Goal: Task Accomplishment & Management: Use online tool/utility

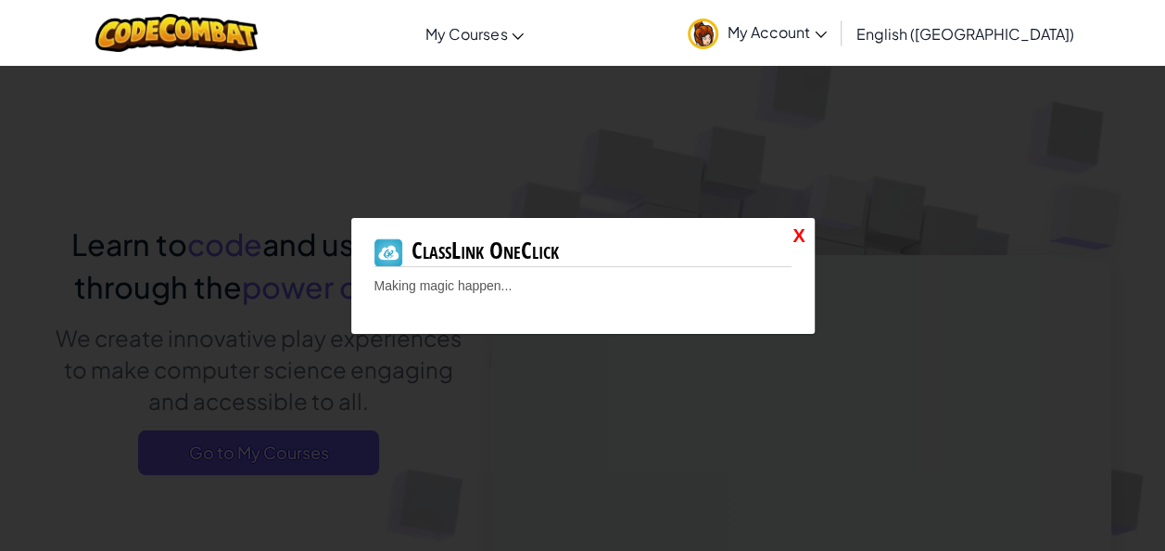
click at [799, 230] on link "X" at bounding box center [799, 235] width 12 height 27
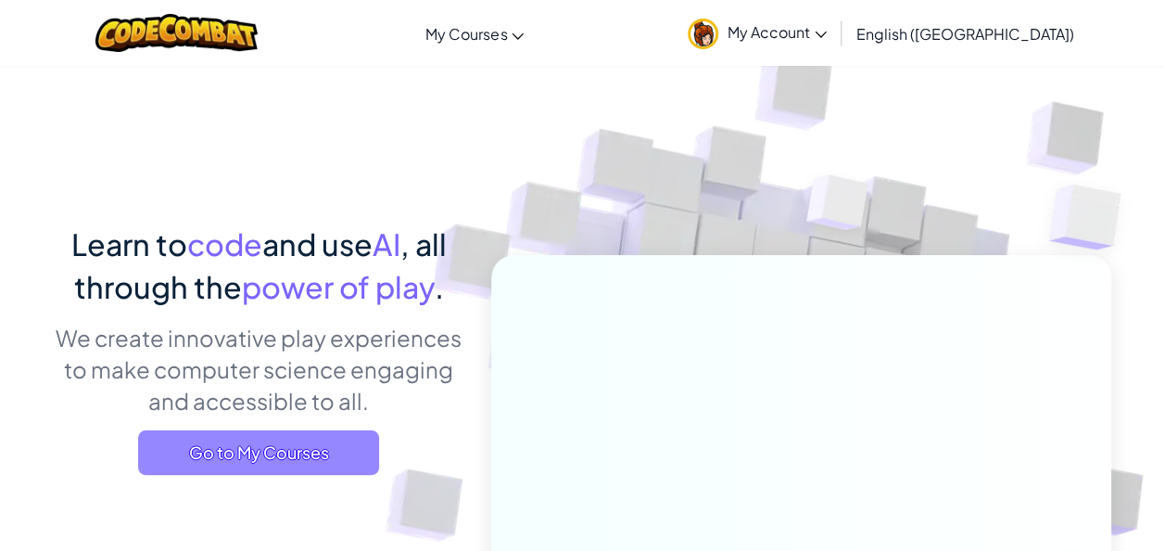
click at [360, 438] on span "Go to My Courses" at bounding box center [258, 452] width 241 height 44
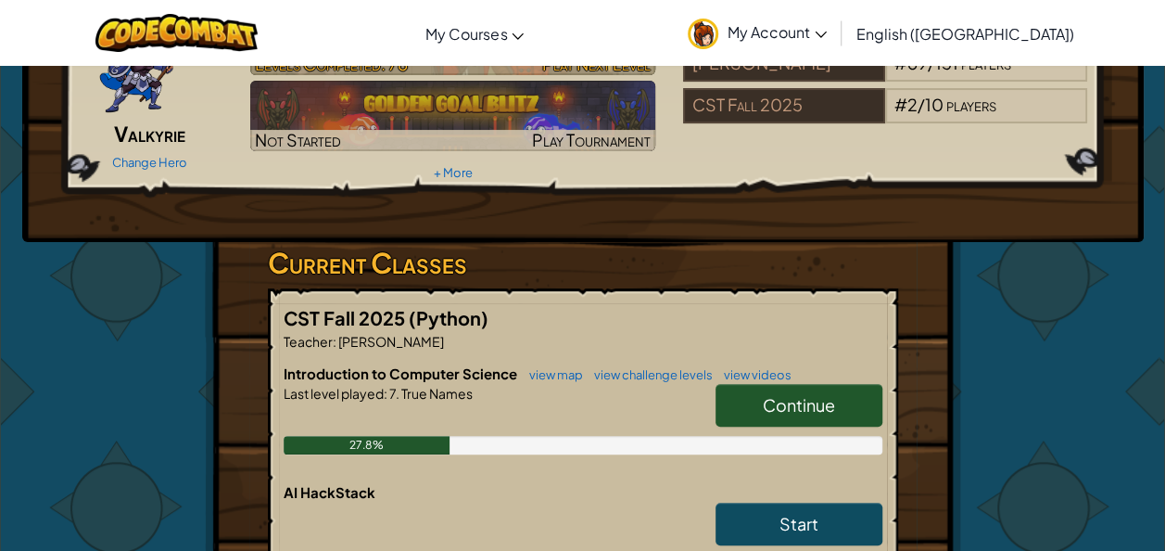
scroll to position [139, 0]
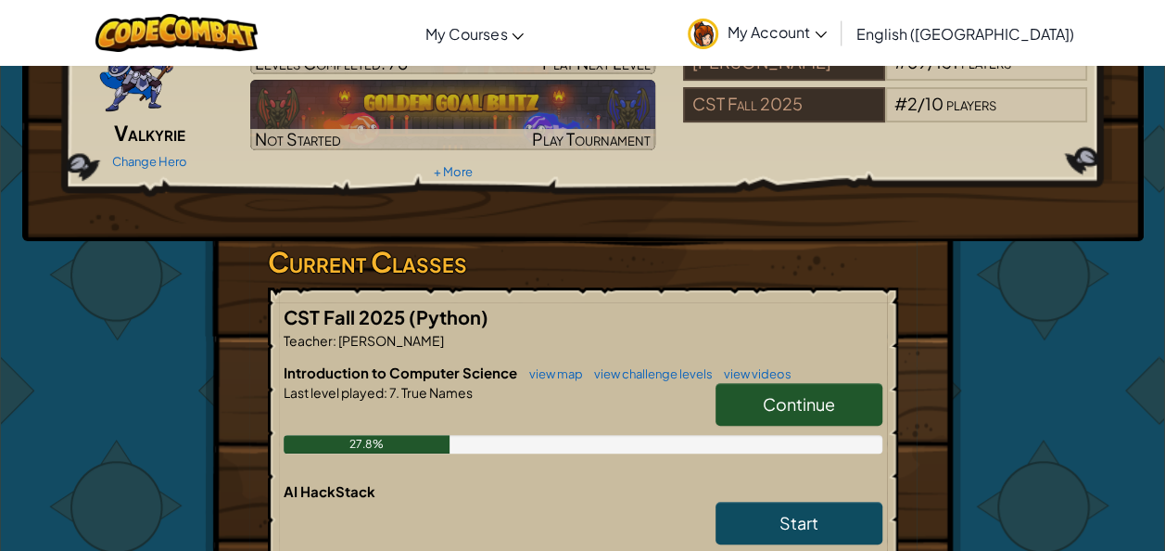
click at [836, 395] on link "Continue" at bounding box center [799, 404] width 167 height 43
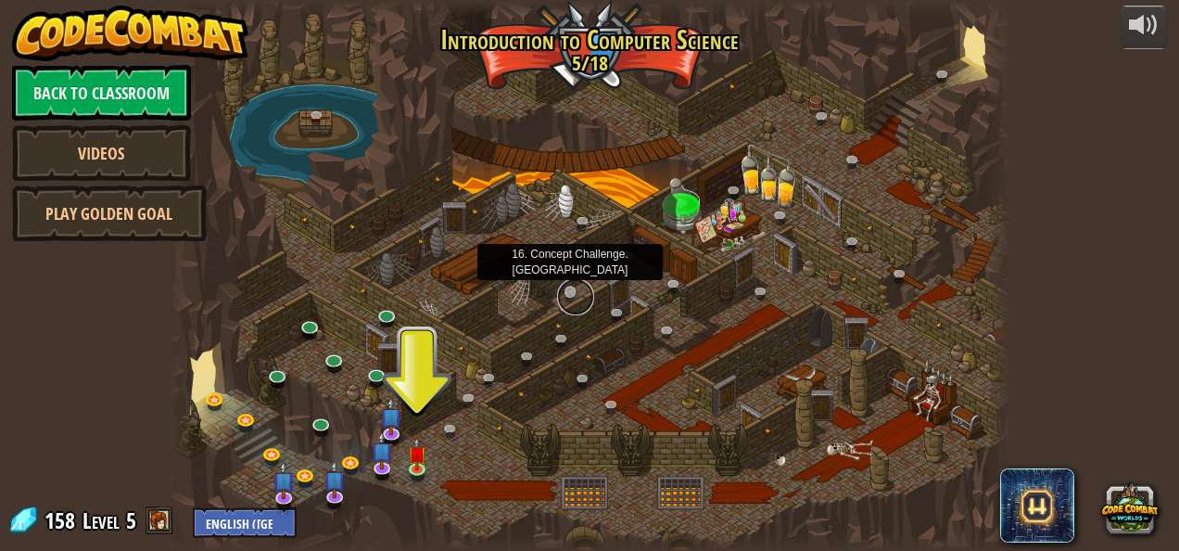
click at [567, 286] on link at bounding box center [575, 296] width 37 height 37
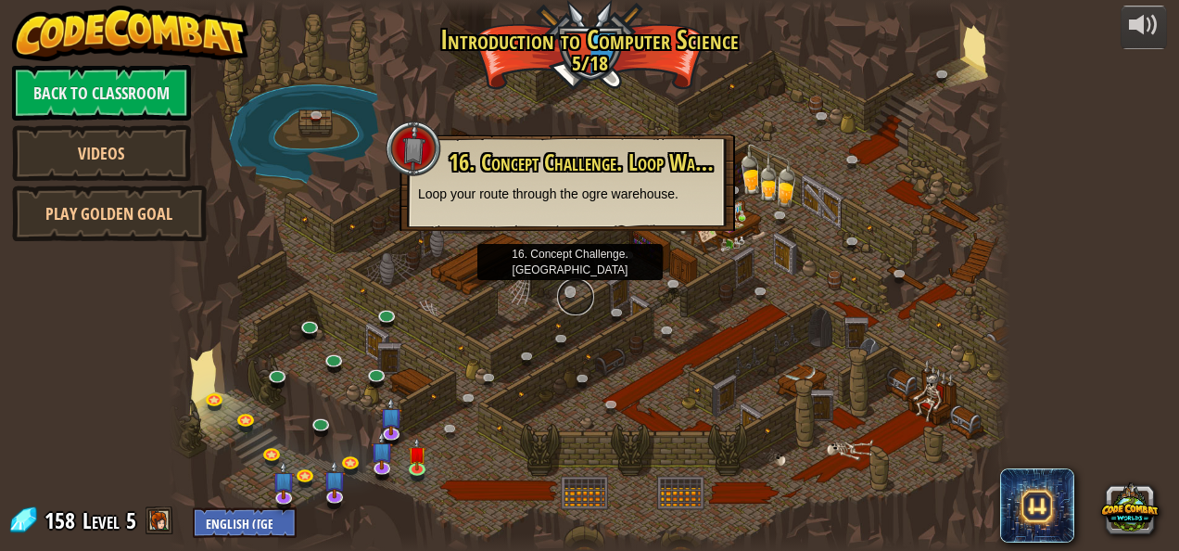
click at [567, 286] on link at bounding box center [575, 296] width 37 height 37
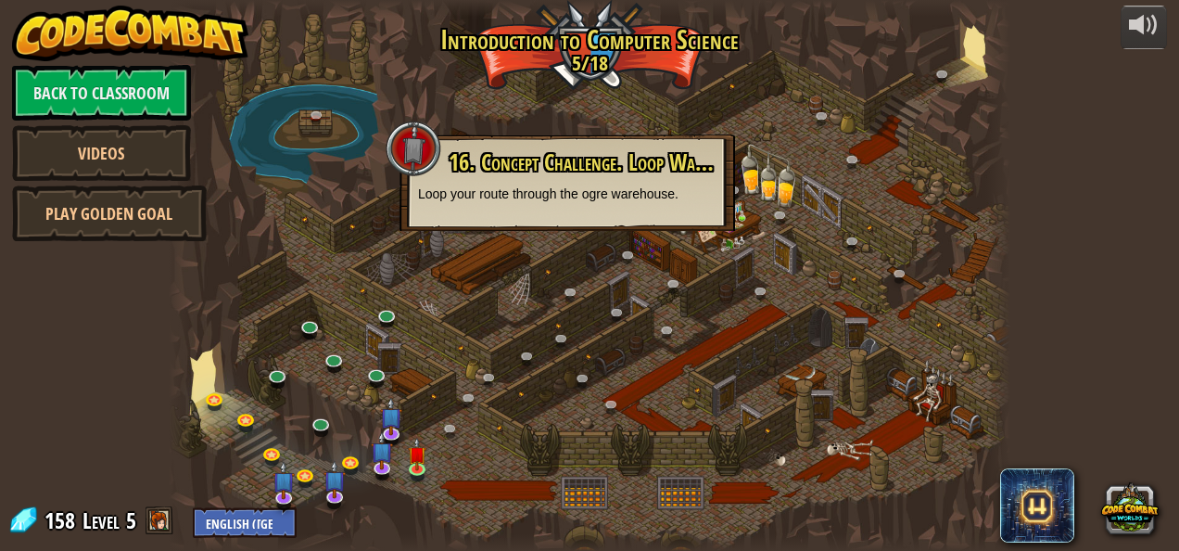
click at [689, 461] on div at bounding box center [590, 275] width 843 height 551
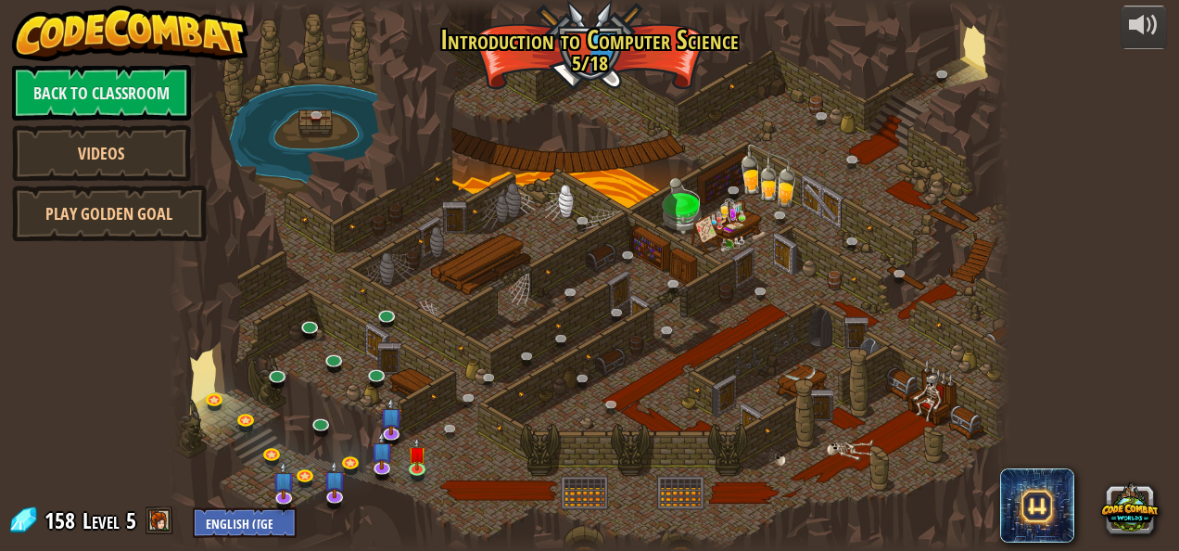
click at [827, 452] on div at bounding box center [590, 275] width 843 height 551
click at [673, 491] on div at bounding box center [590, 275] width 843 height 551
click at [587, 494] on div at bounding box center [590, 275] width 843 height 551
click at [940, 73] on link at bounding box center [947, 78] width 37 height 37
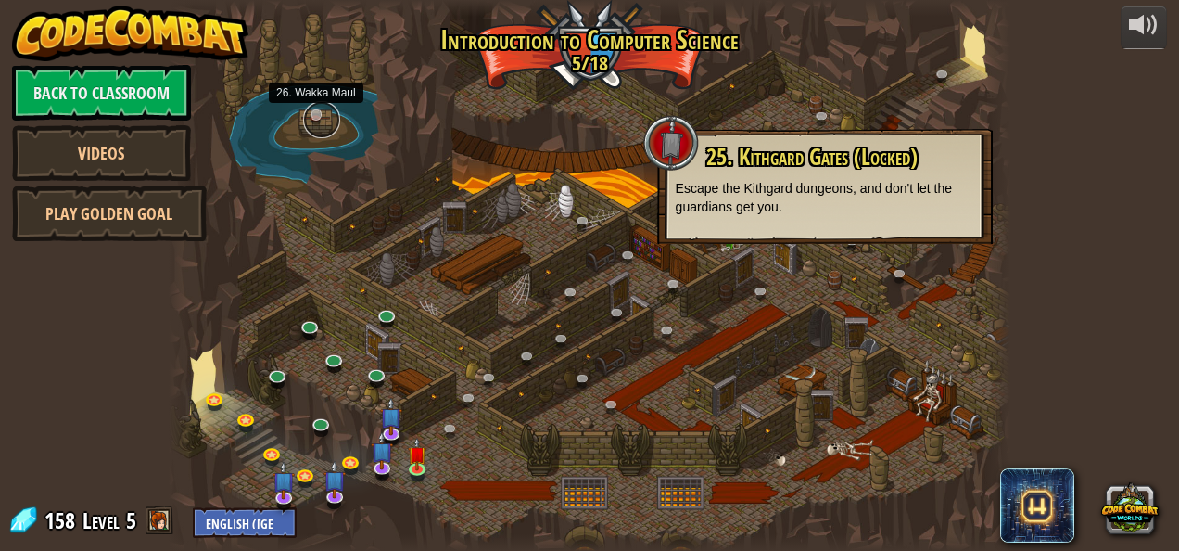
click at [313, 111] on link at bounding box center [321, 119] width 37 height 37
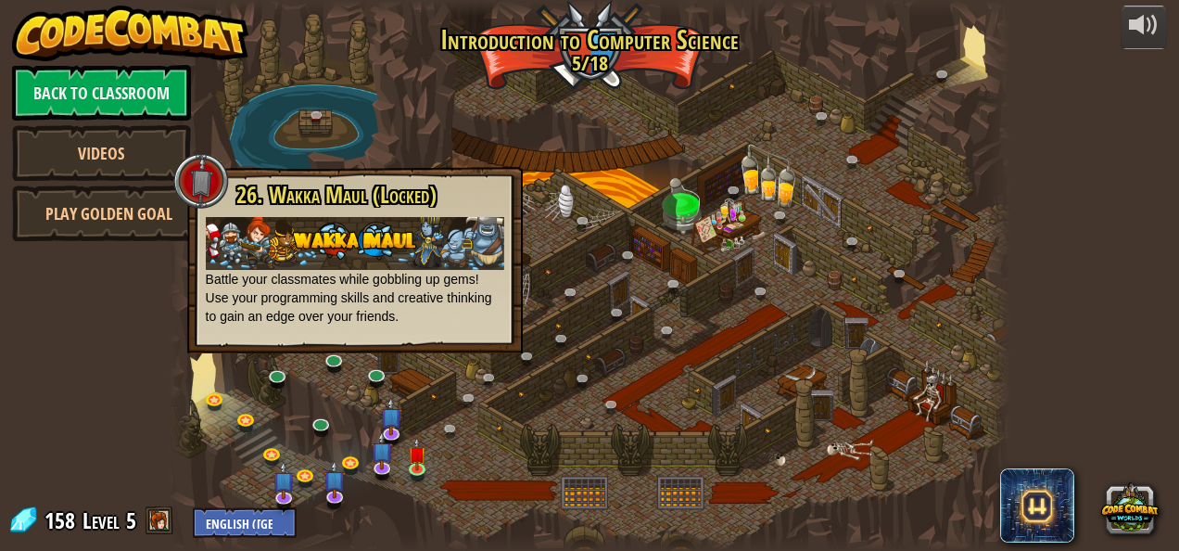
click at [404, 122] on div at bounding box center [590, 275] width 843 height 551
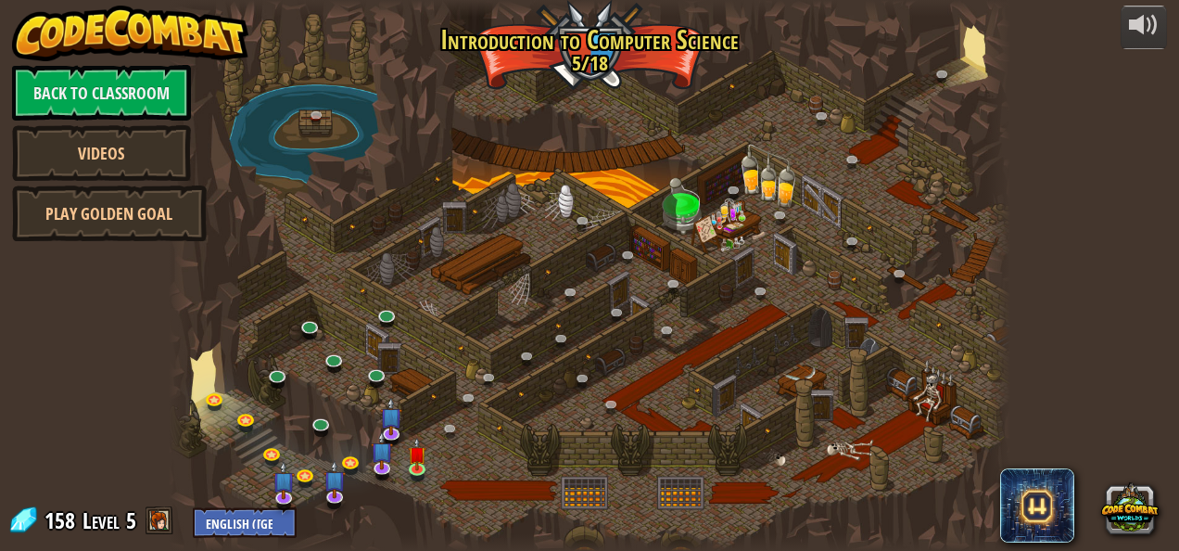
click at [323, 37] on div at bounding box center [590, 275] width 843 height 551
click at [415, 458] on img at bounding box center [417, 446] width 19 height 44
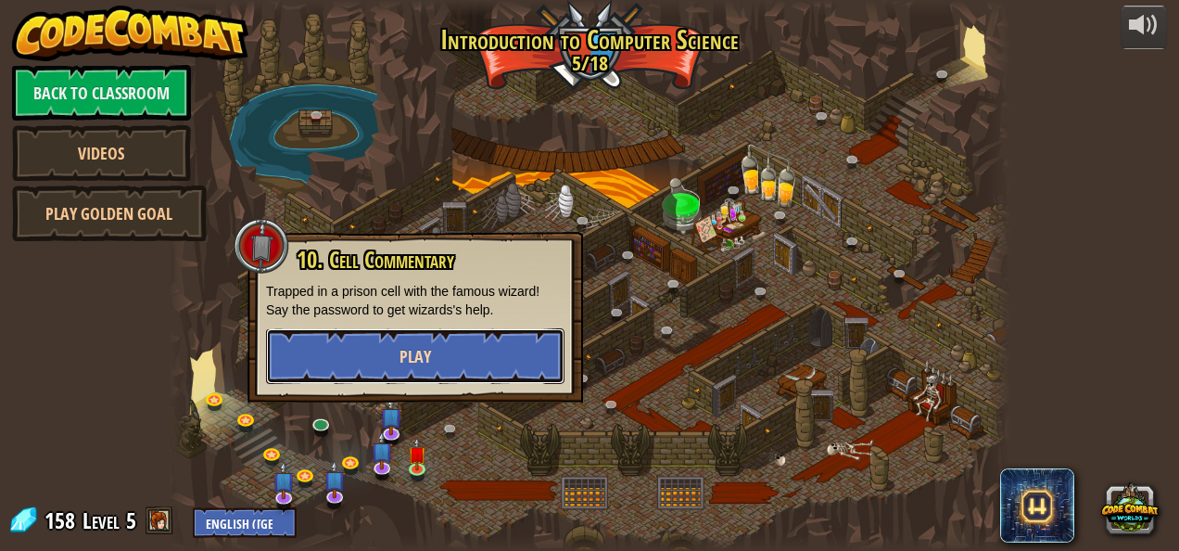
click at [416, 362] on span "Play" at bounding box center [416, 356] width 32 height 23
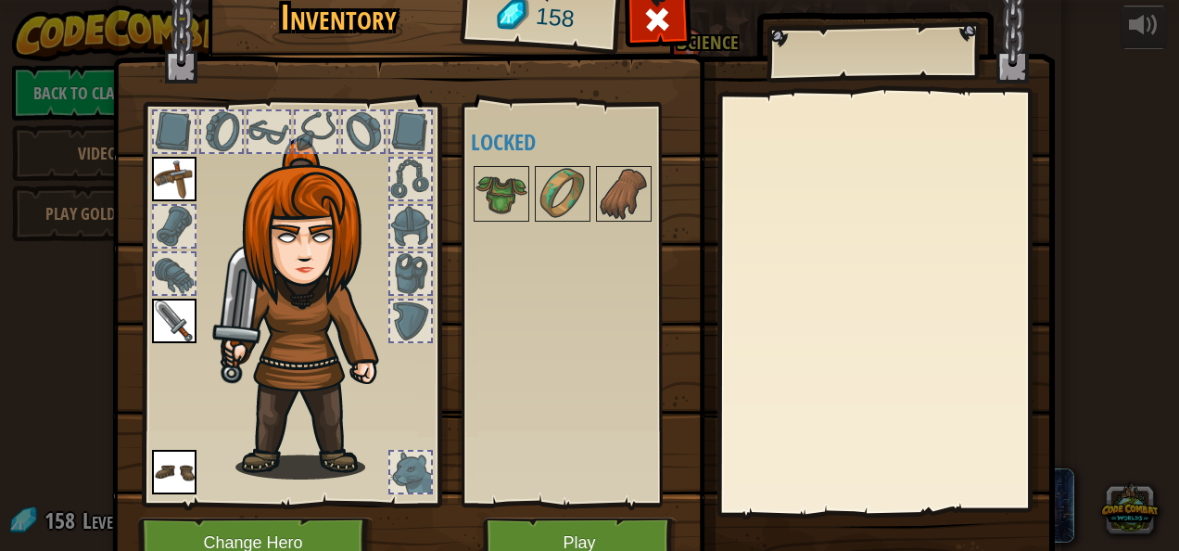
click at [413, 345] on div at bounding box center [291, 299] width 306 height 417
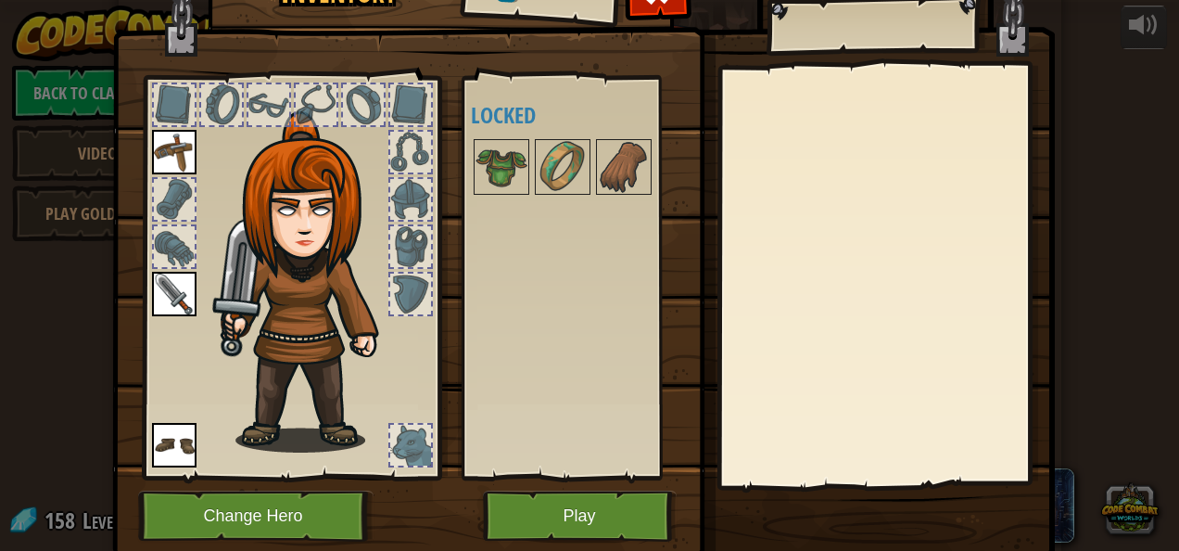
scroll to position [44, 0]
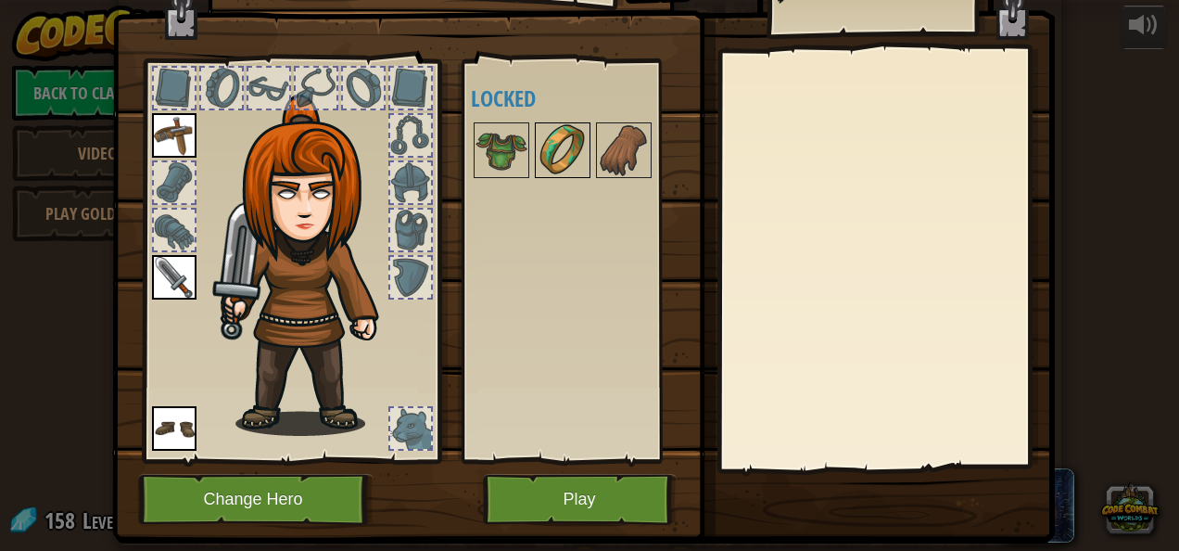
click at [541, 154] on img at bounding box center [563, 150] width 52 height 52
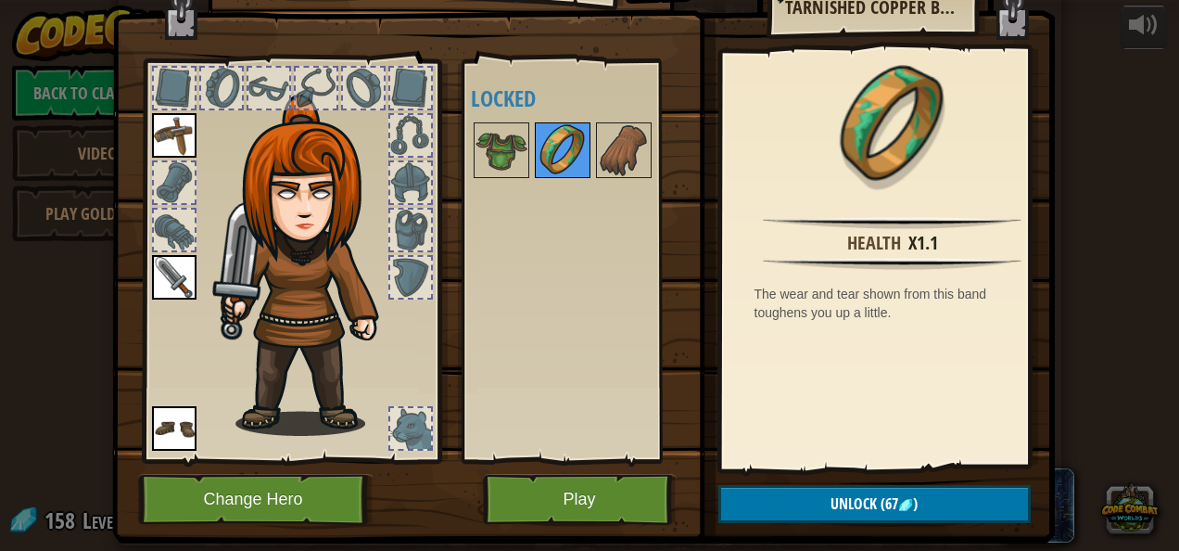
click at [545, 150] on img at bounding box center [563, 150] width 52 height 52
click at [527, 308] on div "Available Equip Equip Equip (double-click to equip) Locked" at bounding box center [587, 261] width 233 height 387
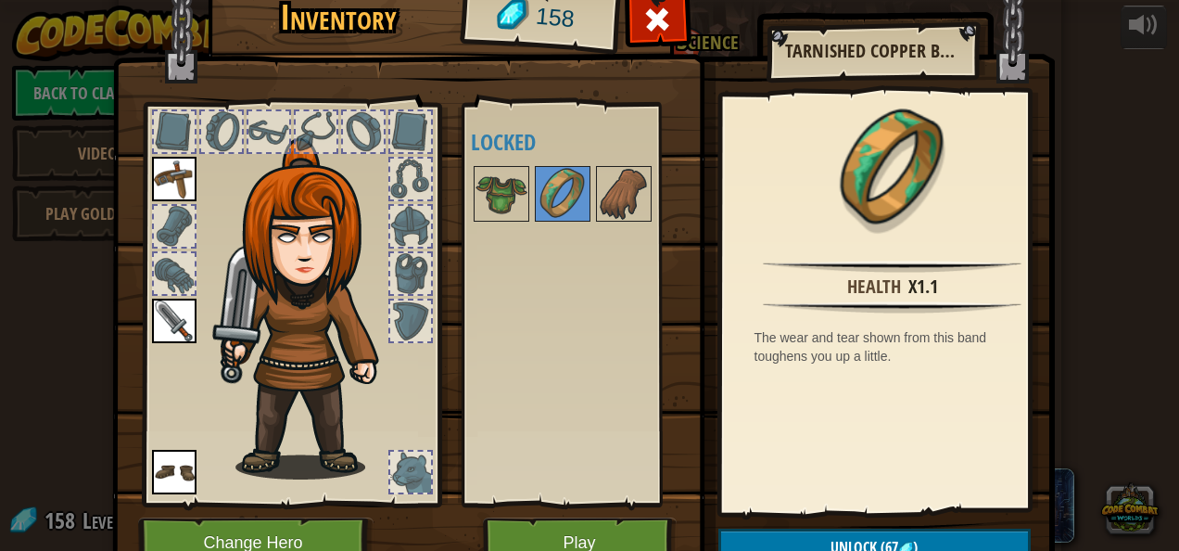
click at [400, 171] on div at bounding box center [410, 179] width 41 height 41
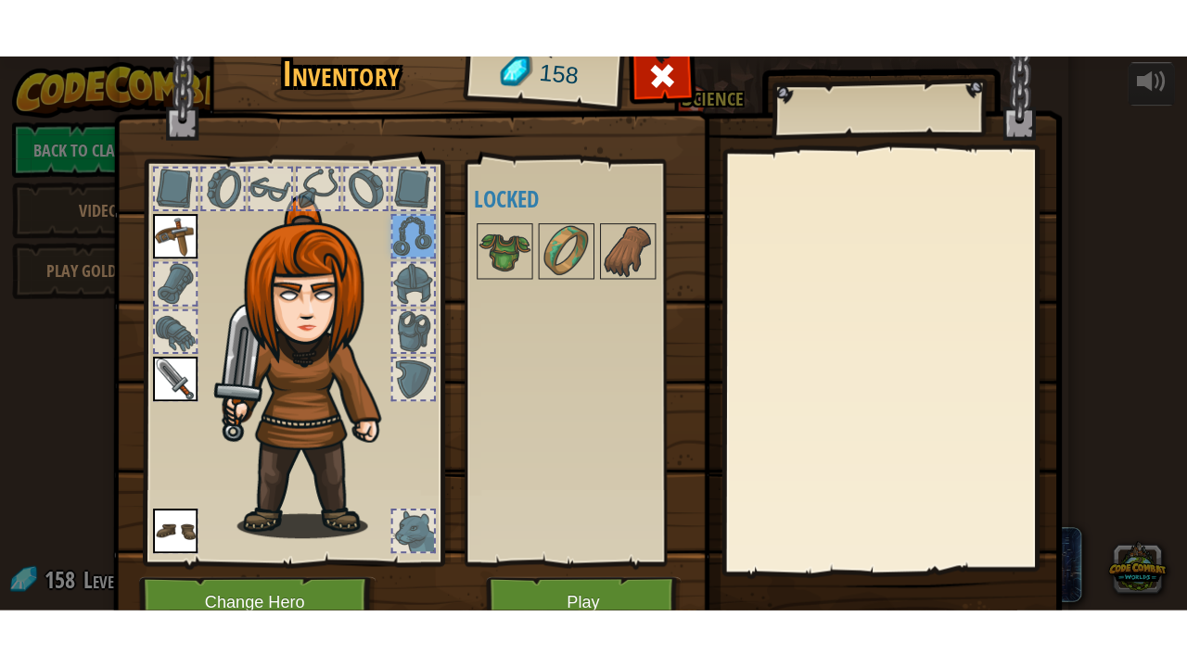
scroll to position [89, 0]
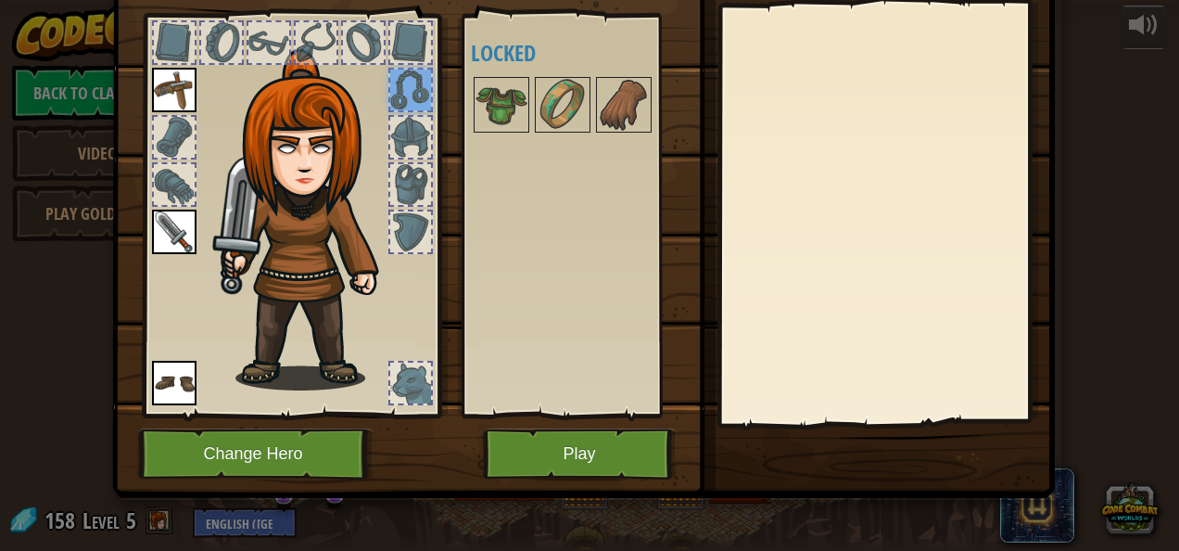
click at [378, 304] on img at bounding box center [311, 219] width 199 height 341
click at [408, 371] on div at bounding box center [410, 382] width 41 height 41
click at [412, 234] on div at bounding box center [410, 231] width 41 height 41
click at [414, 187] on div at bounding box center [410, 184] width 41 height 41
click at [406, 389] on div at bounding box center [410, 382] width 41 height 41
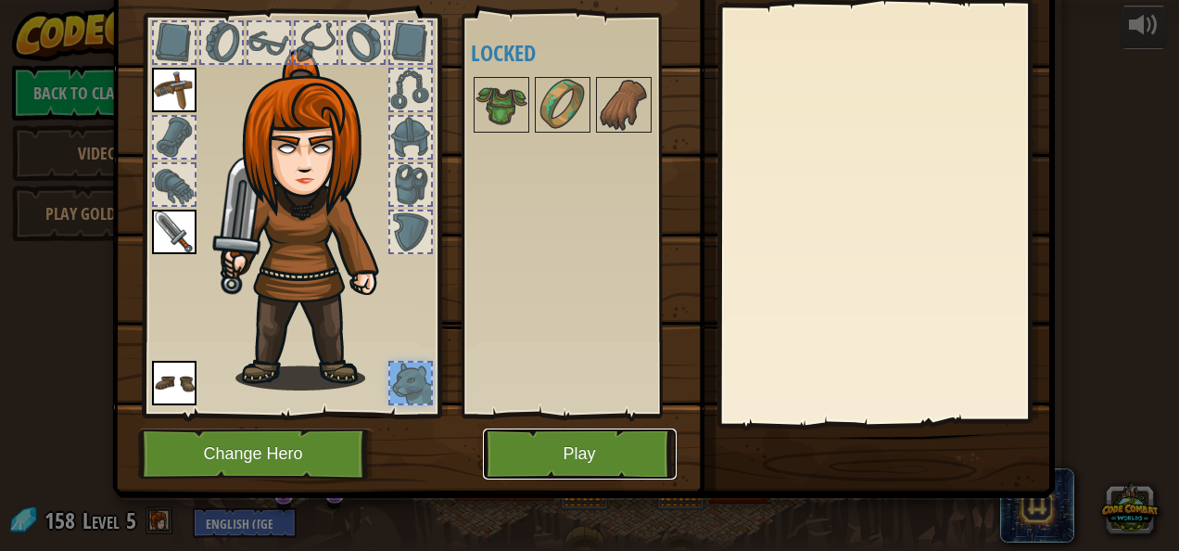
click at [533, 434] on button "Play" at bounding box center [580, 453] width 194 height 51
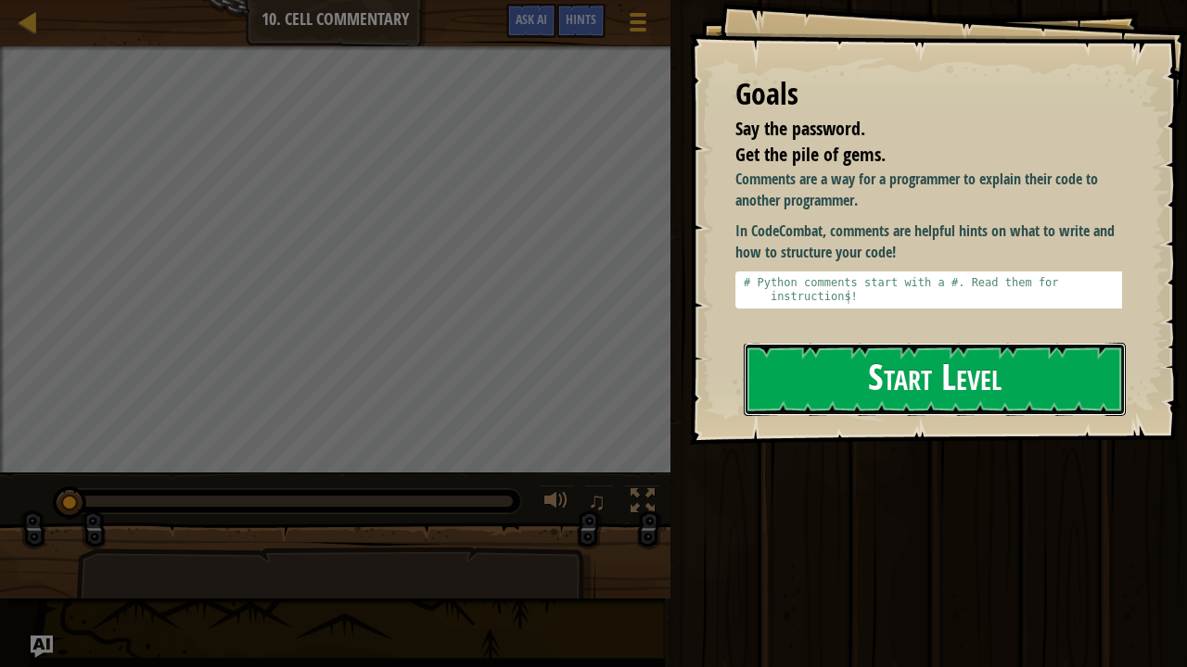
click at [907, 390] on button "Start Level" at bounding box center [934, 379] width 382 height 73
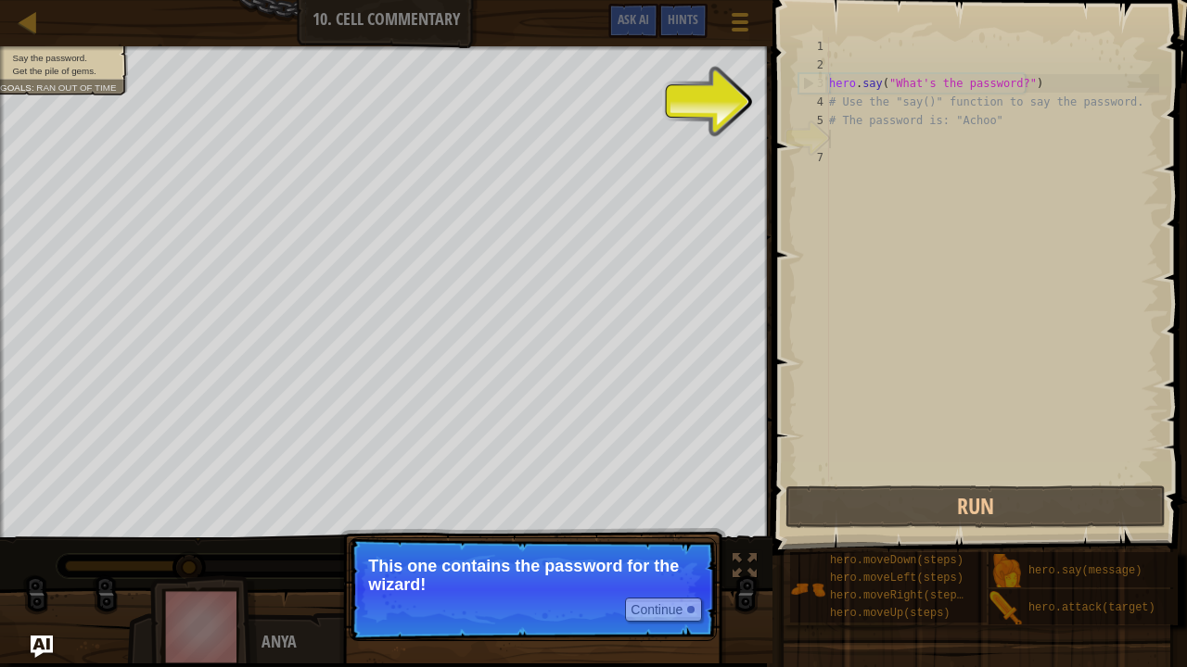
click at [486, 550] on p "This one contains the password for the wizard!" at bounding box center [532, 575] width 329 height 37
click at [662, 550] on button "Continue" at bounding box center [663, 610] width 77 height 24
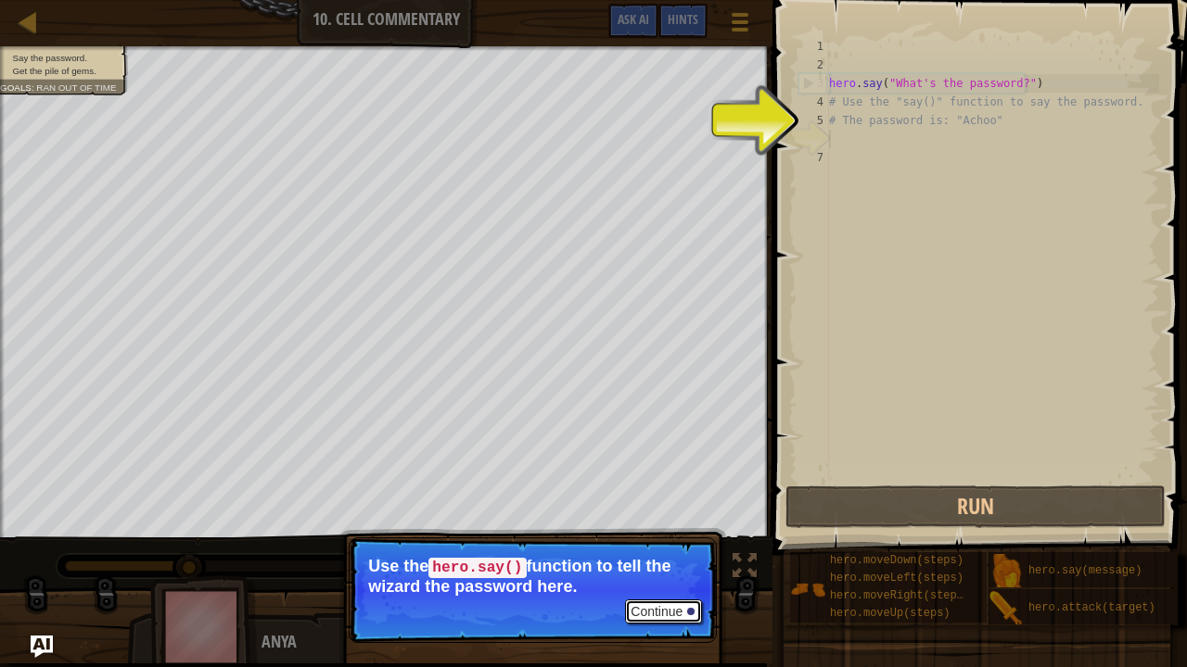
click at [656, 550] on button "Continue" at bounding box center [663, 612] width 77 height 24
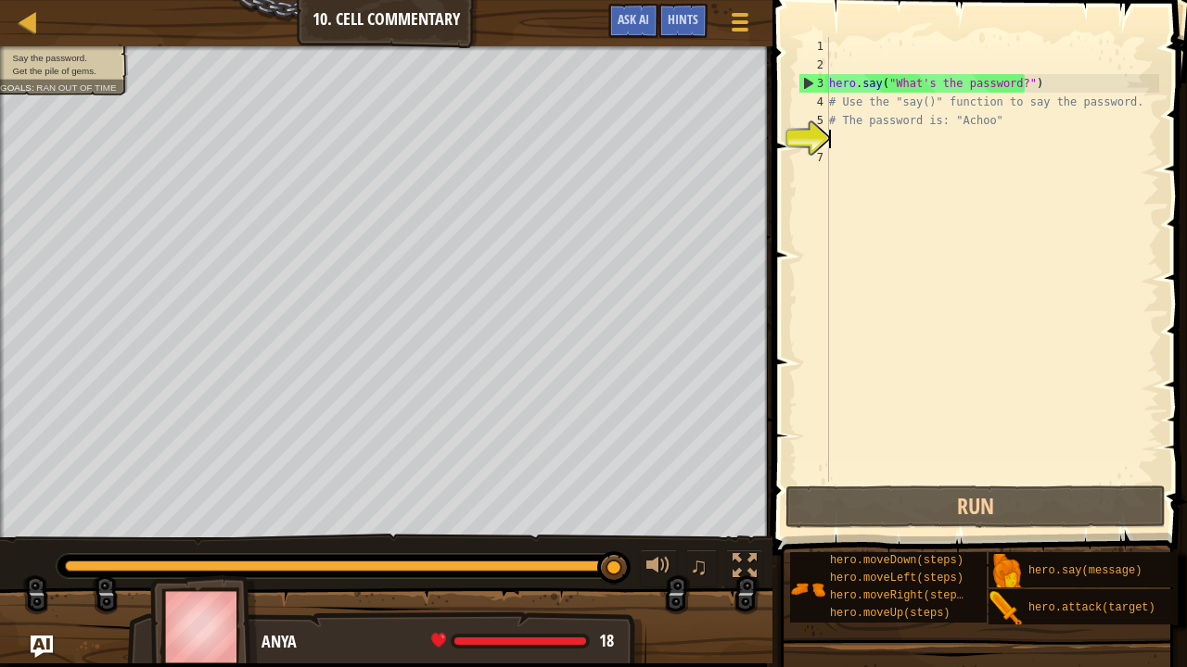
click at [895, 156] on div "hero . say ( "What's the password?" ) # Use the "say()" function to say the pas…" at bounding box center [992, 278] width 334 height 482
click at [895, 144] on div "hero . say ( "What's the password?" ) # Use the "say()" function to say the pas…" at bounding box center [992, 278] width 334 height 482
click at [871, 141] on div "hero . say ( "What's the password?" ) # Use the "say()" function to say the pas…" at bounding box center [992, 278] width 334 height 482
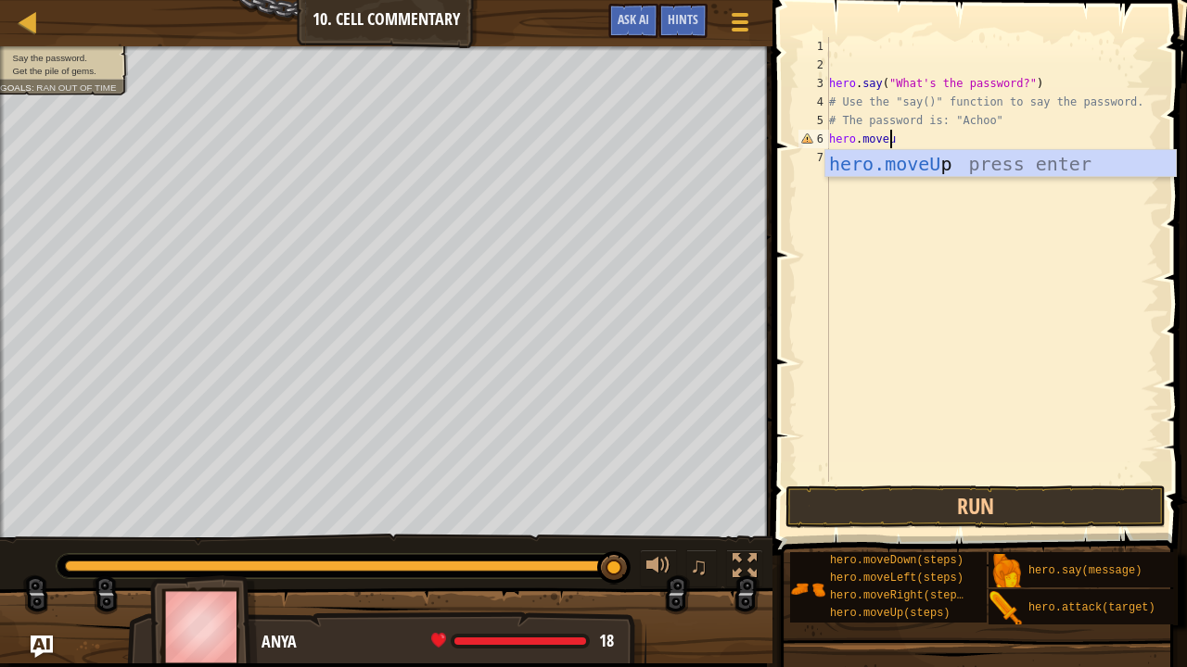
scroll to position [8, 5]
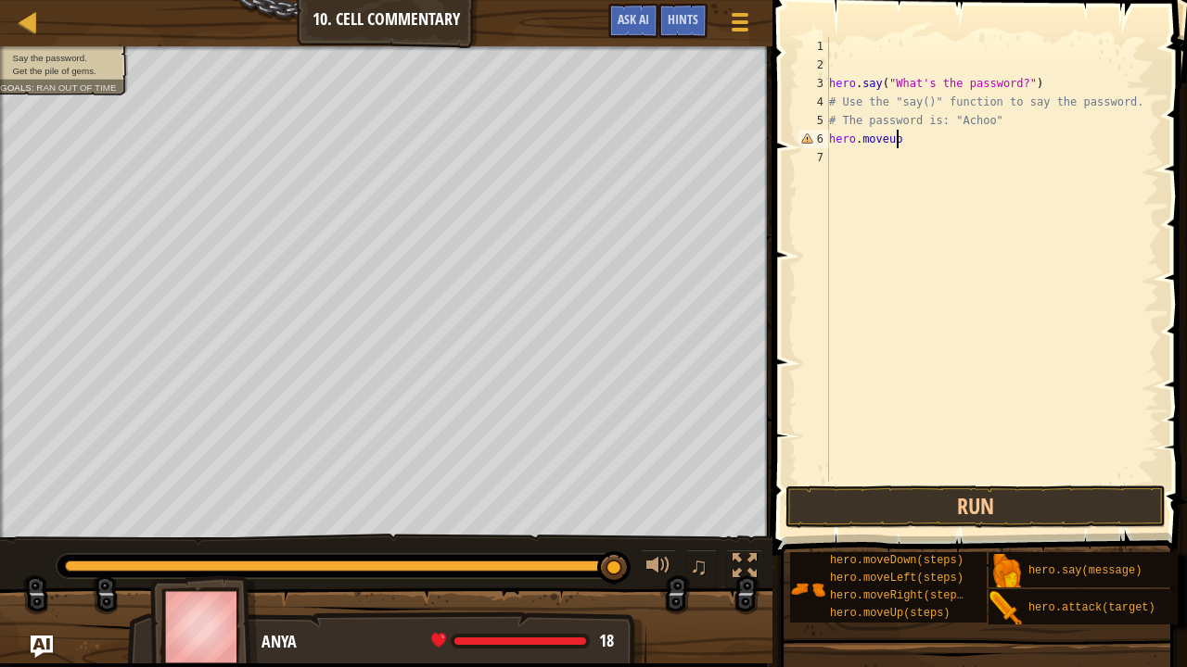
click at [927, 140] on div "hero . say ( "What's the password?" ) # Use the "say()" function to say the pas…" at bounding box center [992, 278] width 334 height 482
type textarea "hero.moveup()"
click at [836, 170] on div "hero . say ( "What's the password?" ) # Use the "say()" function to say the pas…" at bounding box center [992, 278] width 334 height 482
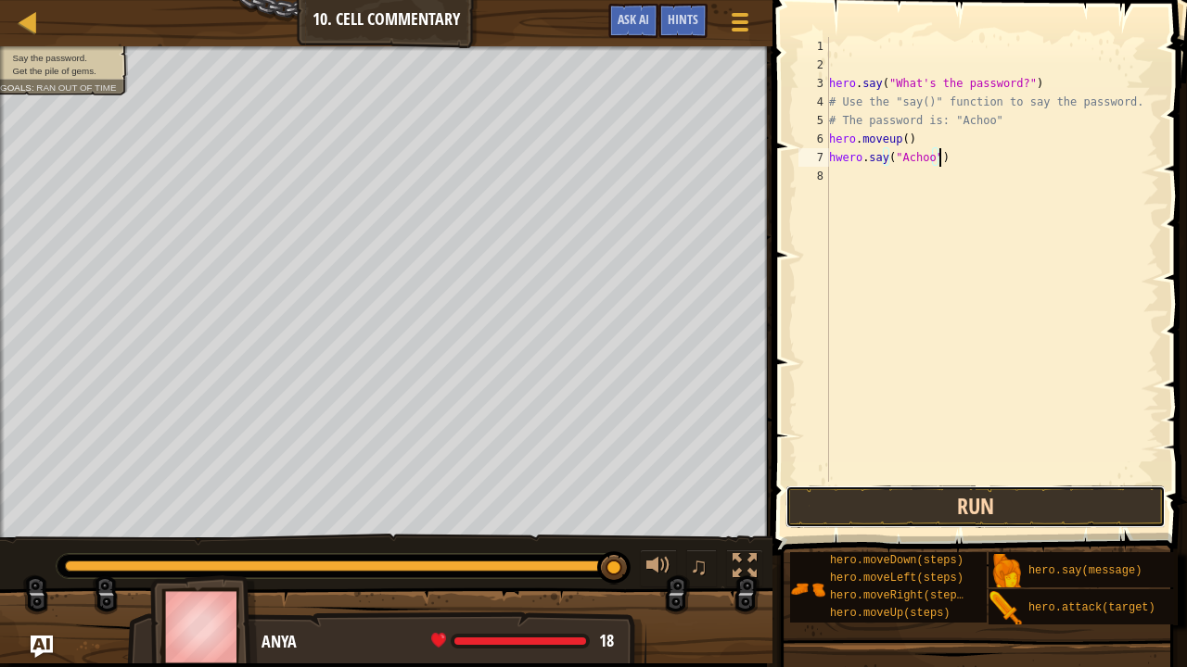
click at [867, 503] on button "Run" at bounding box center [975, 507] width 380 height 43
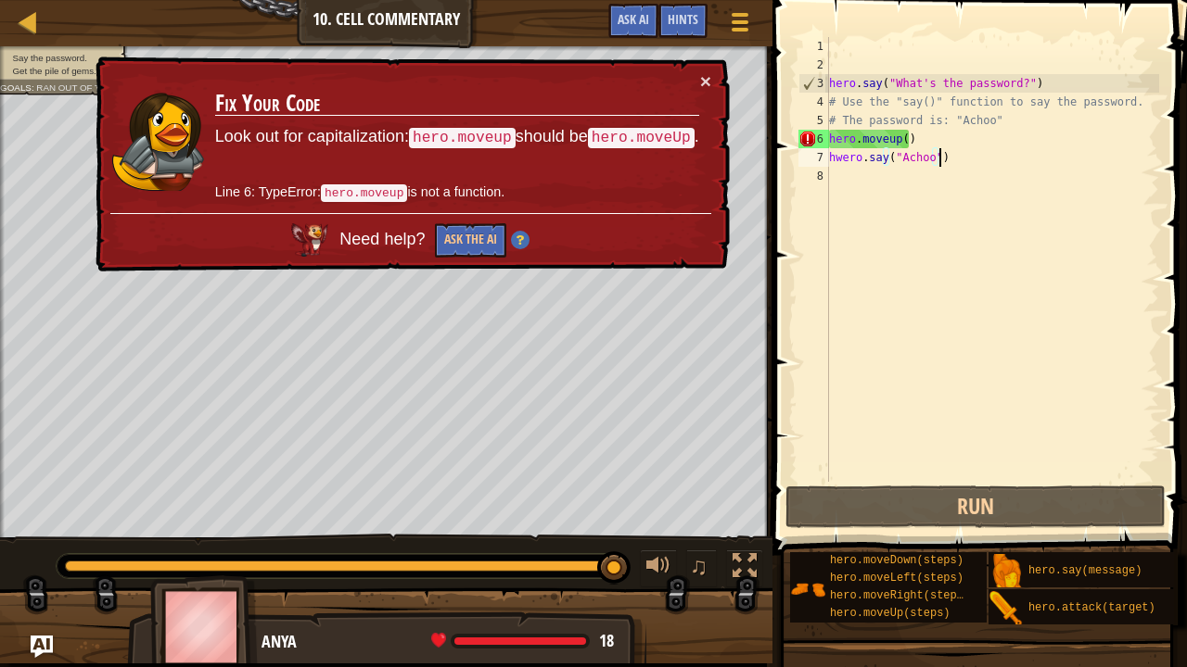
click at [890, 139] on div "hero . say ( "What's the password?" ) # Use the "say()" function to say the pas…" at bounding box center [992, 278] width 334 height 482
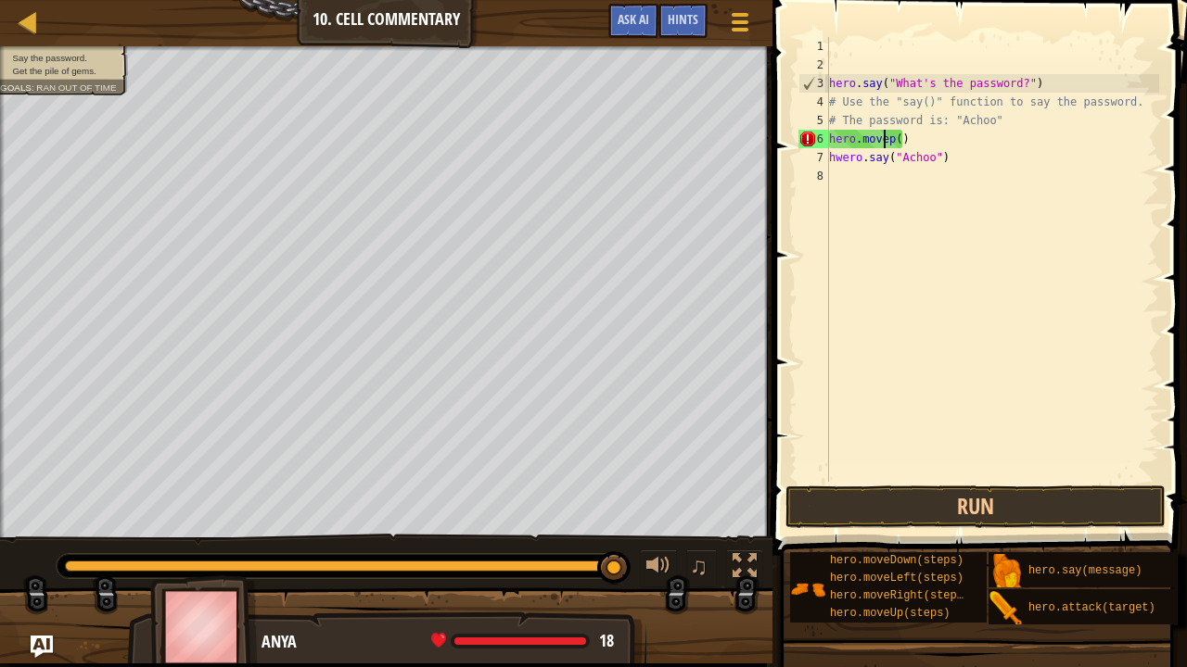
scroll to position [8, 5]
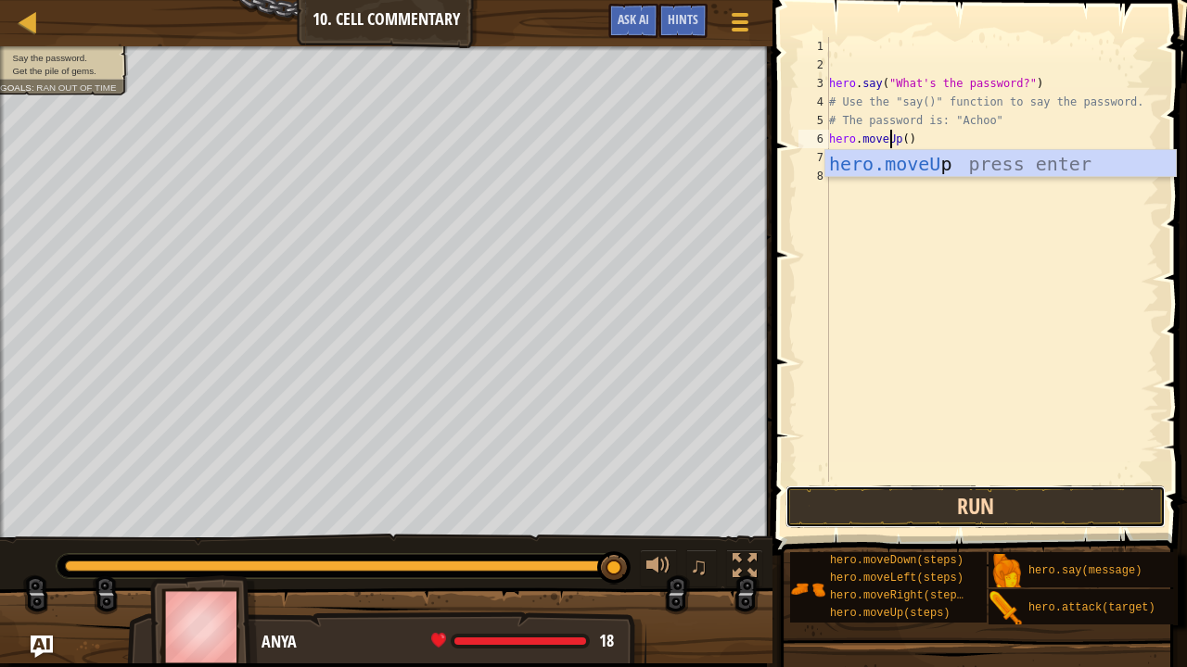
click at [940, 503] on button "Run" at bounding box center [975, 507] width 380 height 43
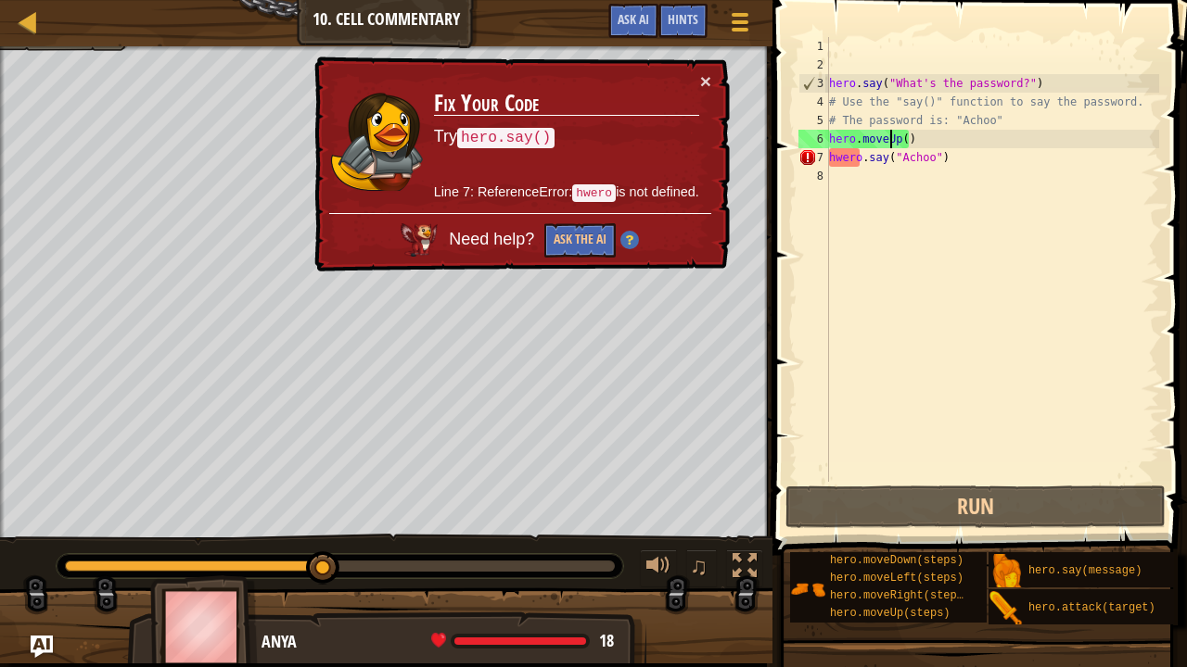
click at [843, 162] on div "hero . say ( "What's the password?" ) # Use the "say()" function to say the pas…" at bounding box center [992, 278] width 334 height 482
type textarea "hero.say("Achoo")"
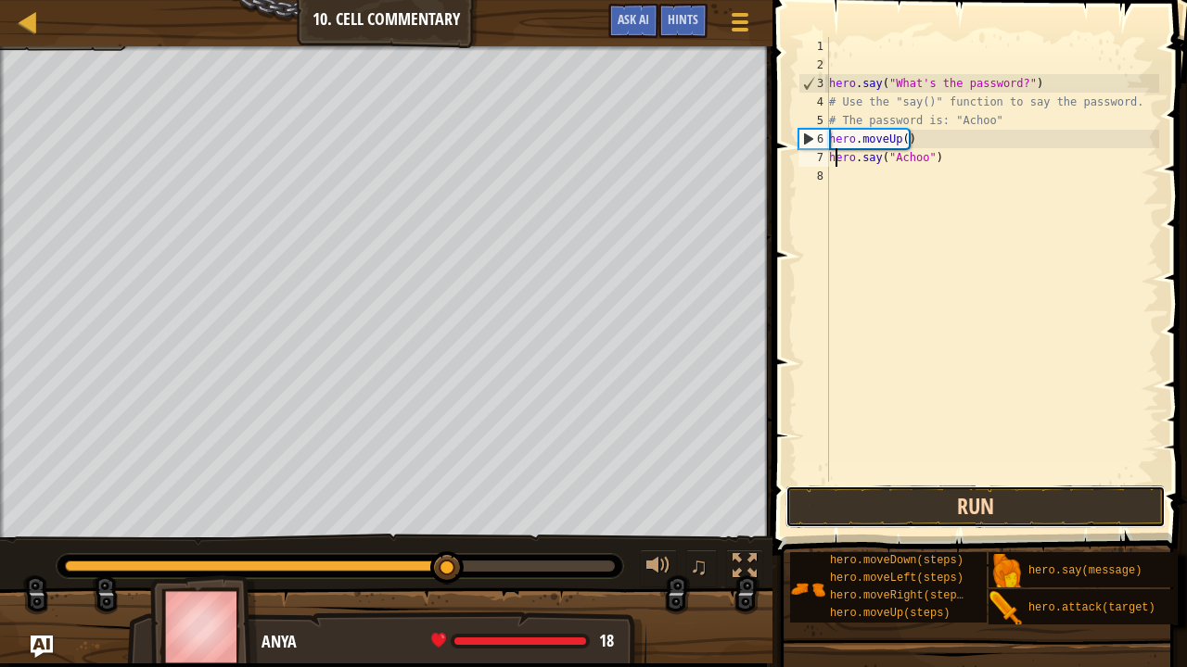
click at [886, 486] on button "Run" at bounding box center [975, 507] width 380 height 43
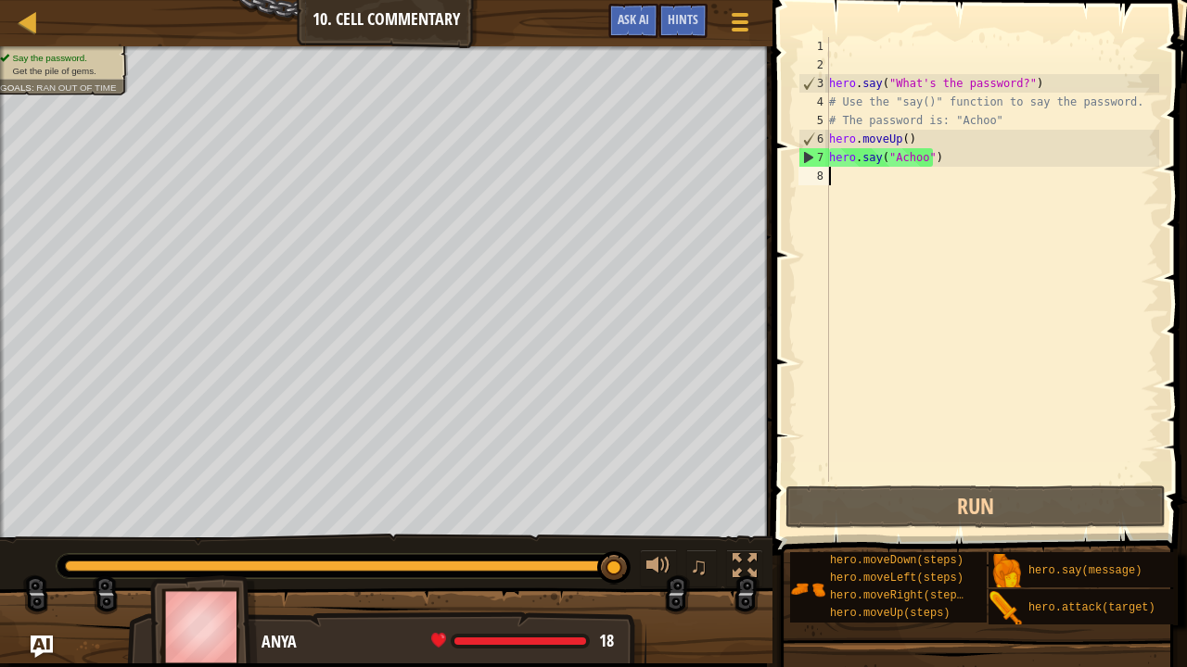
click at [850, 179] on div "hero . say ( "What's the password?" ) # Use the "say()" function to say the pas…" at bounding box center [992, 278] width 334 height 482
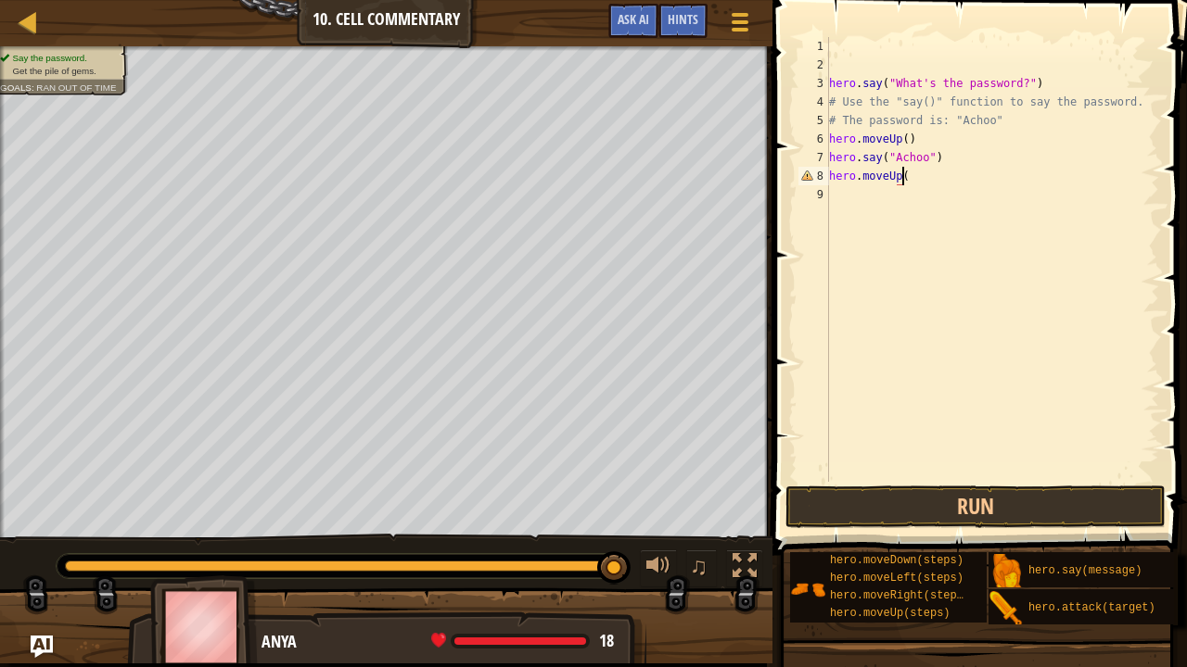
scroll to position [8, 6]
type textarea "hero.moveUp()"
click at [836, 515] on button "Run" at bounding box center [975, 507] width 380 height 43
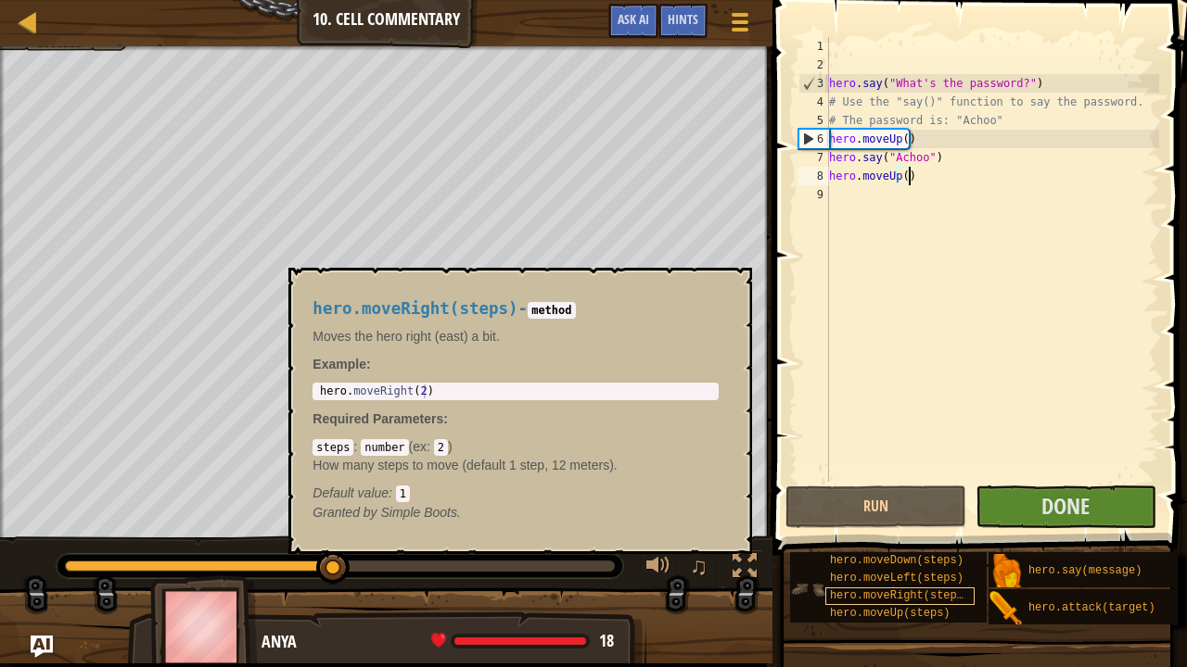
scroll to position [14, 0]
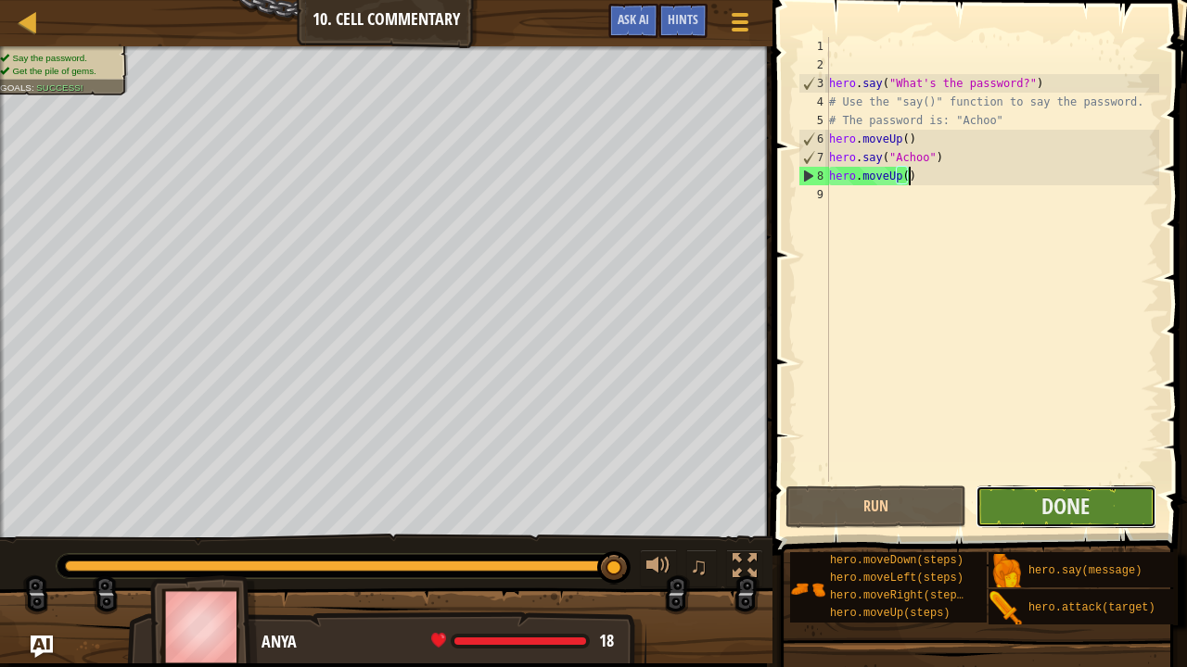
click at [1022, 507] on button "Done" at bounding box center [1065, 507] width 181 height 43
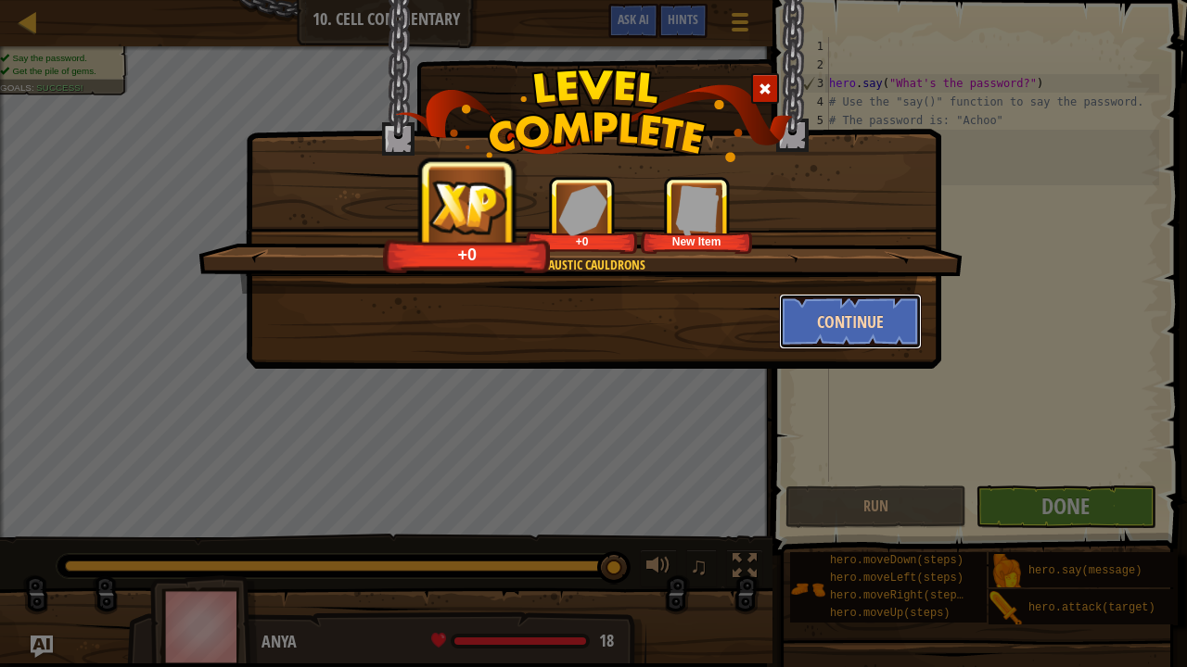
click at [832, 319] on button "Continue" at bounding box center [851, 322] width 144 height 56
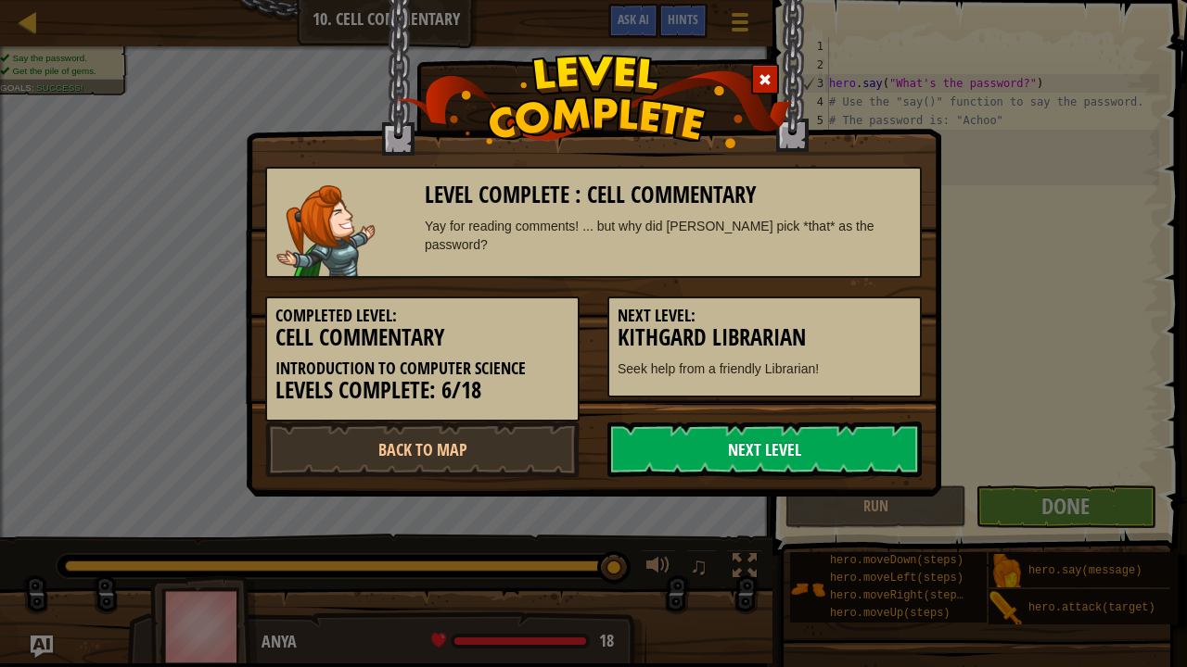
click at [734, 436] on link "Next Level" at bounding box center [764, 450] width 314 height 56
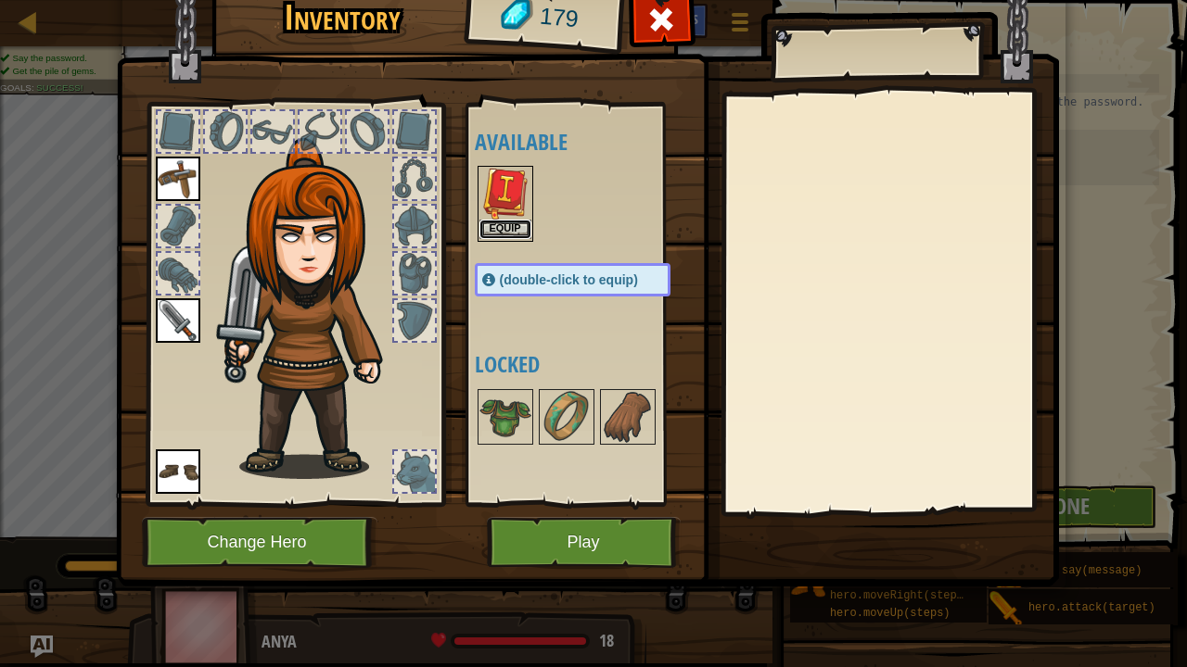
click at [516, 228] on button "Equip" at bounding box center [505, 229] width 52 height 19
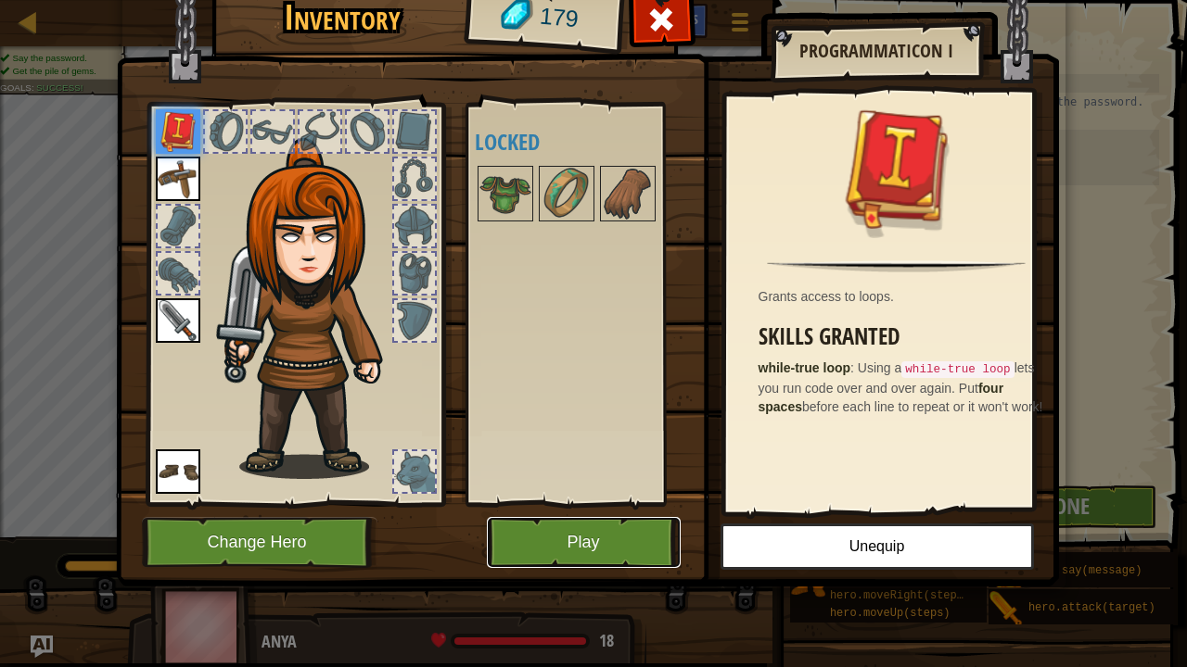
click at [620, 523] on button "Play" at bounding box center [584, 542] width 194 height 51
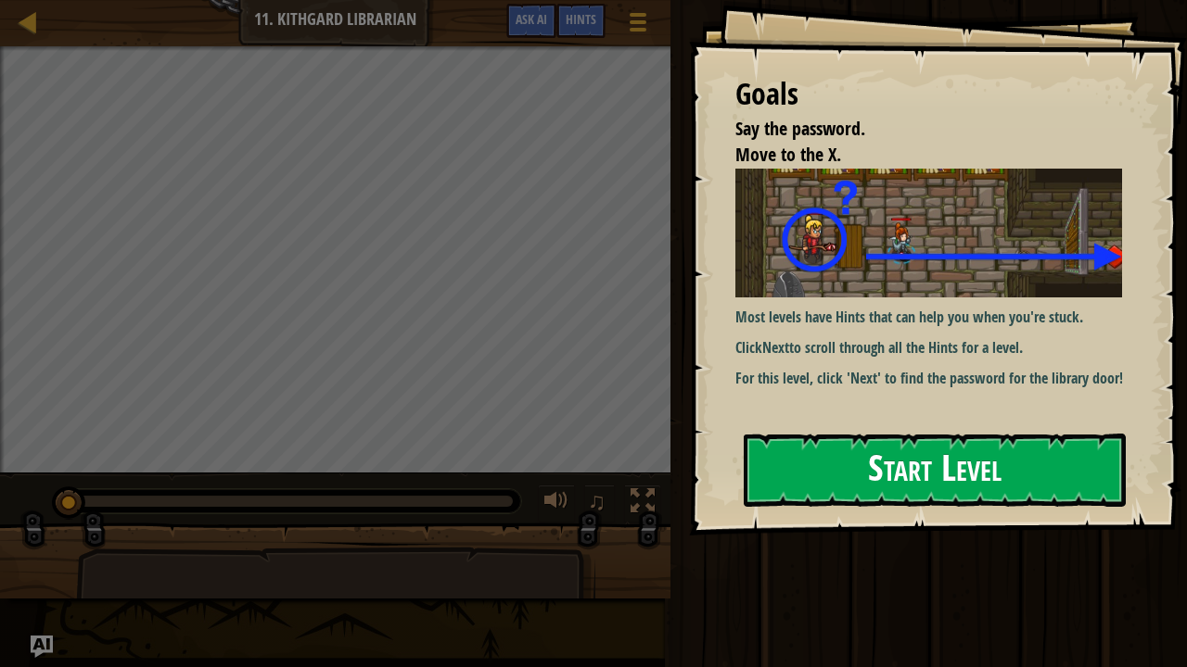
click at [883, 434] on button "Start Level" at bounding box center [934, 470] width 382 height 73
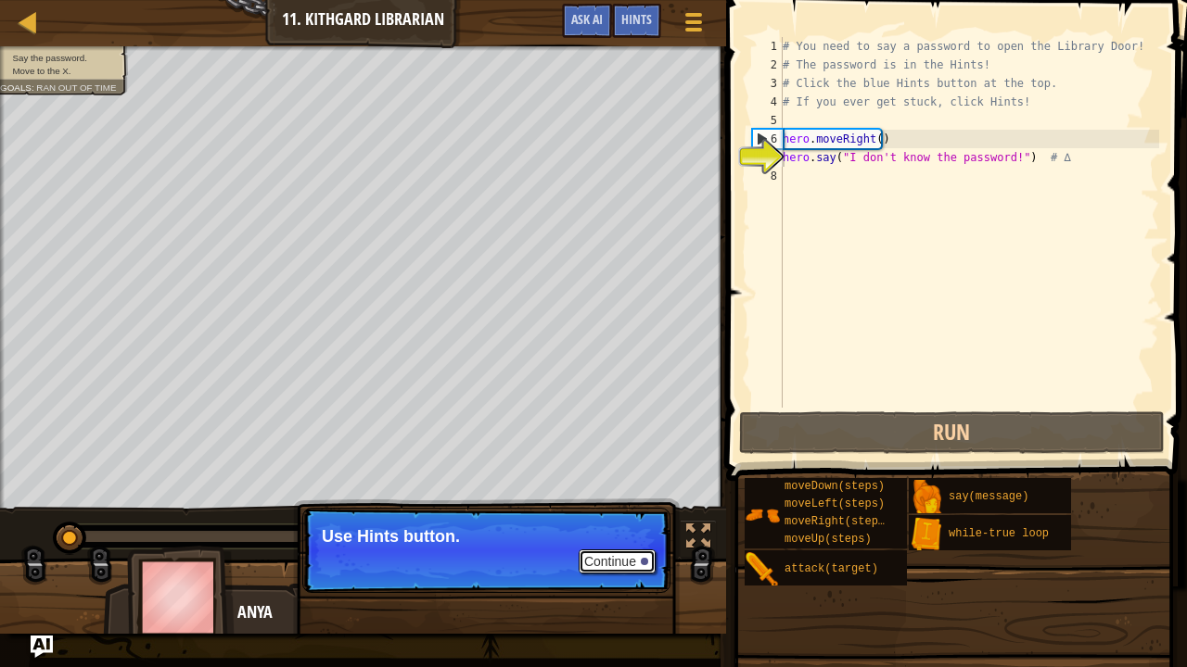
click at [629, 550] on button "Continue" at bounding box center [616, 562] width 77 height 24
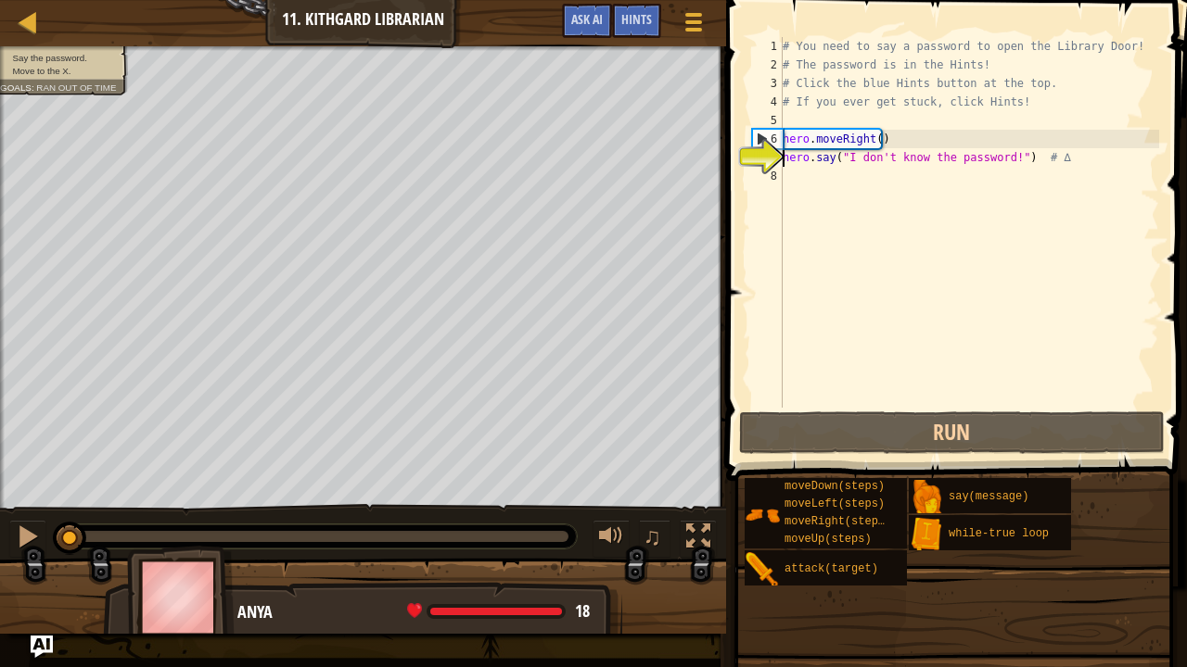
click at [868, 179] on div "# You need to say a password to open the Library Door! # The password is in the…" at bounding box center [969, 241] width 380 height 408
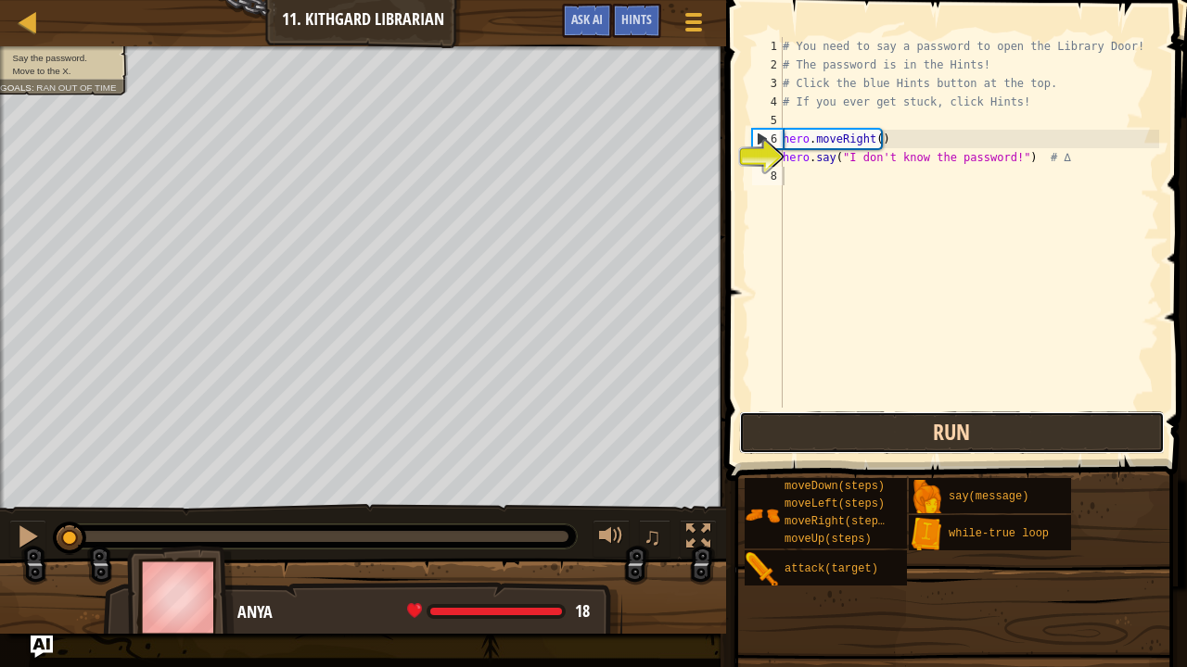
click at [886, 438] on button "Run" at bounding box center [951, 433] width 425 height 43
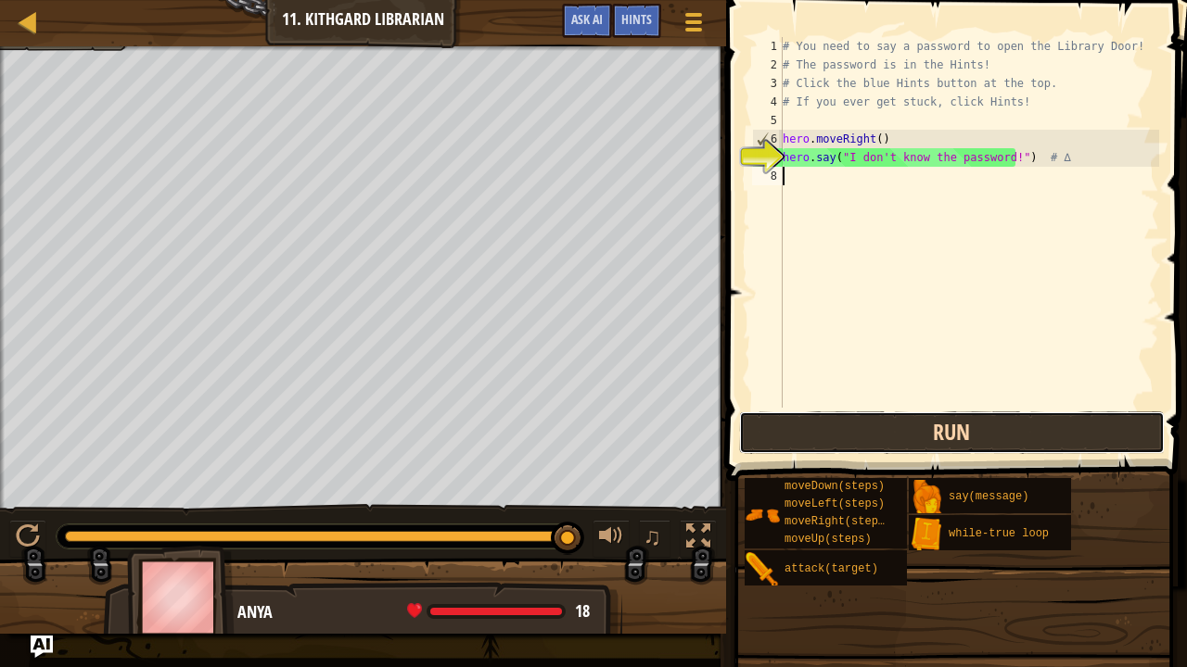
click at [941, 439] on button "Run" at bounding box center [951, 433] width 425 height 43
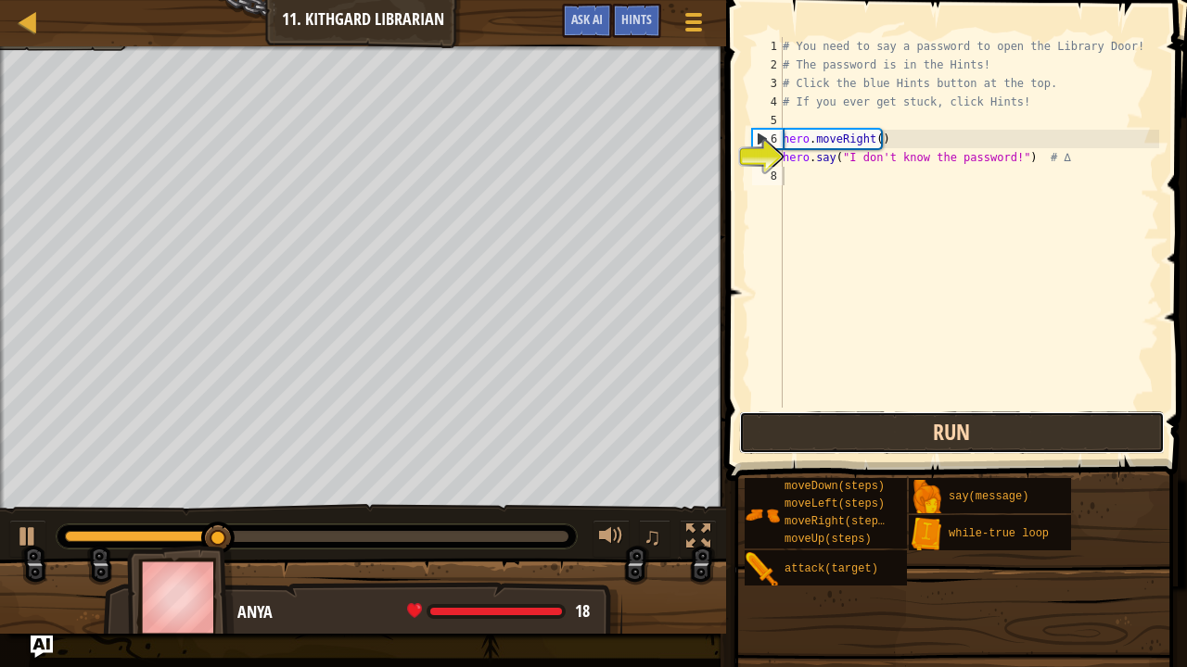
click at [941, 439] on button "Run" at bounding box center [951, 433] width 425 height 43
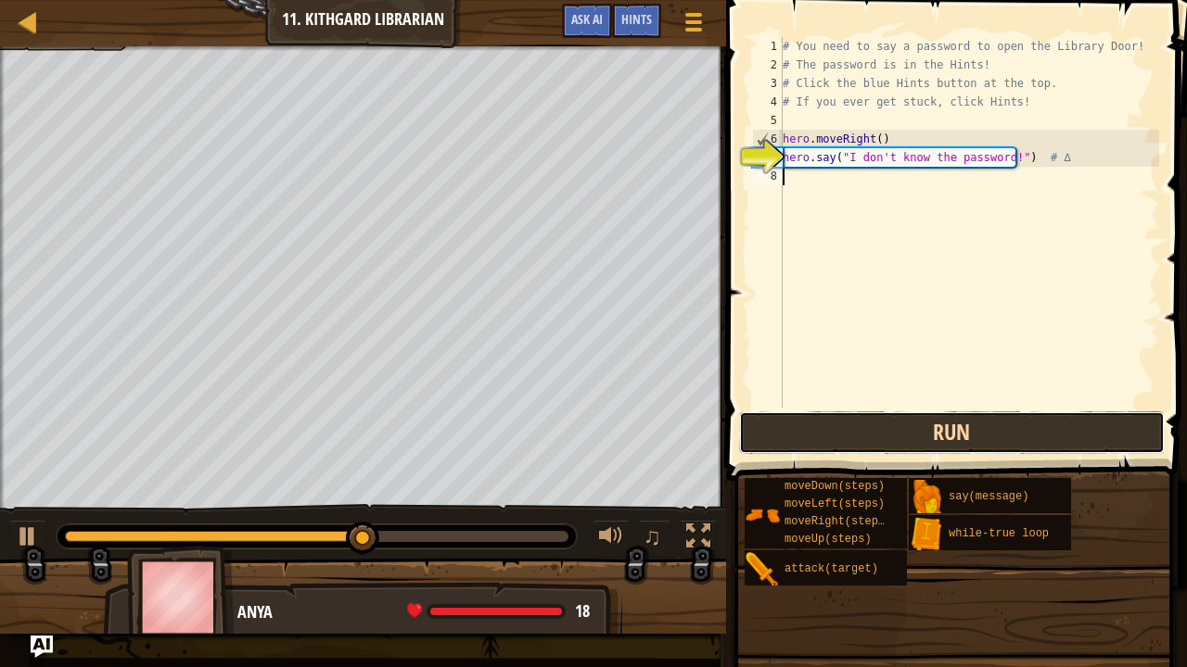
click at [941, 439] on button "Run" at bounding box center [951, 433] width 425 height 43
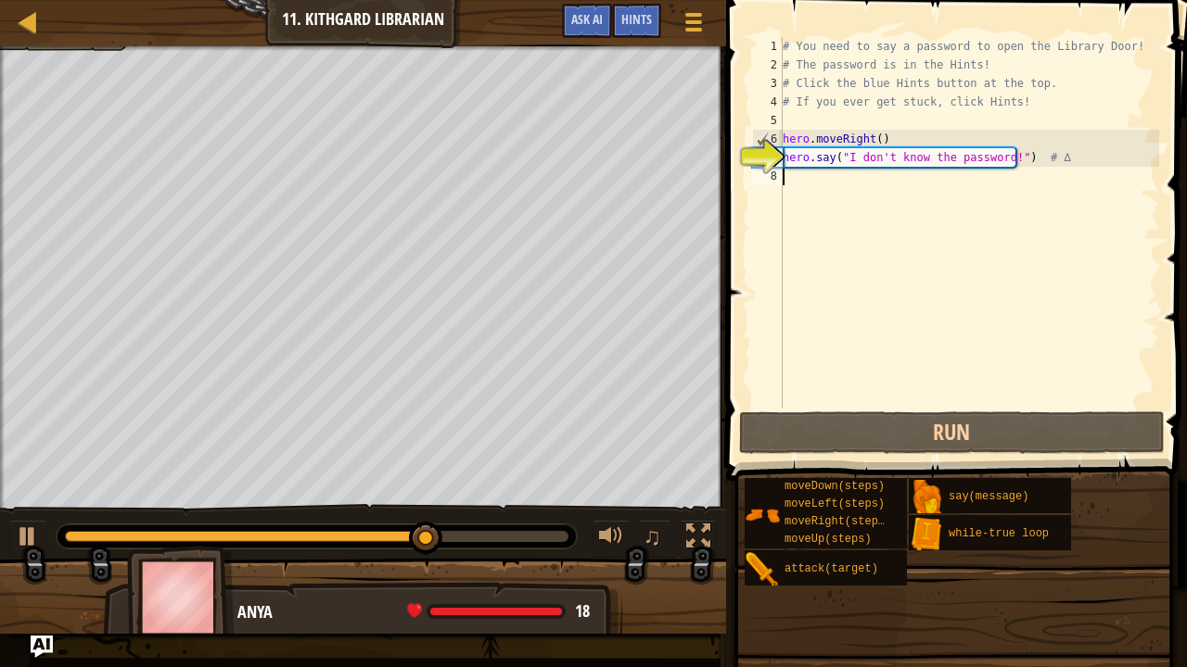
click at [812, 177] on div "# You need to say a password to open the Library Door! # The password is in the…" at bounding box center [969, 241] width 380 height 408
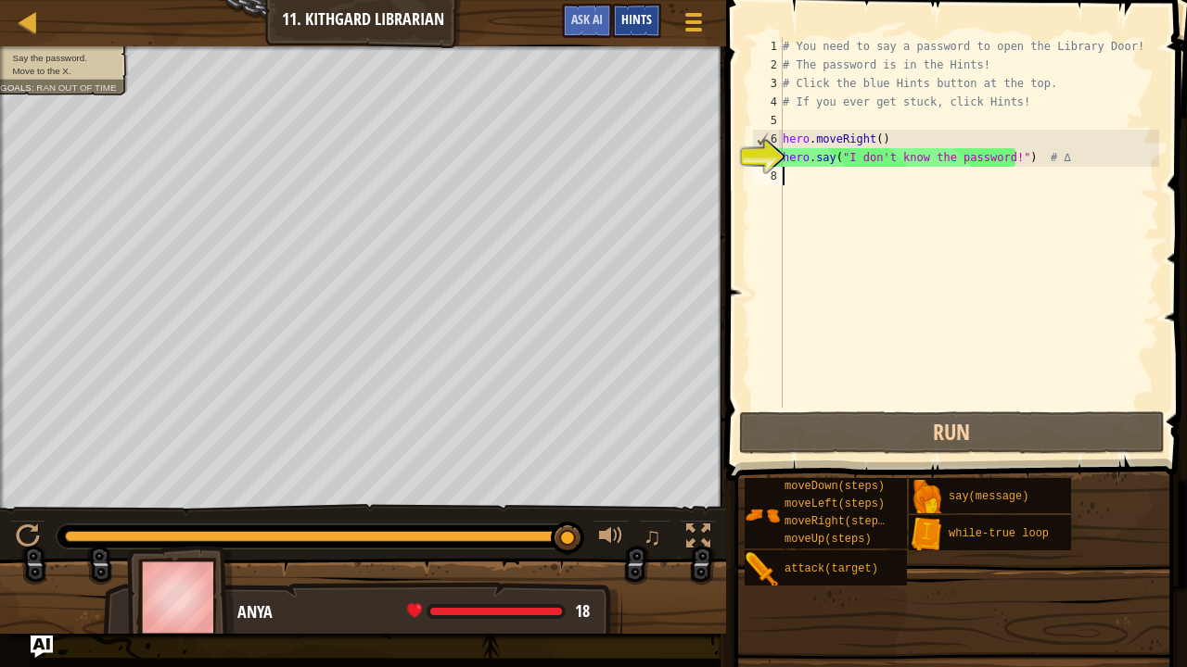
click at [634, 17] on span "Hints" at bounding box center [636, 19] width 31 height 18
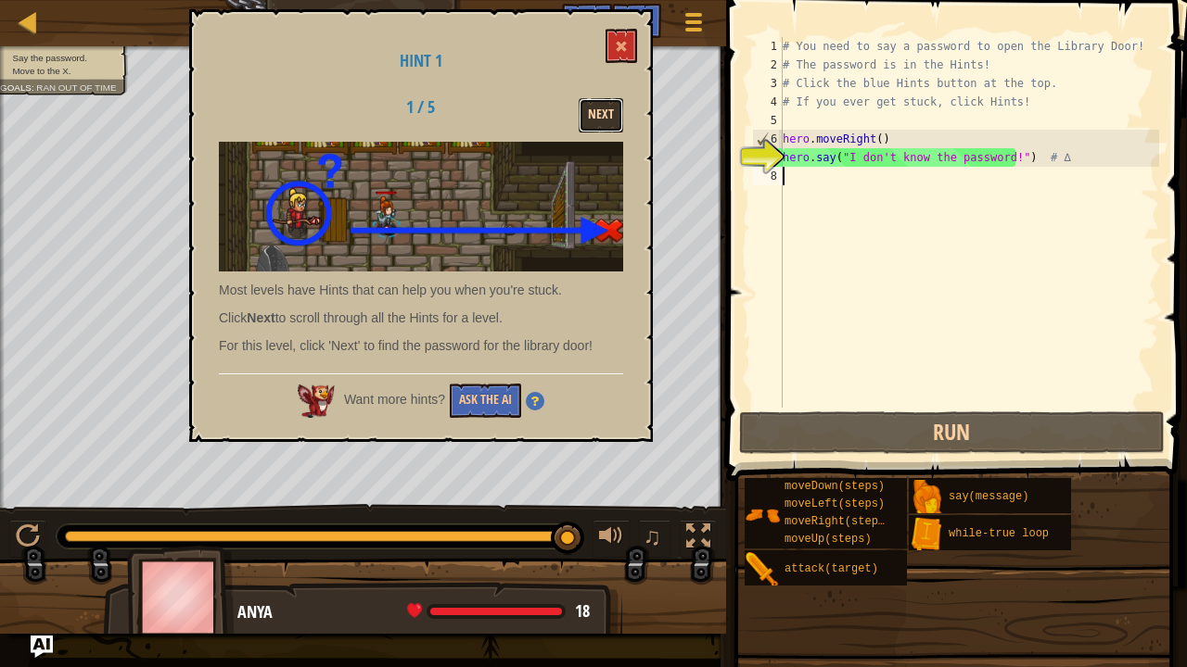
click at [604, 120] on button "Next" at bounding box center [600, 115] width 44 height 34
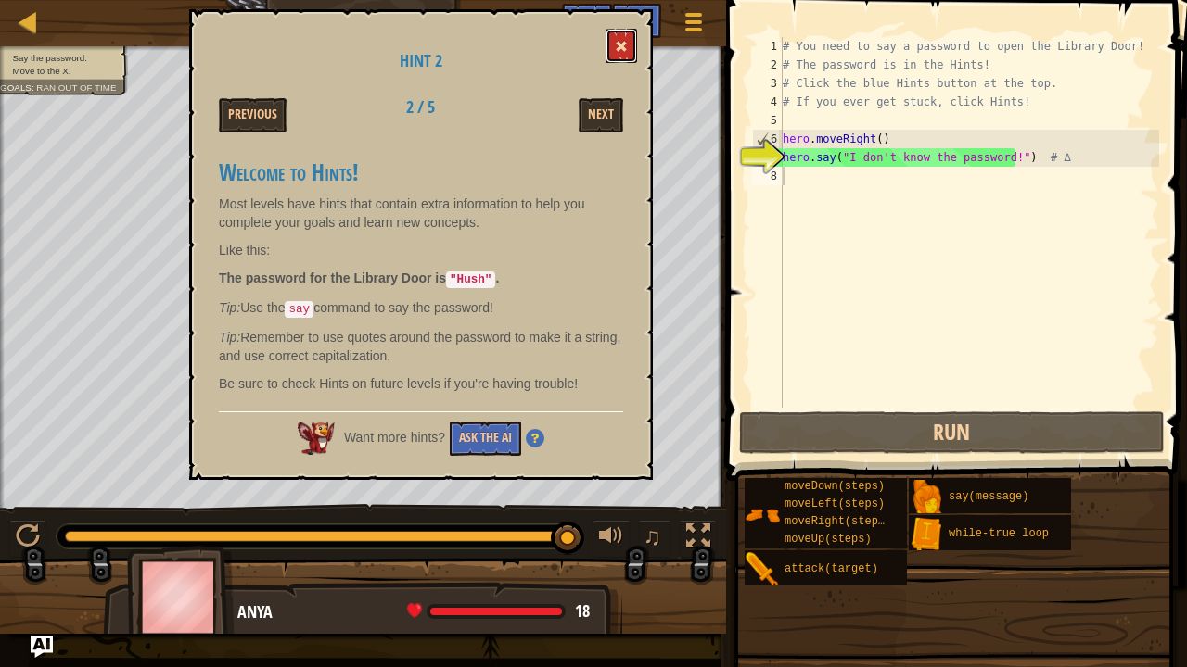
click at [628, 46] on button at bounding box center [621, 46] width 32 height 34
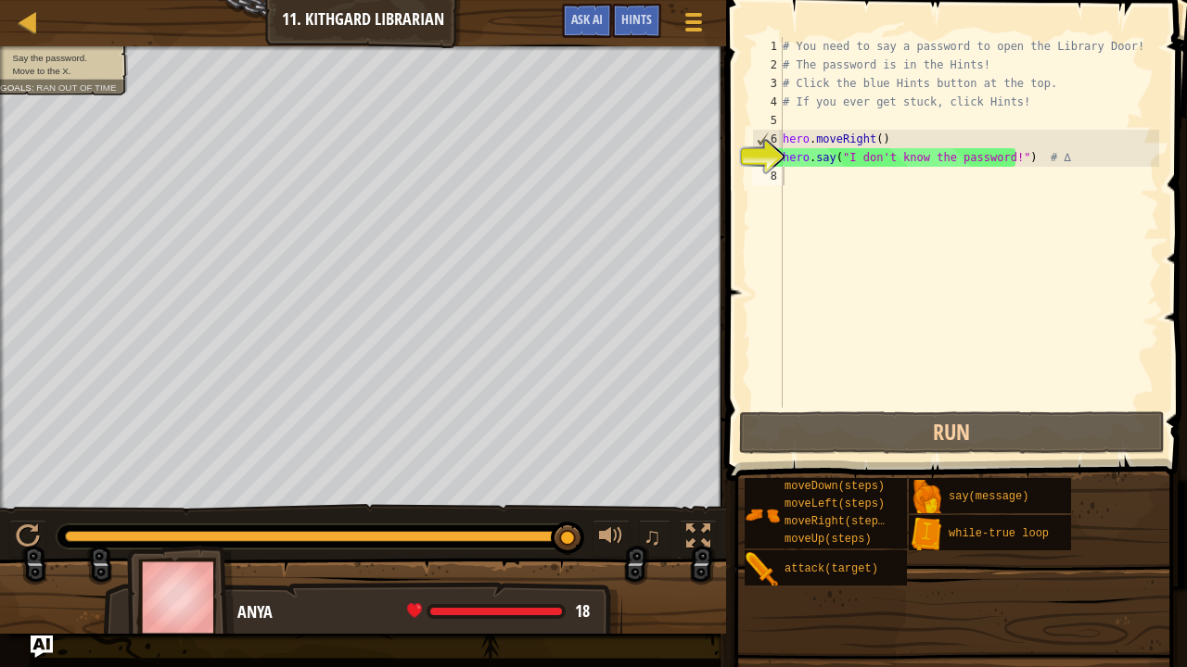
click at [909, 176] on div "# You need to say a password to open the Library Door! # The password is in the…" at bounding box center [969, 241] width 380 height 408
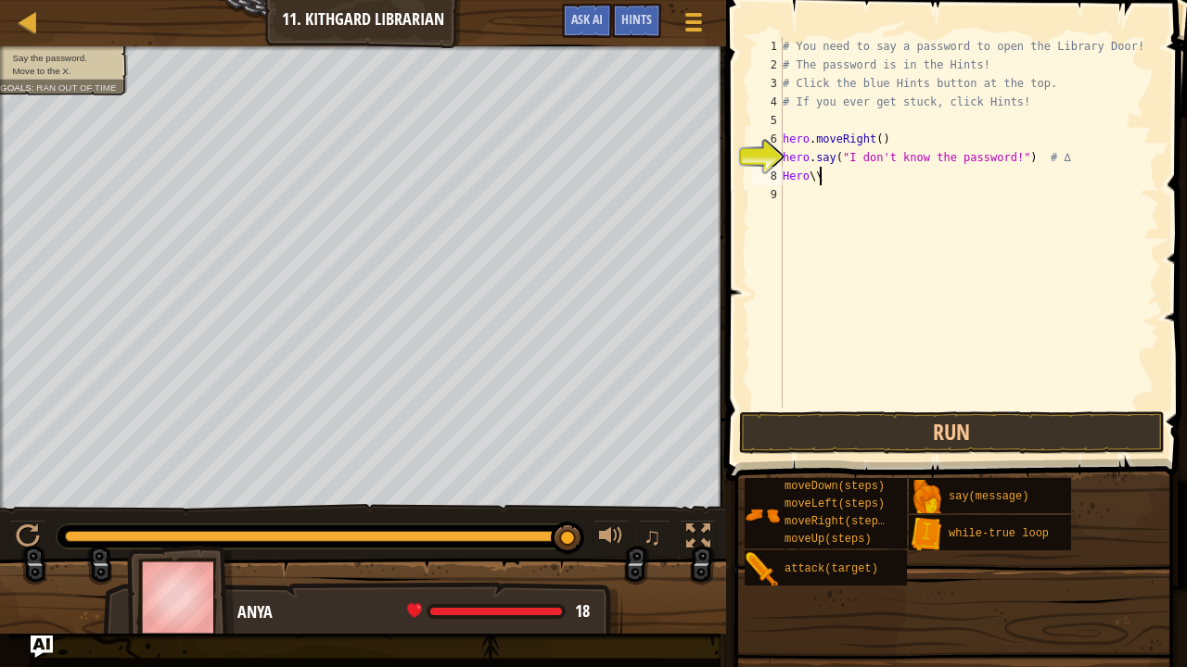
scroll to position [8, 2]
type textarea "H"
type textarea "hero.say("Hush")"
click at [818, 201] on div "# You need to say a password to open the Library Door! # The password is in the…" at bounding box center [969, 241] width 380 height 408
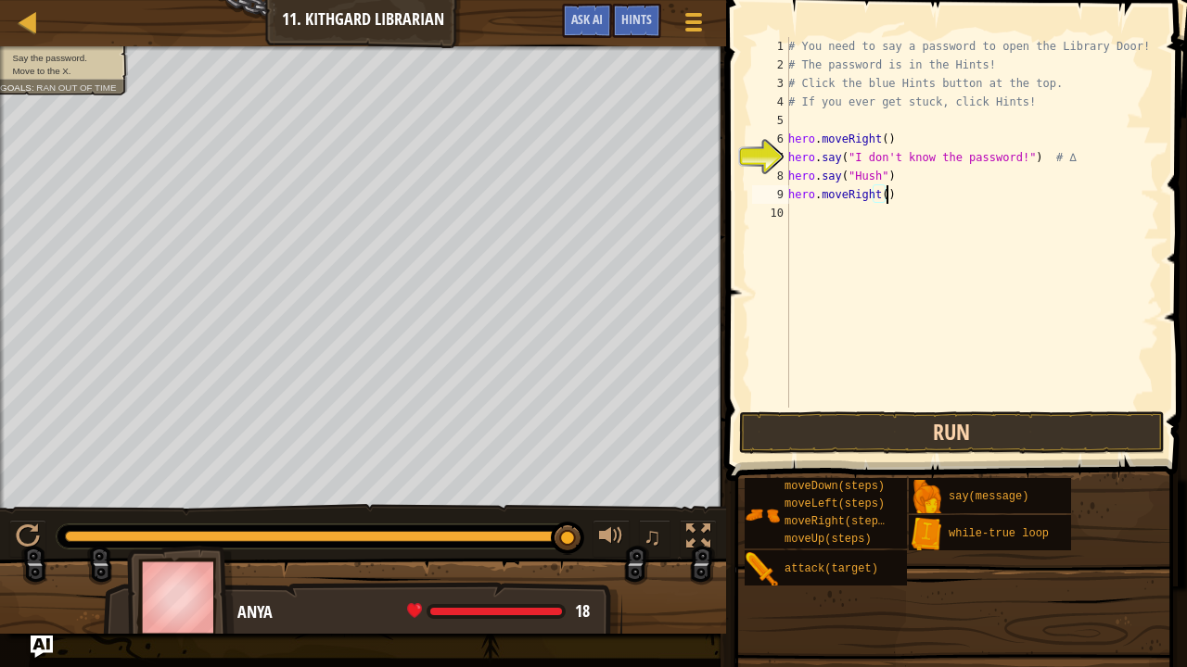
type textarea "hero.moveRight()"
click at [825, 437] on button "Run" at bounding box center [951, 433] width 425 height 43
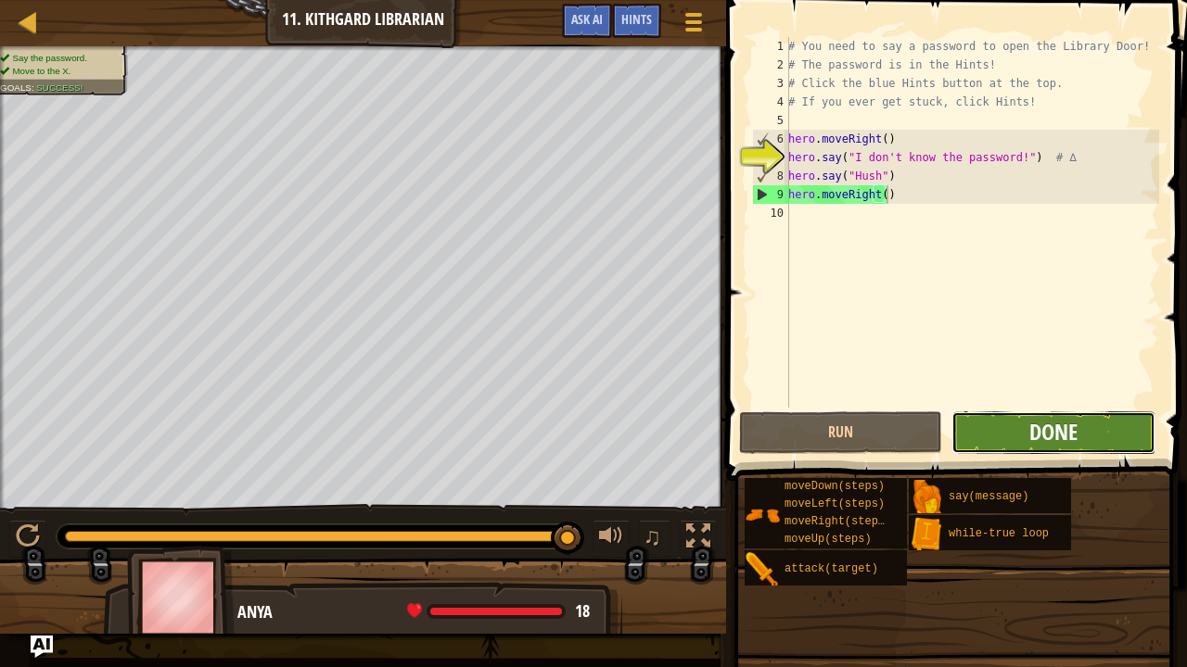
click at [1073, 442] on span "Done" at bounding box center [1053, 432] width 48 height 30
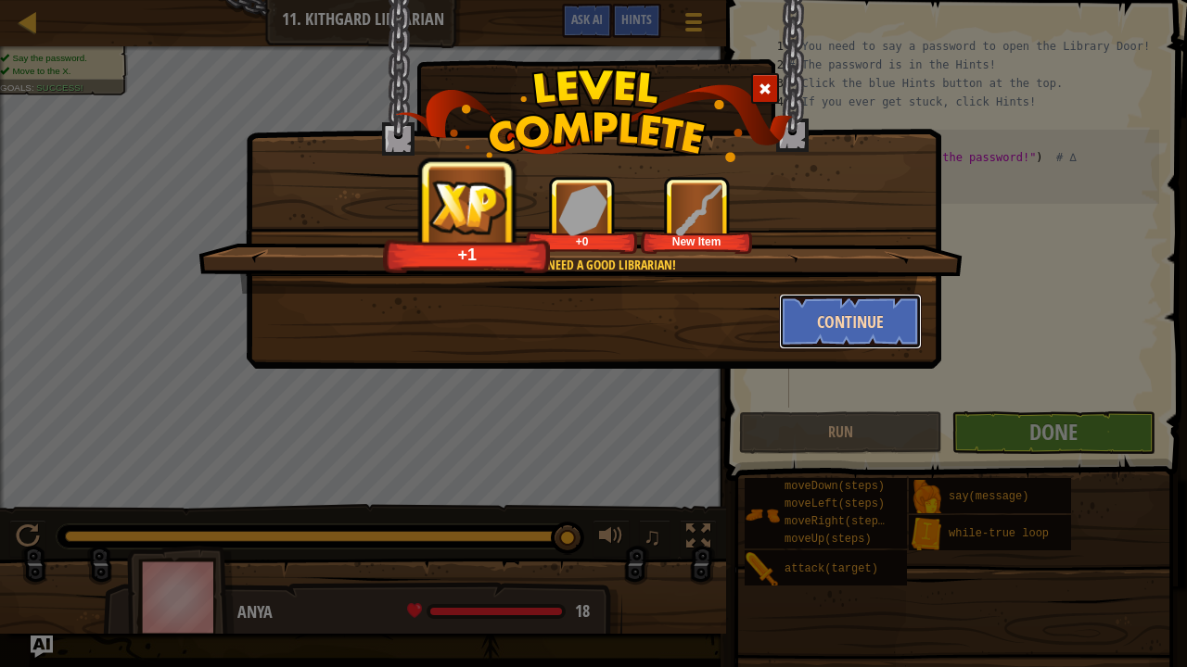
click at [851, 306] on button "Continue" at bounding box center [851, 322] width 144 height 56
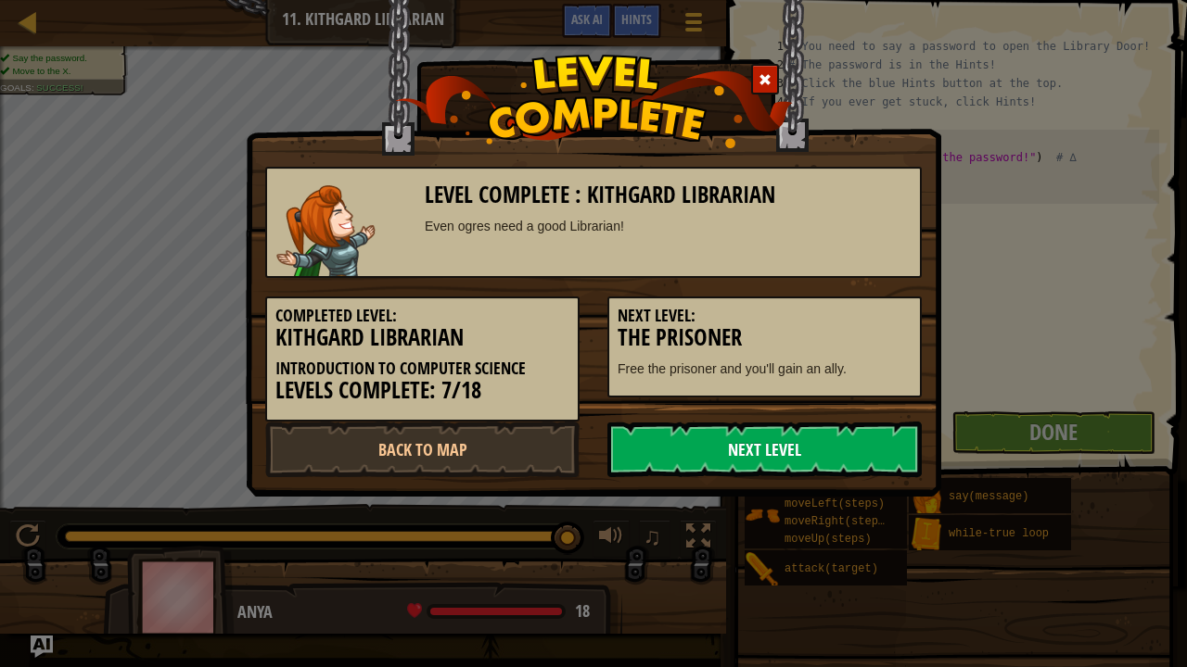
click at [684, 438] on link "Next Level" at bounding box center [764, 450] width 314 height 56
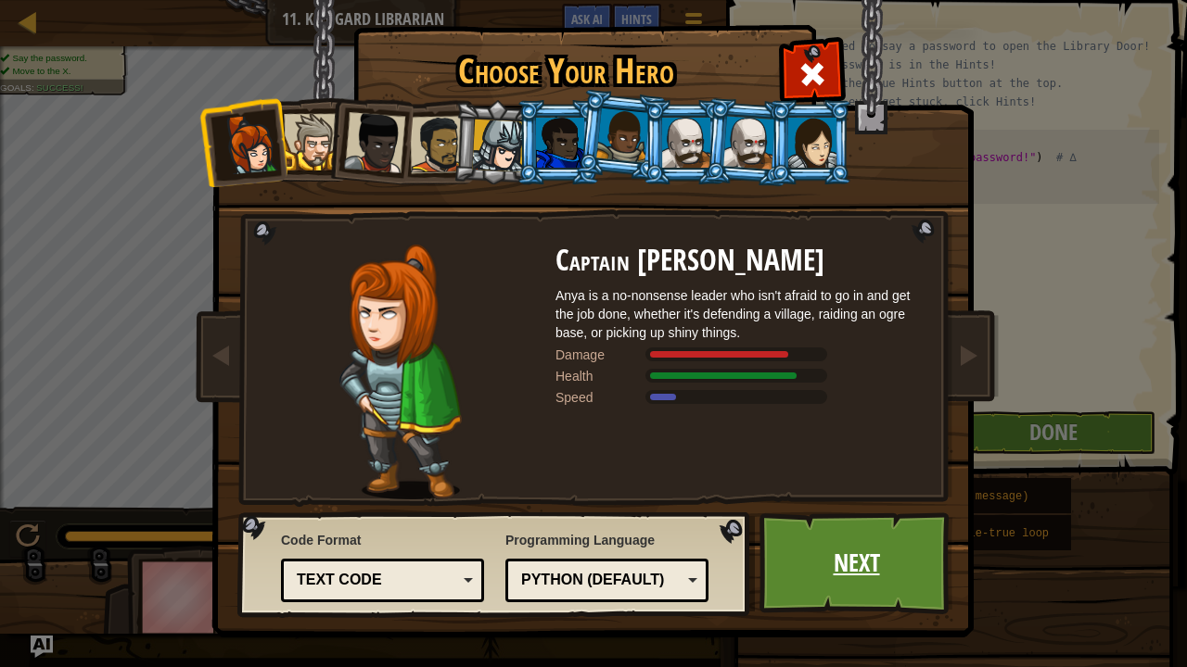
click at [871, 550] on link "Next" at bounding box center [856, 564] width 194 height 102
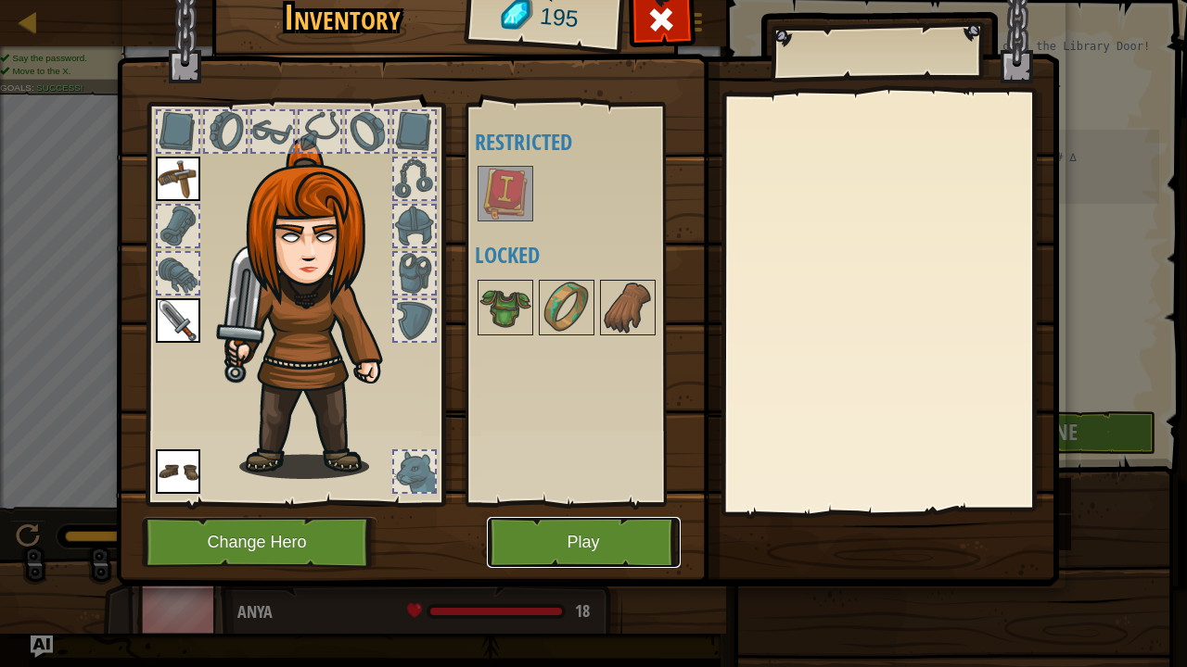
click at [576, 539] on button "Play" at bounding box center [584, 542] width 194 height 51
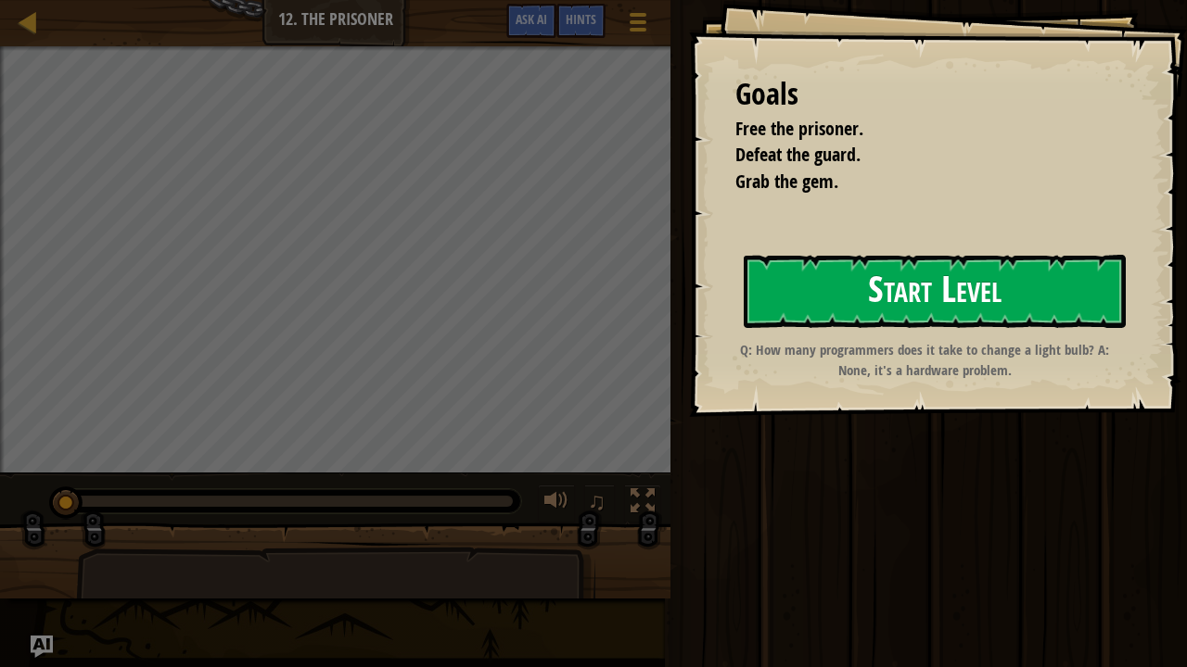
click at [870, 304] on button "Start Level" at bounding box center [934, 291] width 382 height 73
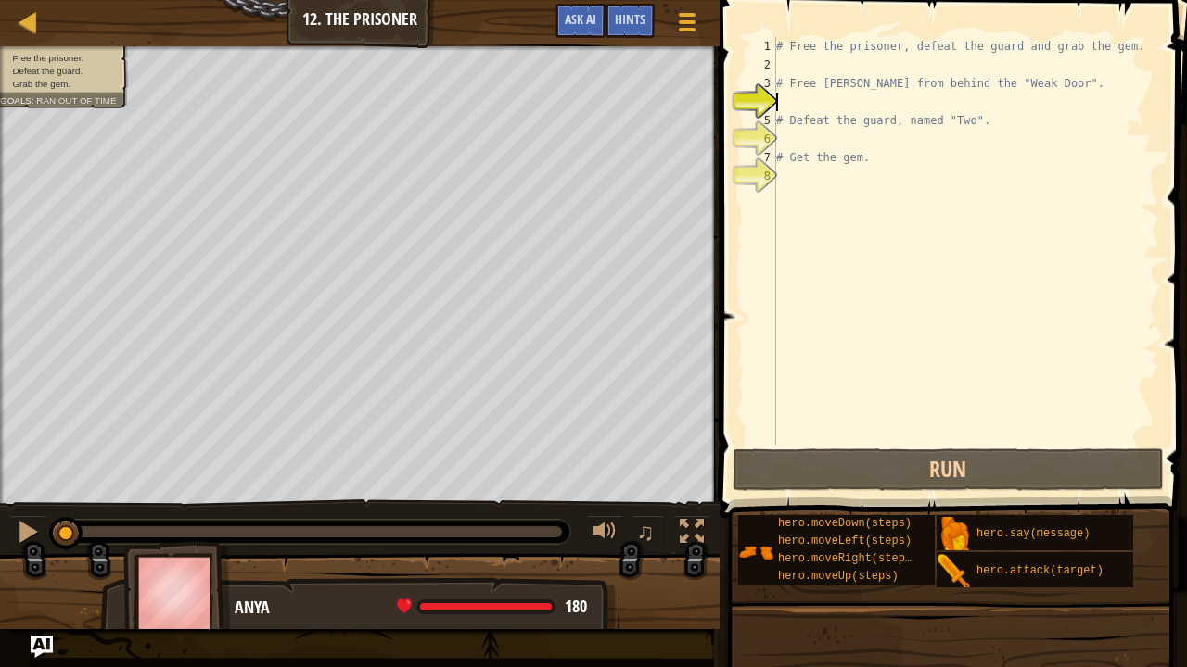
click at [871, 197] on div "# Free the prisoner, defeat the guard and grab the gem. # Free [PERSON_NAME] fr…" at bounding box center [965, 259] width 387 height 445
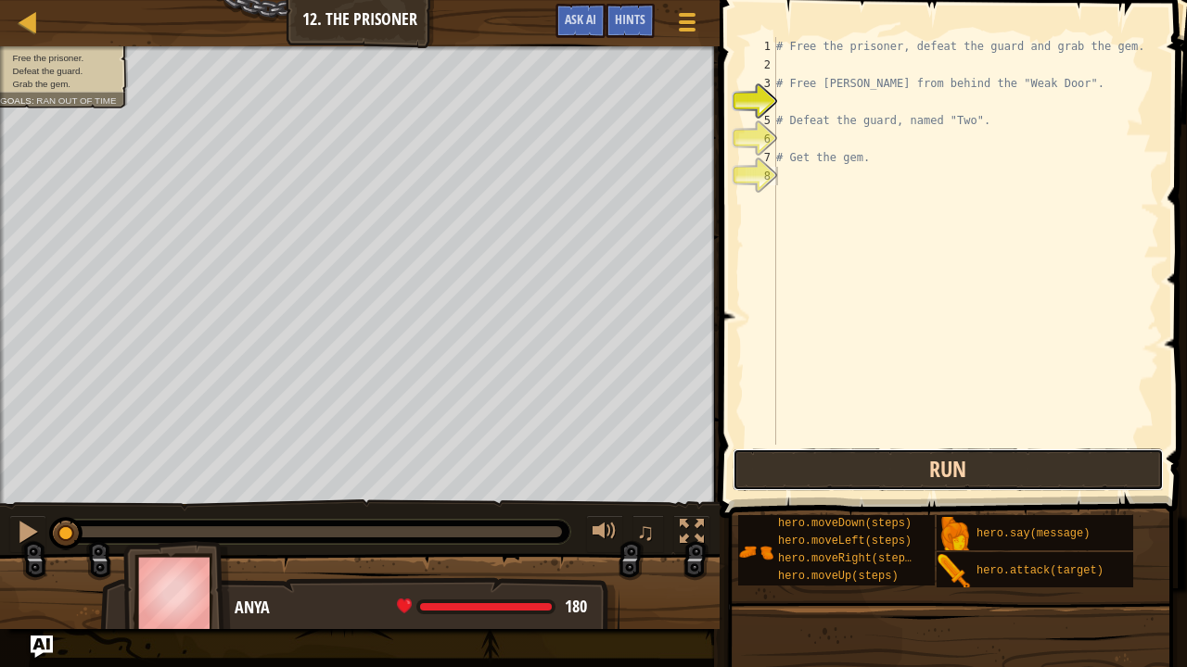
click at [853, 469] on button "Run" at bounding box center [948, 470] width 432 height 43
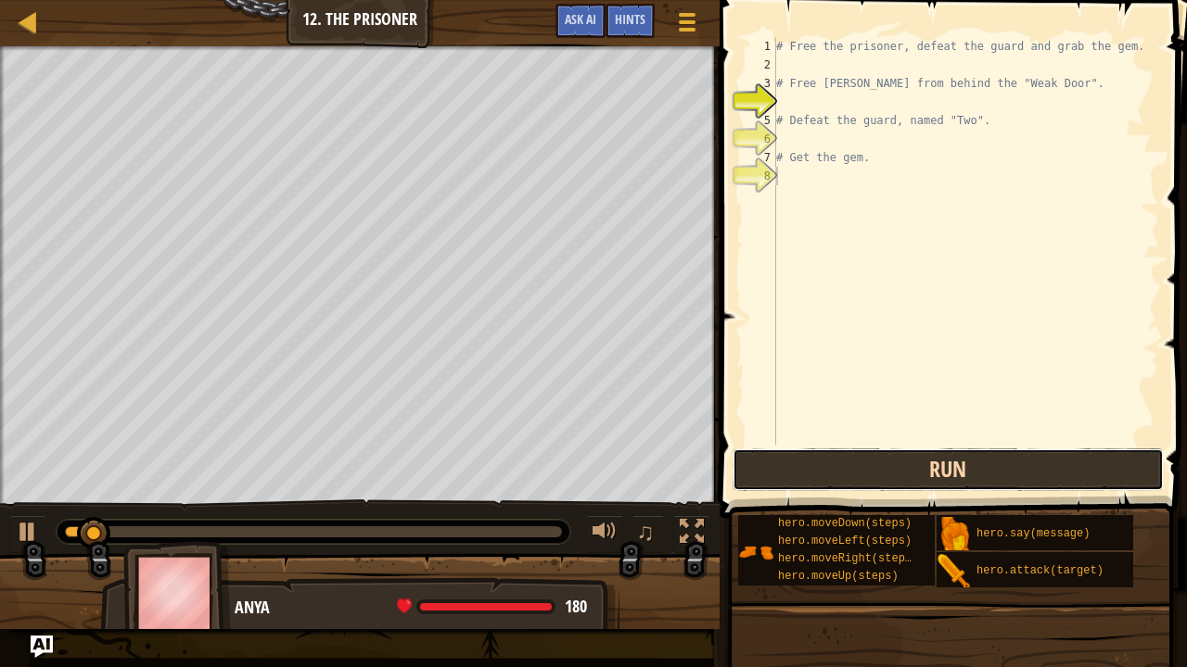
drag, startPoint x: 853, startPoint y: 469, endPoint x: 784, endPoint y: 468, distance: 68.6
click at [784, 468] on button "Run" at bounding box center [948, 470] width 432 height 43
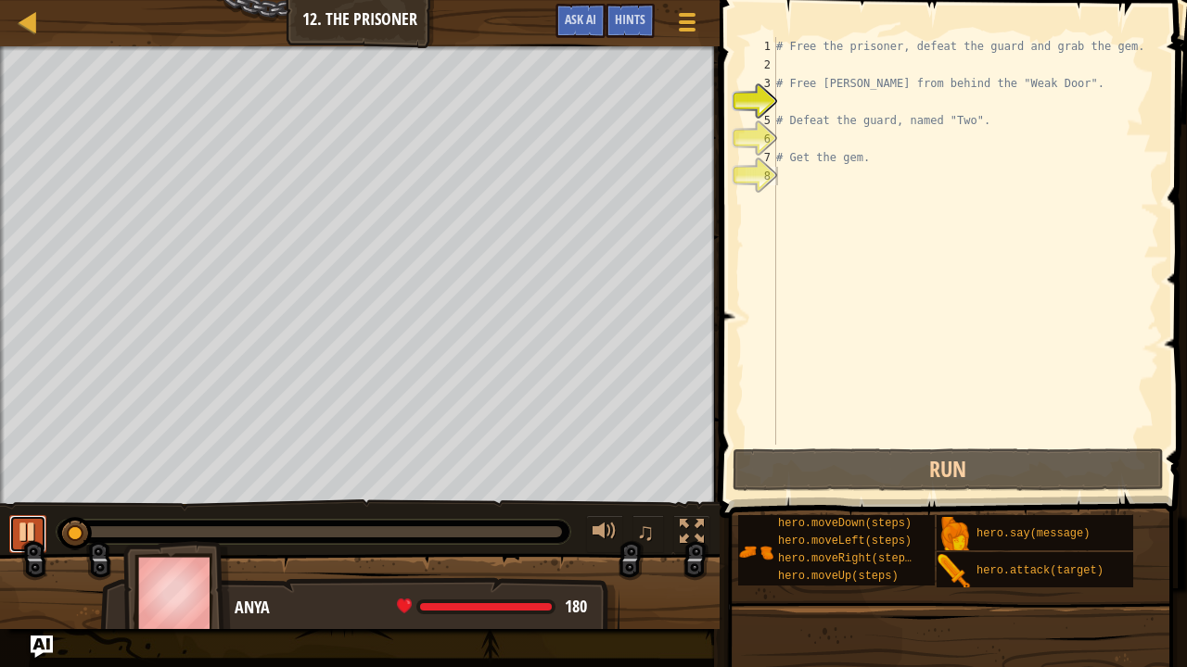
click at [20, 529] on div at bounding box center [28, 532] width 24 height 24
click at [836, 187] on div "# Free the prisoner, defeat the guard and grab the gem. # Free [PERSON_NAME] fr…" at bounding box center [965, 259] width 387 height 445
click at [831, 182] on div "# Free the prisoner, defeat the guard and grab the gem. # Free [PERSON_NAME] fr…" at bounding box center [965, 259] width 387 height 445
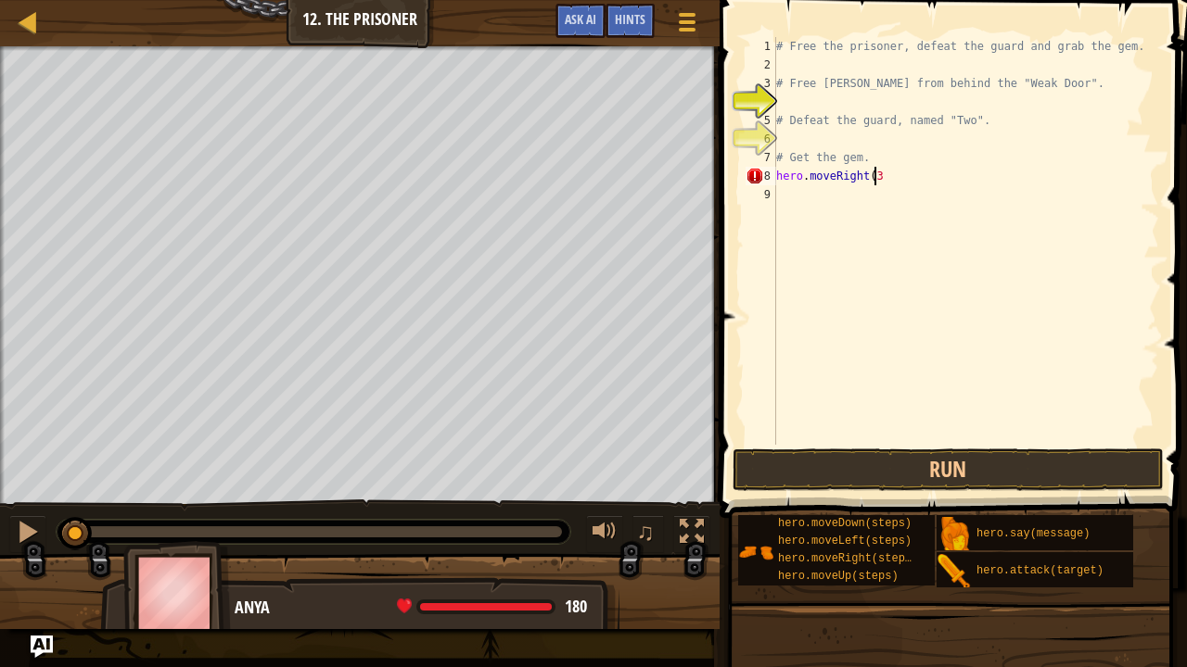
scroll to position [8, 7]
type textarea "hero.moveRight(3)"
click at [816, 191] on div "# Free the prisoner, defeat the guard and grab the gem. # Free [PERSON_NAME] fr…" at bounding box center [965, 259] width 387 height 445
click at [820, 473] on button "Run" at bounding box center [948, 470] width 432 height 43
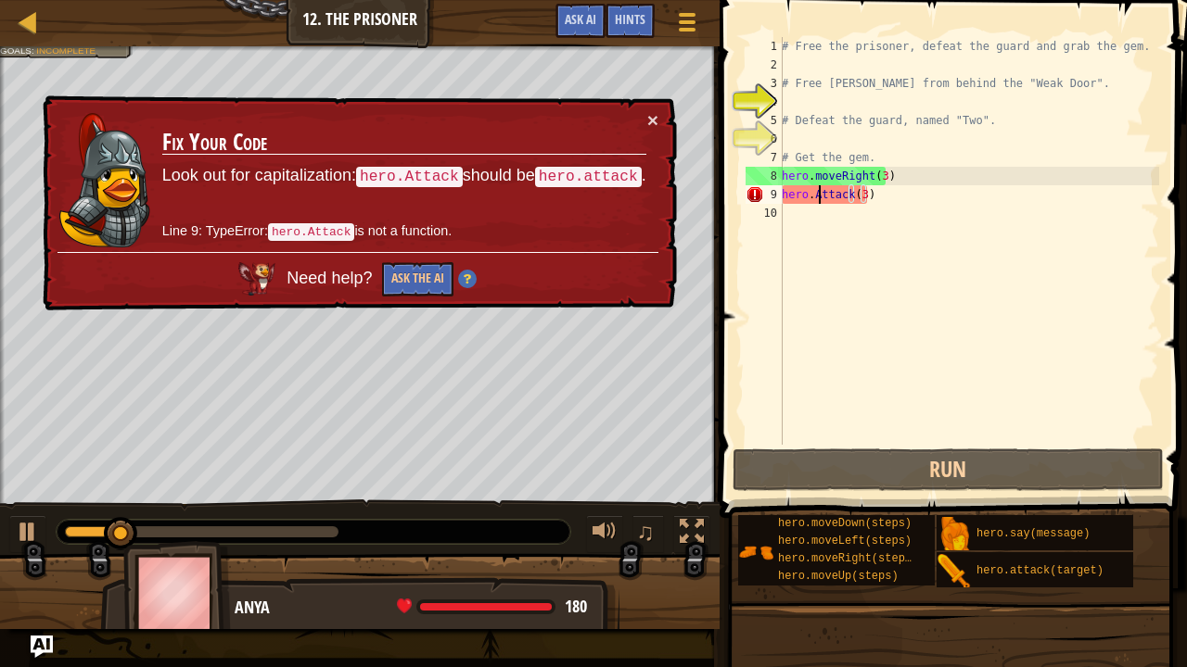
click at [818, 197] on div "# Free the prisoner, defeat the guard and grab the gem. # Free [PERSON_NAME] fr…" at bounding box center [968, 259] width 381 height 445
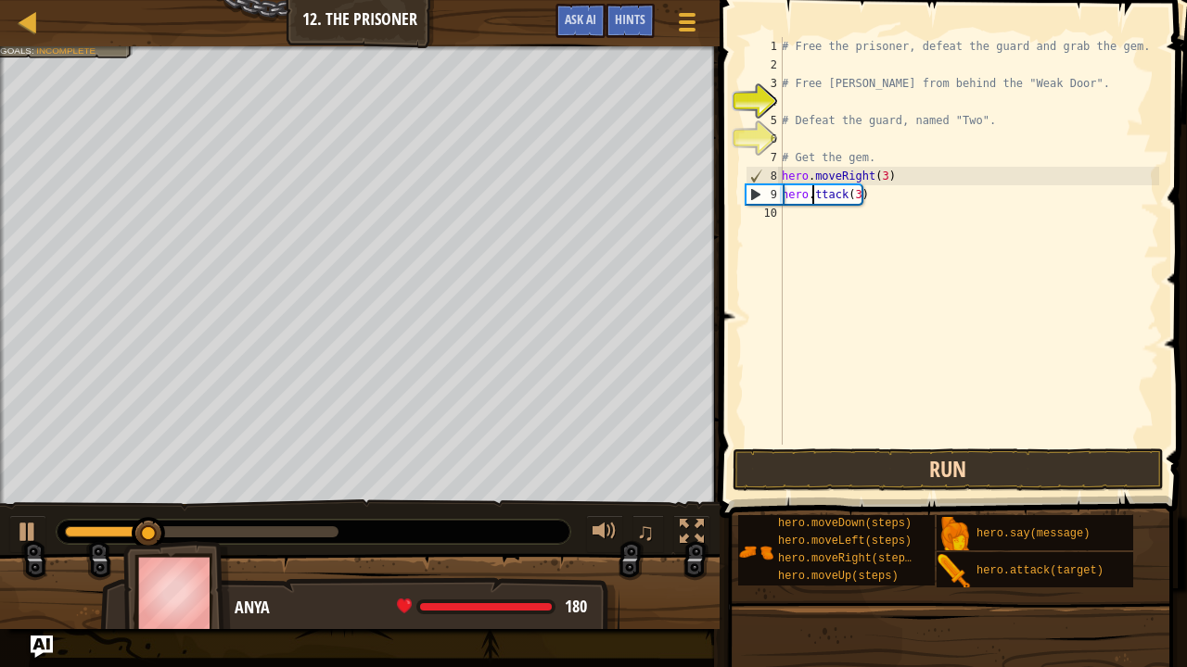
scroll to position [8, 3]
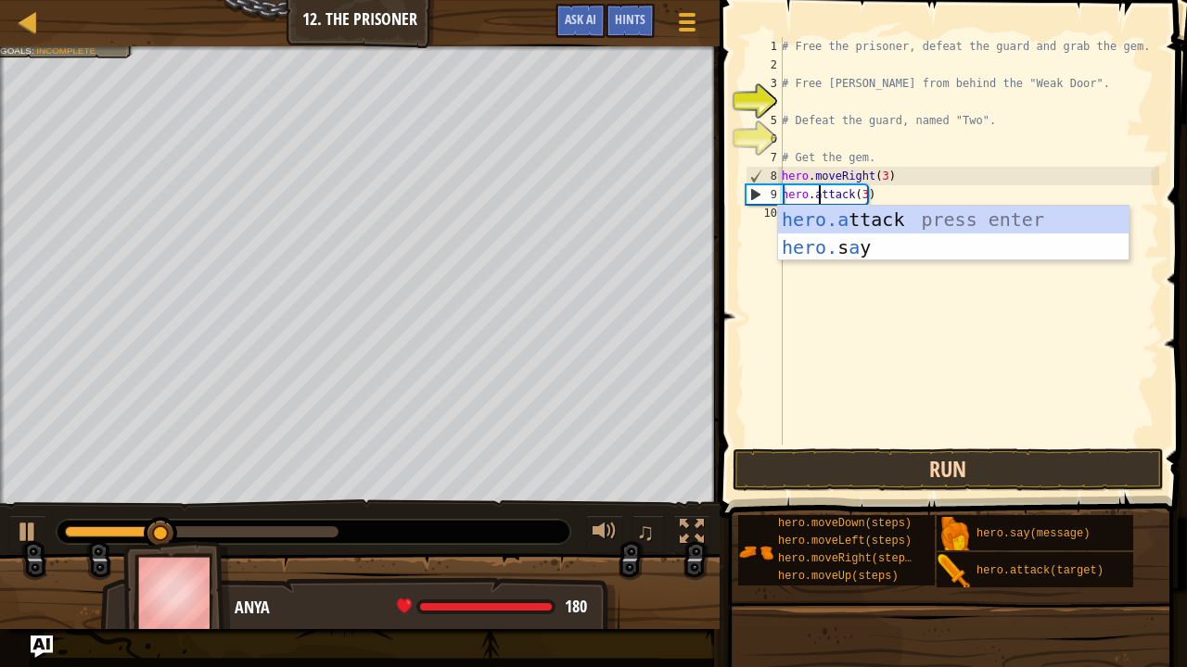
type textarea "hero.attack(3)"
click at [850, 475] on button "Run" at bounding box center [948, 470] width 432 height 43
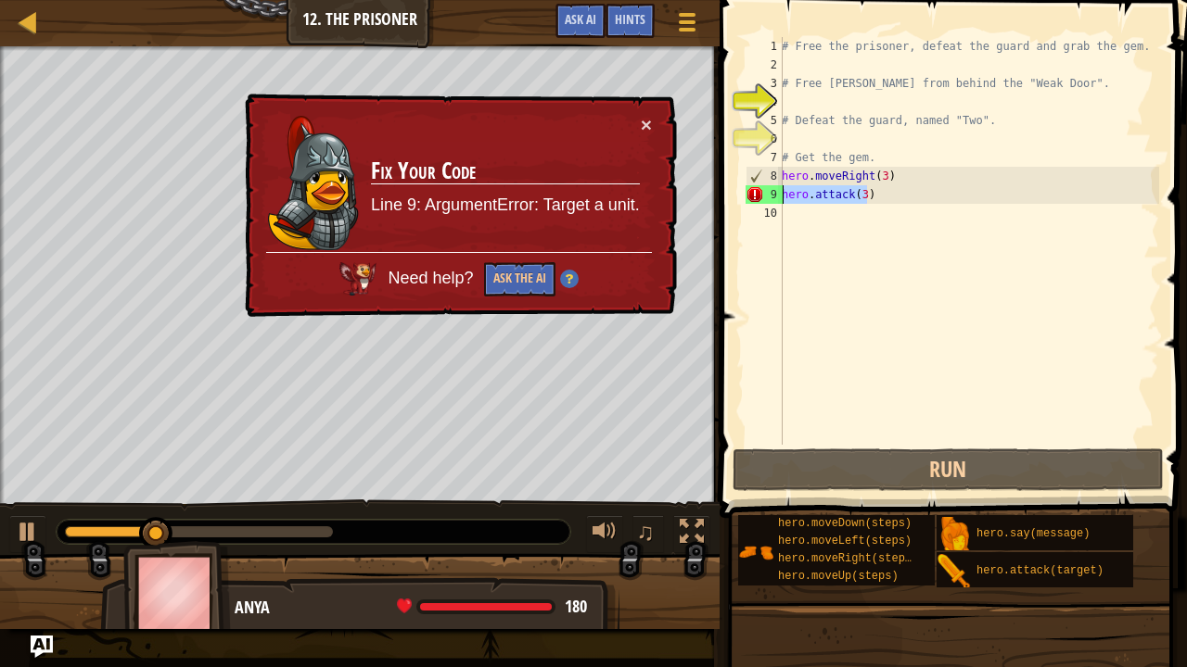
drag, startPoint x: 876, startPoint y: 197, endPoint x: 739, endPoint y: 197, distance: 137.2
click at [739, 197] on div "hero.attack(3) 1 2 3 4 5 6 7 8 9 10 # Free the prisoner, defeat the guard and g…" at bounding box center [950, 295] width 473 height 573
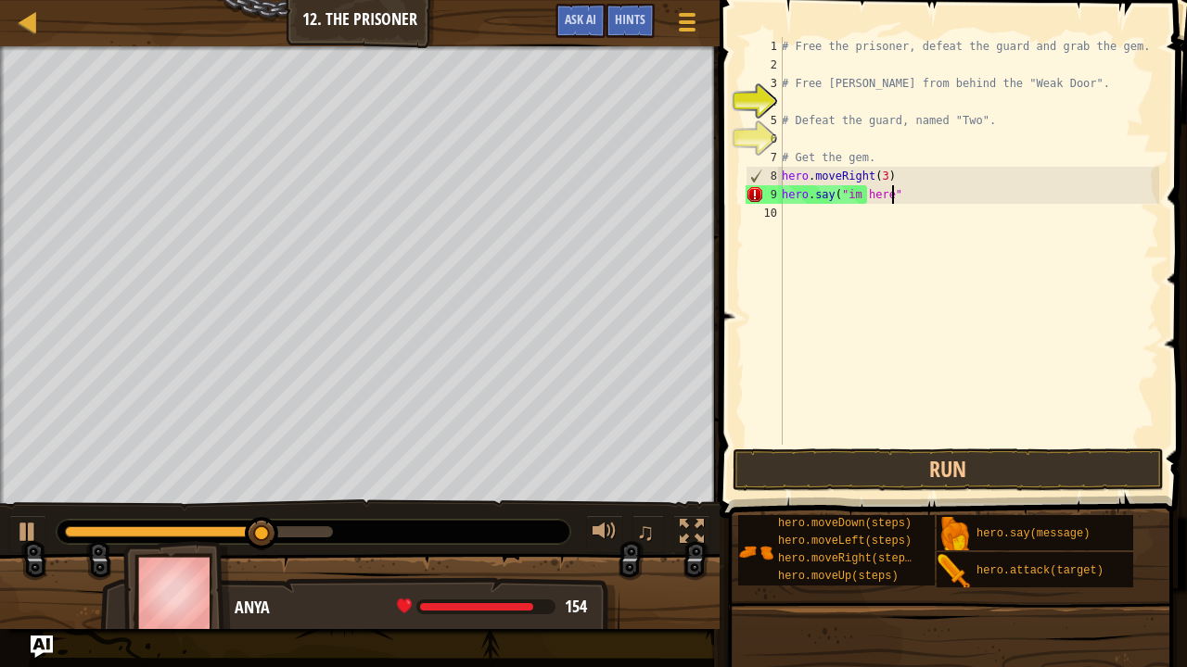
scroll to position [8, 8]
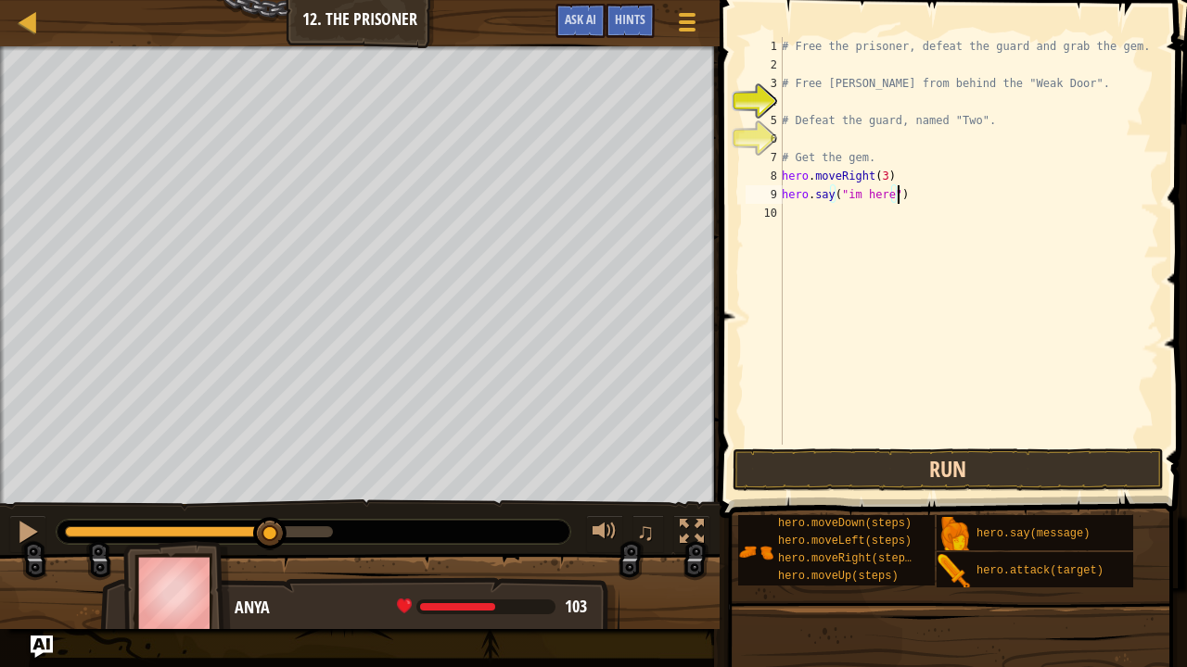
type textarea "hero.say("im here")"
click at [841, 471] on button "Run" at bounding box center [948, 470] width 432 height 43
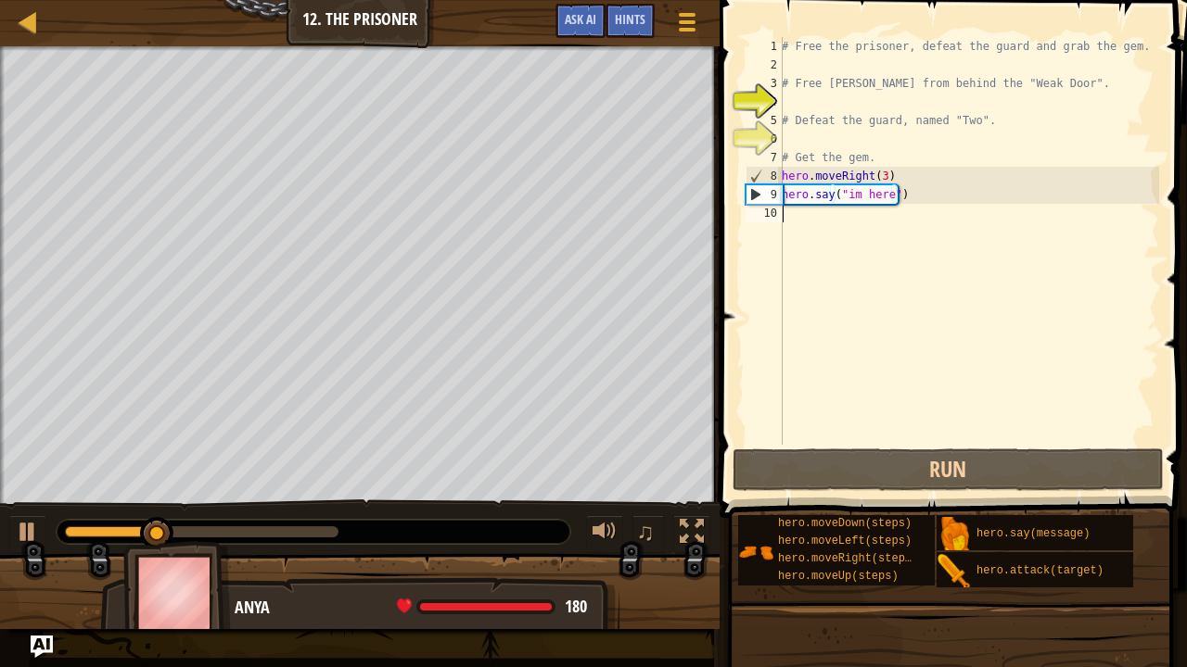
click at [844, 204] on div "# Free the prisoner, defeat the guard and grab the gem. # Free [PERSON_NAME] fr…" at bounding box center [968, 259] width 381 height 445
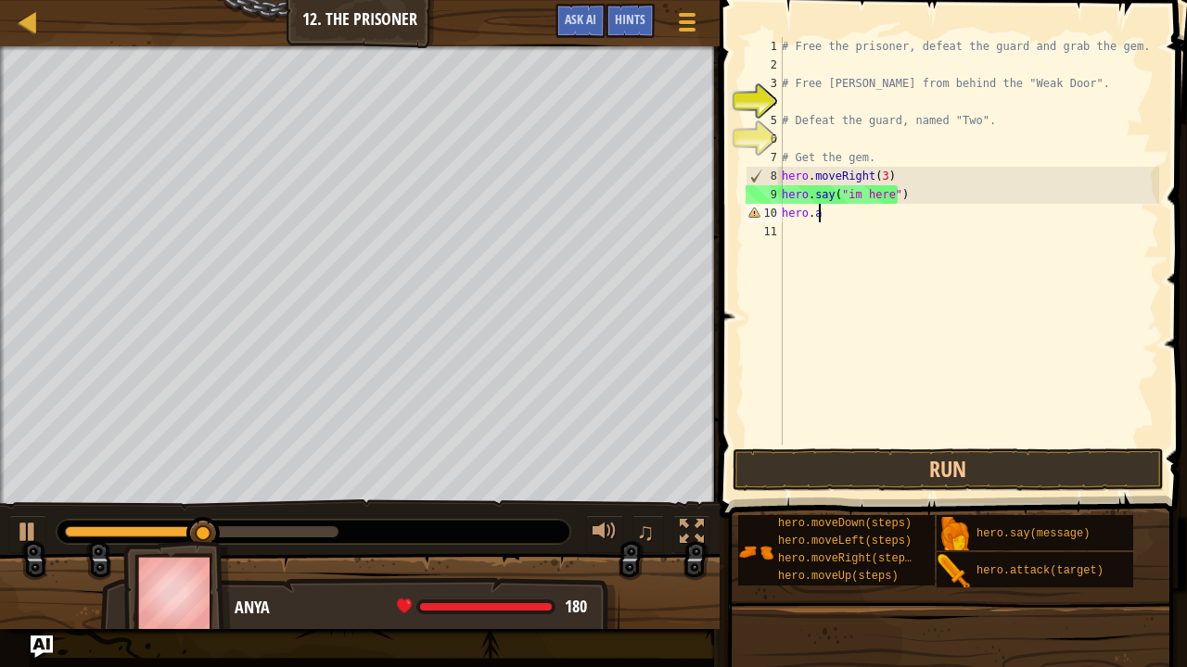
scroll to position [8, 2]
type textarea "hero.moveDown(1)"
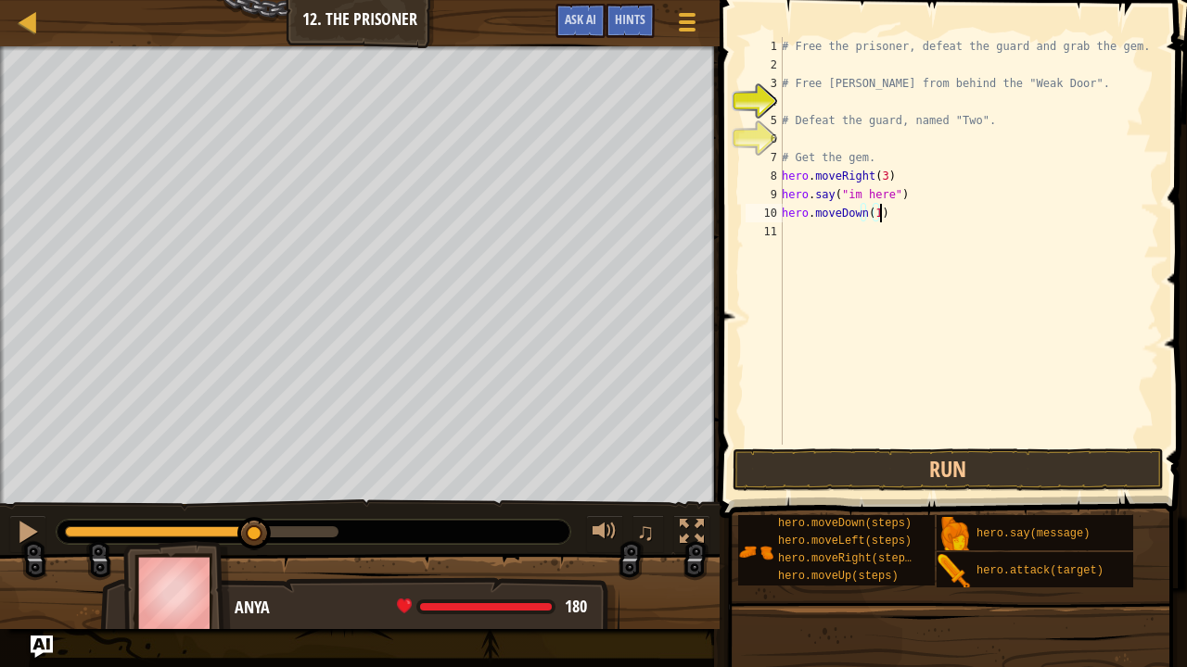
click at [830, 241] on div "# Free the prisoner, defeat the guard and grab the gem. # Free [PERSON_NAME] fr…" at bounding box center [968, 259] width 381 height 445
click at [827, 476] on button "Run" at bounding box center [948, 470] width 432 height 43
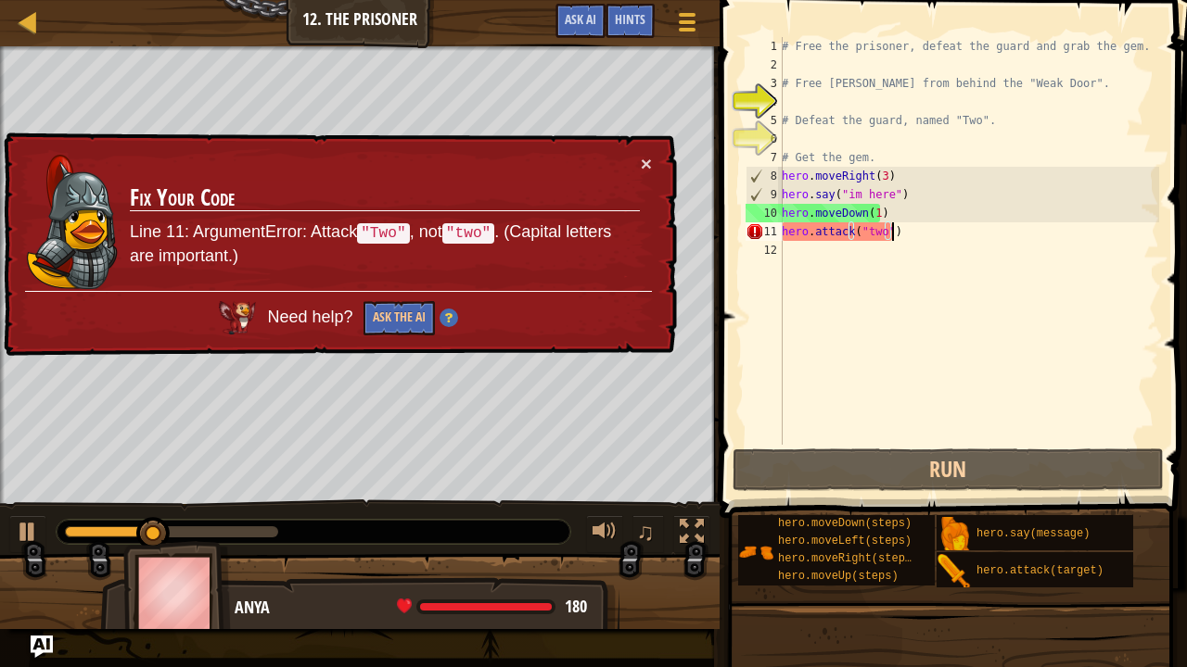
click at [866, 234] on div "# Free the prisoner, defeat the guard and grab the gem. # Free [PERSON_NAME] fr…" at bounding box center [968, 259] width 381 height 445
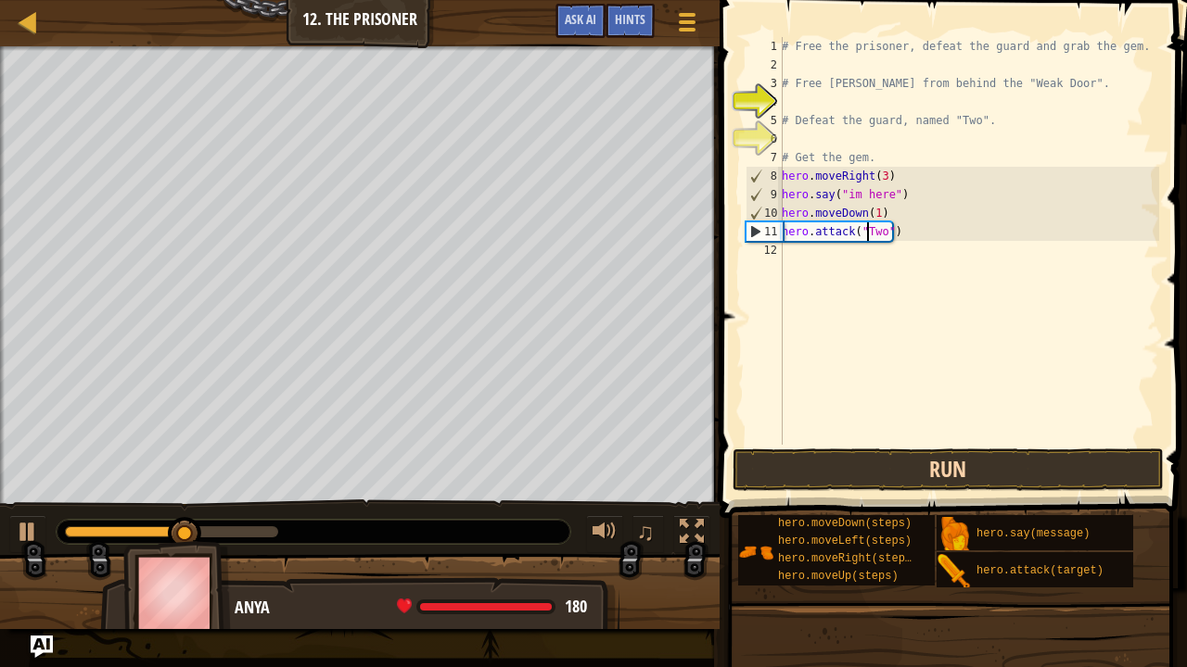
type textarea "hero.attack("Two")"
click at [789, 465] on button "Run" at bounding box center [948, 470] width 432 height 43
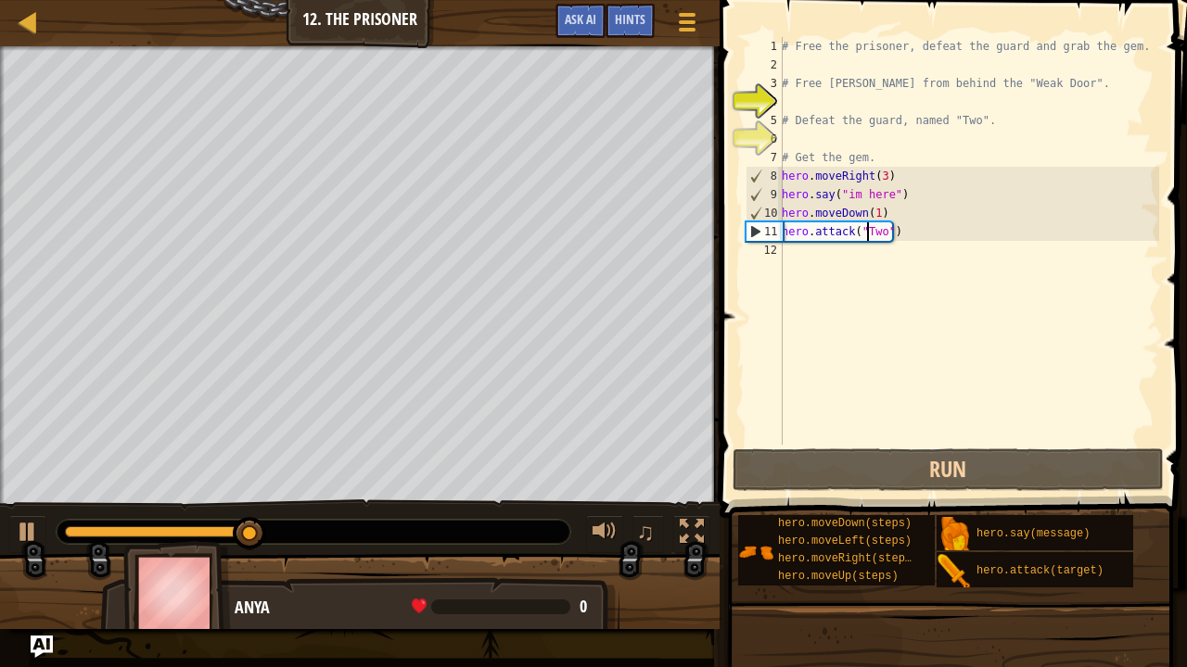
click at [869, 235] on div "# Free the prisoner, defeat the guard and grab the gem. # Free [PERSON_NAME] fr…" at bounding box center [968, 259] width 381 height 445
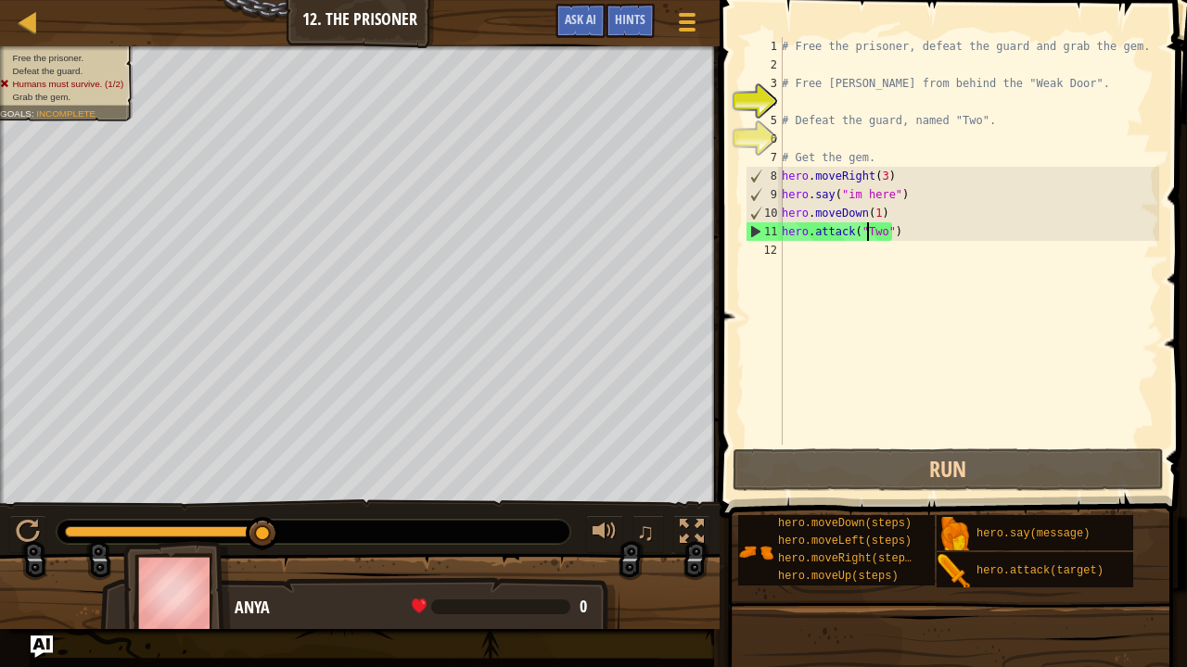
click at [781, 235] on div "11" at bounding box center [764, 231] width 36 height 19
type textarea "hero.attack("Two")"
click at [792, 248] on div "# Free the prisoner, defeat the guard and grab the gem. # Free [PERSON_NAME] fr…" at bounding box center [968, 259] width 381 height 445
click at [883, 232] on div "# Free the prisoner, defeat the guard and grab the gem. # Free [PERSON_NAME] fr…" at bounding box center [968, 259] width 381 height 445
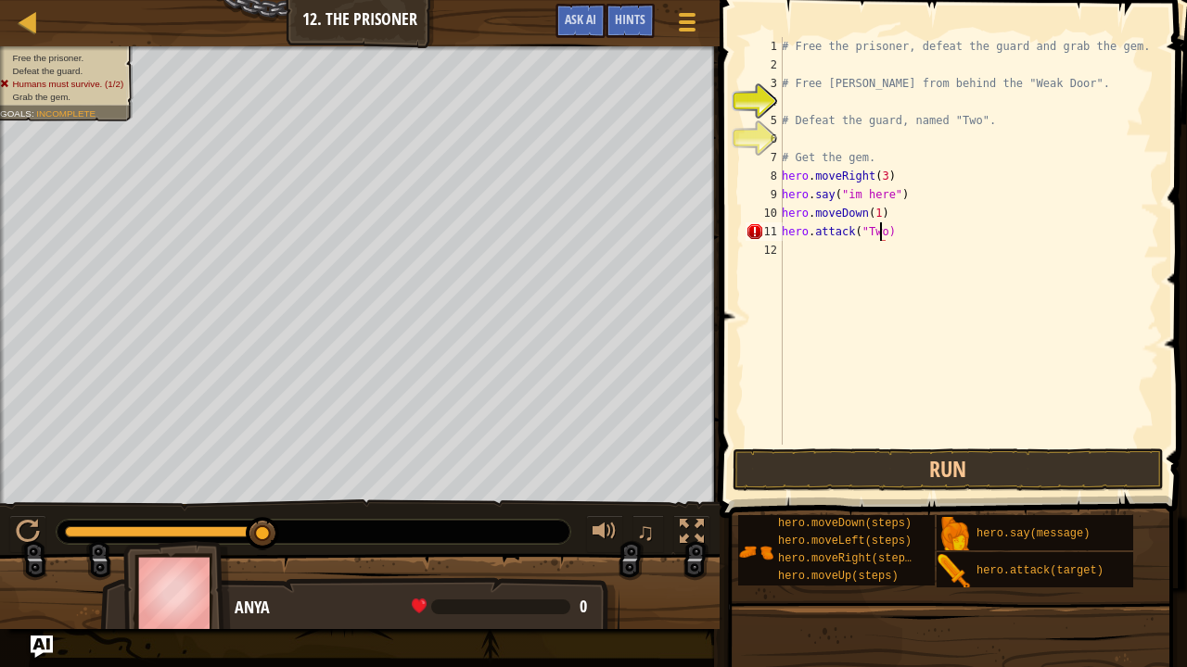
click at [862, 232] on div "# Free the prisoner, defeat the guard and grab the gem. # Free [PERSON_NAME] fr…" at bounding box center [968, 259] width 381 height 445
click at [908, 478] on button "Run" at bounding box center [948, 470] width 432 height 43
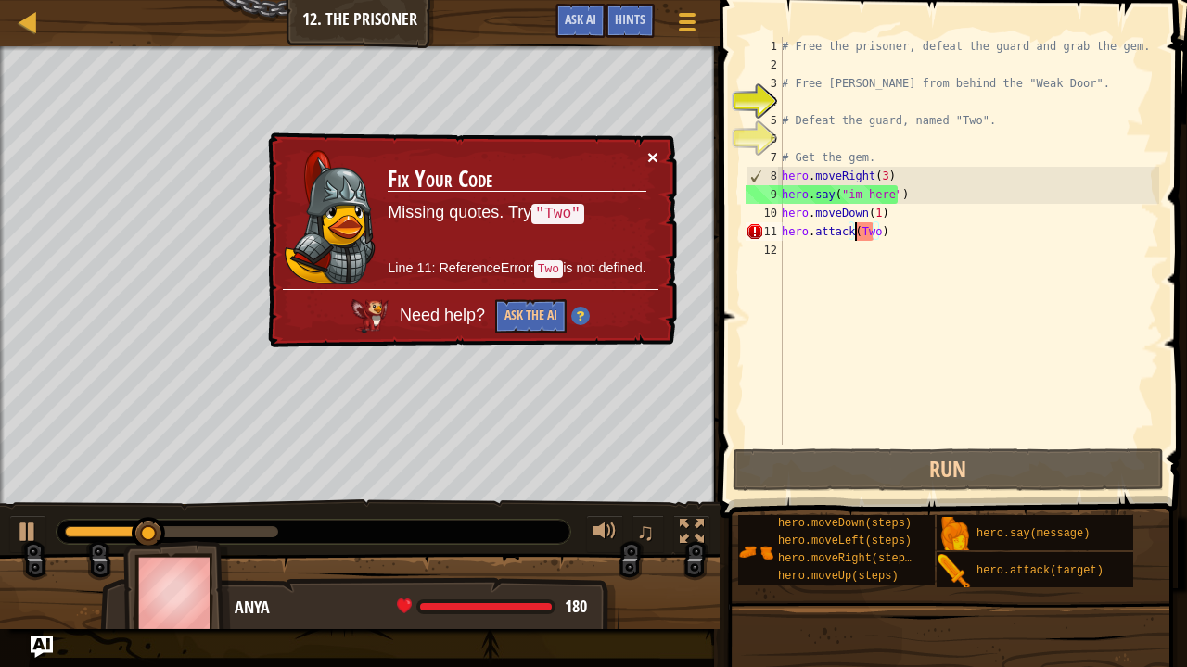
click at [648, 147] on button "×" at bounding box center [652, 156] width 11 height 19
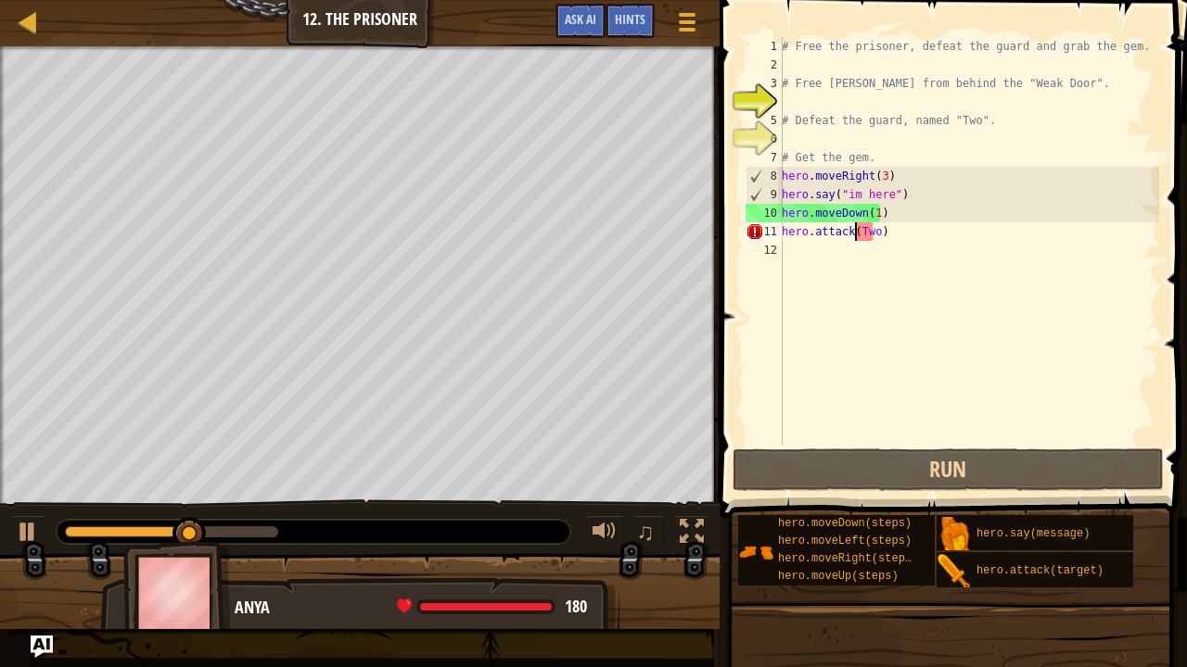
scroll to position [8, 6]
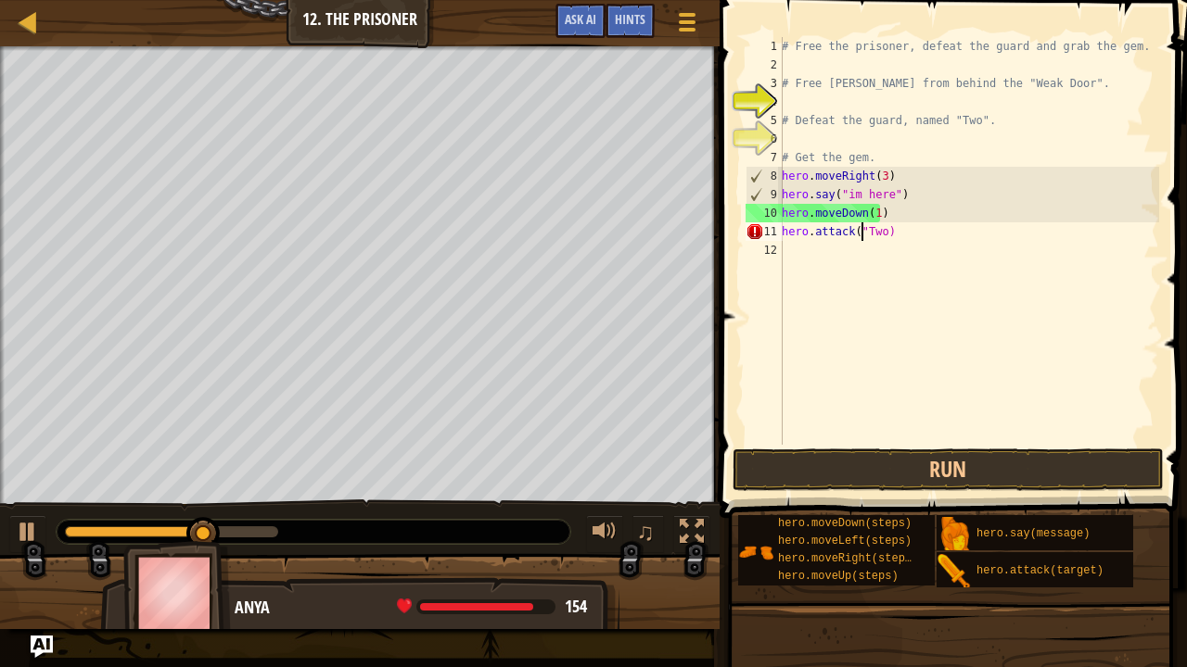
click at [879, 233] on div "# Free the prisoner, defeat the guard and grab the gem. # Free [PERSON_NAME] fr…" at bounding box center [968, 259] width 381 height 445
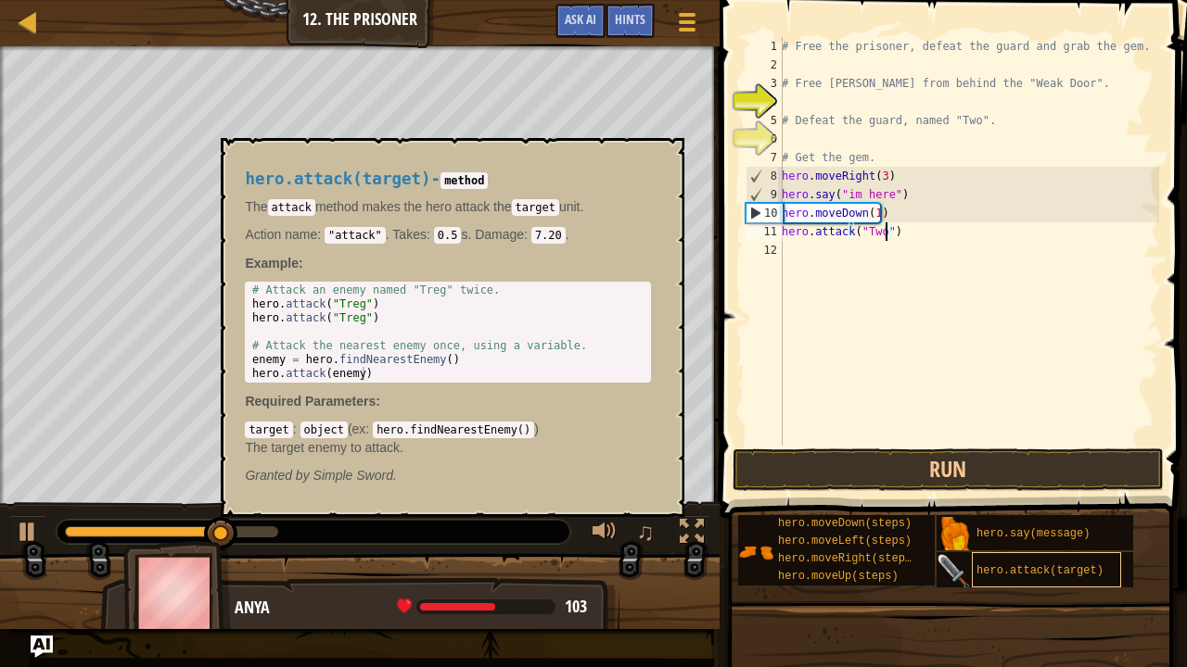
type textarea "hero.attack("Two")"
click at [1032, 550] on span "hero.attack(target)" at bounding box center [1039, 571] width 127 height 13
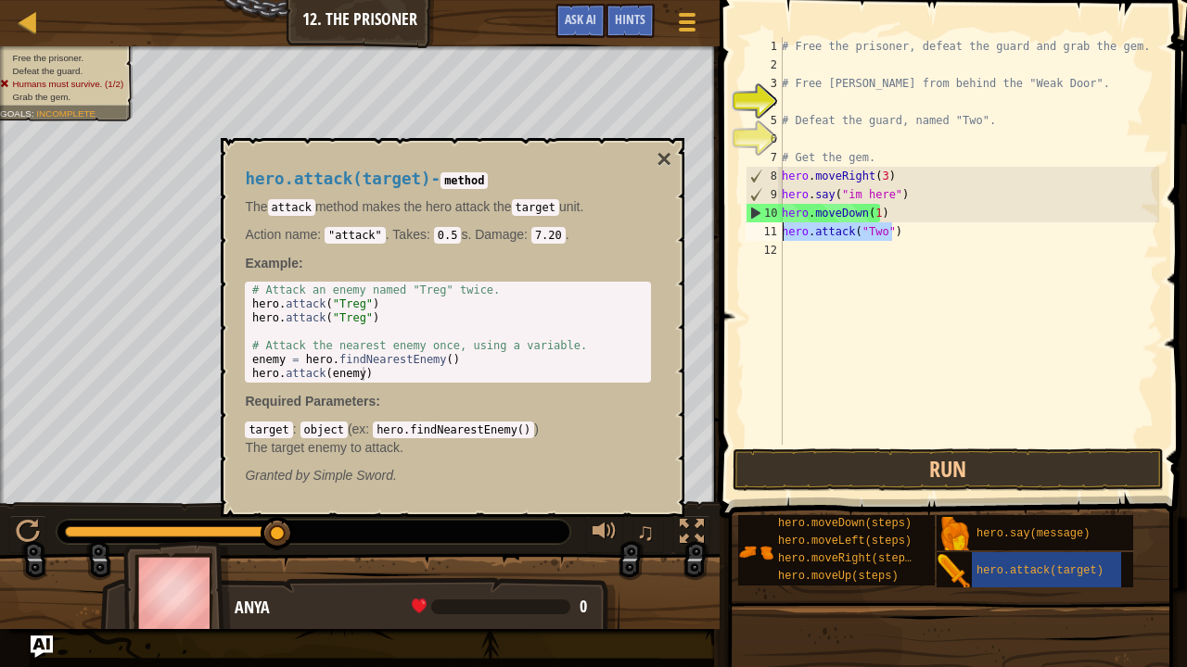
drag, startPoint x: 916, startPoint y: 232, endPoint x: 768, endPoint y: 229, distance: 148.3
click at [768, 229] on div "hero.attack("Two") 1 2 3 4 5 6 7 8 9 10 11 12 # Free the prisoner, defeat the g…" at bounding box center [950, 241] width 417 height 408
click at [825, 255] on div "# Free the prisoner, defeat the guard and grab the gem. # Free [PERSON_NAME] fr…" at bounding box center [968, 259] width 381 height 445
paste textarea "hero.attack("Two")"
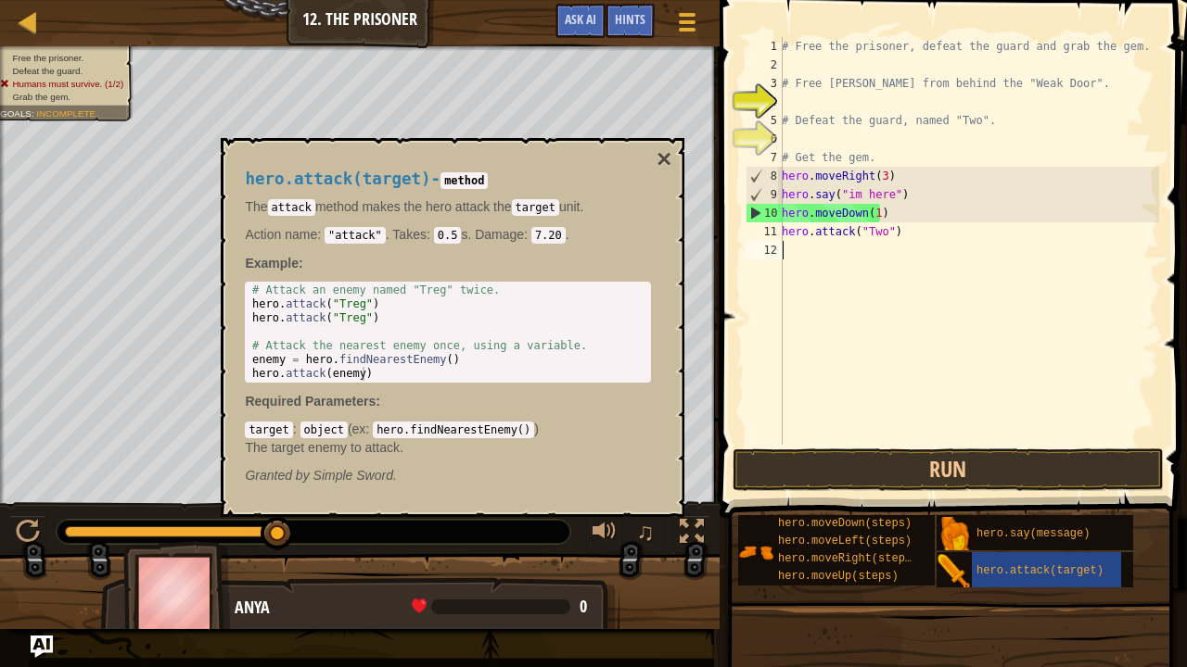
type textarea "hero.attack("Two")"
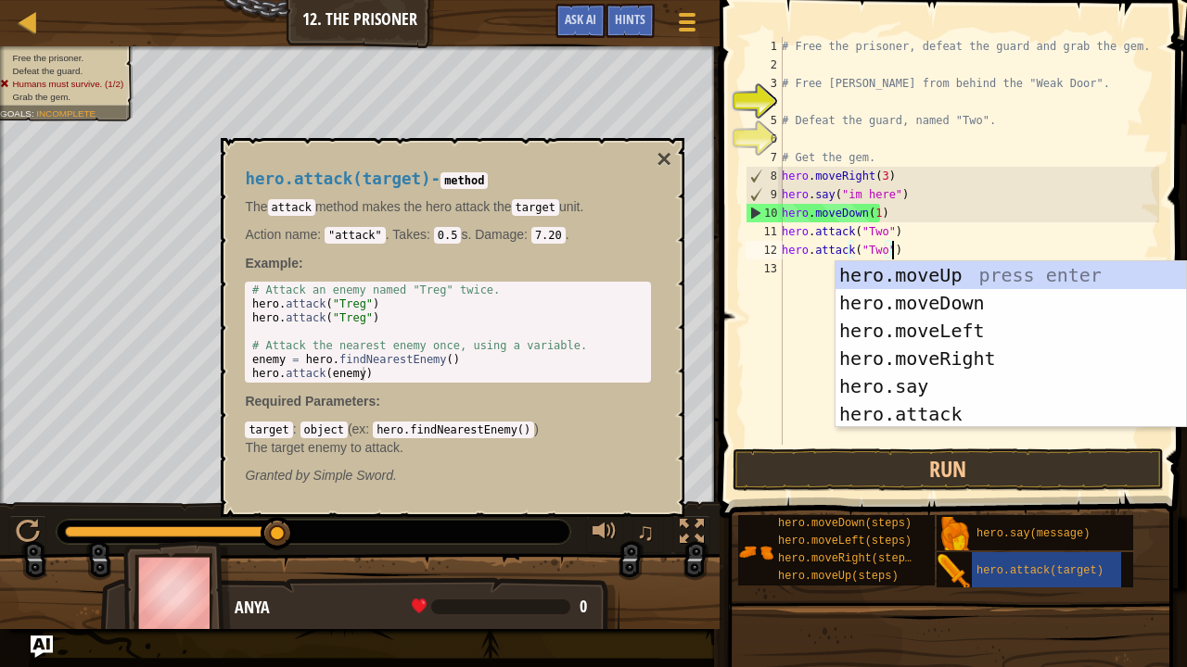
click at [816, 269] on div "# Free the prisoner, defeat the guard and grab the gem. # Free [PERSON_NAME] fr…" at bounding box center [968, 259] width 381 height 445
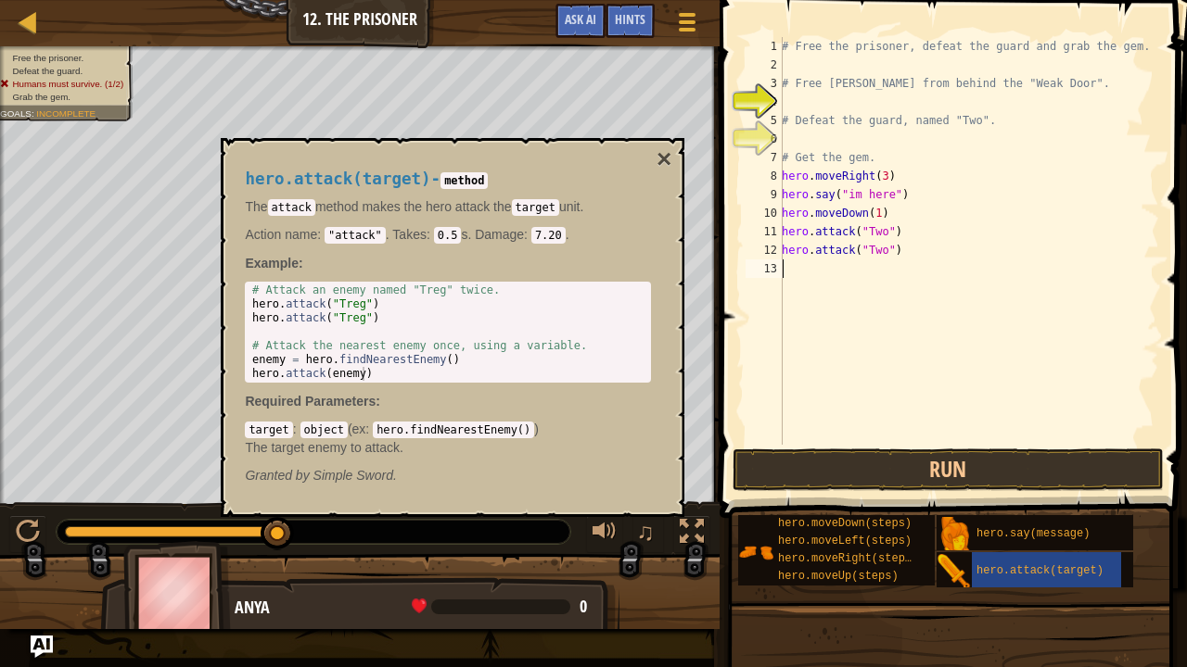
paste textarea "hero.attack("Two")"
type textarea "hero.attack("Two")"
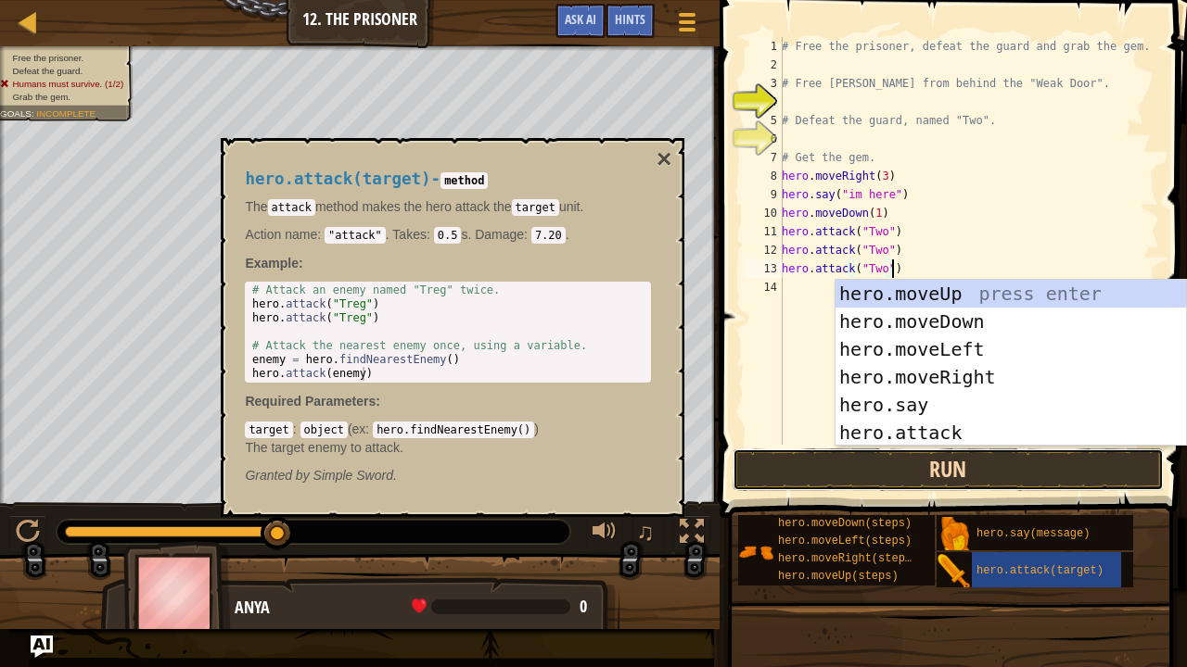
click at [872, 486] on button "Run" at bounding box center [948, 470] width 432 height 43
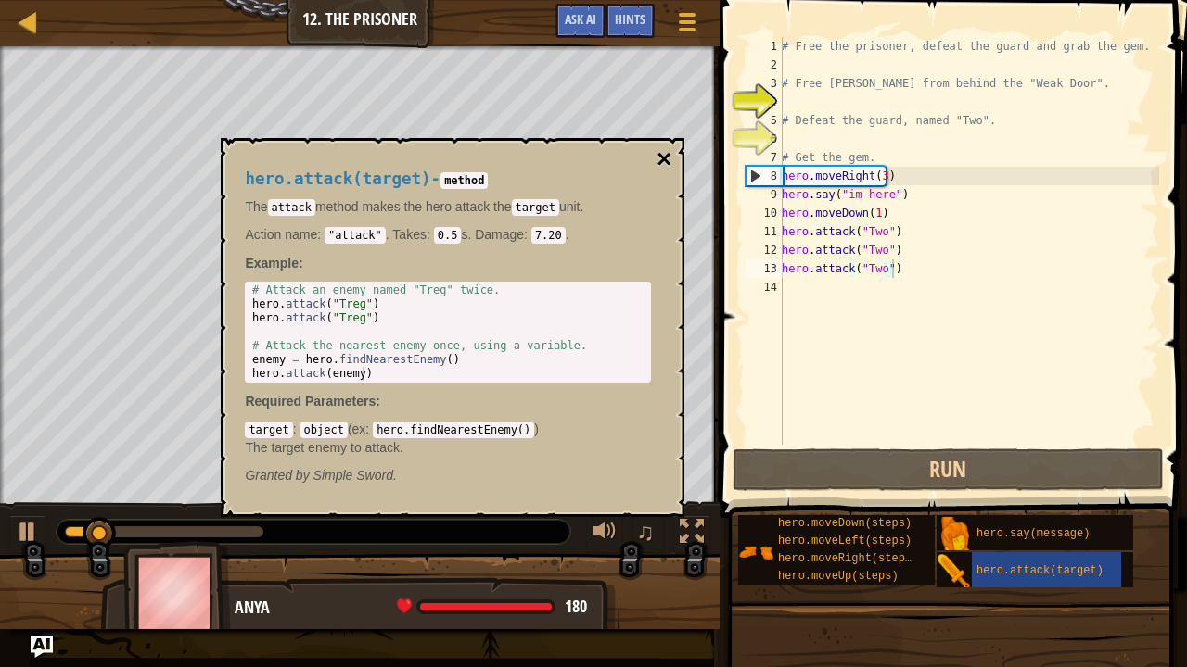
click at [662, 153] on button "×" at bounding box center [663, 159] width 15 height 26
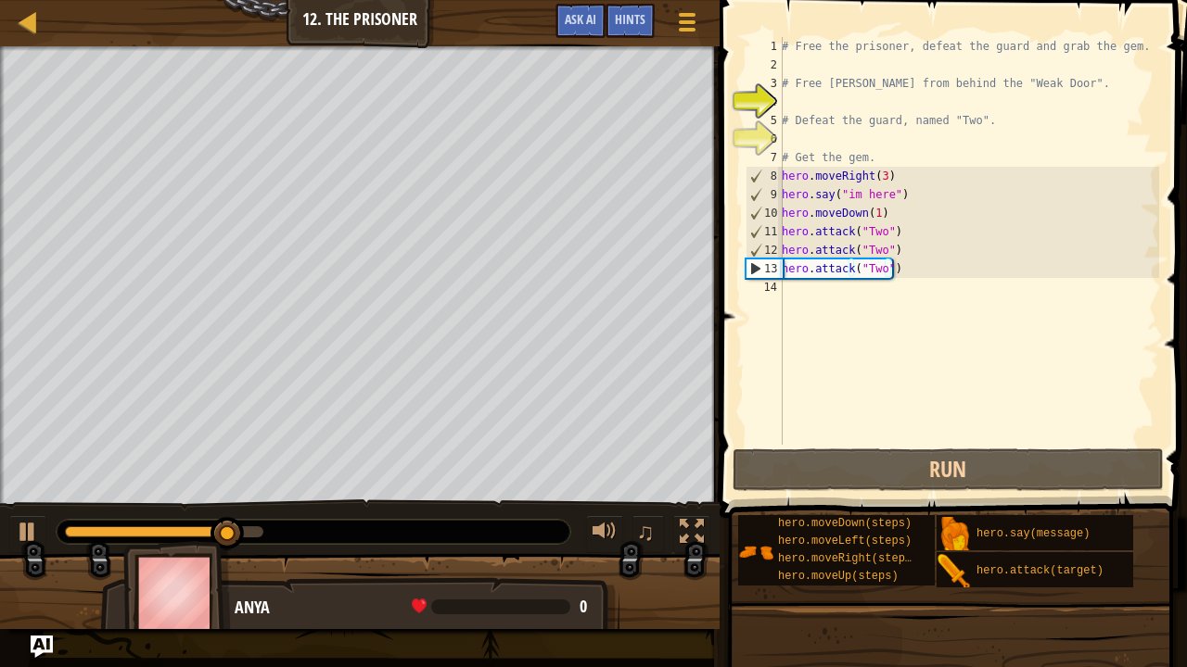
click at [816, 293] on div "# Free the prisoner, defeat the guard and grab the gem. # Free [PERSON_NAME] fr…" at bounding box center [968, 259] width 381 height 445
paste textarea "hero.attack("Two")"
type textarea "hero.attack("Two")"
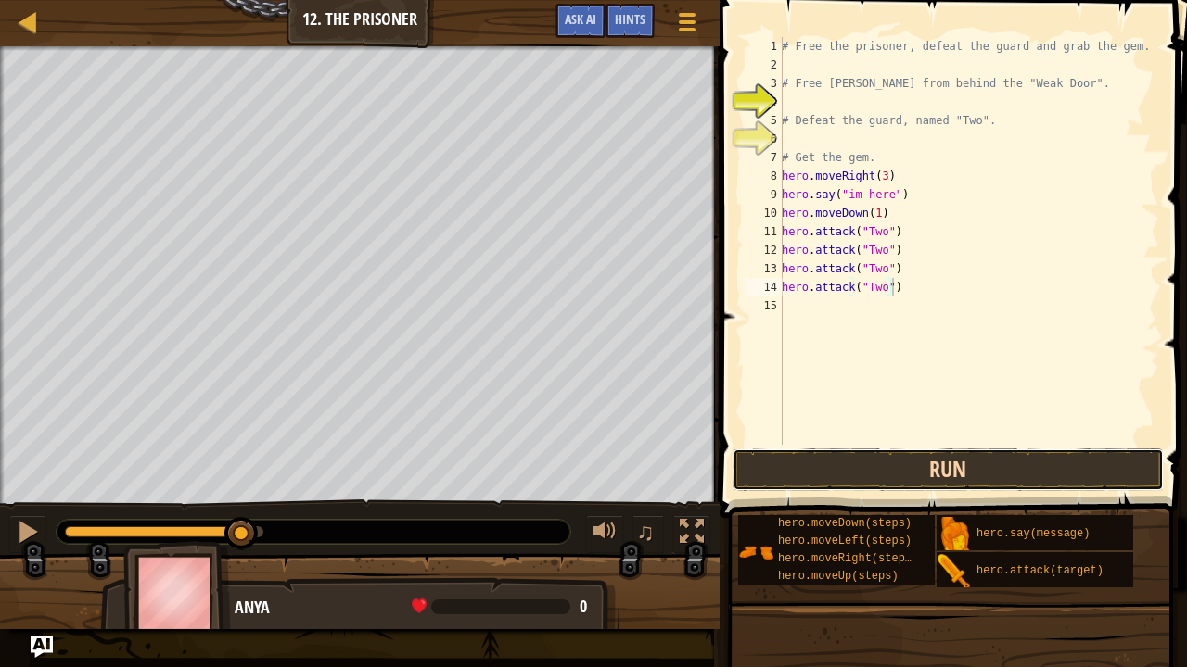
click at [802, 458] on button "Run" at bounding box center [948, 470] width 432 height 43
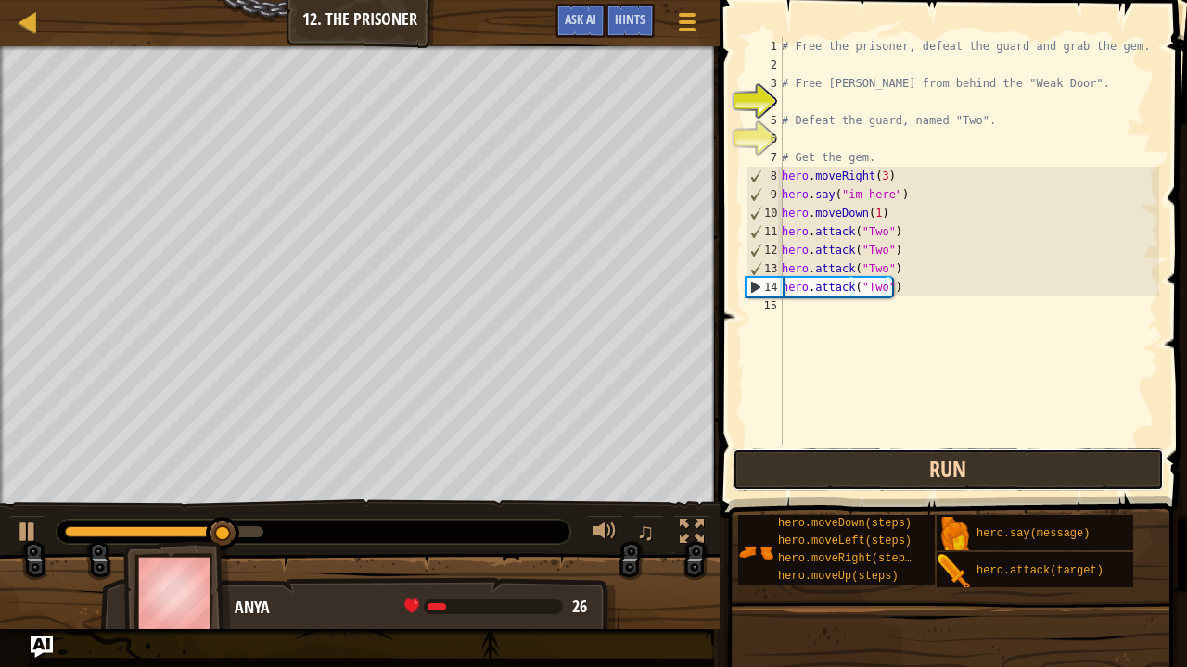
click at [802, 458] on button "Run" at bounding box center [948, 470] width 432 height 43
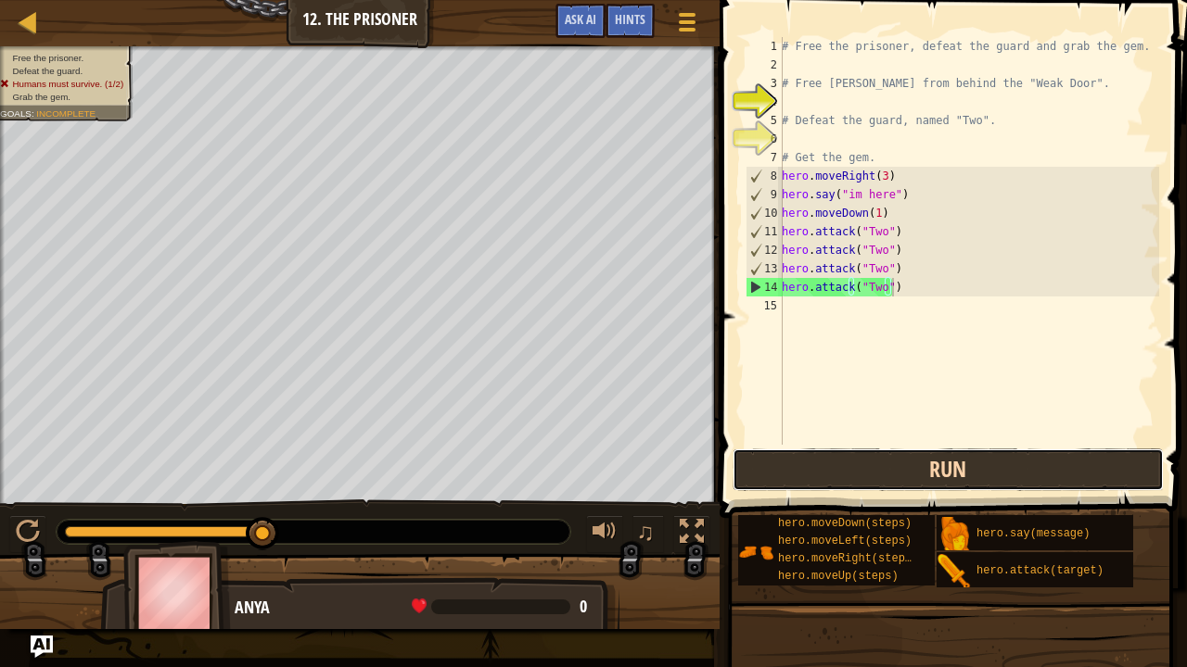
click at [836, 452] on button "Run" at bounding box center [948, 470] width 432 height 43
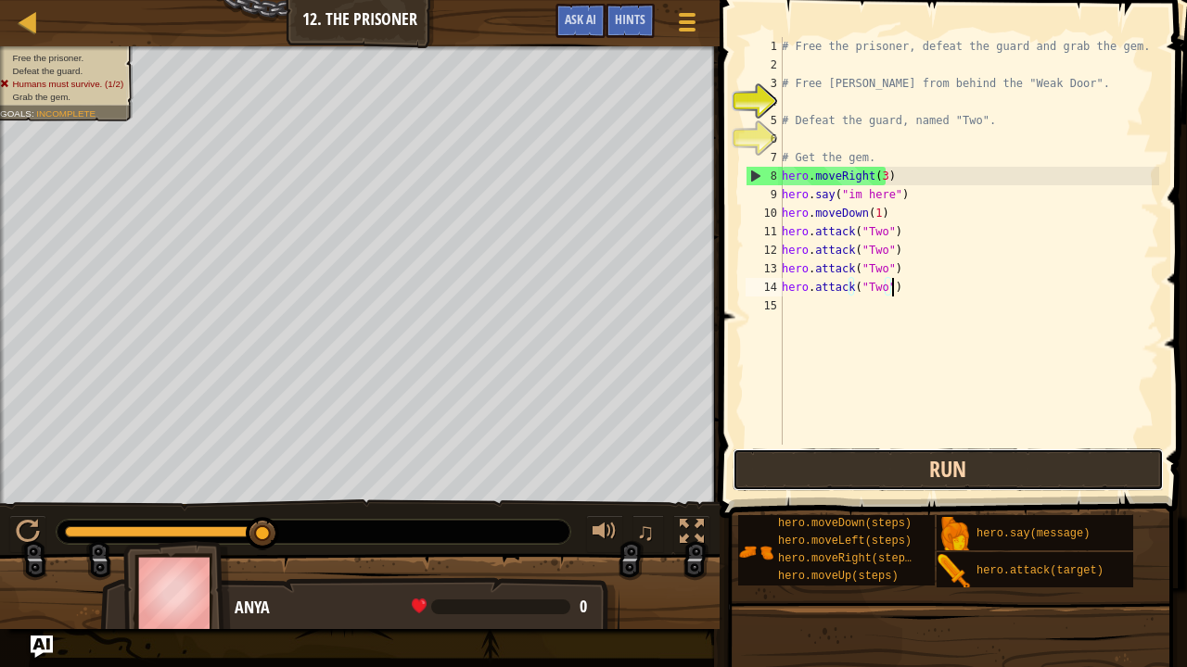
click at [853, 472] on button "Run" at bounding box center [948, 470] width 432 height 43
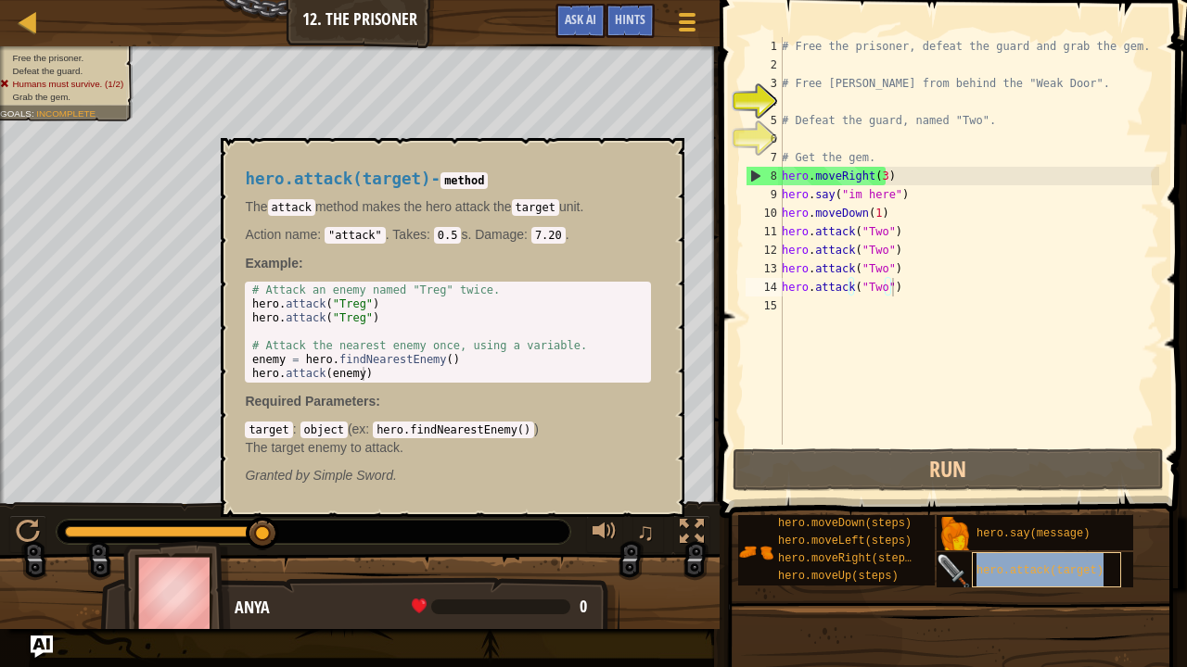
click at [1057, 550] on span "hero.attack(target)" at bounding box center [1039, 571] width 127 height 13
click at [666, 156] on button "×" at bounding box center [663, 159] width 15 height 26
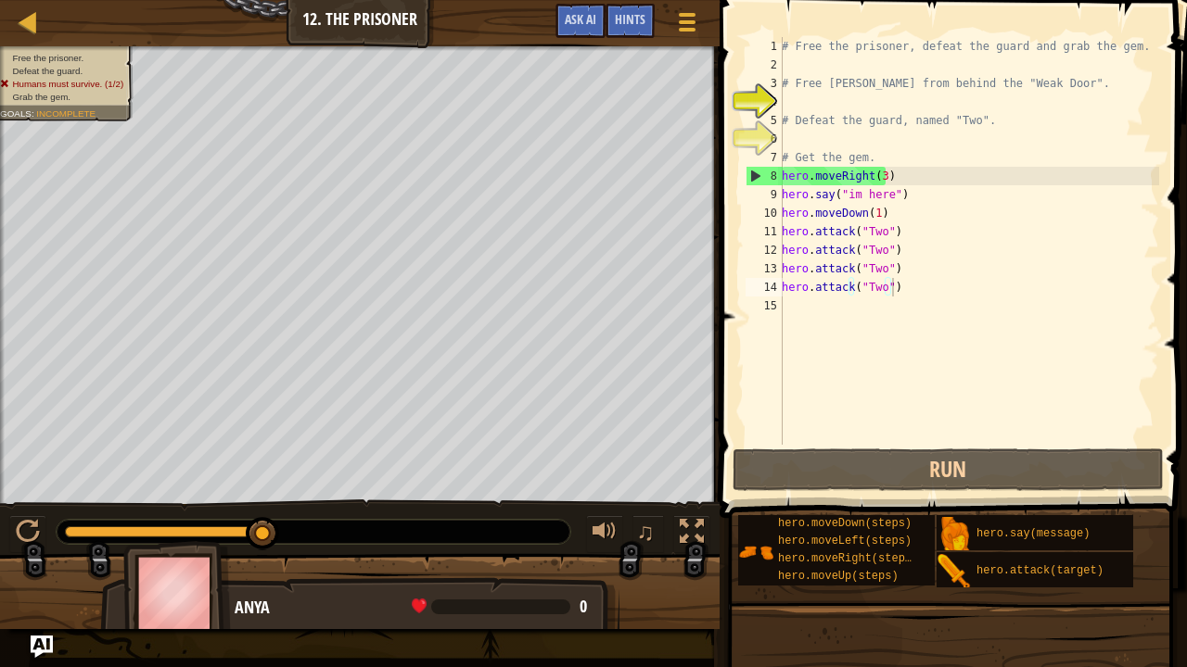
click at [782, 232] on div "# Free the prisoner, defeat the guard and grab the gem. # Free [PERSON_NAME] fr…" at bounding box center [968, 259] width 381 height 445
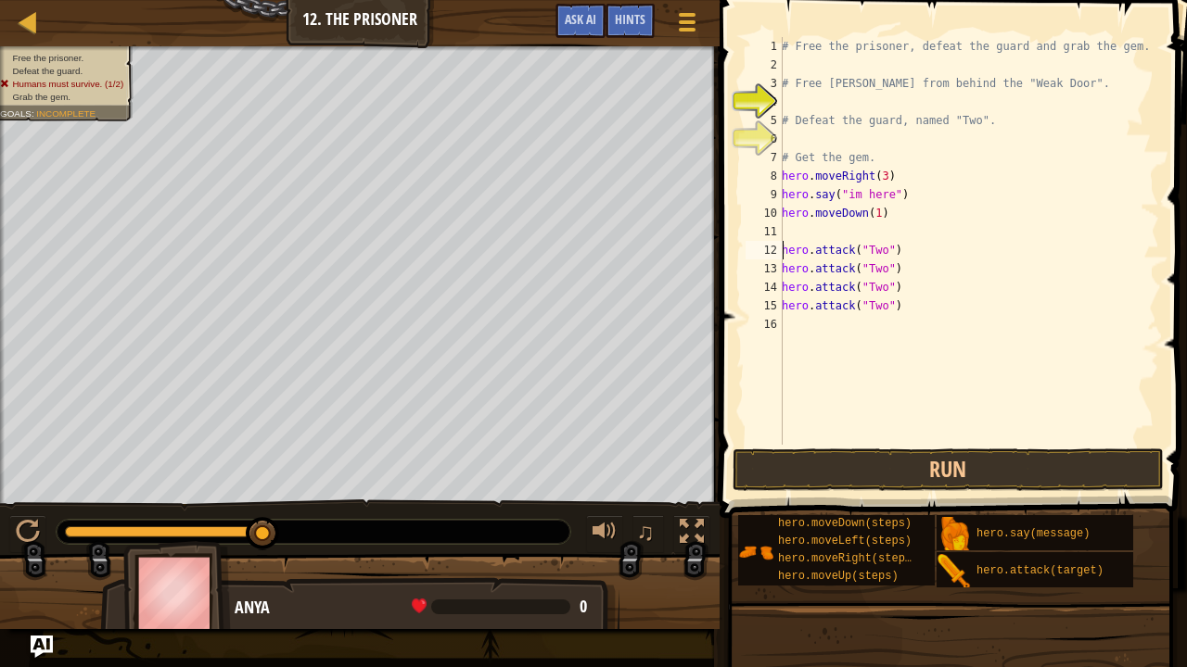
click at [816, 245] on div "# Free the prisoner, defeat the guard and grab the gem. # Free [PERSON_NAME] fr…" at bounding box center [968, 259] width 381 height 445
click at [807, 230] on div "# Free the prisoner, defeat the guard and grab the gem. # Free [PERSON_NAME] fr…" at bounding box center [968, 259] width 381 height 445
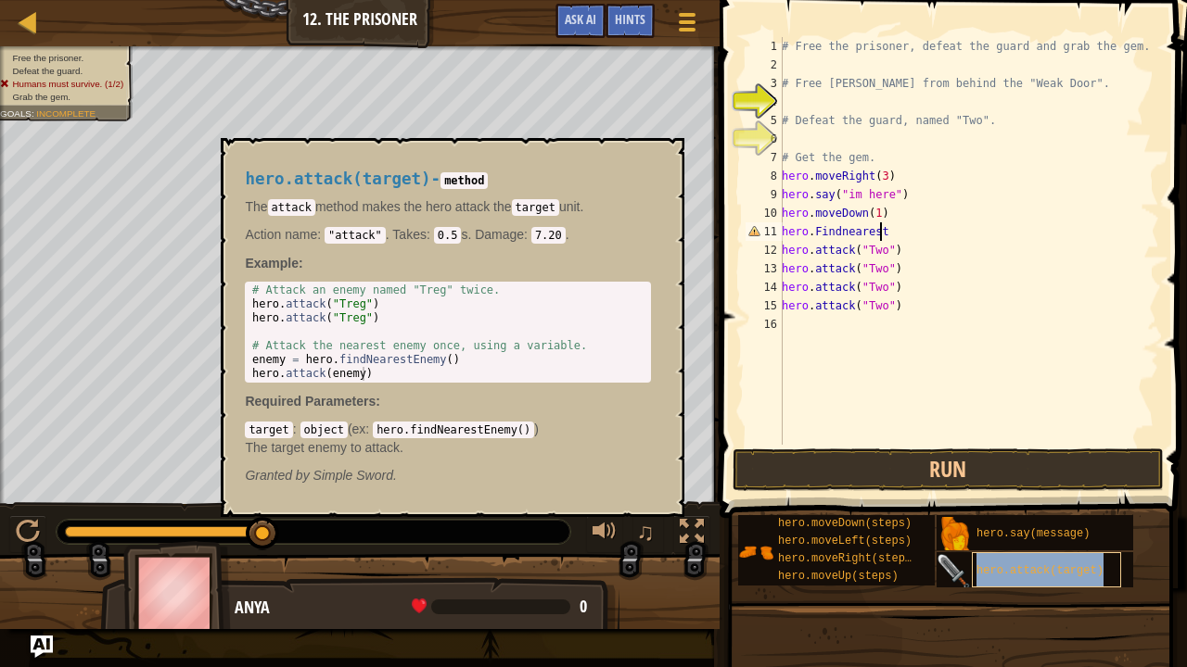
click at [1014, 550] on span "hero.attack(target)" at bounding box center [1039, 571] width 127 height 13
click at [844, 235] on div "# Free the prisoner, defeat the guard and grab the gem. # Free [PERSON_NAME] fr…" at bounding box center [968, 259] width 381 height 445
click at [912, 236] on div "# Free the prisoner, defeat the guard and grab the gem. # Free [PERSON_NAME] fr…" at bounding box center [968, 259] width 381 height 445
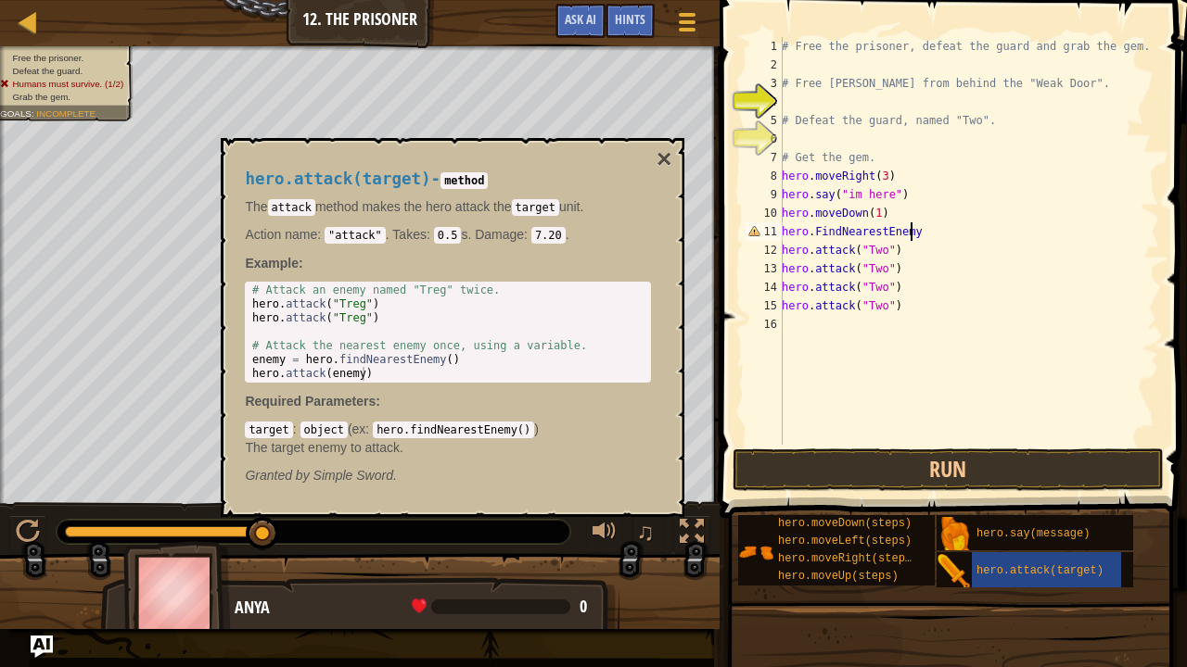
click at [815, 230] on div "# Free the prisoner, defeat the guard and grab the gem. # Free [PERSON_NAME] fr…" at bounding box center [968, 259] width 381 height 445
click at [817, 231] on div "# Free the prisoner, defeat the guard and grab the gem. # Free [PERSON_NAME] fr…" at bounding box center [968, 259] width 381 height 445
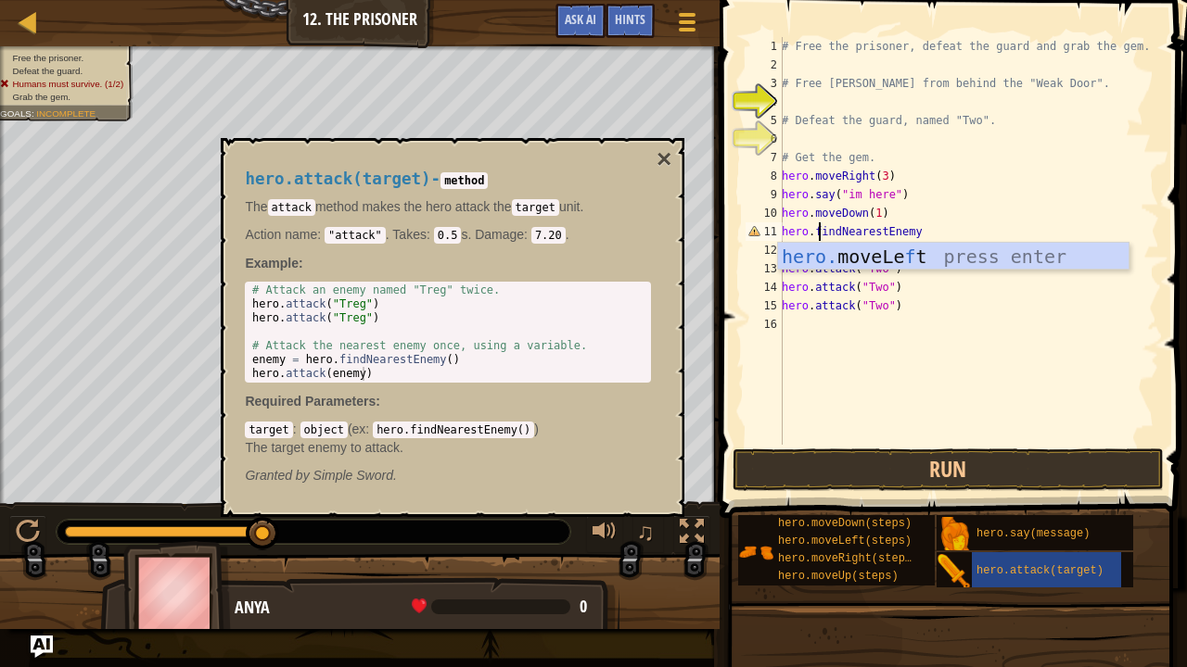
scroll to position [8, 3]
click at [948, 230] on div "# Free the prisoner, defeat the guard and grab the gem. # Free [PERSON_NAME] fr…" at bounding box center [968, 259] width 381 height 445
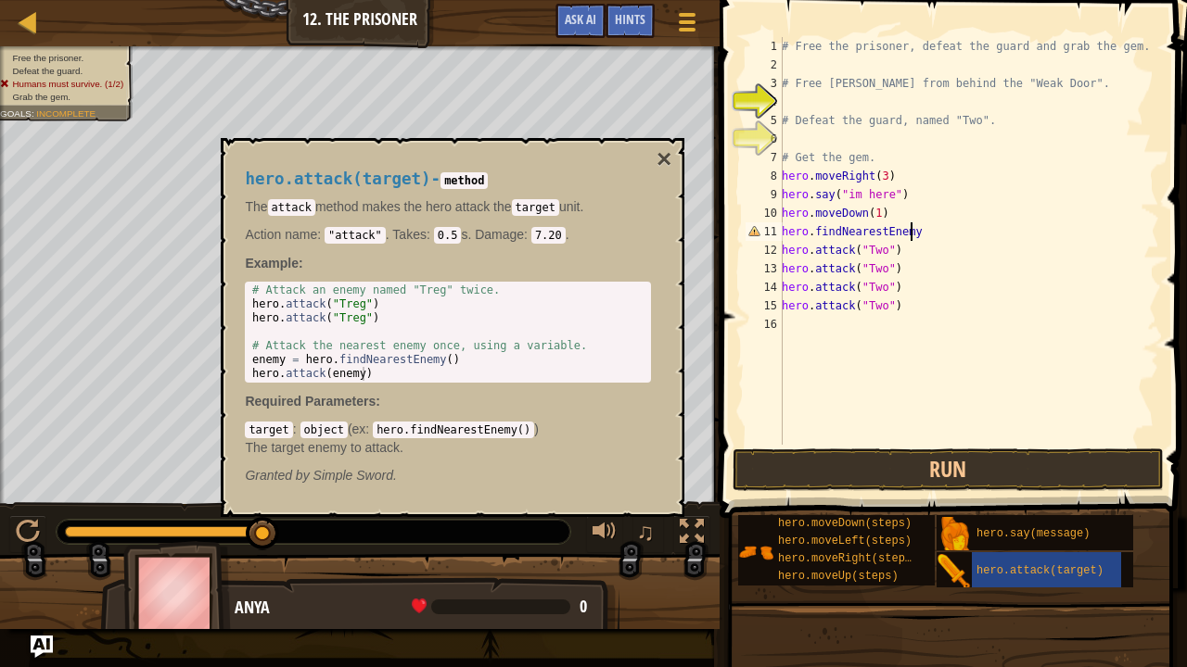
scroll to position [8, 10]
click at [669, 161] on button "×" at bounding box center [663, 159] width 15 height 26
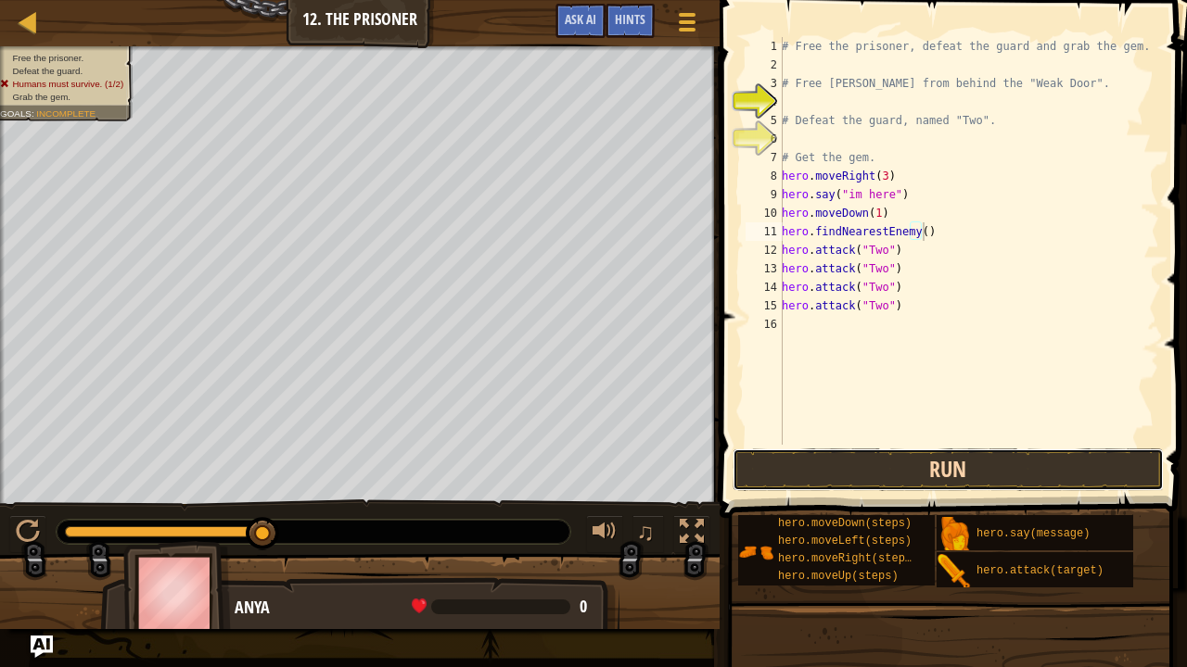
click at [908, 452] on button "Run" at bounding box center [948, 470] width 432 height 43
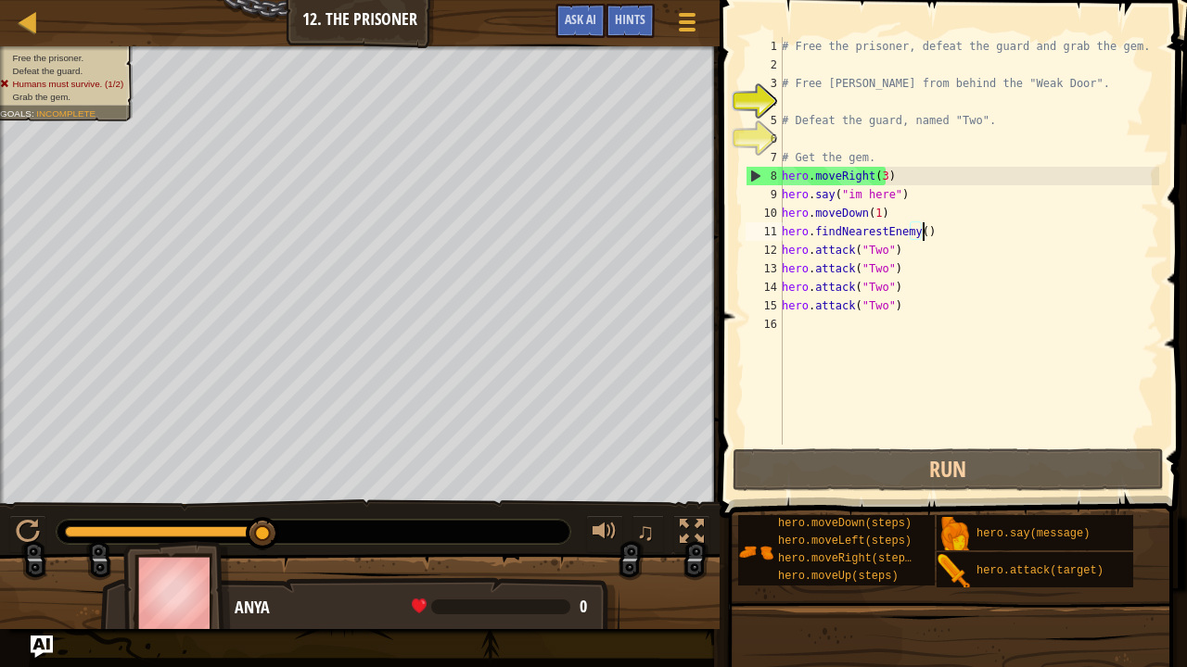
scroll to position [8, 0]
drag, startPoint x: 904, startPoint y: 313, endPoint x: 784, endPoint y: 249, distance: 135.6
drag, startPoint x: 927, startPoint y: 227, endPoint x: 762, endPoint y: 231, distance: 165.0
click at [762, 231] on div "hero.attack("Two") 1 2 3 4 5 6 7 8 9 10 11 12 13 14 15 16 # Free the prisoner, …" at bounding box center [950, 241] width 417 height 408
type textarea "hero.findNearestEnemy()"
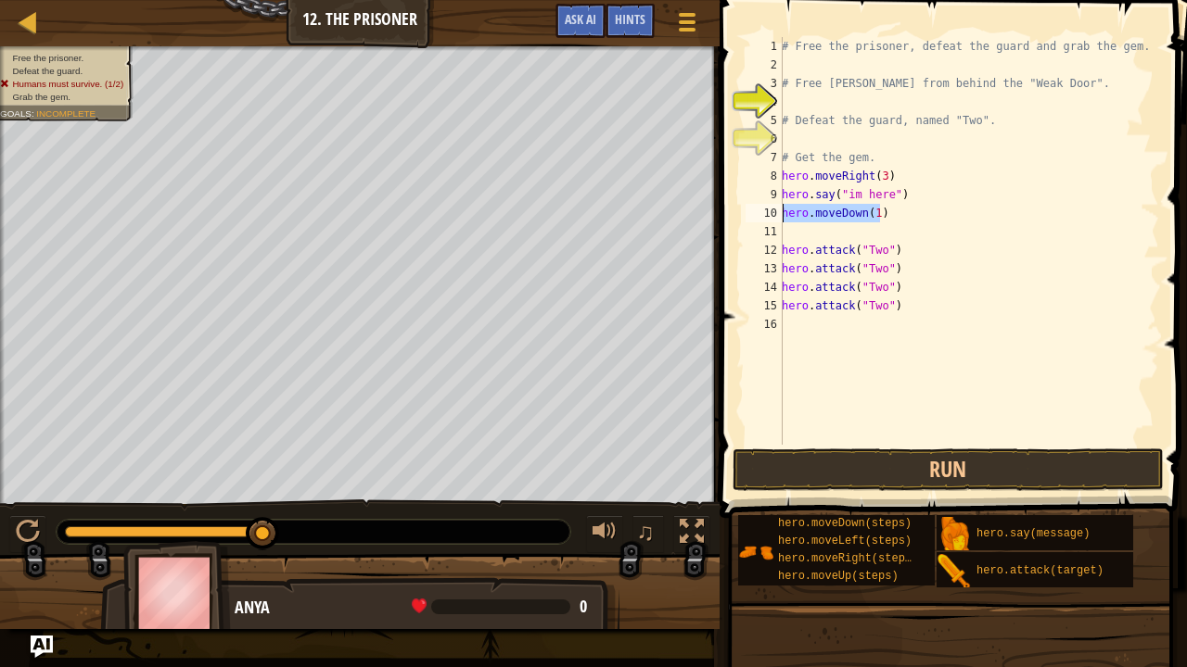
drag, startPoint x: 883, startPoint y: 213, endPoint x: 768, endPoint y: 216, distance: 115.0
click at [768, 216] on div "1 2 3 4 5 6 7 8 9 10 11 12 13 14 15 16 # Free the prisoner, defeat the guard an…" at bounding box center [950, 241] width 417 height 408
type textarea "hero.moveDown(1)"
drag, startPoint x: 910, startPoint y: 195, endPoint x: 781, endPoint y: 197, distance: 128.9
click at [781, 197] on div "1 2 3 4 5 6 7 8 9 10 11 12 13 14 15 16 # Free the prisoner, defeat the guard an…" at bounding box center [950, 241] width 417 height 408
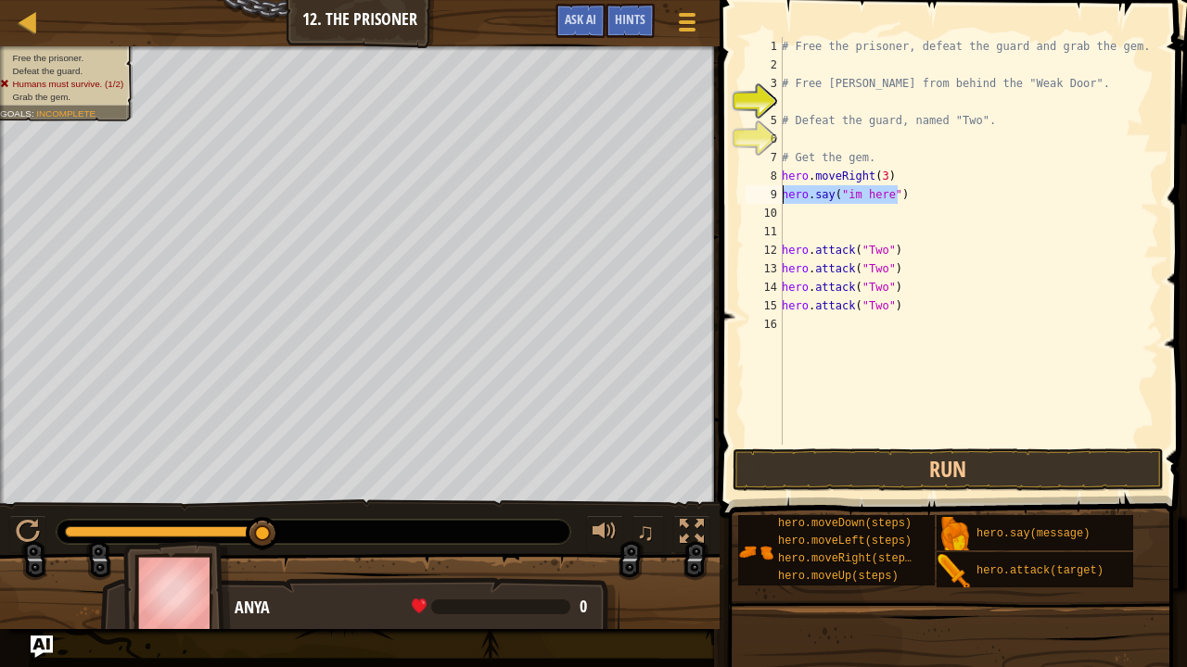
type textarea "hero.say("im here")"
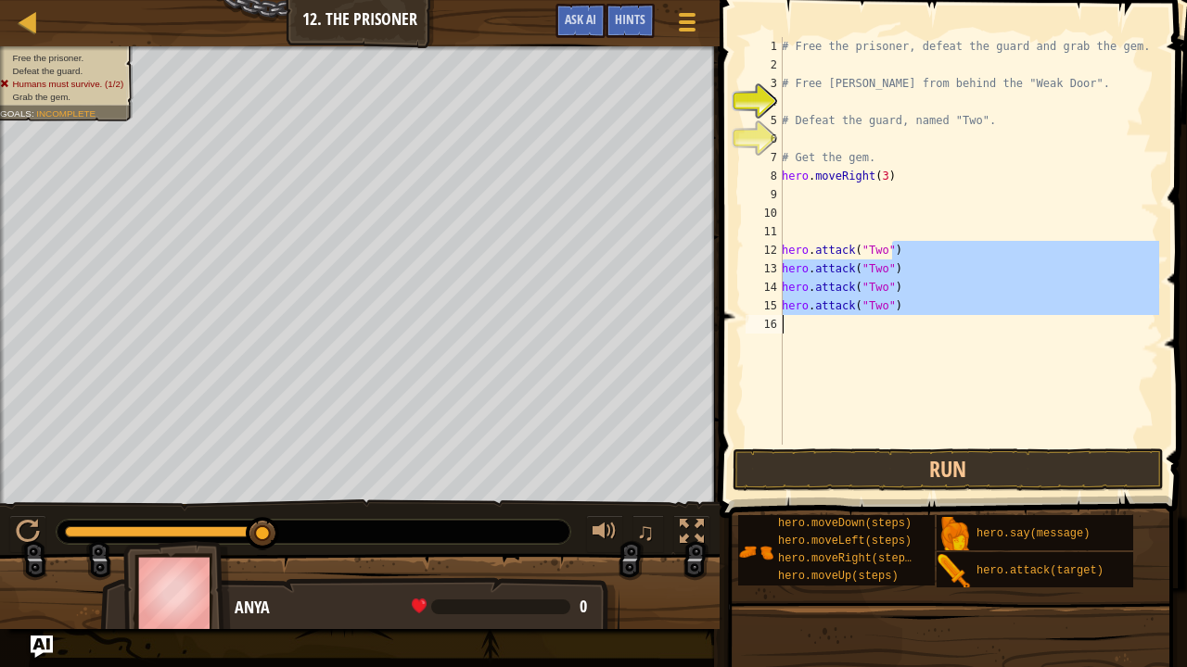
drag, startPoint x: 917, startPoint y: 242, endPoint x: 756, endPoint y: 323, distance: 179.5
click at [756, 323] on div "1 2 3 4 5 6 7 8 9 10 11 12 13 14 15 16 # Free the prisoner, defeat the guard an…" at bounding box center [950, 241] width 417 height 408
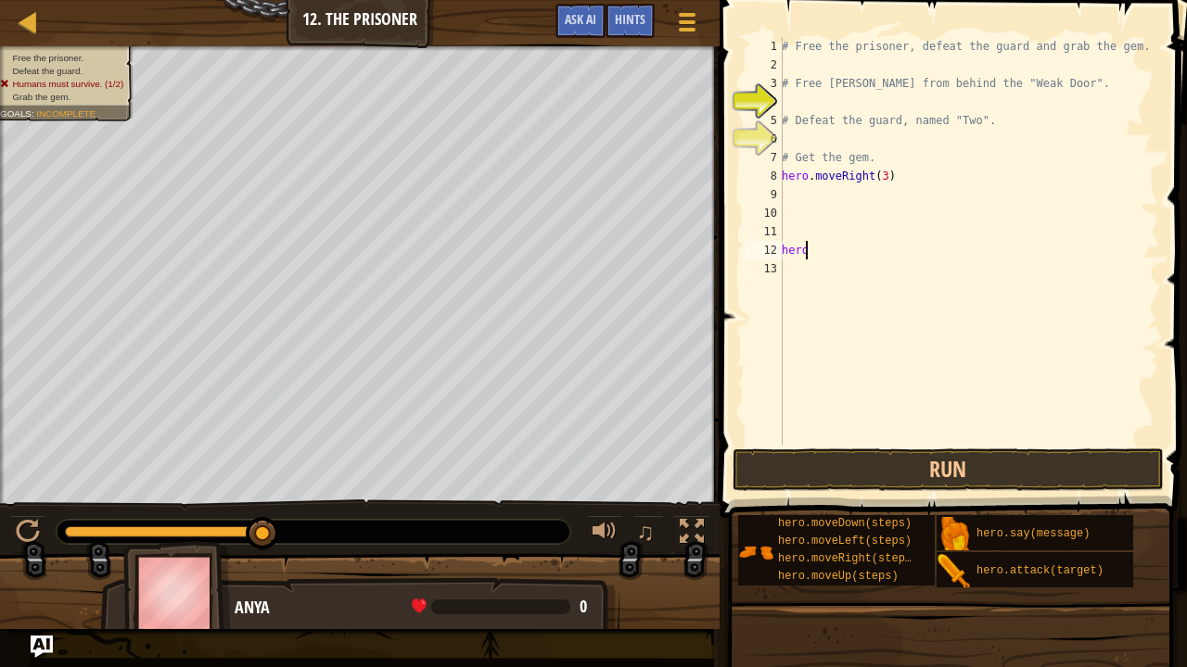
type textarea "h"
type textarea "hero.moveRight(3)"
click at [806, 195] on div "# Free the prisoner, defeat the guard and grab the gem. # Free [PERSON_NAME] fr…" at bounding box center [964, 259] width 387 height 445
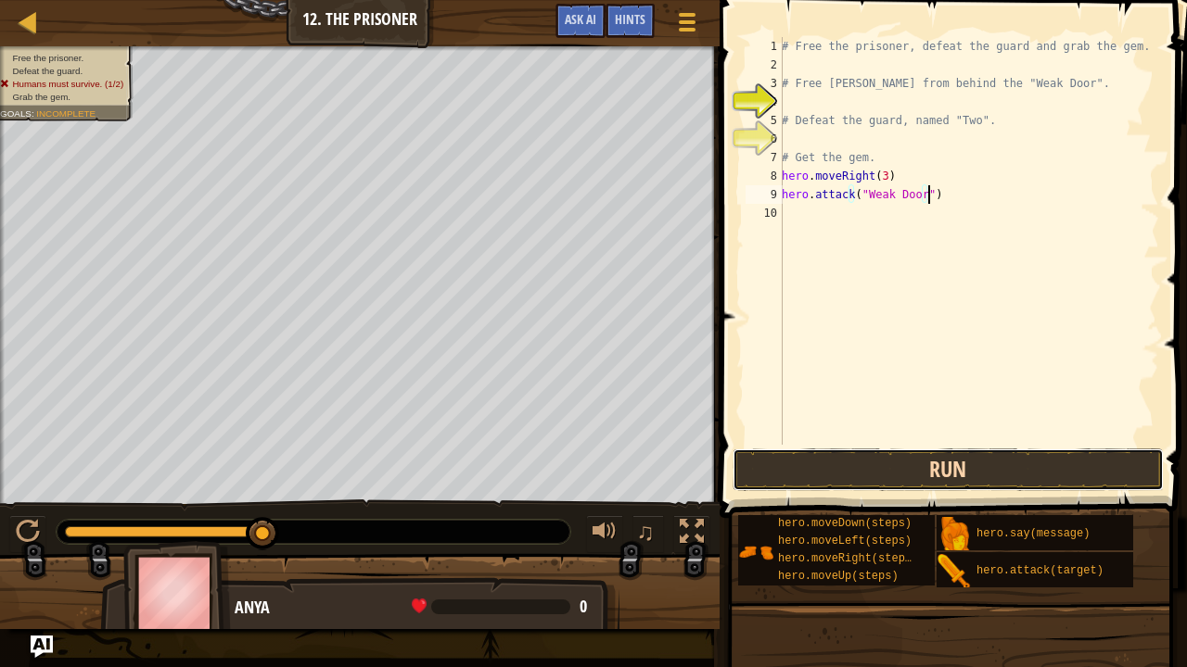
click at [881, 467] on button "Run" at bounding box center [948, 470] width 432 height 43
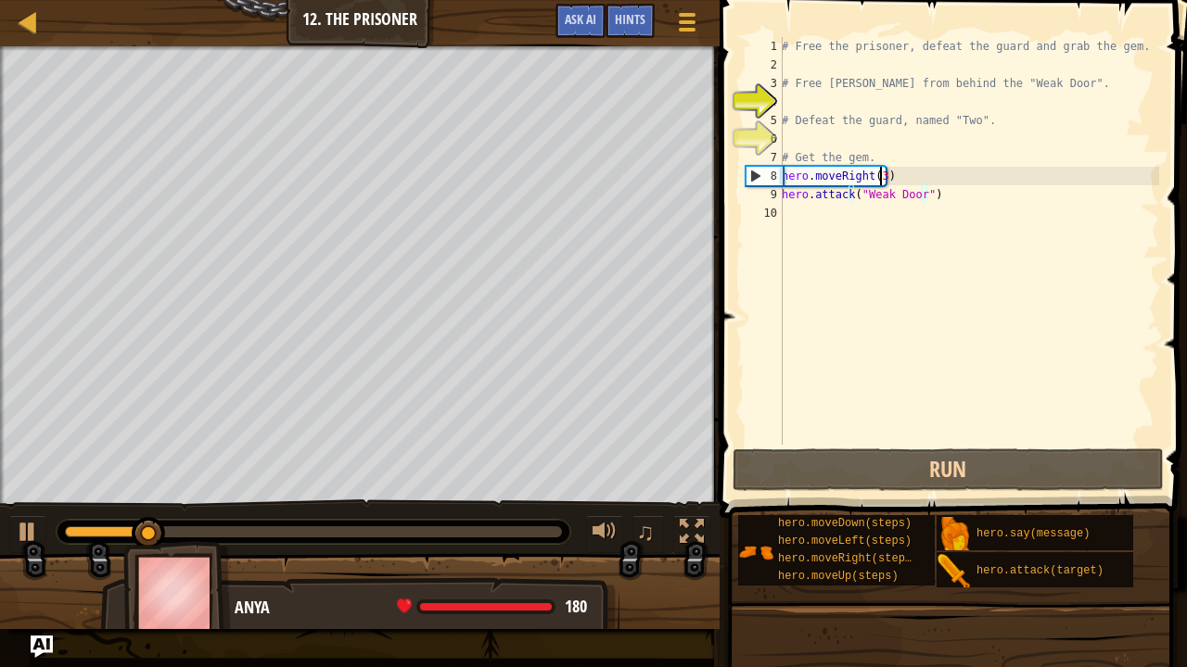
click at [879, 171] on div "# Free the prisoner, defeat the guard and grab the gem. # Free [PERSON_NAME] fr…" at bounding box center [968, 259] width 381 height 445
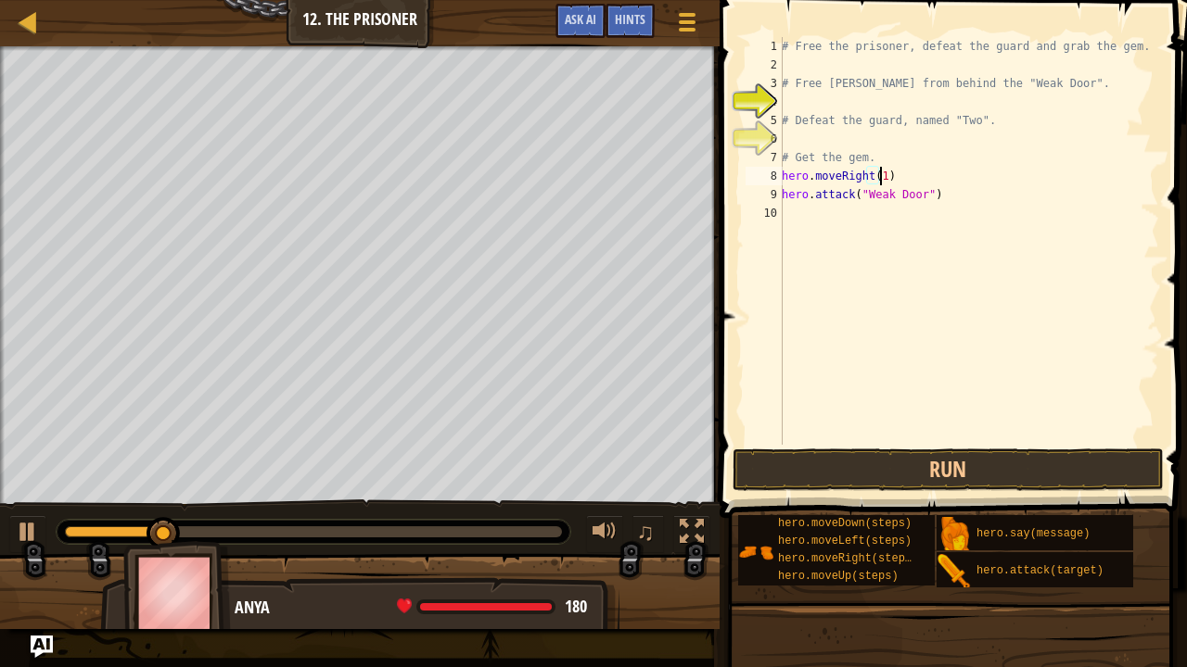
scroll to position [8, 7]
type textarea "hero.moveRight(1)"
click at [888, 484] on button "Run" at bounding box center [948, 470] width 432 height 43
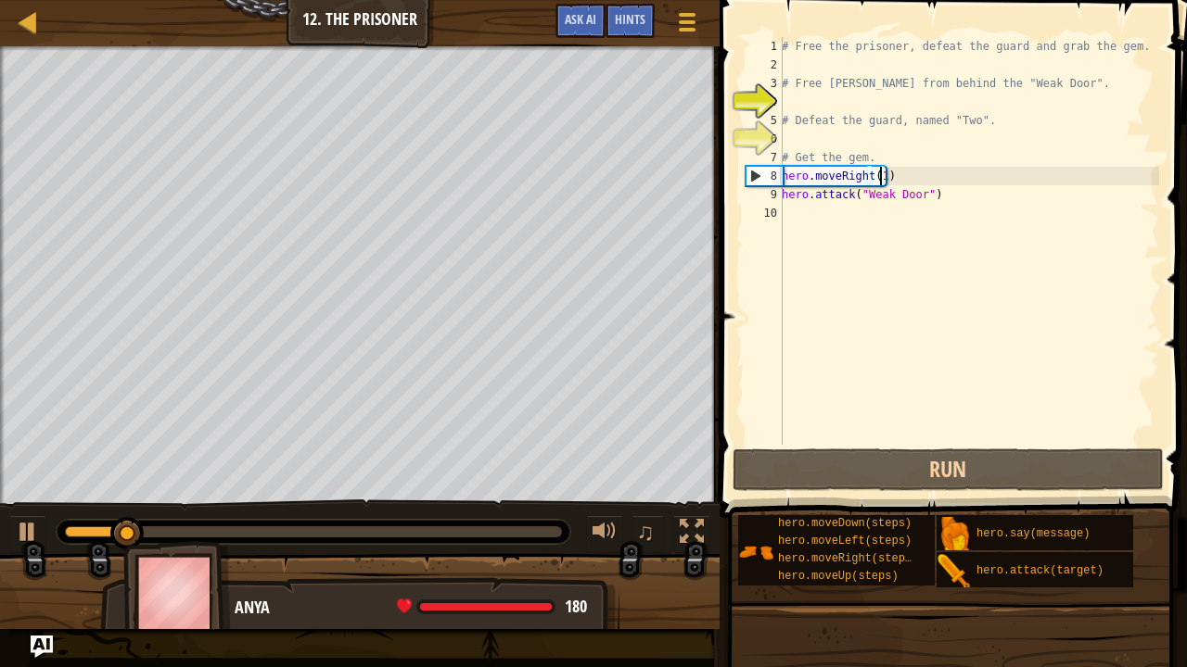
click at [823, 219] on div "# Free the prisoner, defeat the guard and grab the gem. # Free [PERSON_NAME] fr…" at bounding box center [968, 259] width 381 height 445
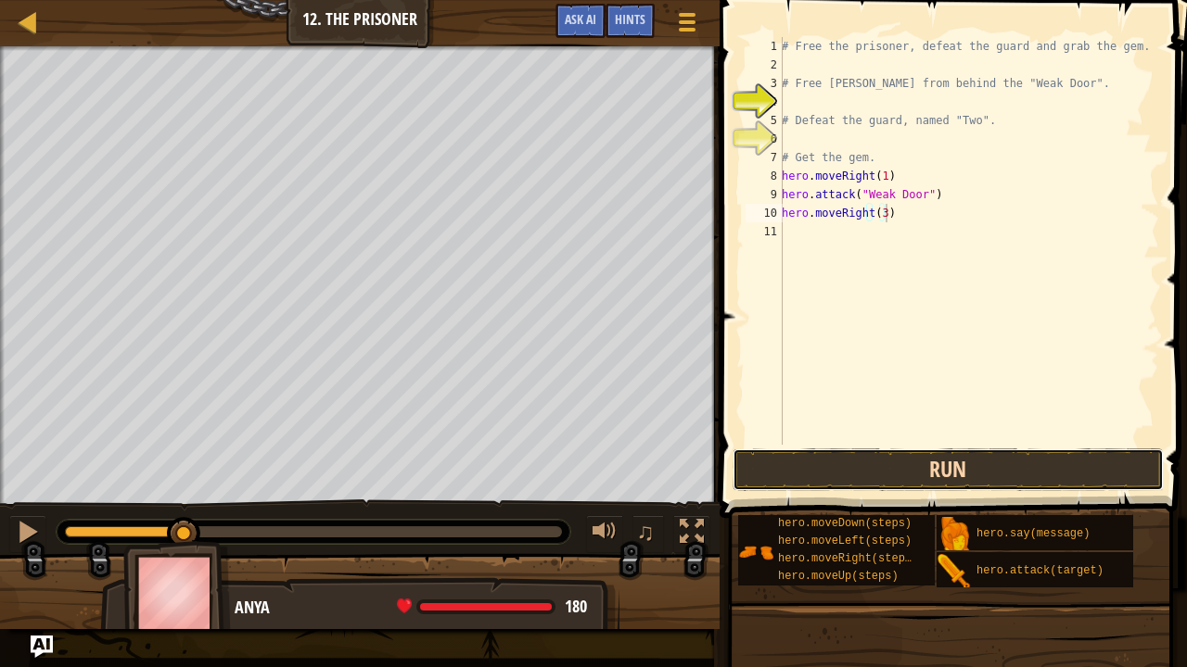
click at [896, 468] on button "Run" at bounding box center [948, 470] width 432 height 43
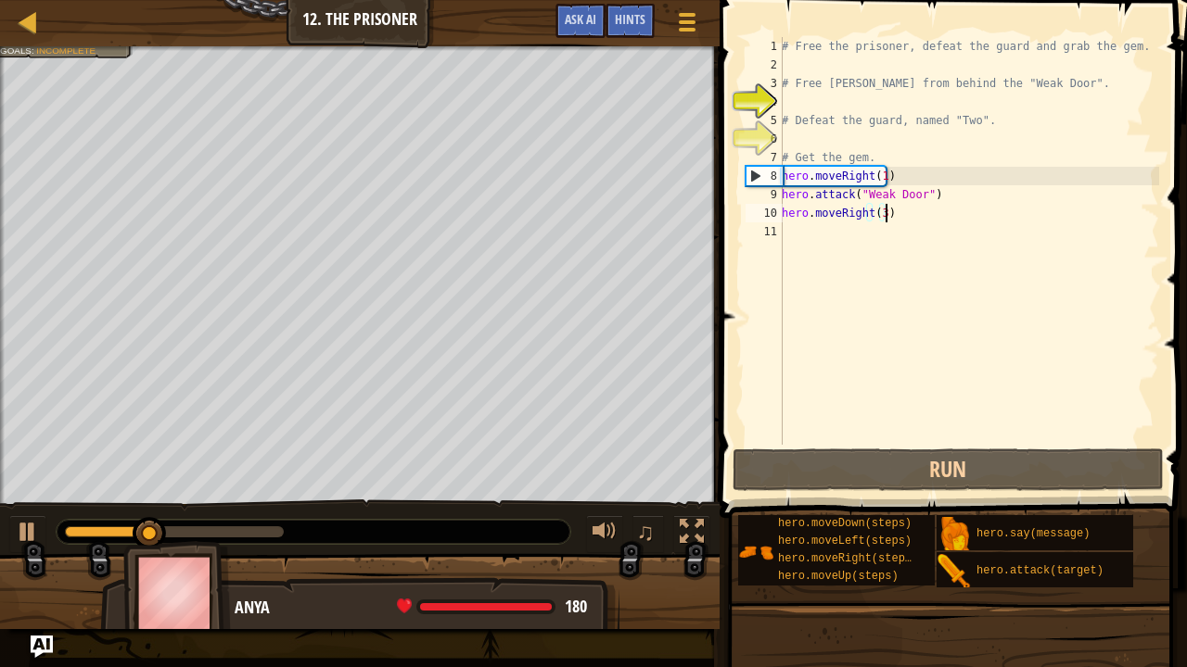
click at [882, 220] on div "# Free the prisoner, defeat the guard and grab the gem. # Free [PERSON_NAME] fr…" at bounding box center [968, 259] width 381 height 445
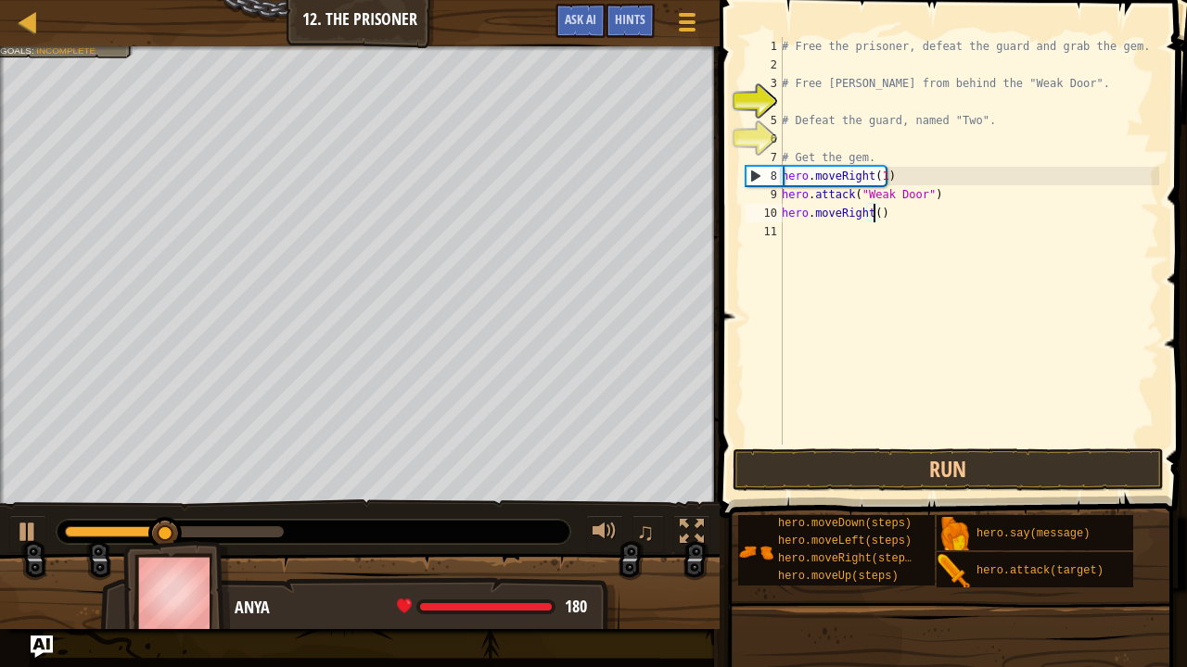
type textarea "hero.moveRight(2)"
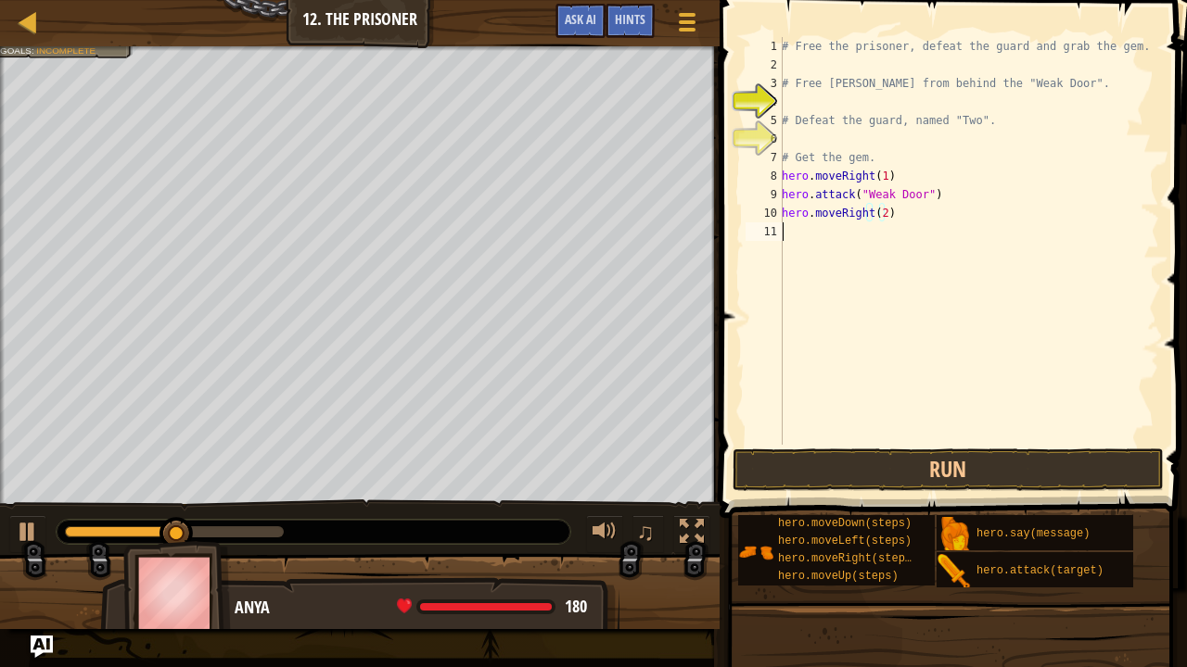
click at [830, 222] on div "# Free the prisoner, defeat the guard and grab the gem. # Free [PERSON_NAME] fr…" at bounding box center [968, 259] width 381 height 445
type textarea "hero.attack("Two")"
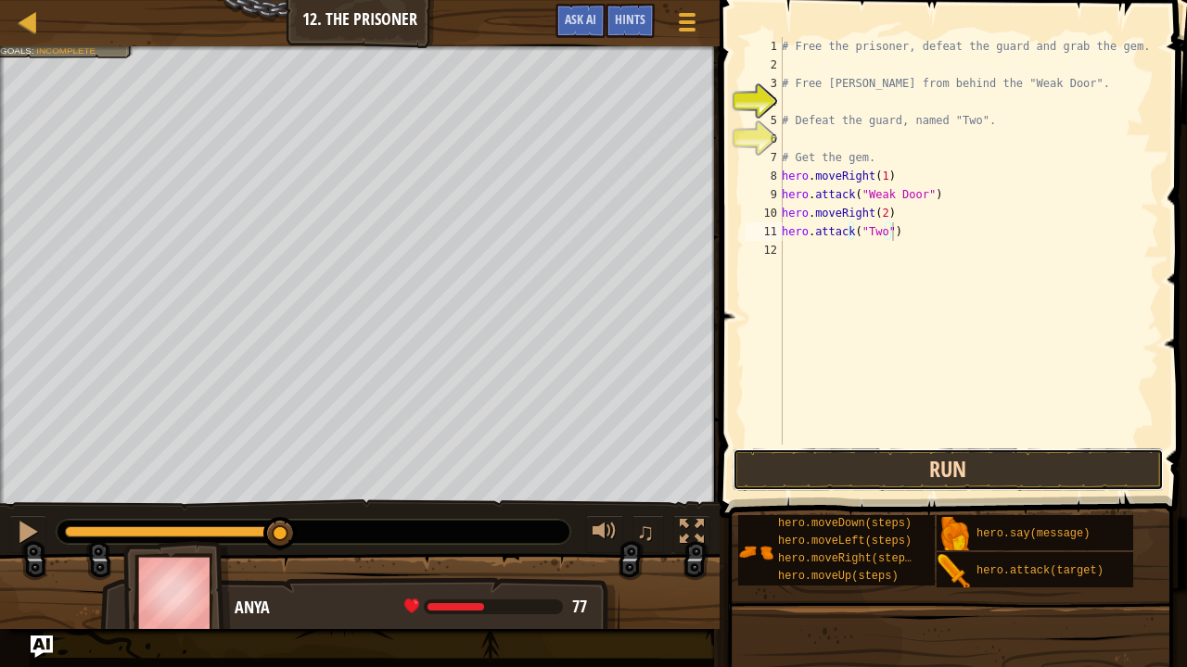
click at [801, 476] on button "Run" at bounding box center [948, 470] width 432 height 43
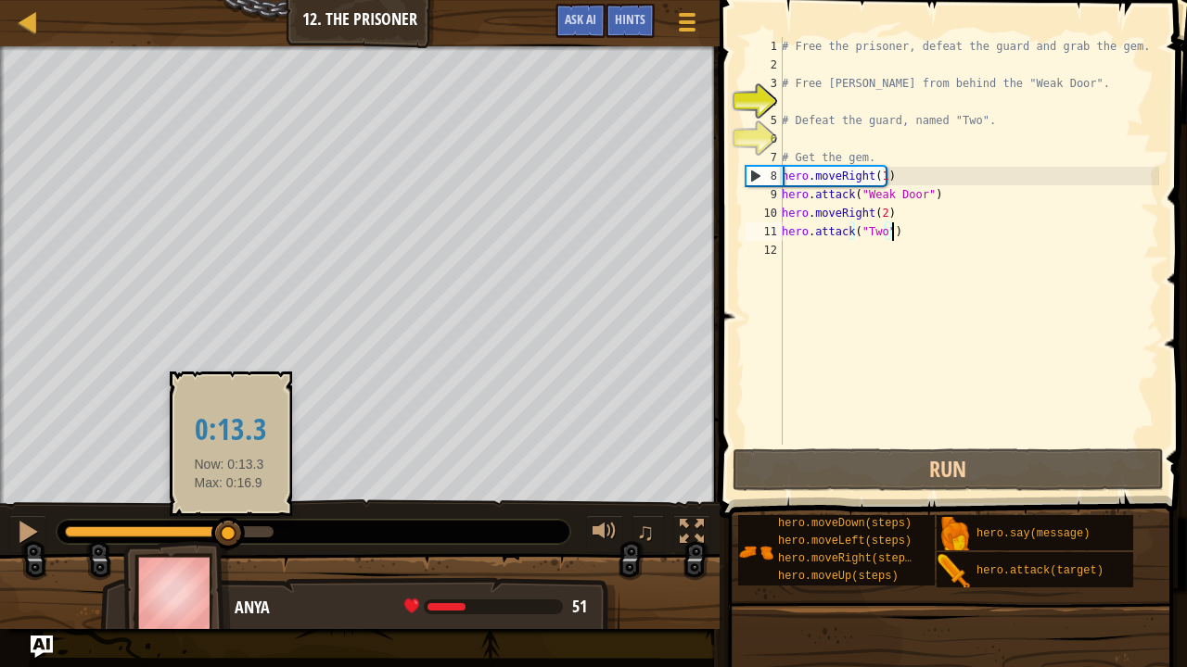
click at [229, 527] on div at bounding box center [169, 532] width 209 height 11
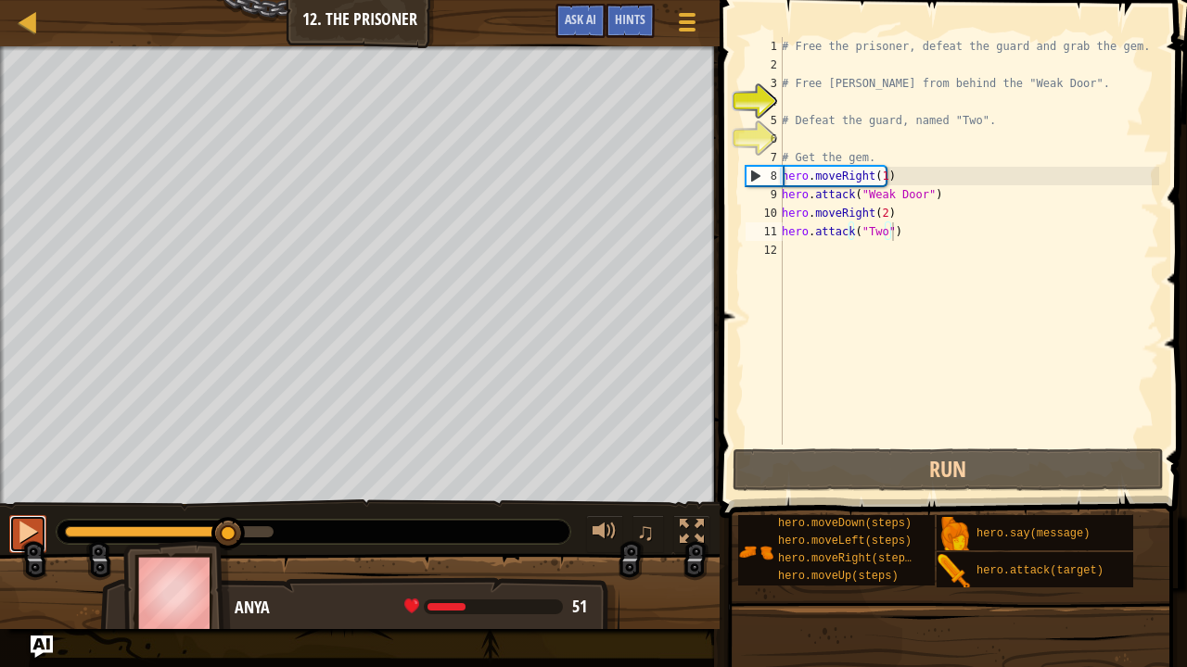
click at [19, 529] on div at bounding box center [28, 532] width 24 height 24
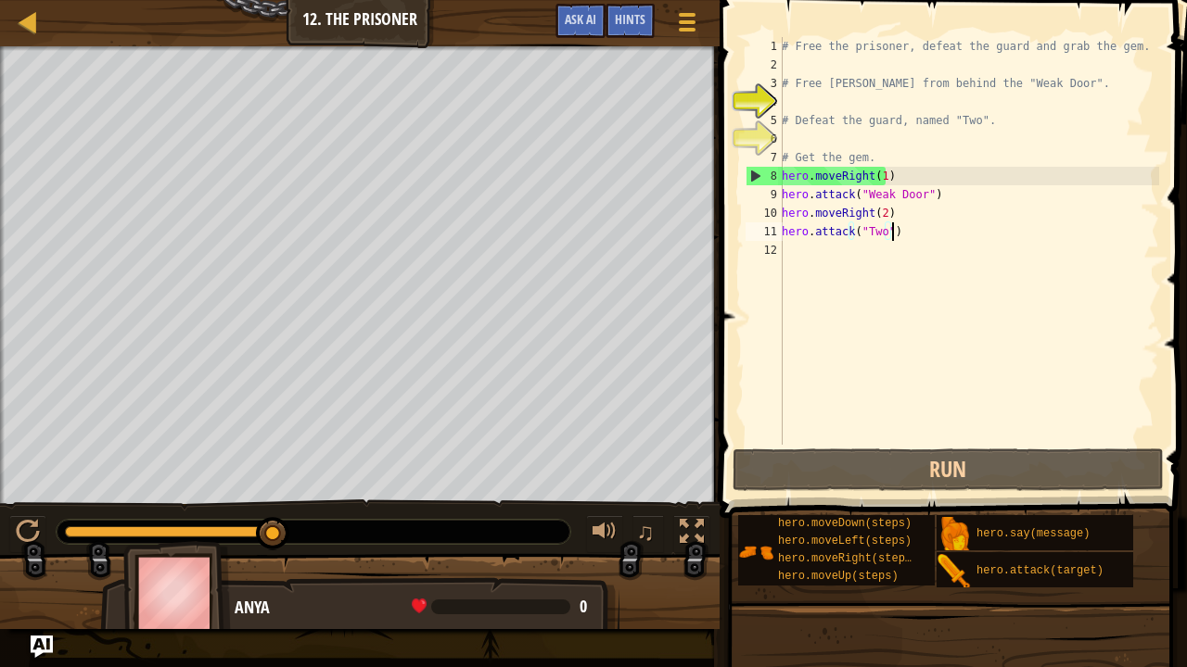
click at [815, 253] on div "# Free the prisoner, defeat the guard and grab the gem. # Free [PERSON_NAME] fr…" at bounding box center [968, 259] width 381 height 445
click at [881, 217] on div "# Free the prisoner, defeat the guard and grab the gem. # Free [PERSON_NAME] fr…" at bounding box center [968, 259] width 381 height 445
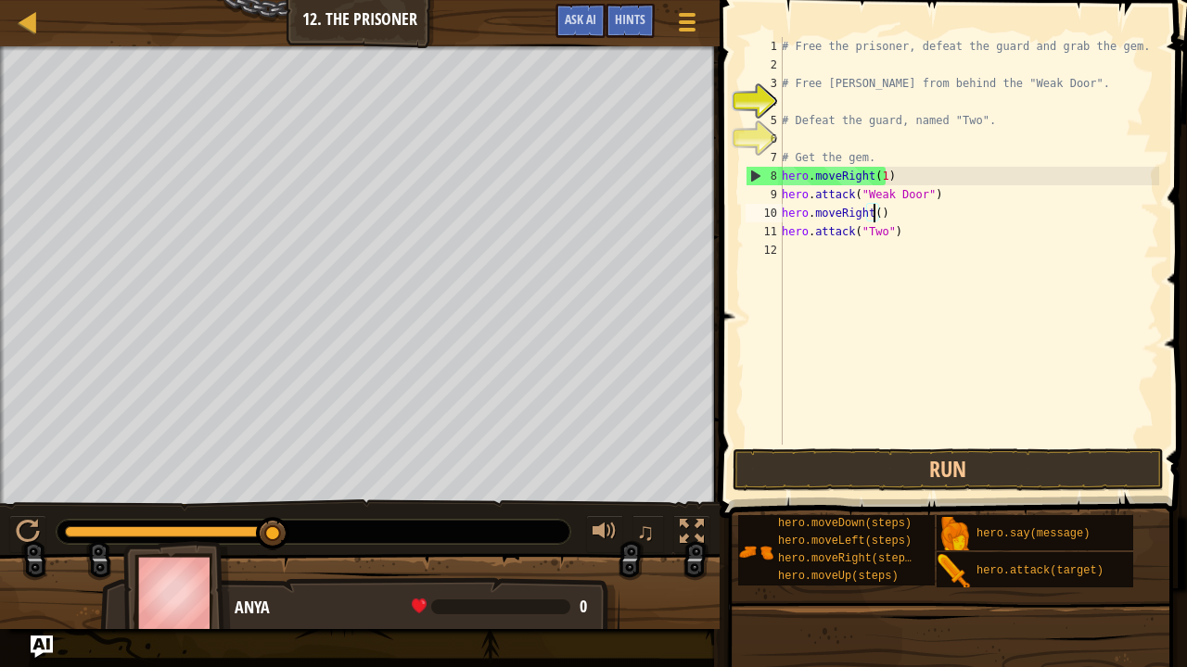
scroll to position [8, 7]
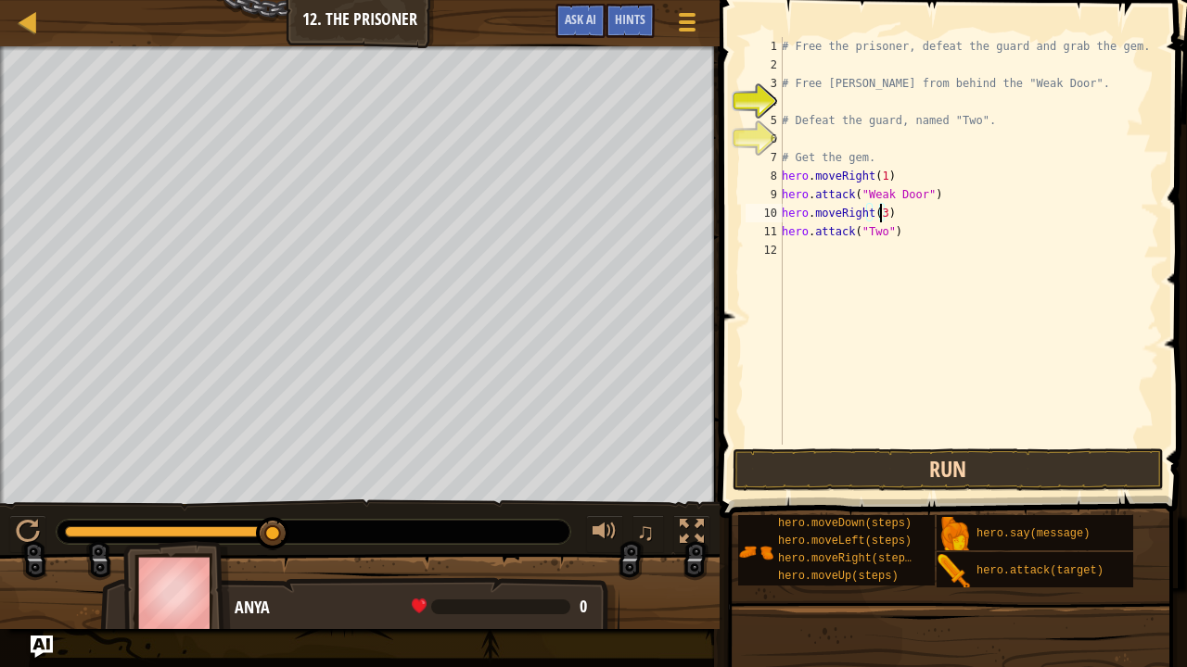
type textarea "hero.moveRight(3)"
click at [886, 470] on button "Run" at bounding box center [948, 470] width 432 height 43
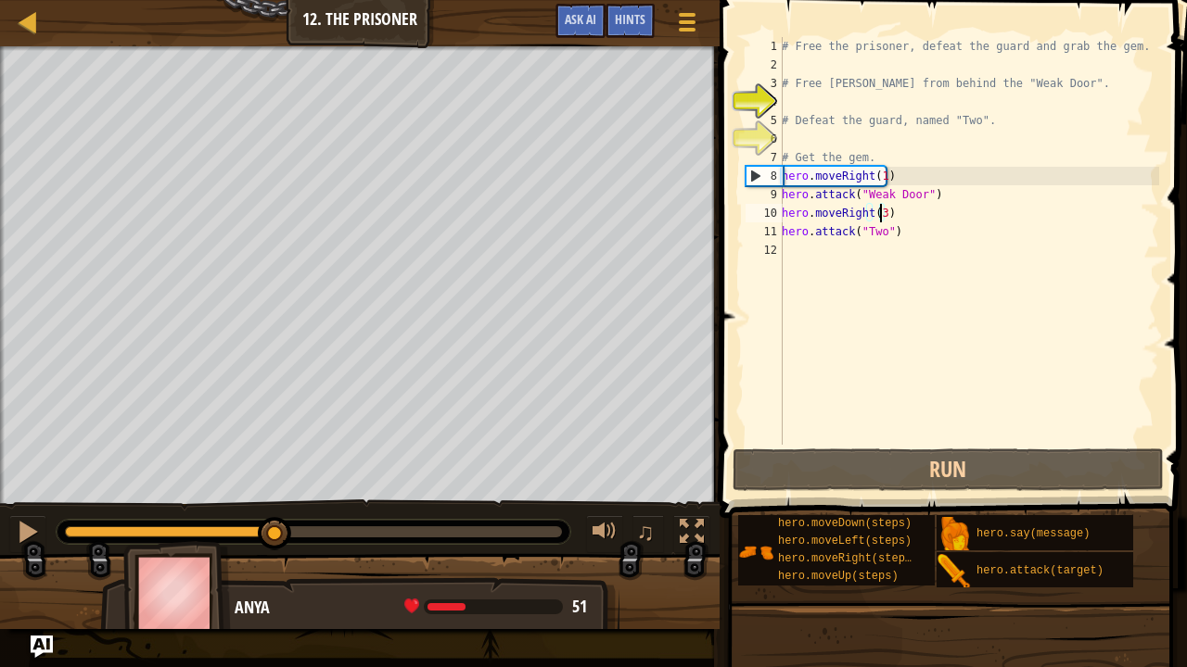
click at [275, 530] on div at bounding box center [313, 532] width 497 height 11
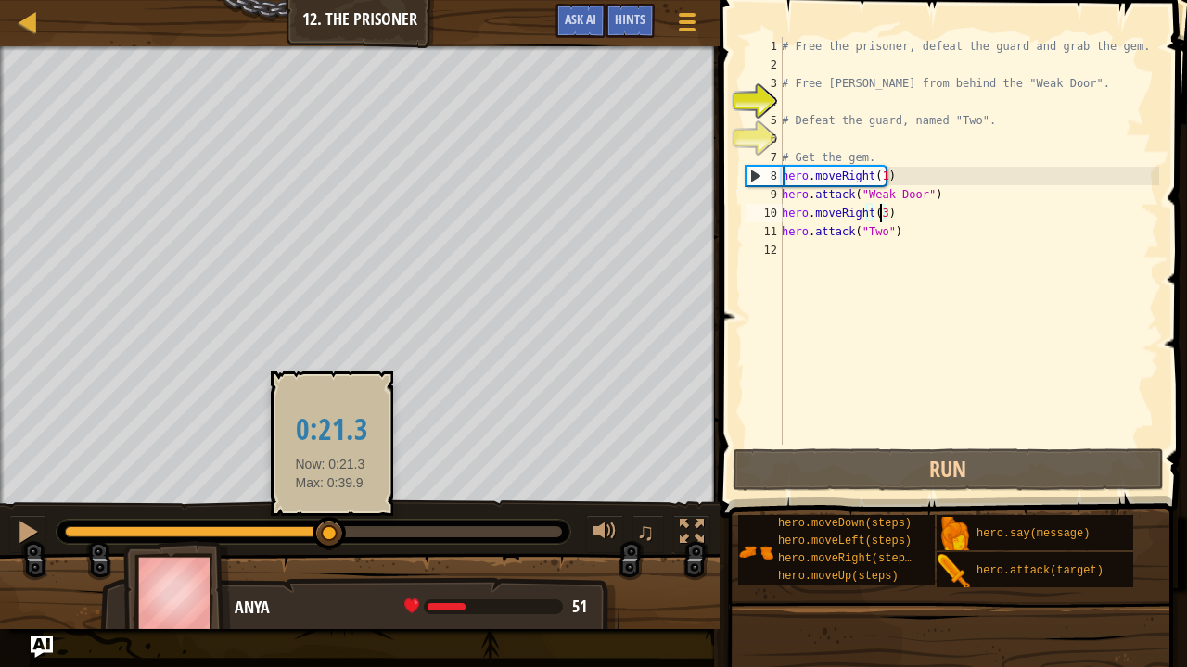
drag, startPoint x: 276, startPoint y: 527, endPoint x: 330, endPoint y: 527, distance: 53.8
click at [330, 527] on div at bounding box center [328, 533] width 33 height 33
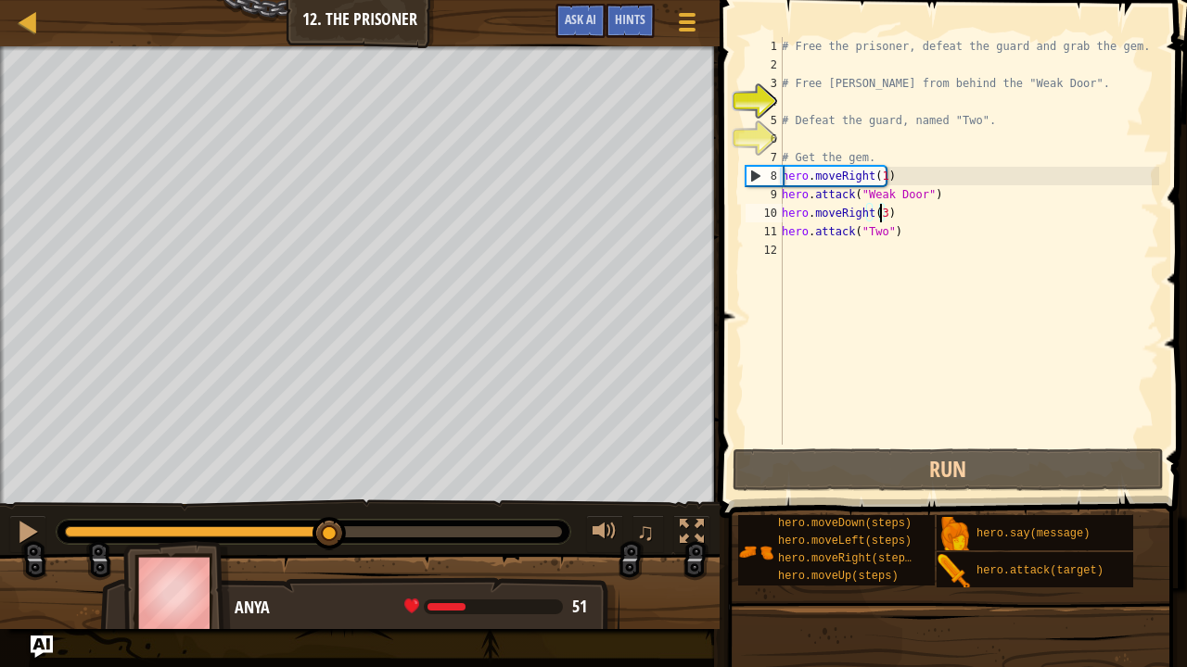
click at [801, 251] on div "# Free the prisoner, defeat the guard and grab the gem. # Free [PERSON_NAME] fr…" at bounding box center [968, 259] width 381 height 445
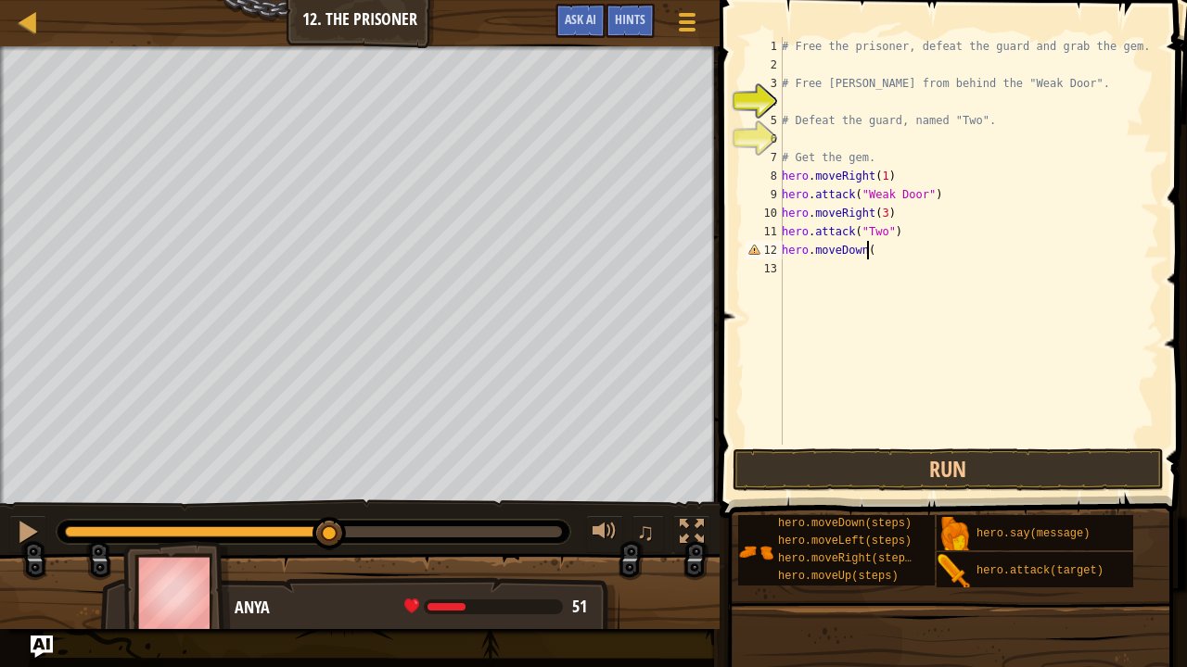
scroll to position [8, 6]
type textarea "hero.moveDown(2)"
click at [838, 284] on div "# Free the prisoner, defeat the guard and grab the gem. # Free [PERSON_NAME] fr…" at bounding box center [968, 259] width 381 height 445
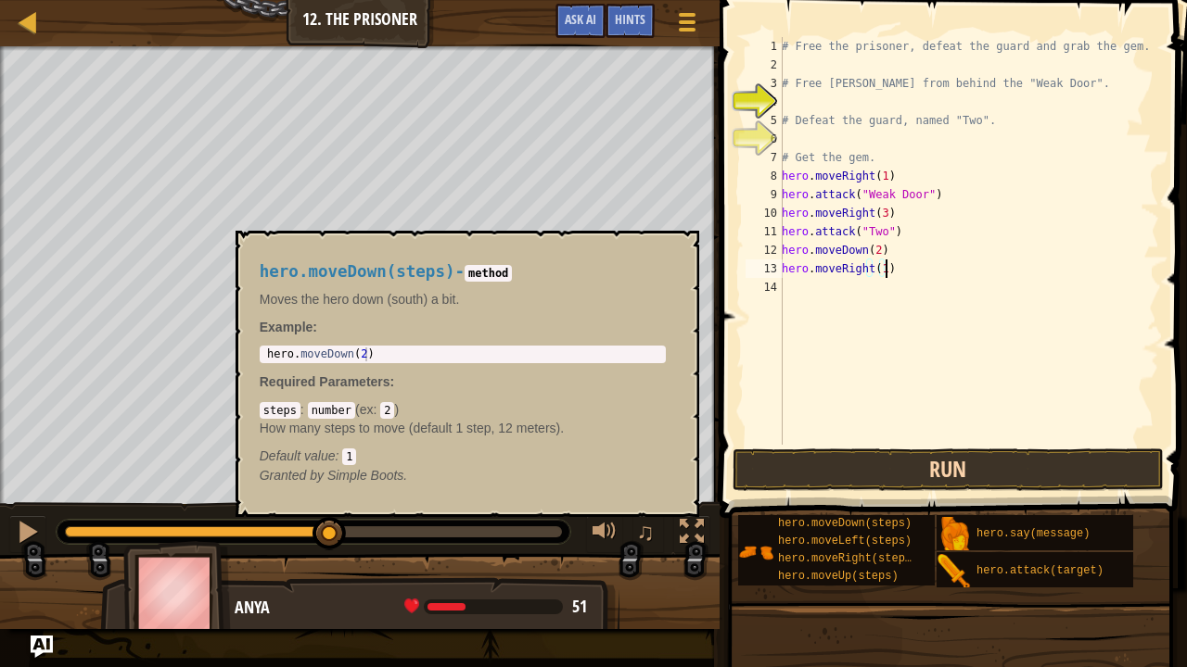
type textarea "hero.moveRight(1)"
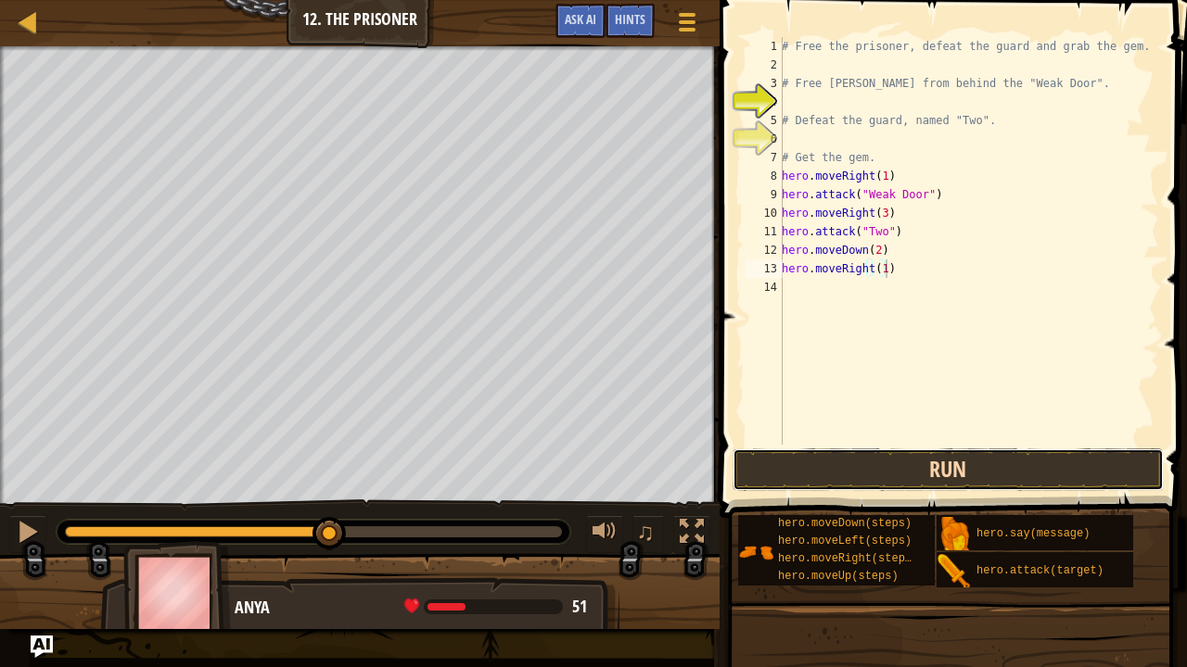
click at [801, 461] on button "Run" at bounding box center [948, 470] width 432 height 43
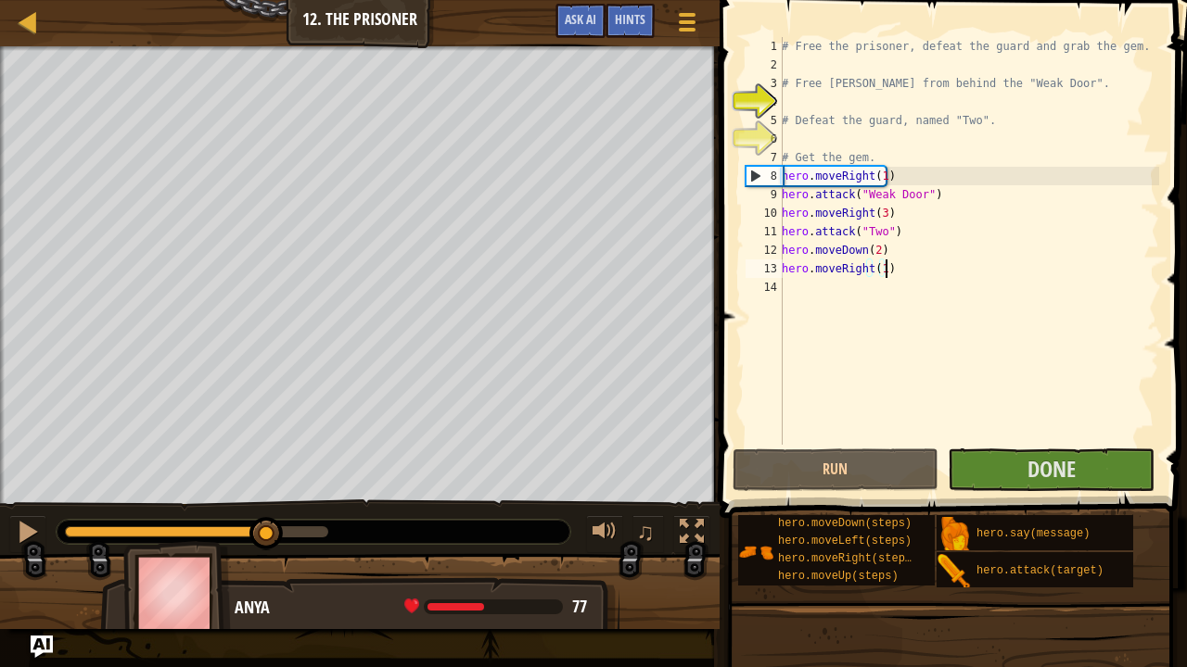
click at [267, 531] on div at bounding box center [196, 532] width 263 height 11
click at [7, 513] on div "♫" at bounding box center [359, 528] width 719 height 56
click at [19, 521] on div at bounding box center [28, 532] width 24 height 24
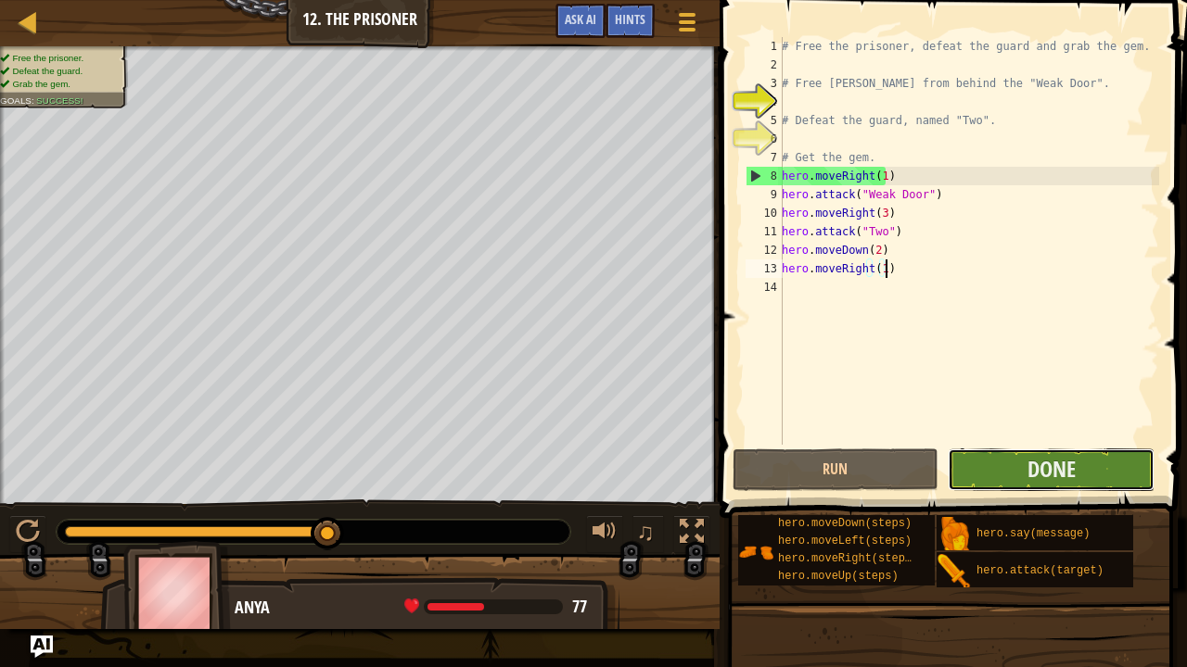
click at [1020, 452] on button "Done" at bounding box center [1050, 470] width 207 height 43
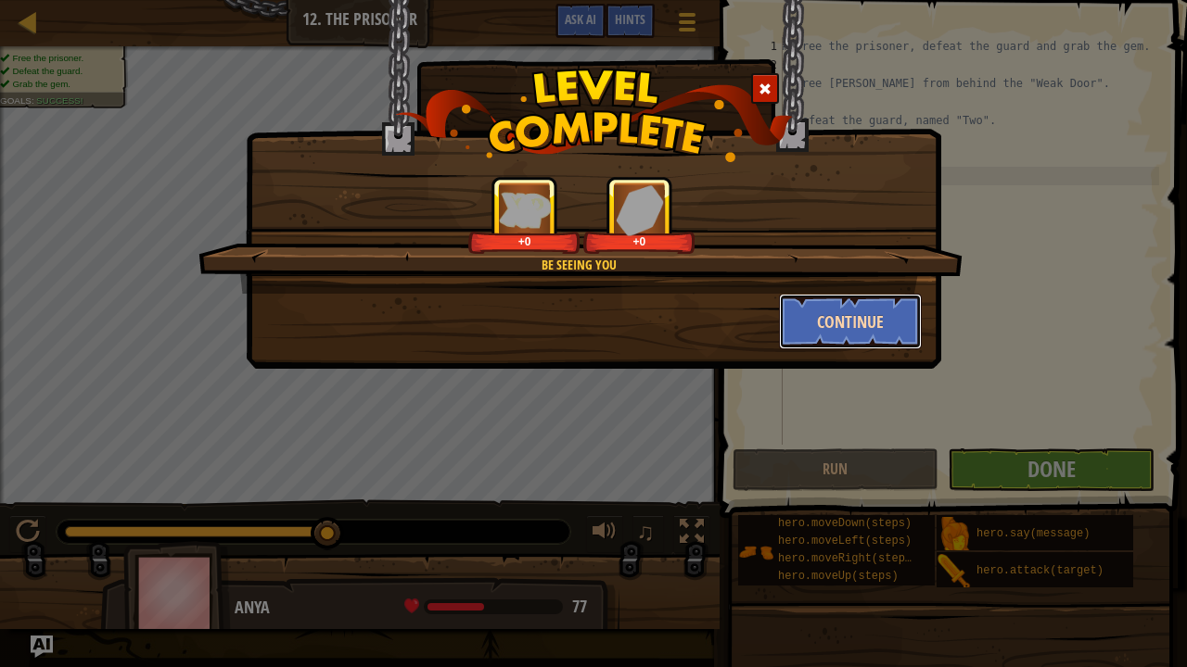
click at [901, 326] on button "Continue" at bounding box center [851, 322] width 144 height 56
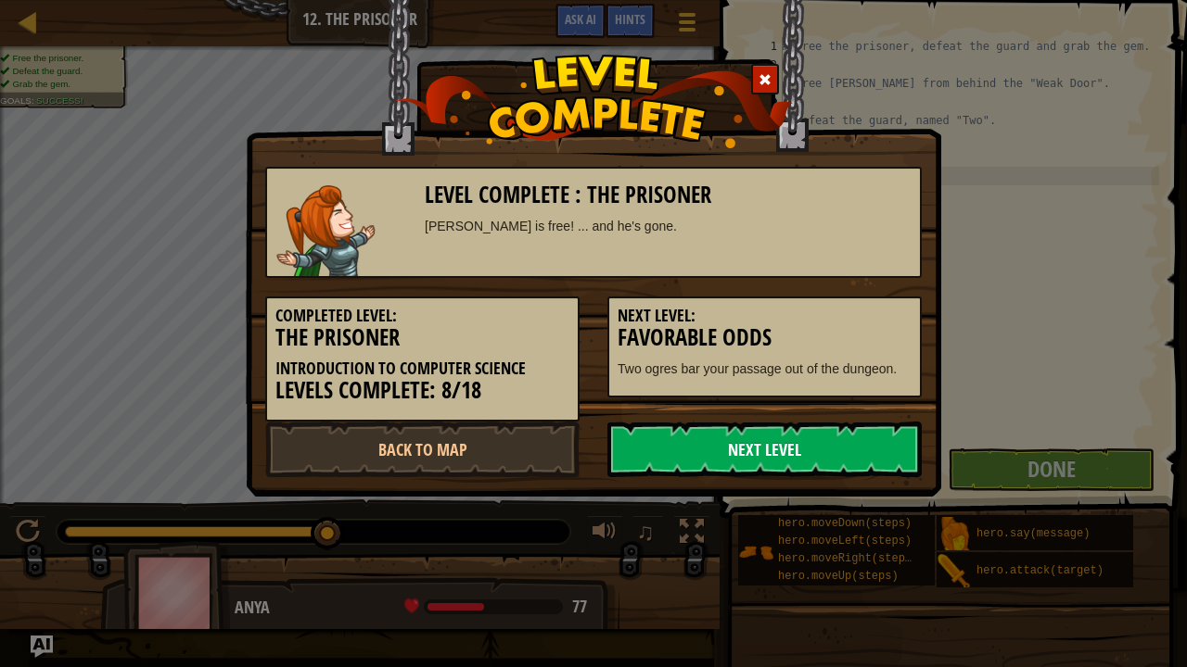
click at [708, 445] on link "Next Level" at bounding box center [764, 450] width 314 height 56
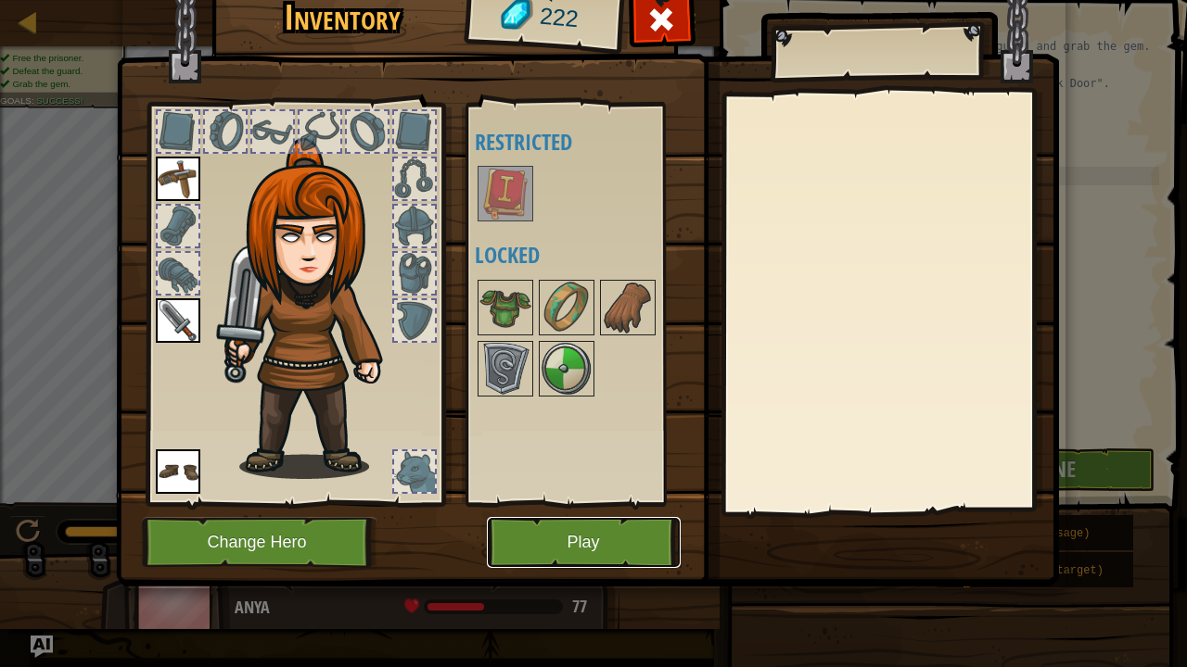
click at [584, 530] on button "Play" at bounding box center [584, 542] width 194 height 51
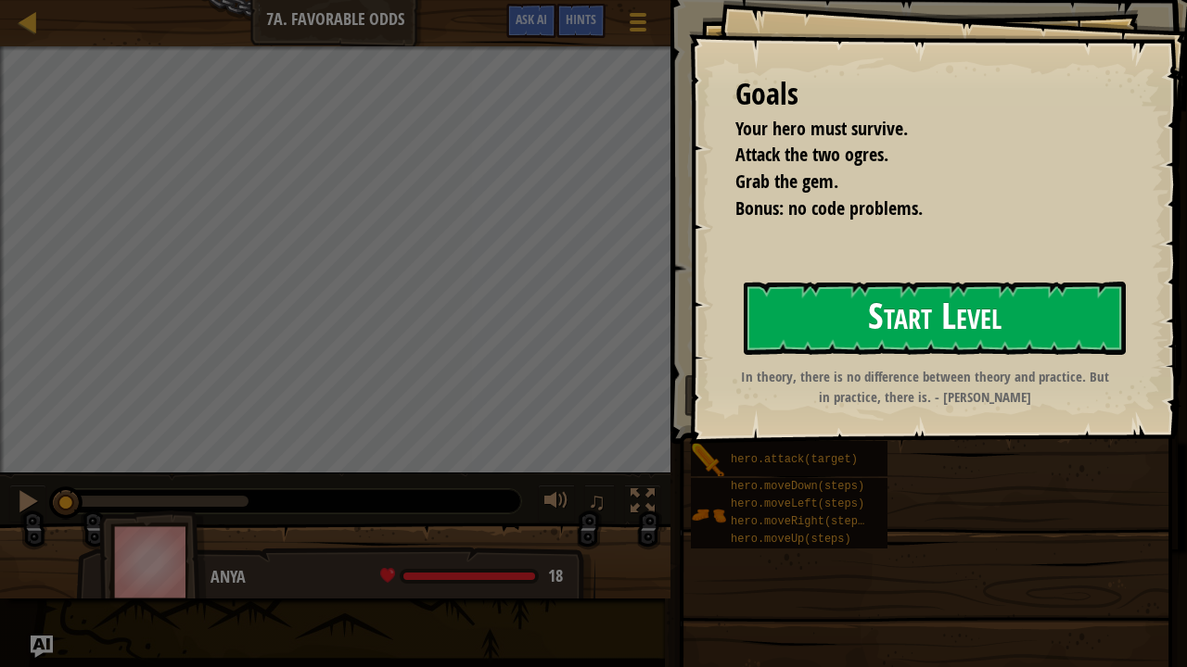
click at [959, 300] on button "Start Level" at bounding box center [934, 318] width 382 height 73
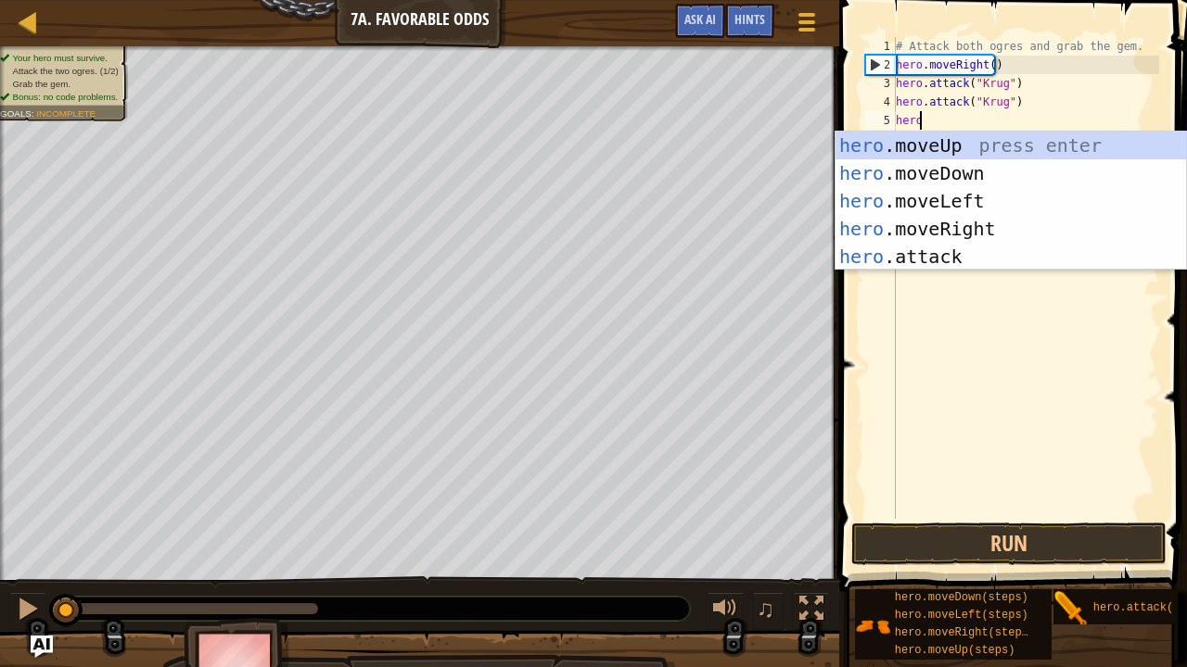
scroll to position [8, 1]
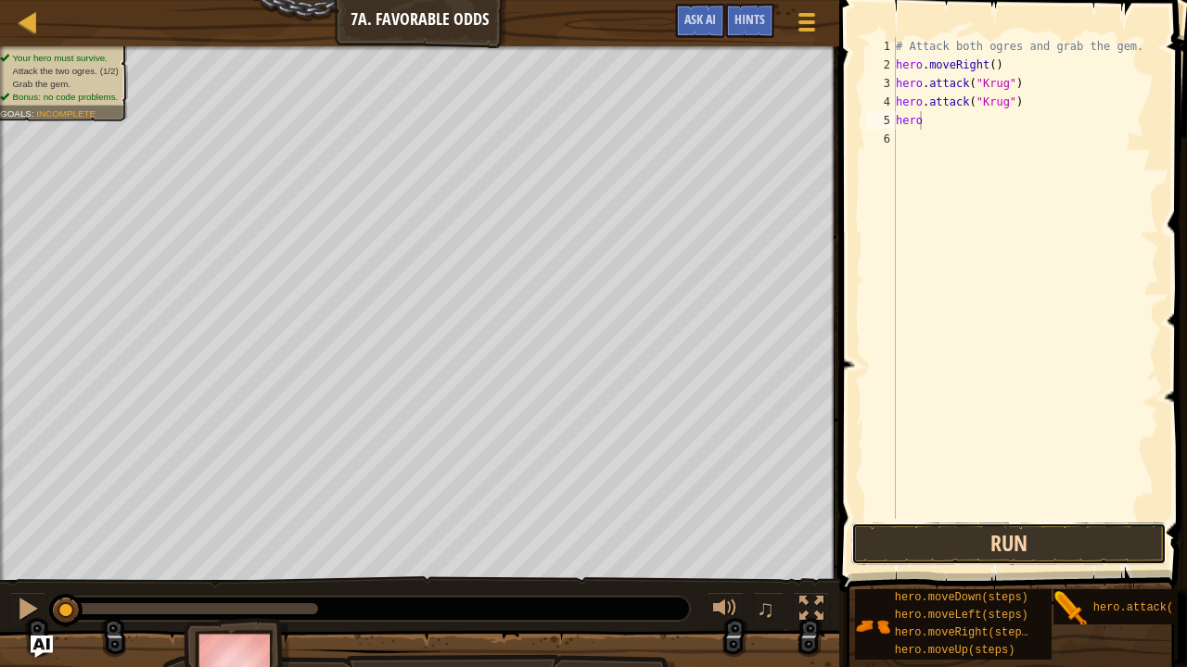
click at [1002, 550] on button "Run" at bounding box center [1008, 544] width 315 height 43
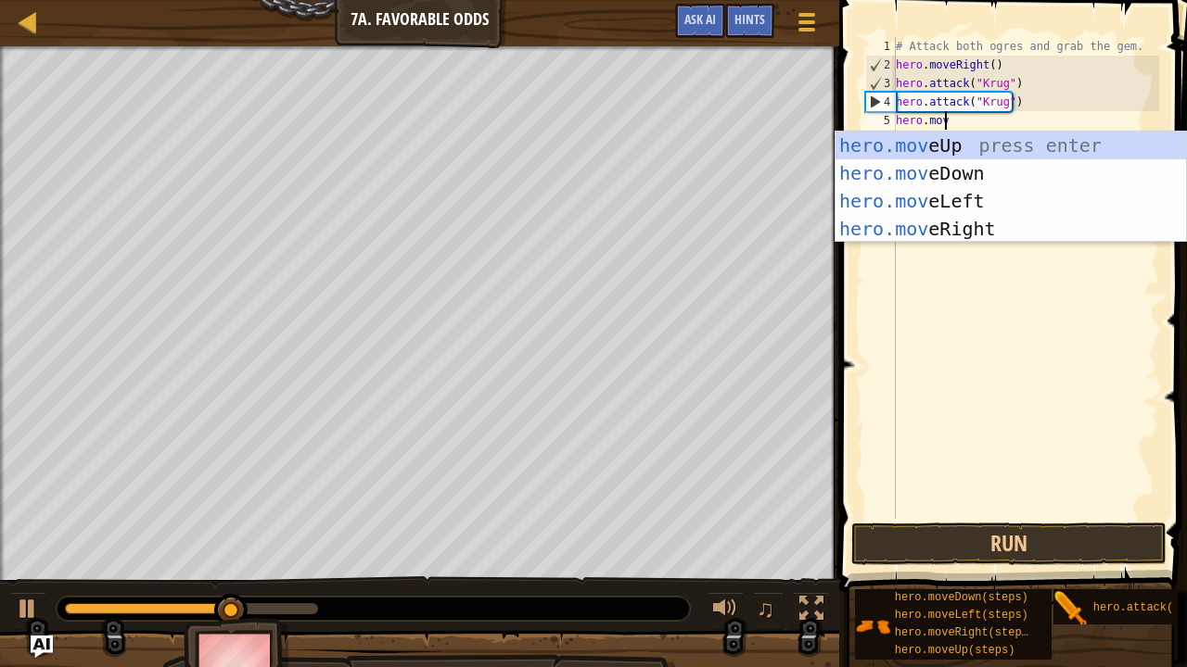
scroll to position [8, 3]
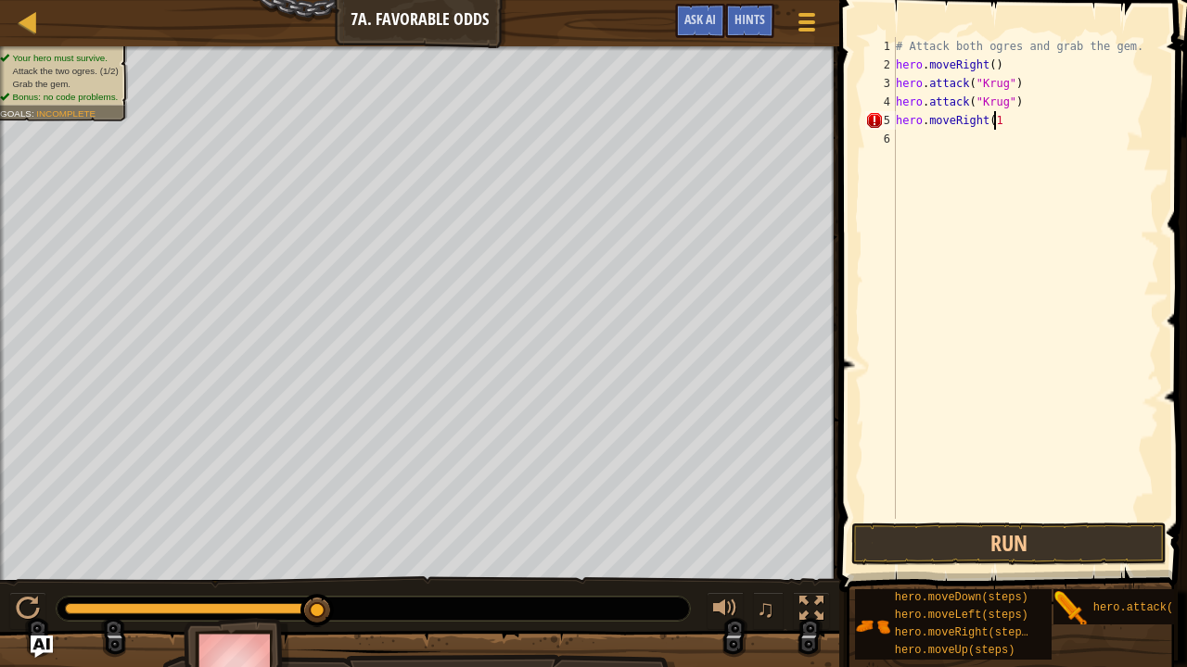
type textarea "hero.moveRight(1)"
click at [983, 146] on div "# Attack both ogres and grab the gem. hero . moveRight ( ) hero . attack ( "[PE…" at bounding box center [1025, 296] width 267 height 519
type textarea "hero.moveUp(1)"
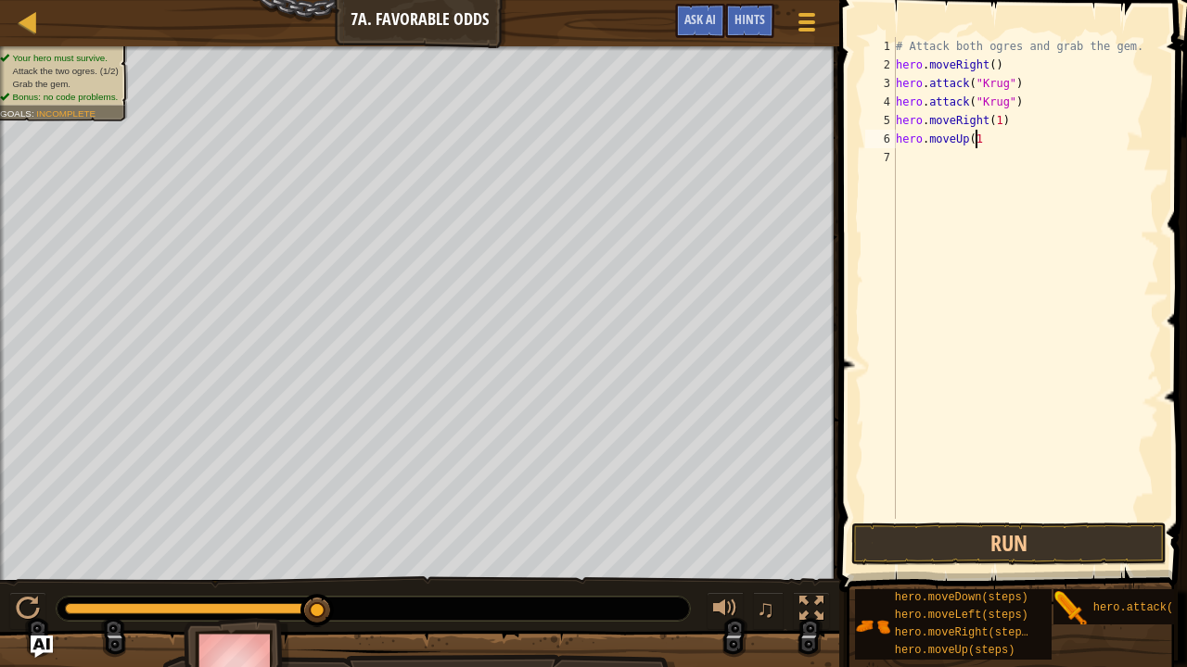
scroll to position [8, 6]
click at [921, 159] on div "# Attack both ogres and grab the gem. hero . moveRight ( ) hero . attack ( "[PE…" at bounding box center [1025, 296] width 267 height 519
type textarea "hero.moveLeft(1)"
click at [919, 175] on div "# Attack both ogres and grab the gem. hero . moveRight ( ) hero . attack ( "[PE…" at bounding box center [1025, 296] width 267 height 519
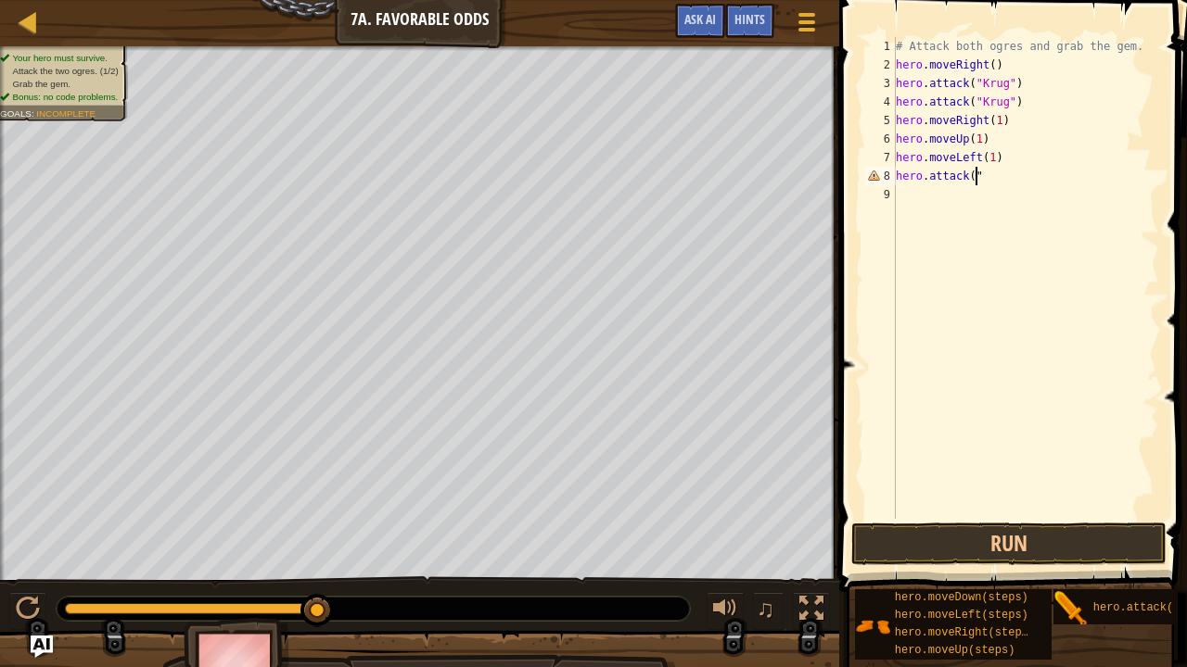
scroll to position [8, 6]
type textarea "hero.attack("Grump")"
click at [919, 195] on div "# Attack both ogres and grab the gem. hero . moveRight ( ) hero . attack ( "[PE…" at bounding box center [1025, 296] width 267 height 519
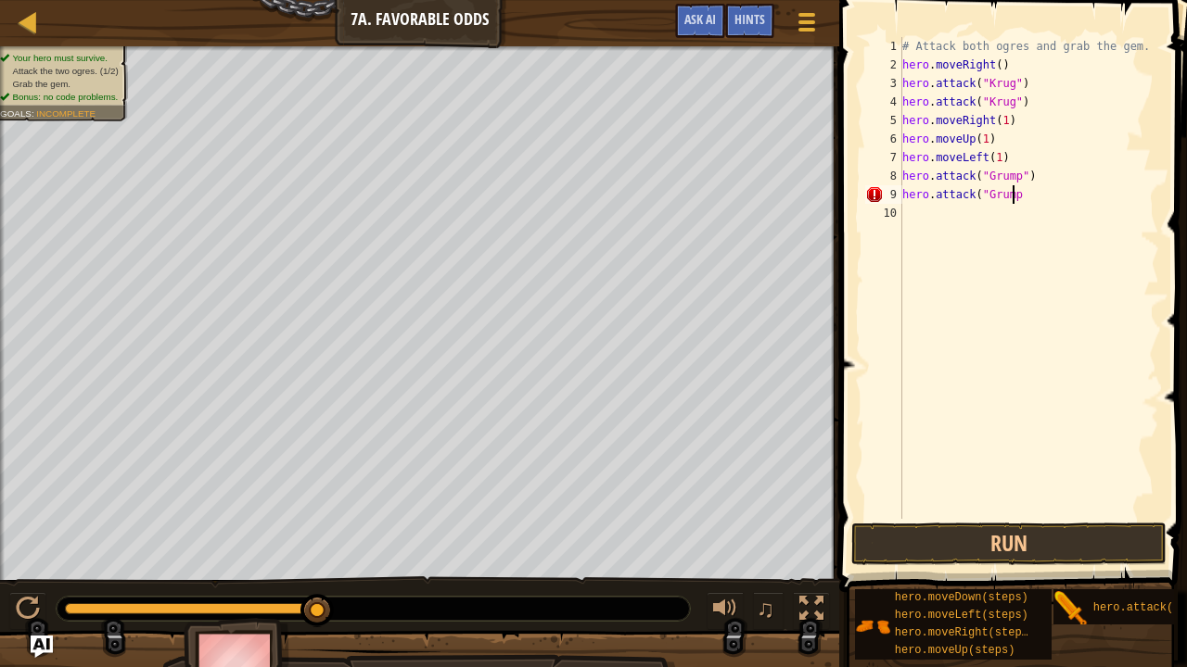
type textarea "hero.attack("Grump")"
click at [921, 222] on div "# Attack both ogres and grab the gem. hero . moveRight ( ) hero . attack ( "[PE…" at bounding box center [1028, 296] width 261 height 519
type textarea "hero.moveLeft(1)"
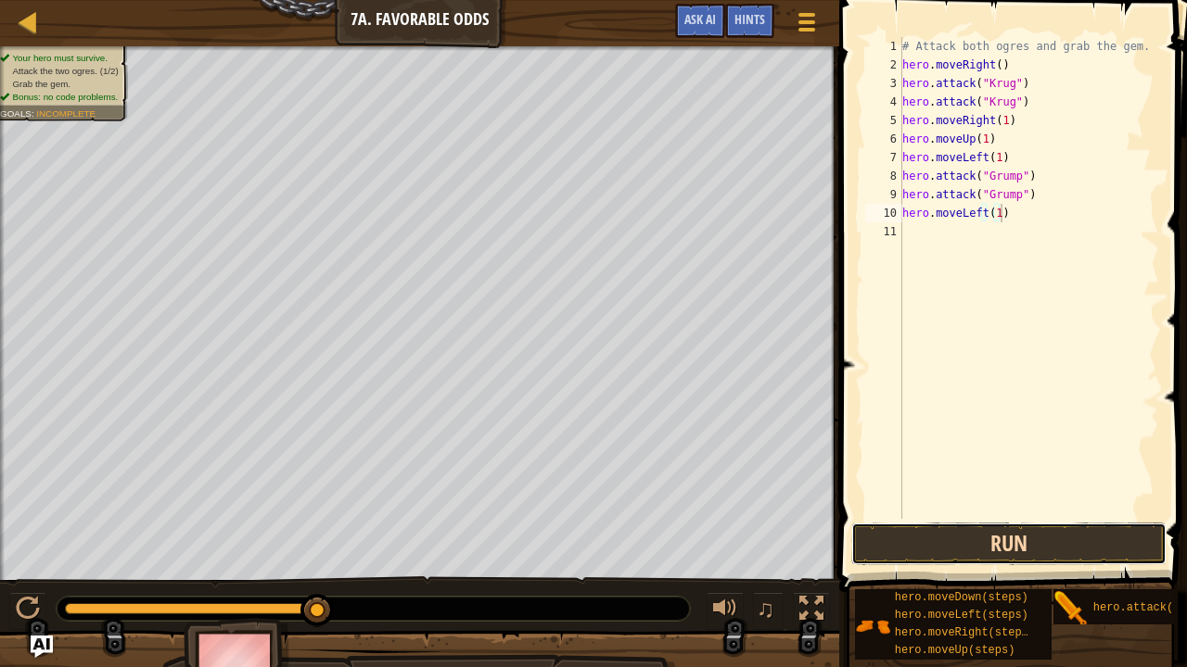
click at [895, 540] on button "Run" at bounding box center [1008, 544] width 315 height 43
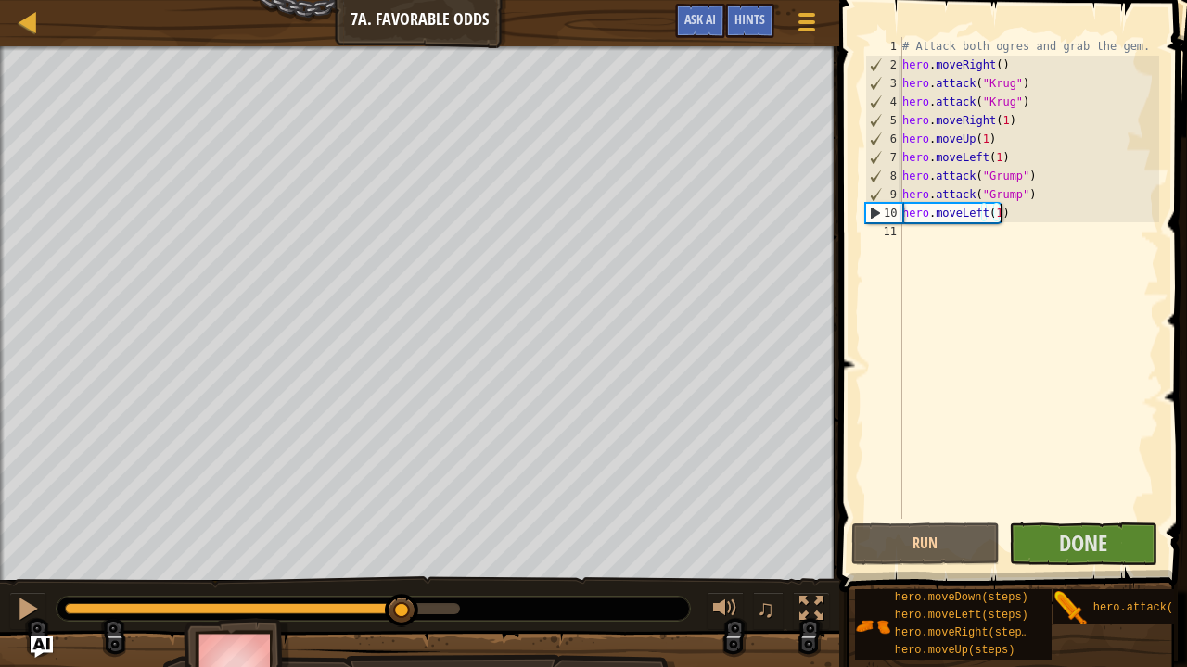
click at [402, 550] on div "0:11.0 Now: 0:05.1 Max: 0:12.9" at bounding box center [262, 608] width 395 height 11
click at [24, 550] on div at bounding box center [28, 609] width 24 height 24
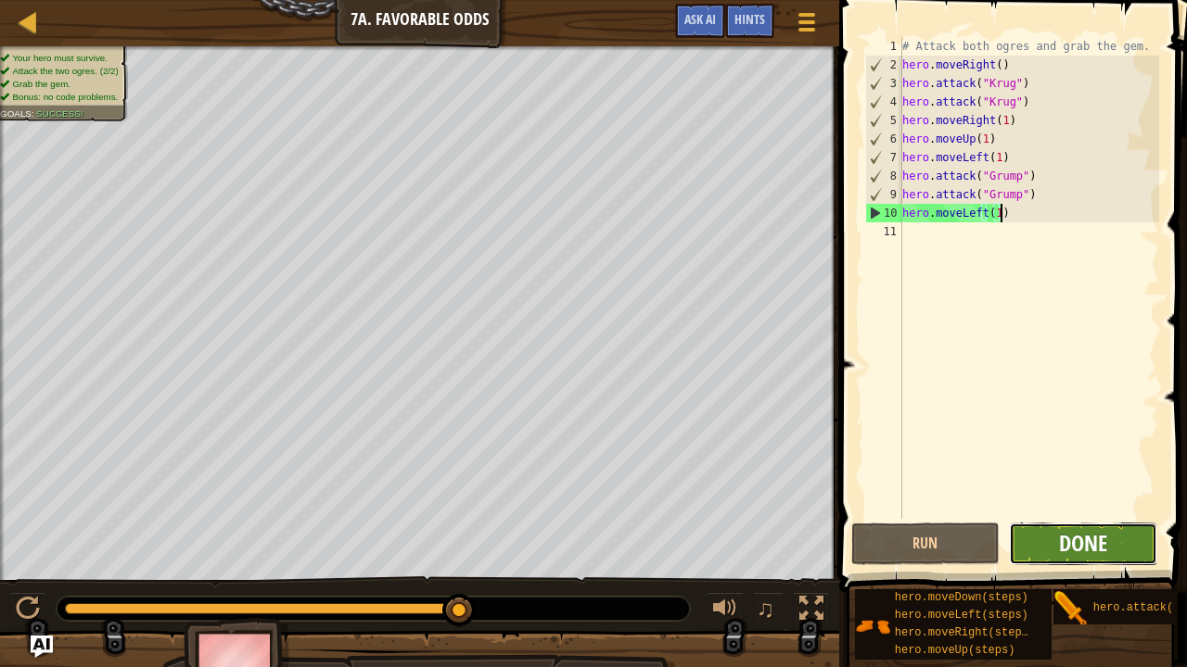
click at [1074, 540] on span "Done" at bounding box center [1083, 543] width 48 height 30
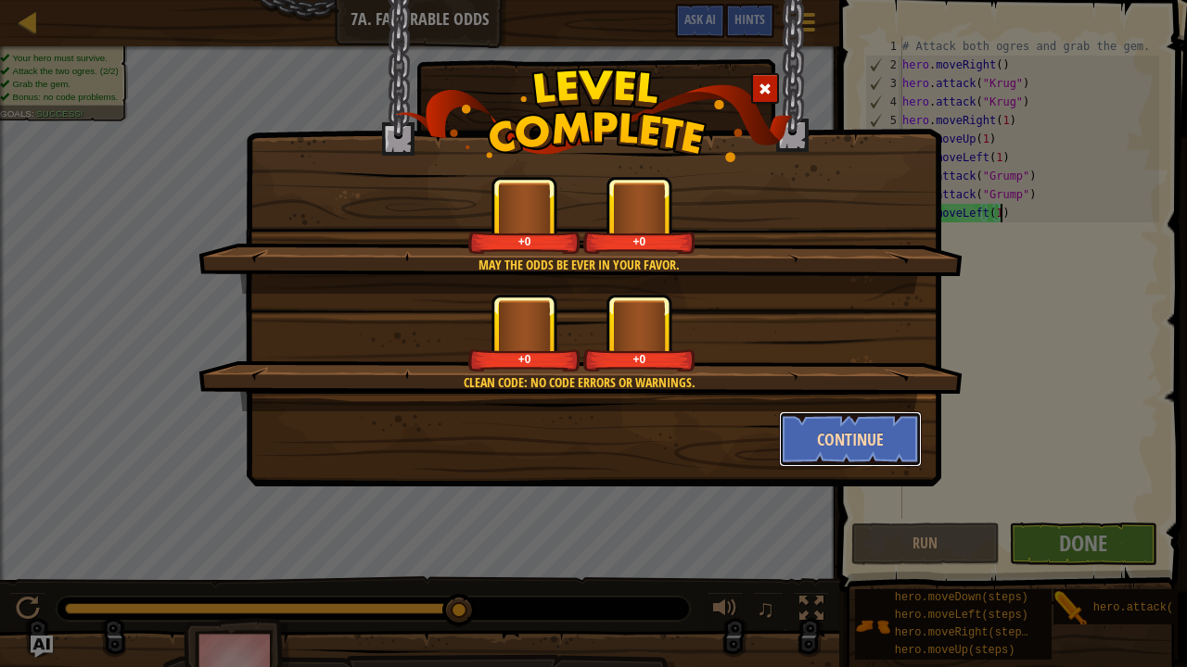
click at [816, 432] on button "Continue" at bounding box center [851, 440] width 144 height 56
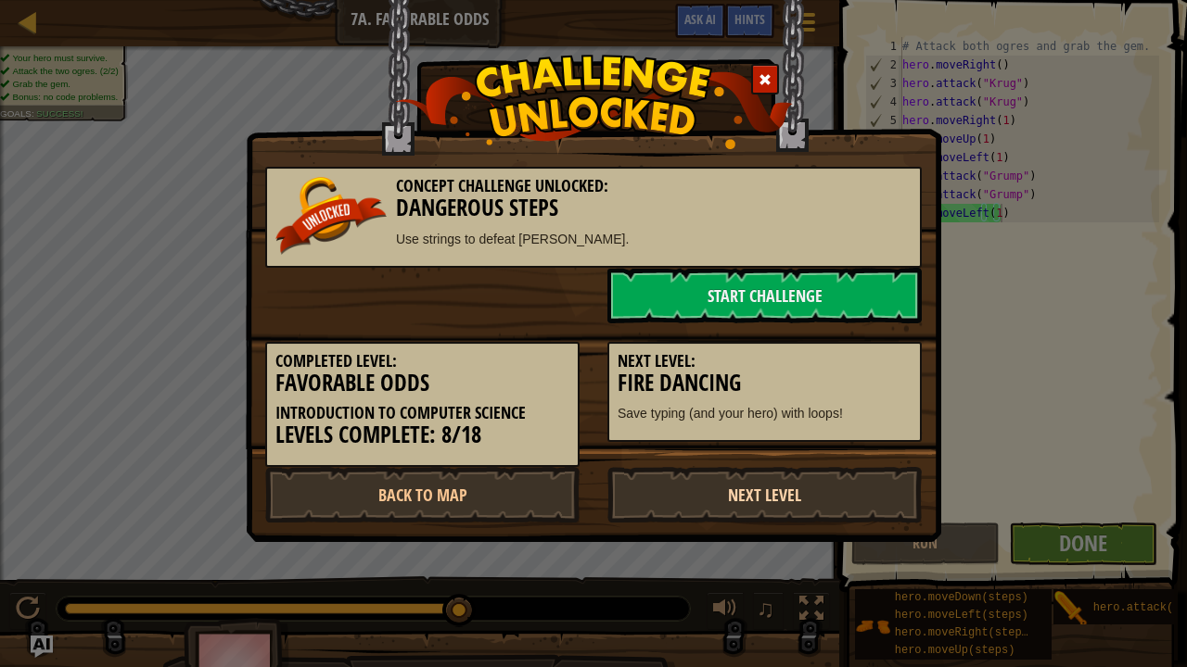
click at [741, 497] on link "Next Level" at bounding box center [764, 495] width 314 height 56
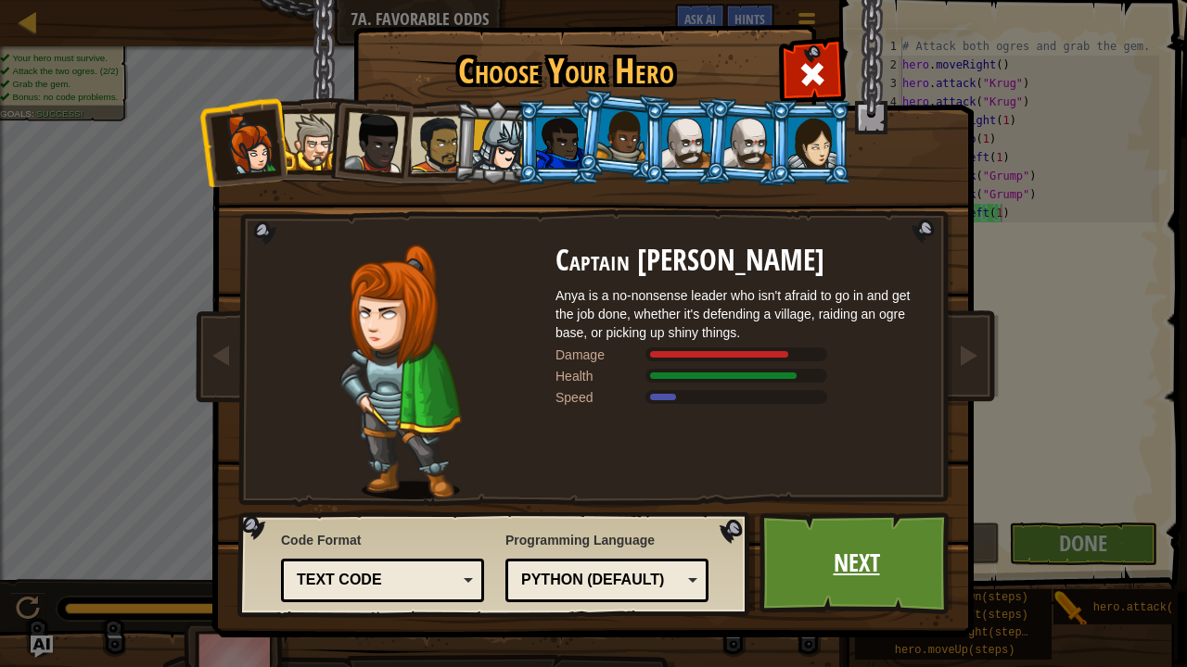
click at [873, 541] on link "Next" at bounding box center [856, 564] width 194 height 102
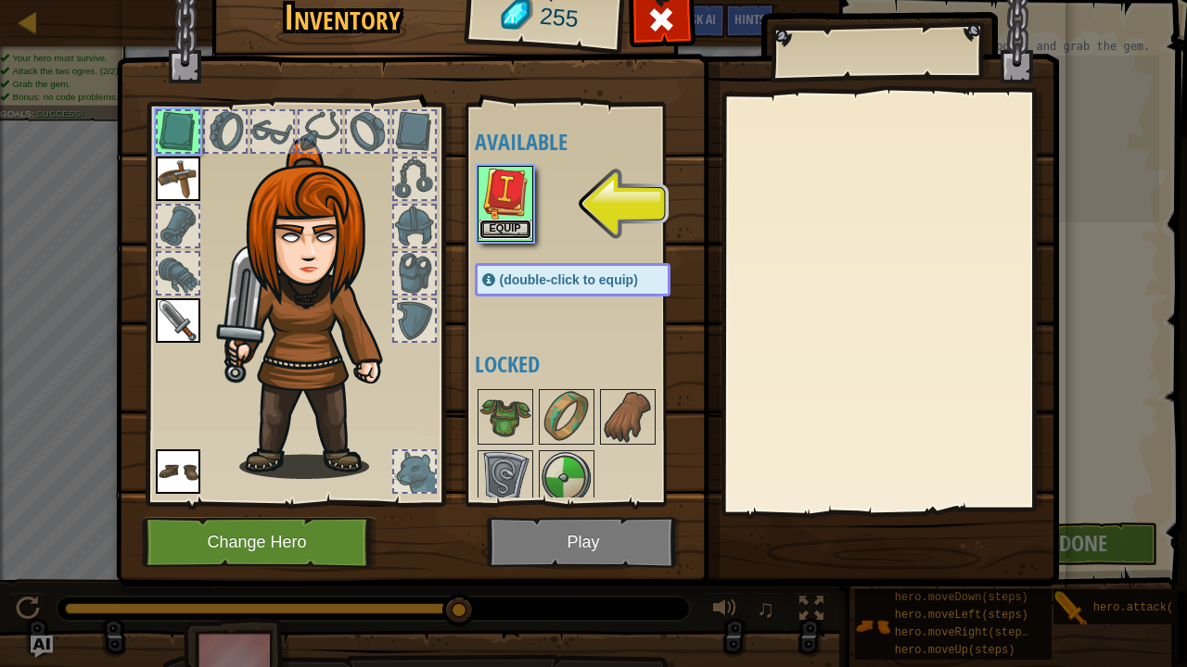
click at [514, 230] on button "Equip" at bounding box center [505, 229] width 52 height 19
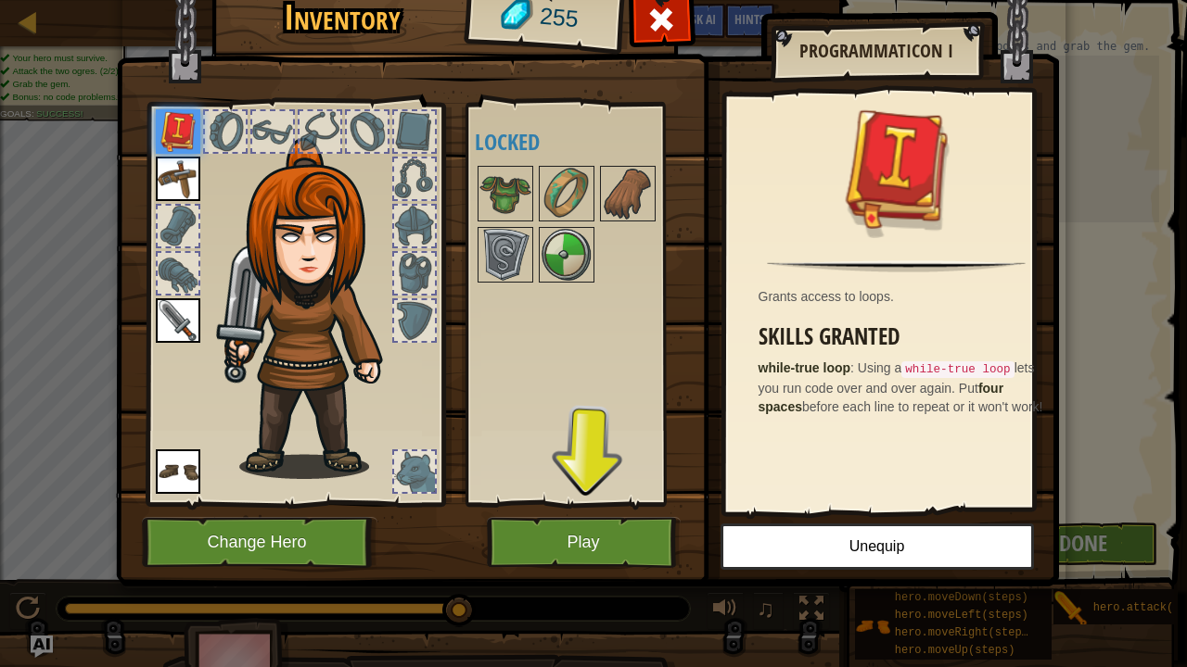
click at [218, 125] on div at bounding box center [225, 131] width 41 height 41
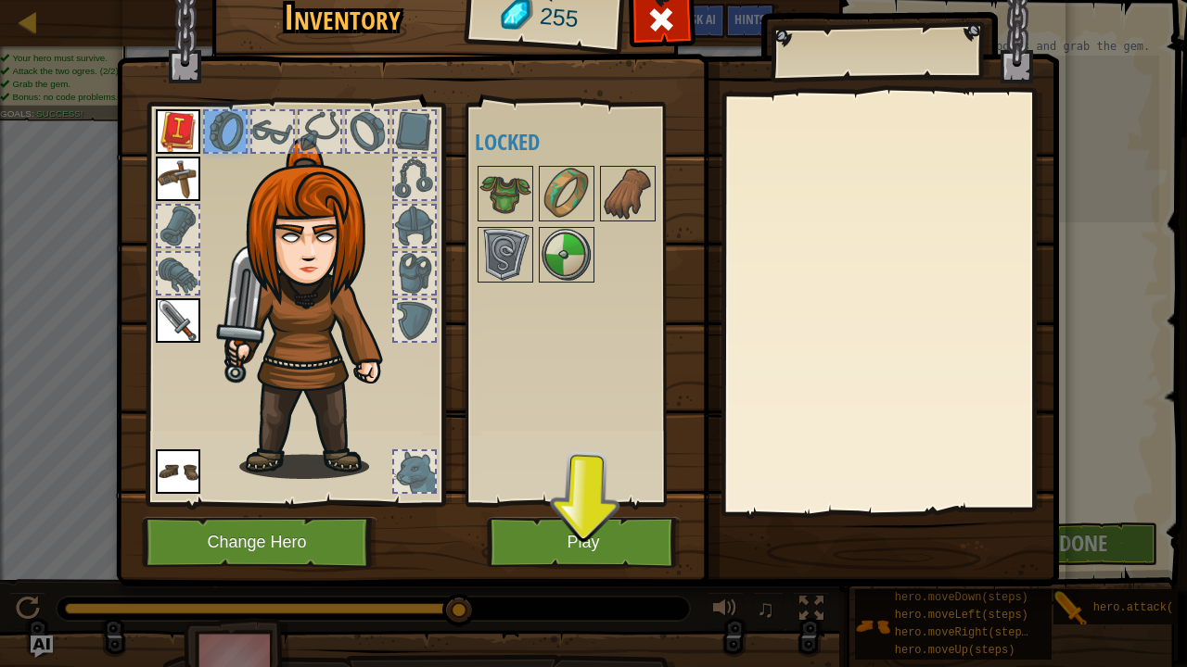
click at [269, 126] on div at bounding box center [272, 131] width 41 height 41
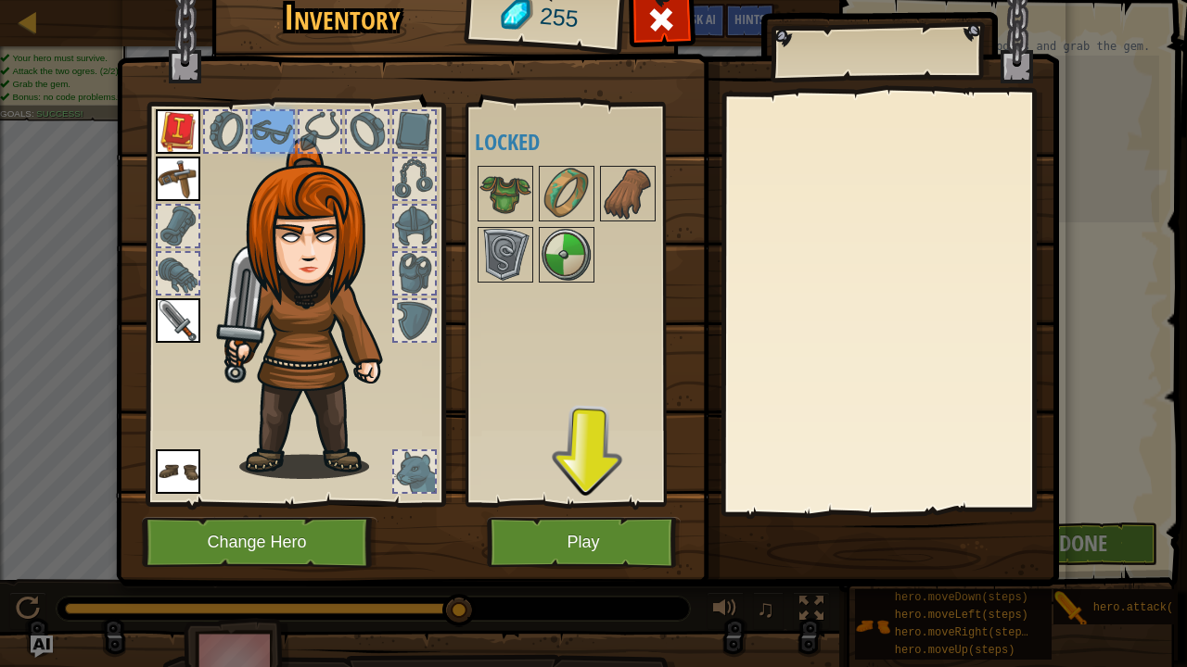
click at [183, 129] on img at bounding box center [178, 131] width 44 height 44
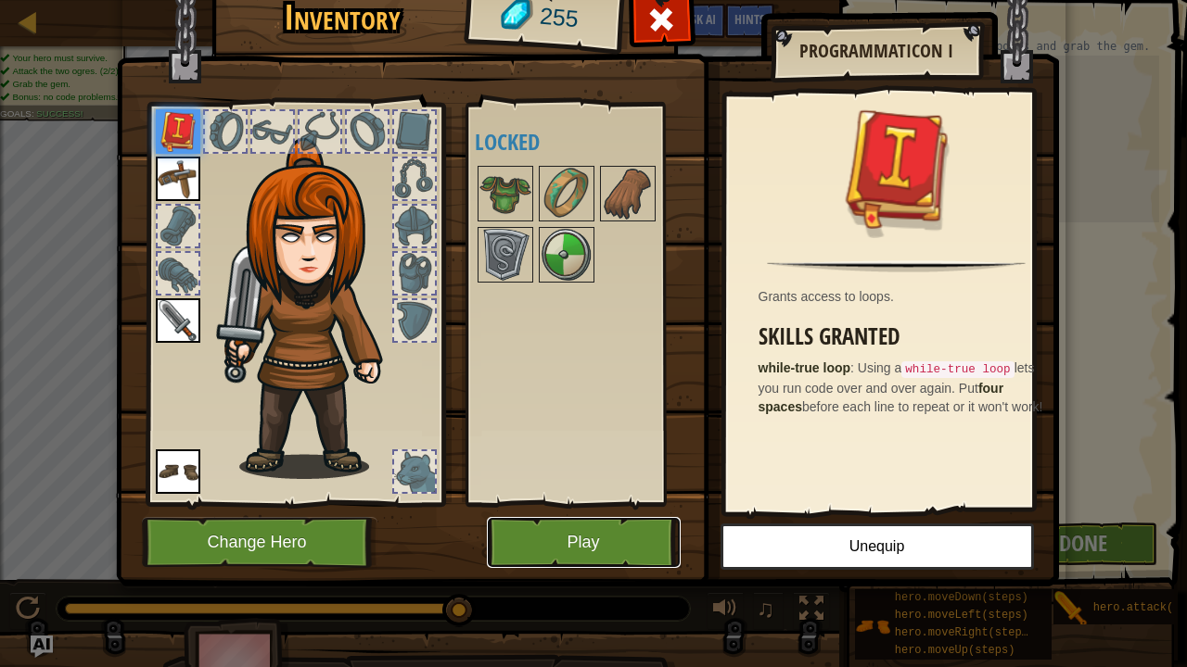
click at [570, 535] on button "Play" at bounding box center [584, 542] width 194 height 51
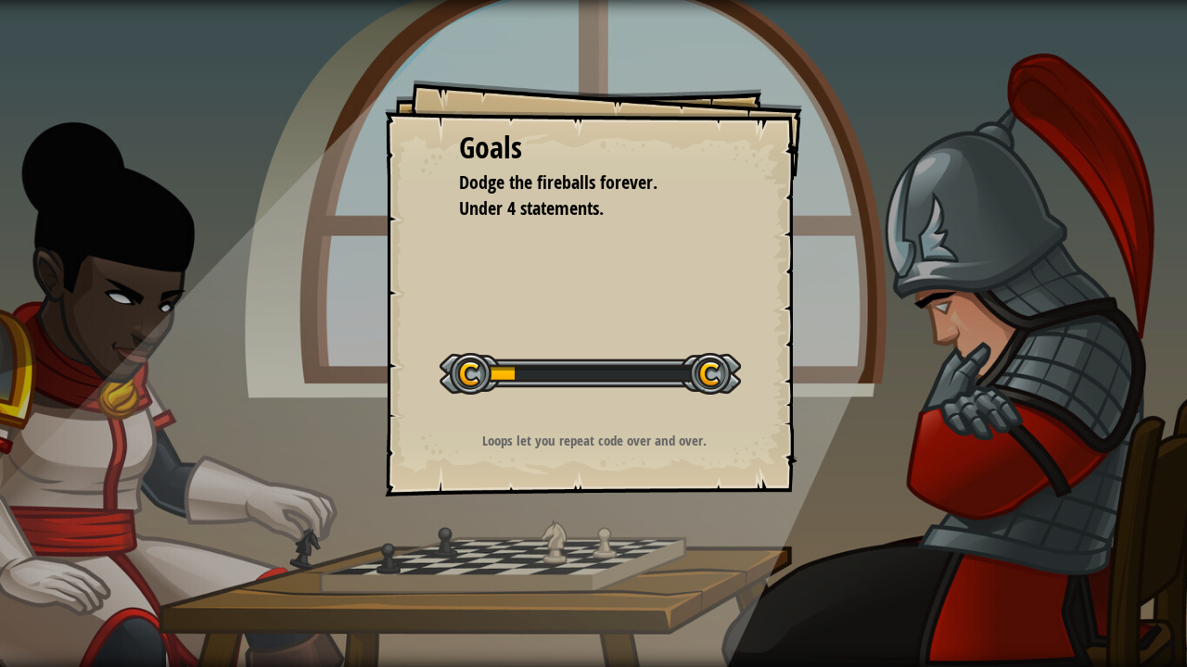
click at [573, 195] on span "Dodge the fireballs forever." at bounding box center [558, 182] width 198 height 25
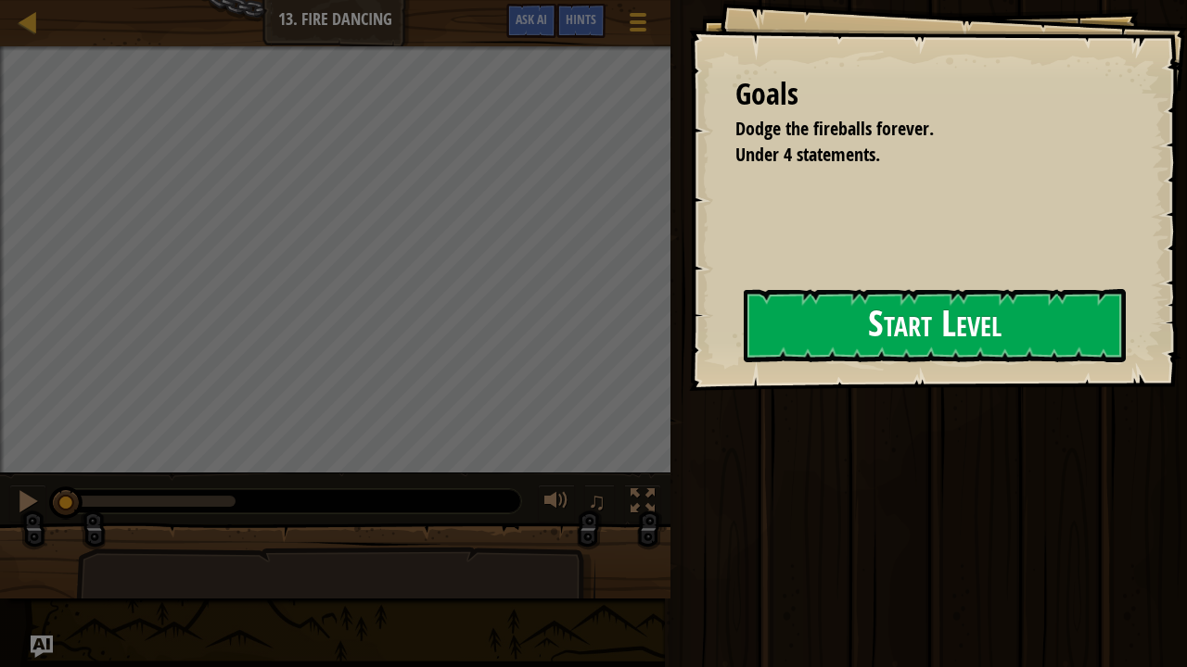
click at [778, 322] on button "Start Level" at bounding box center [934, 325] width 382 height 73
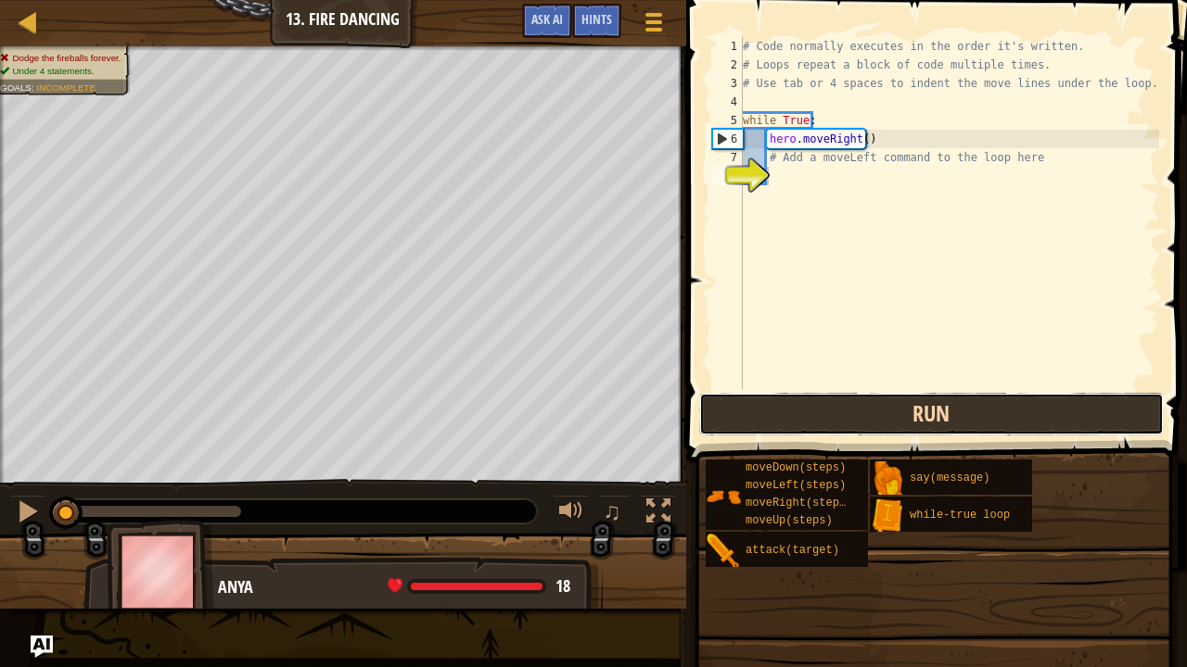
click at [806, 406] on button "Run" at bounding box center [931, 414] width 464 height 43
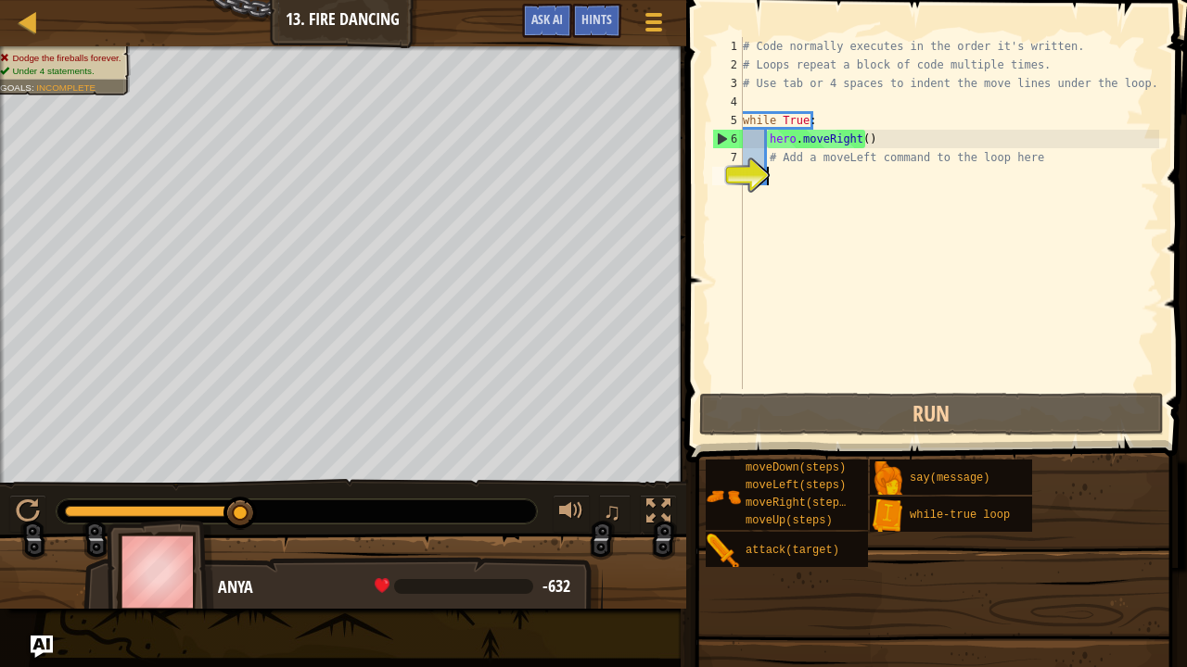
click at [832, 167] on div "# Code normally executes in the order it's written. # Loops repeat a block of c…" at bounding box center [949, 231] width 420 height 389
drag, startPoint x: 1040, startPoint y: 163, endPoint x: 768, endPoint y: 159, distance: 272.6
click at [768, 159] on div "1 2 3 4 5 6 7 8 # Code normally executes in the order it's written. # Loops rep…" at bounding box center [933, 213] width 451 height 352
type textarea "# Add a moveLeft command to the loop here"
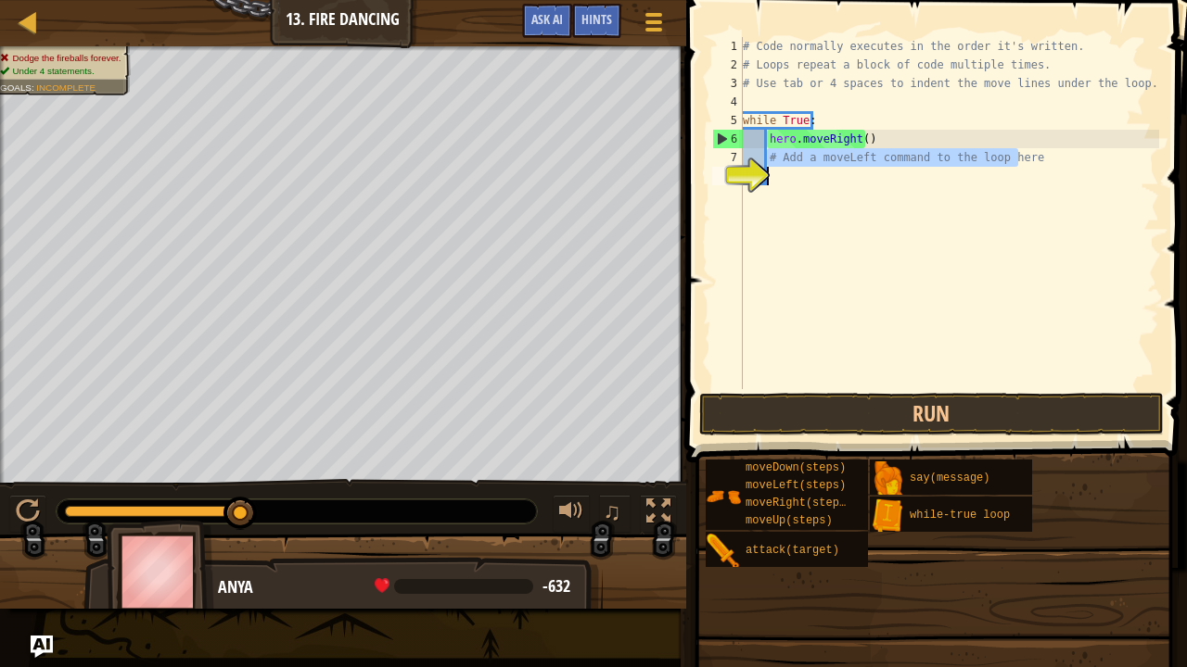
type textarea "# Add a moveLeft command to the loop here"
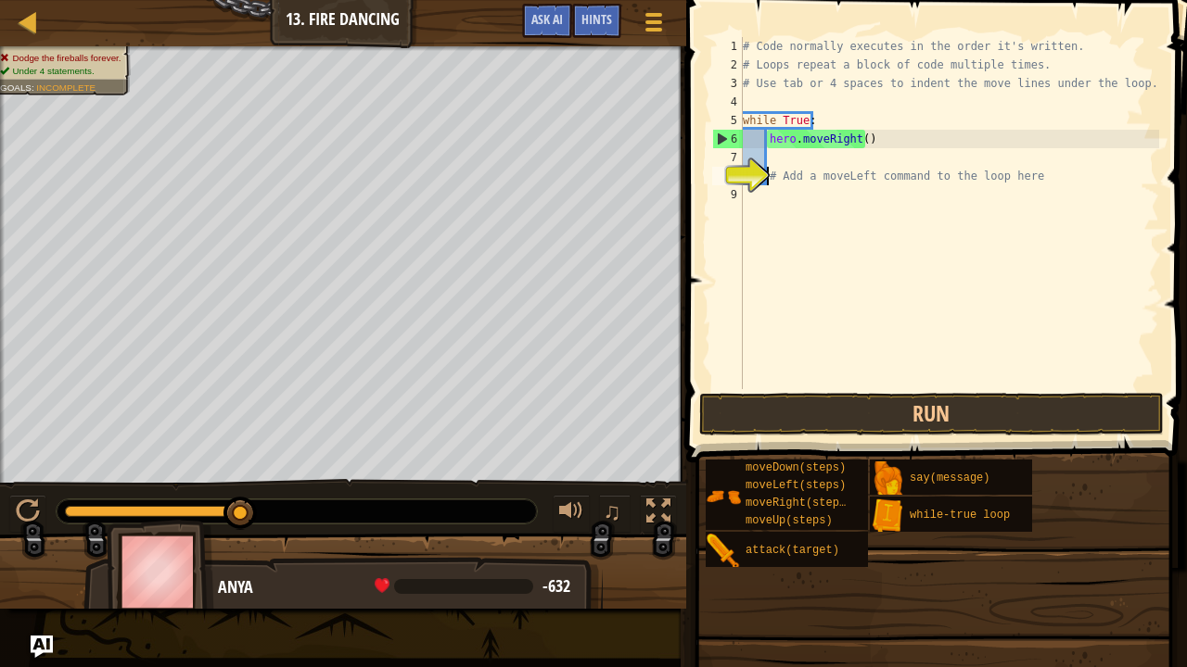
click at [814, 174] on div "# Code normally executes in the order it's written. # Loops repeat a block of c…" at bounding box center [949, 231] width 420 height 389
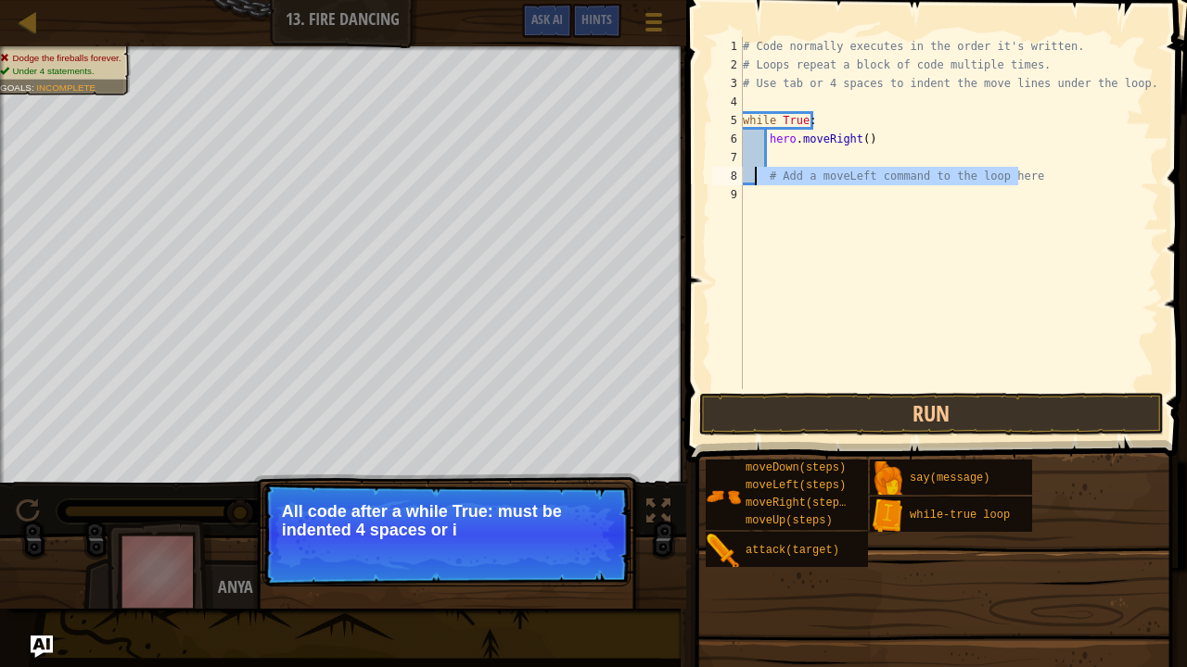
drag, startPoint x: 1020, startPoint y: 180, endPoint x: 756, endPoint y: 181, distance: 264.2
click at [756, 181] on div "# Code normally executes in the order it's written. # Loops repeat a block of c…" at bounding box center [949, 231] width 420 height 389
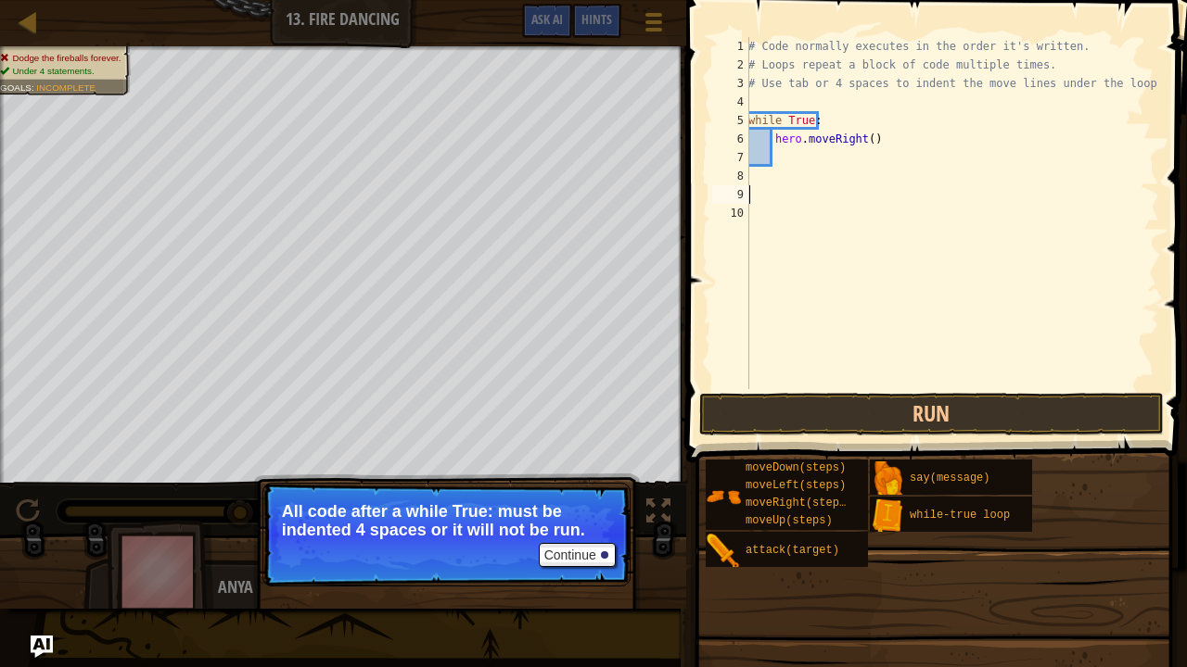
click at [762, 159] on div "# Code normally executes in the order it's written. # Loops repeat a block of c…" at bounding box center [951, 231] width 414 height 389
click at [782, 156] on div "# Code normally executes in the order it's written. # Loops repeat a block of c…" at bounding box center [951, 231] width 414 height 389
type textarea "t"
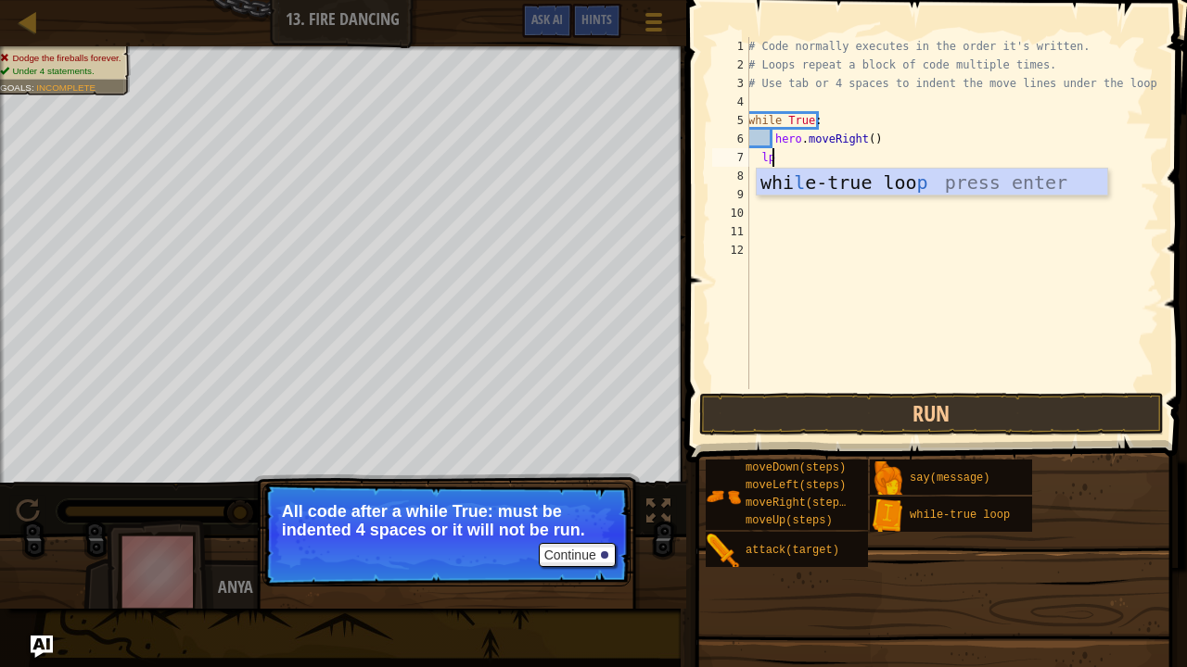
type textarea "l"
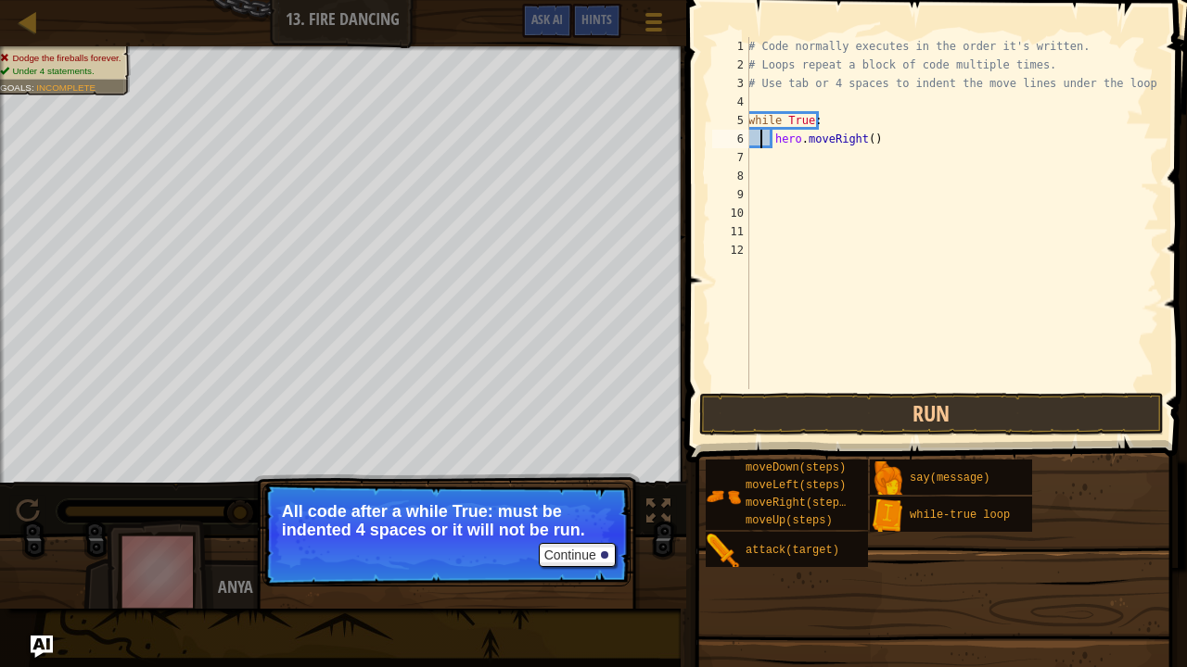
click at [760, 141] on div "# Code normally executes in the order it's written. # Loops repeat a block of c…" at bounding box center [951, 231] width 414 height 389
type textarea "hero.moveRight()"
click at [808, 154] on div "# Code normally executes in the order it's written. # Loops repeat a block of c…" at bounding box center [951, 231] width 414 height 389
type textarea "lp"
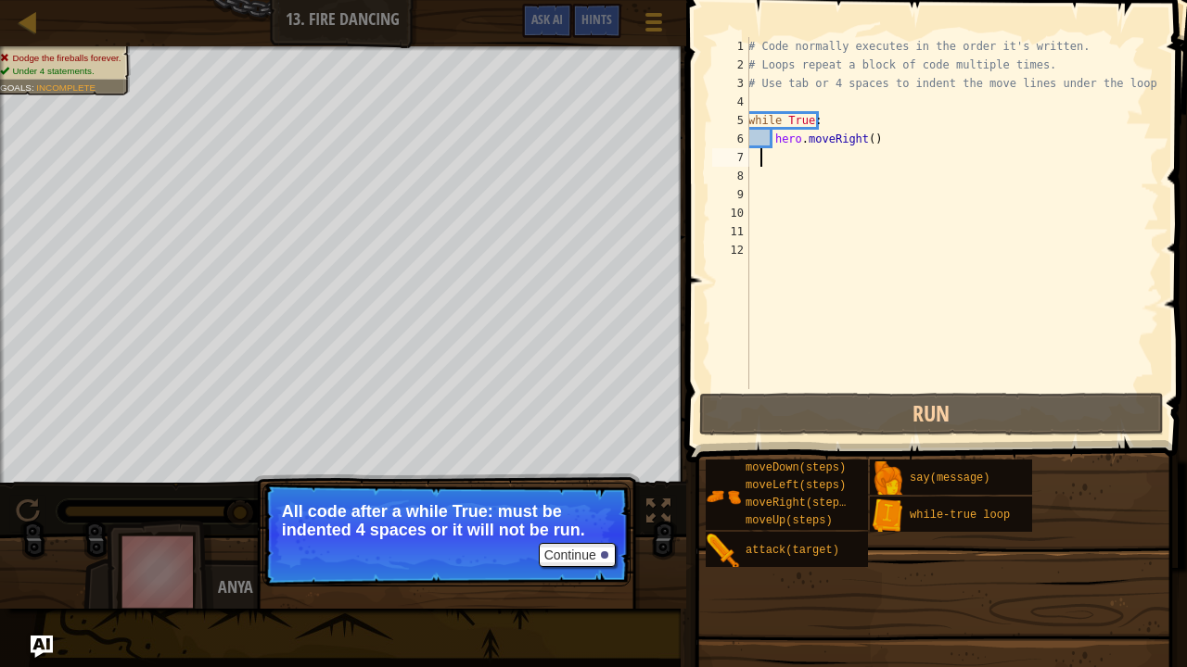
type textarea "t"
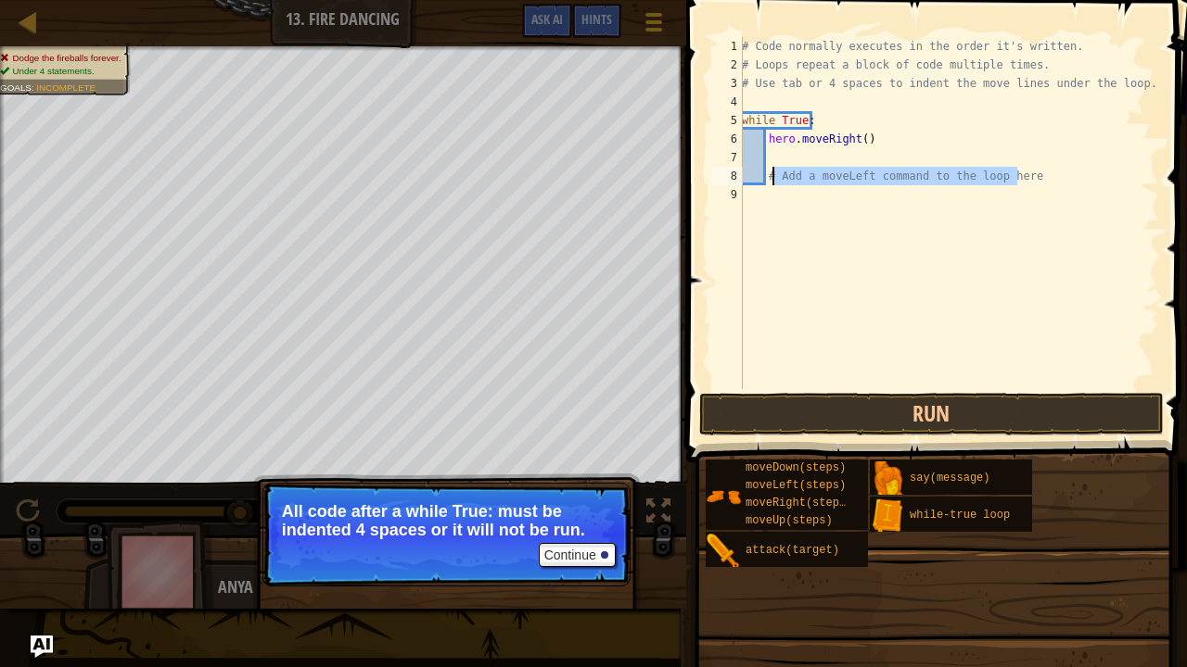
drag, startPoint x: 1030, startPoint y: 174, endPoint x: 771, endPoint y: 178, distance: 258.7
click at [771, 178] on div "# Code normally executes in the order it's written. # Loops repeat a block of c…" at bounding box center [948, 231] width 421 height 389
type textarea "#"
click at [756, 197] on div "# Code normally executes in the order it's written. # Loops repeat a block of c…" at bounding box center [948, 231] width 421 height 389
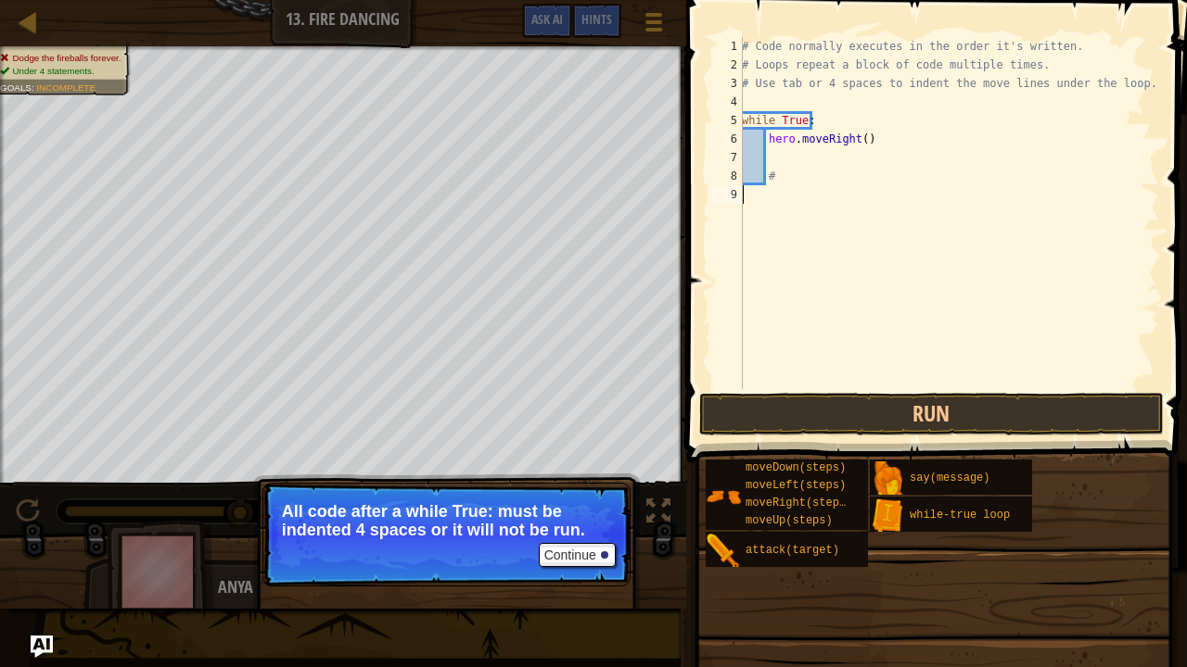
click at [784, 190] on div "# Code normally executes in the order it's written. # Loops repeat a block of c…" at bounding box center [948, 231] width 421 height 389
type textarea "t"
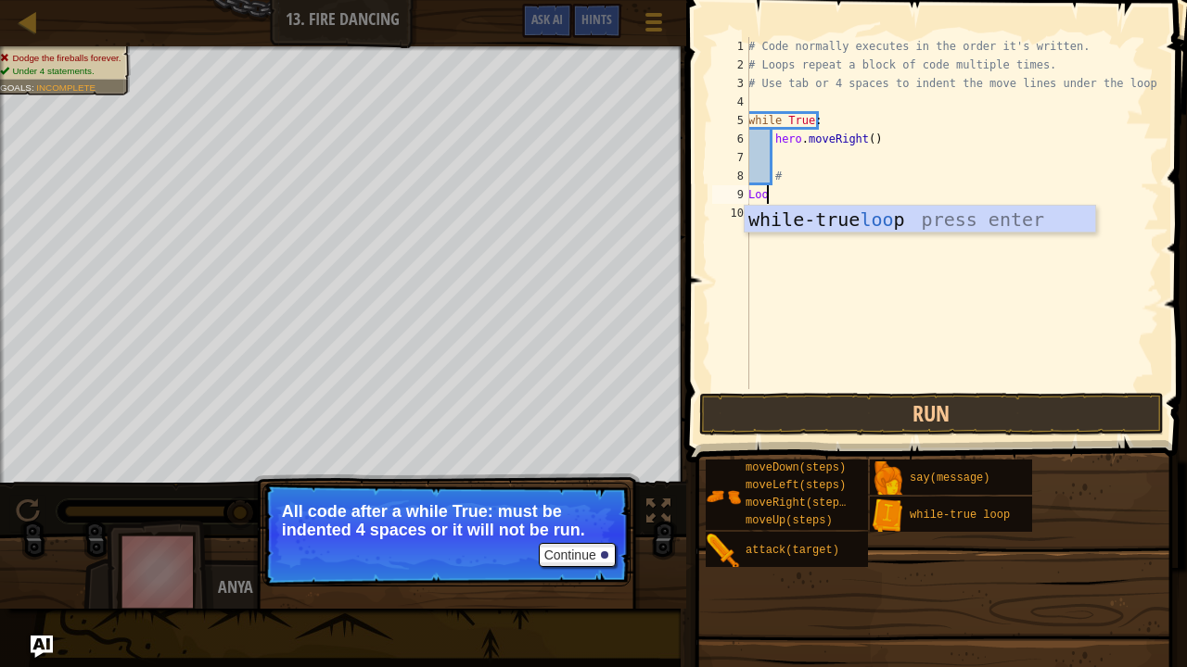
type textarea "Loop"
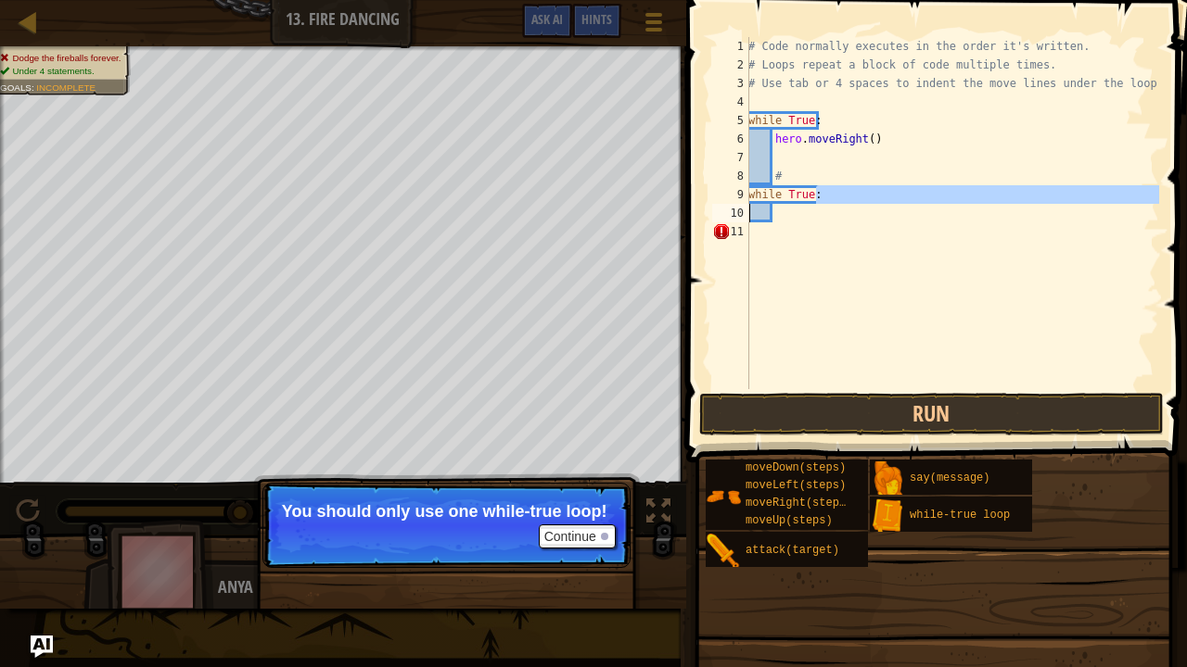
drag, startPoint x: 837, startPoint y: 190, endPoint x: 749, endPoint y: 211, distance: 90.6
click at [749, 211] on div "# Code normally executes in the order it's written. # Loops repeat a block of c…" at bounding box center [951, 231] width 414 height 389
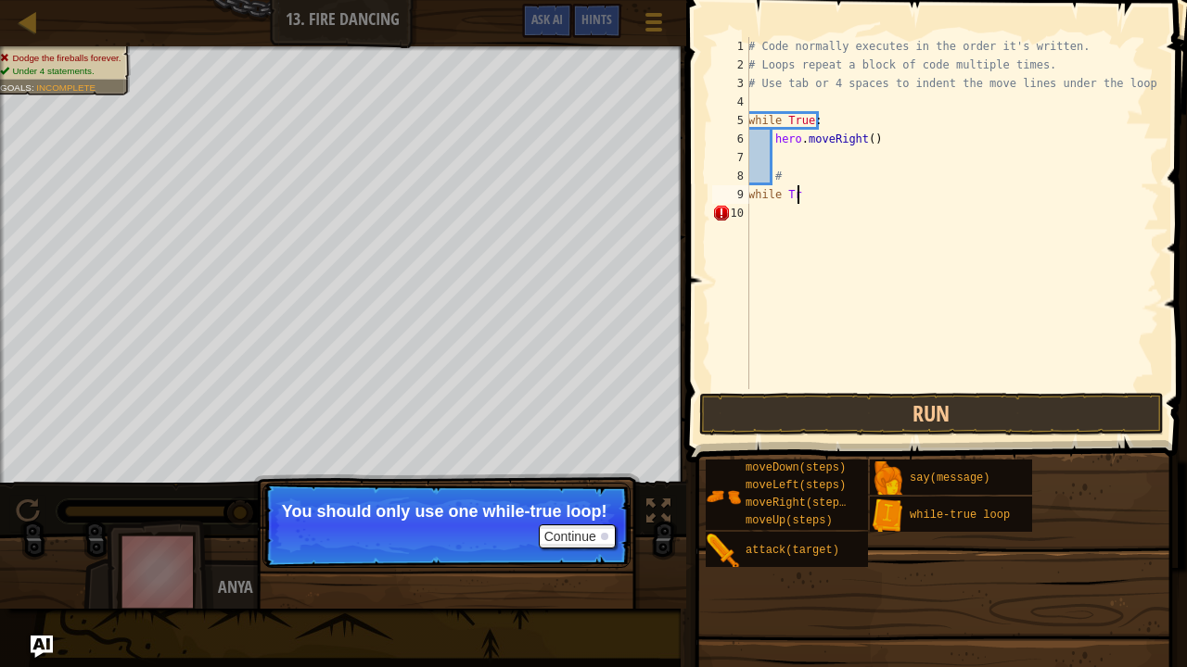
type textarea "w"
click at [807, 224] on div "# Code normally executes in the order it's written. # Loops repeat a block of c…" at bounding box center [951, 231] width 414 height 389
click at [577, 540] on button "Continue" at bounding box center [577, 537] width 77 height 24
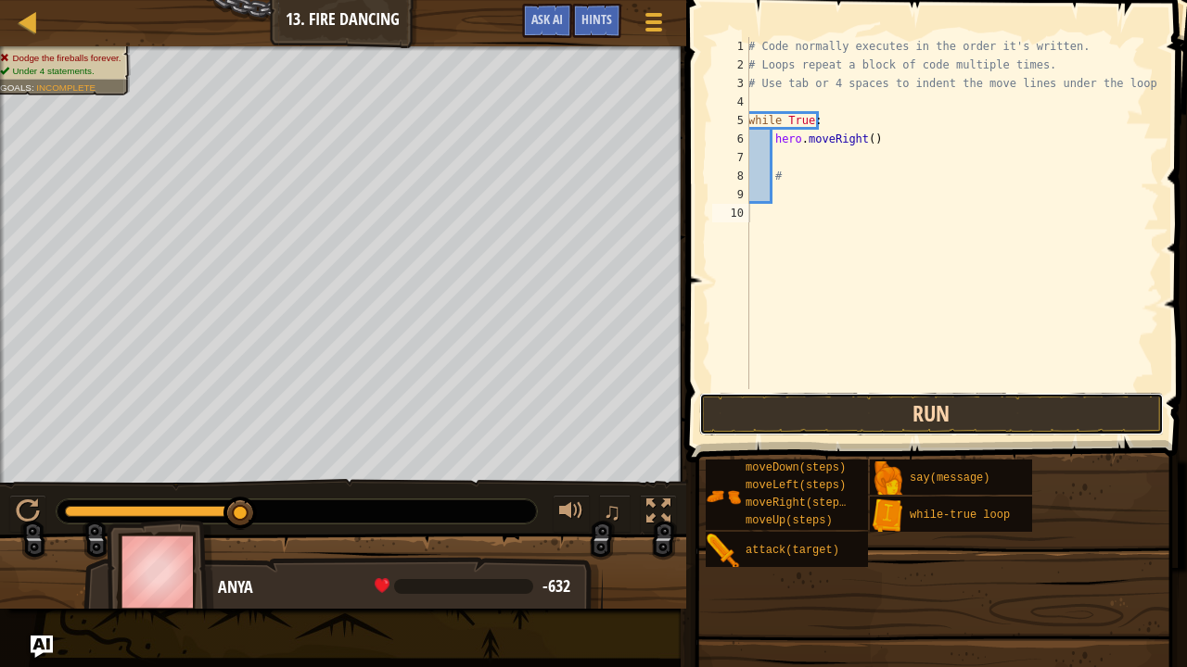
click at [813, 410] on button "Run" at bounding box center [931, 414] width 464 height 43
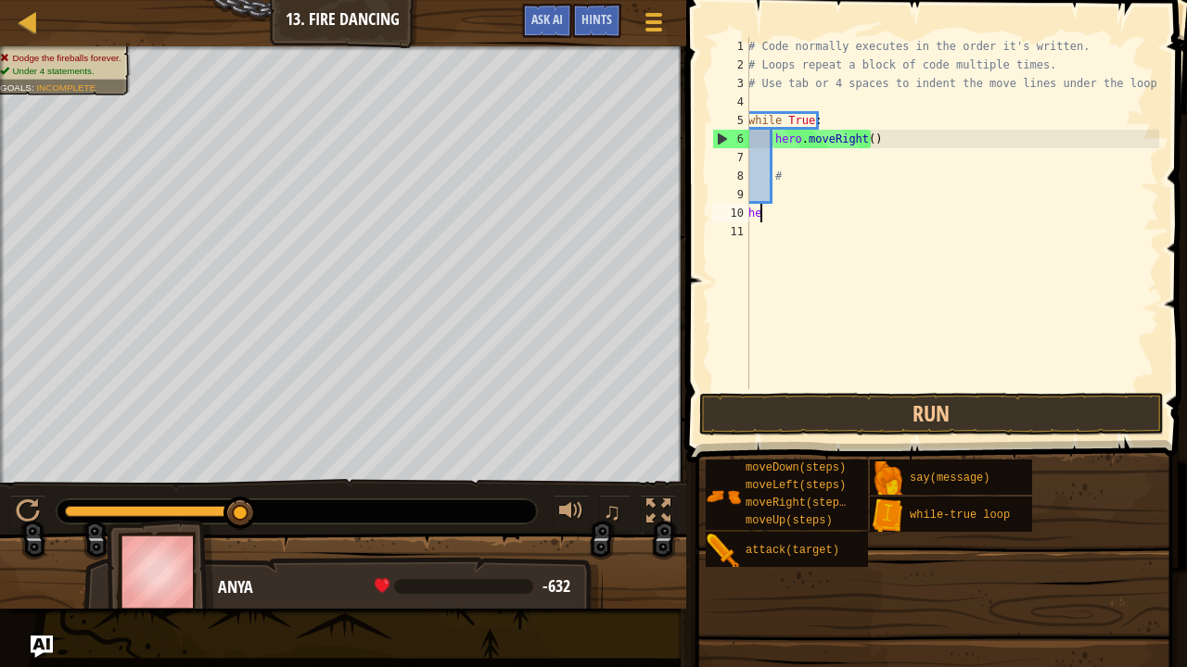
type textarea "h"
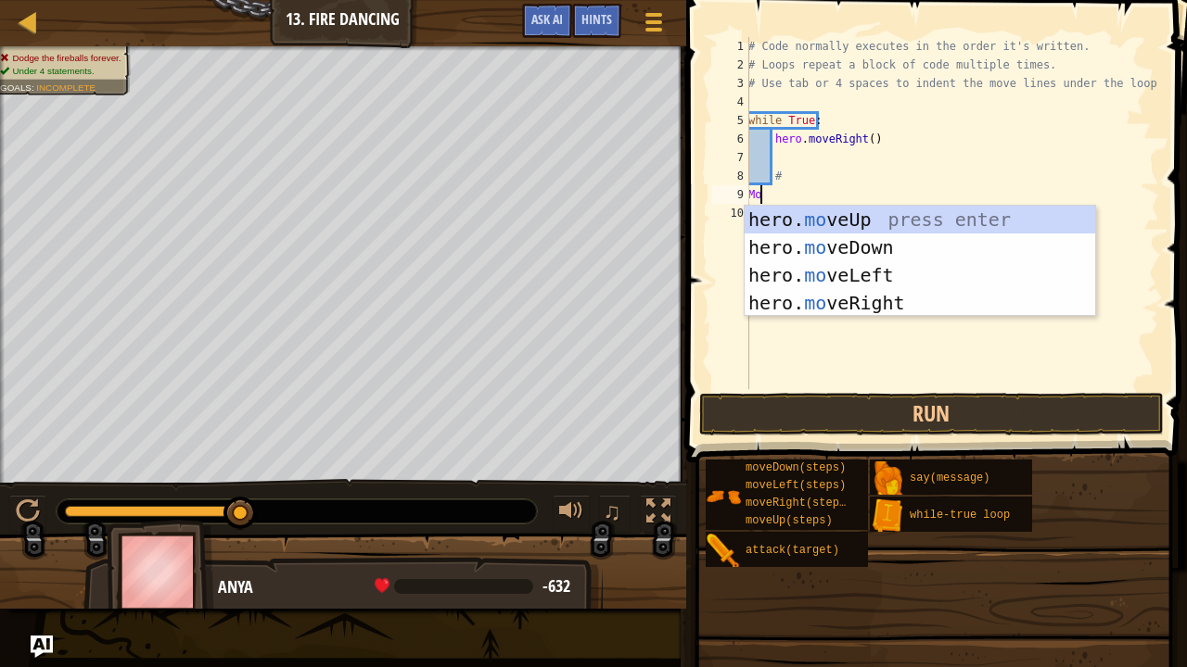
type textarea "M"
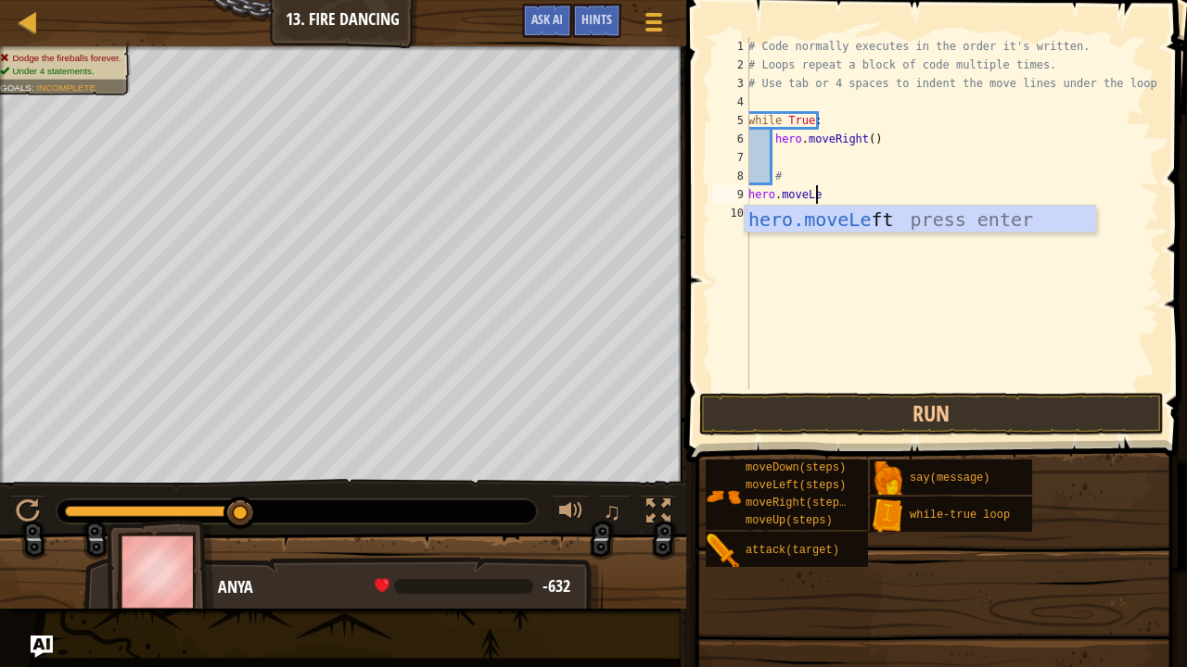
type textarea "hero.moveLeft"
click at [818, 300] on div "# Code normally executes in the order it's written. # Loops repeat a block of c…" at bounding box center [951, 231] width 414 height 389
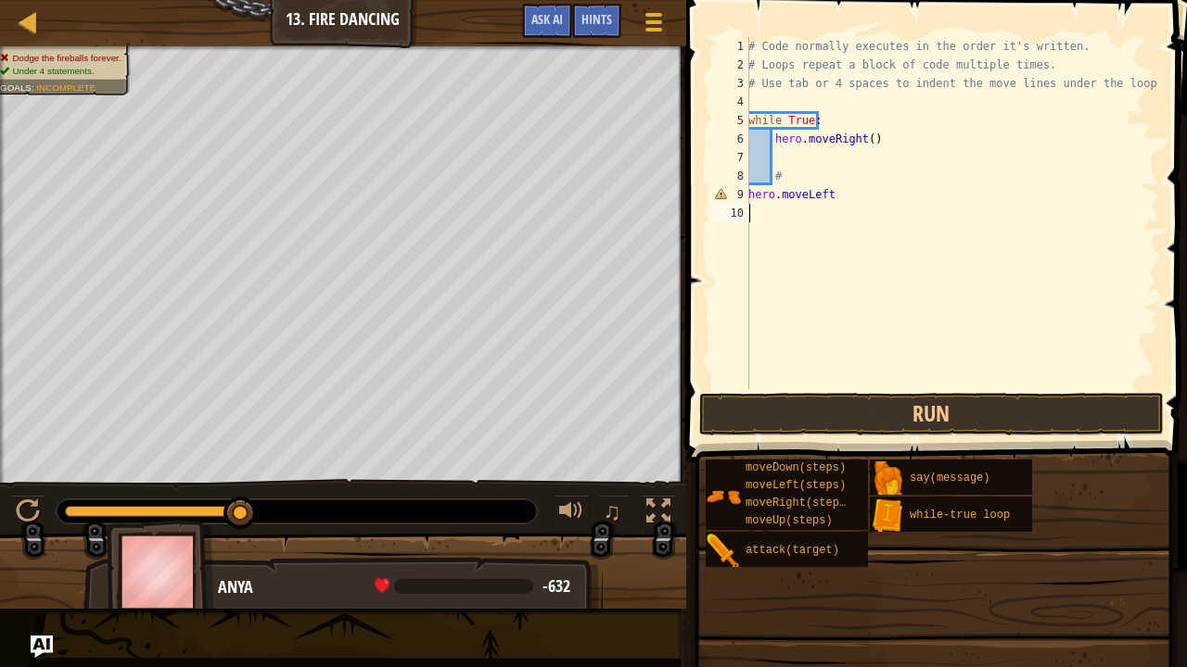
scroll to position [8, 0]
type textarea "hero.moveLeft"
type textarea "K"
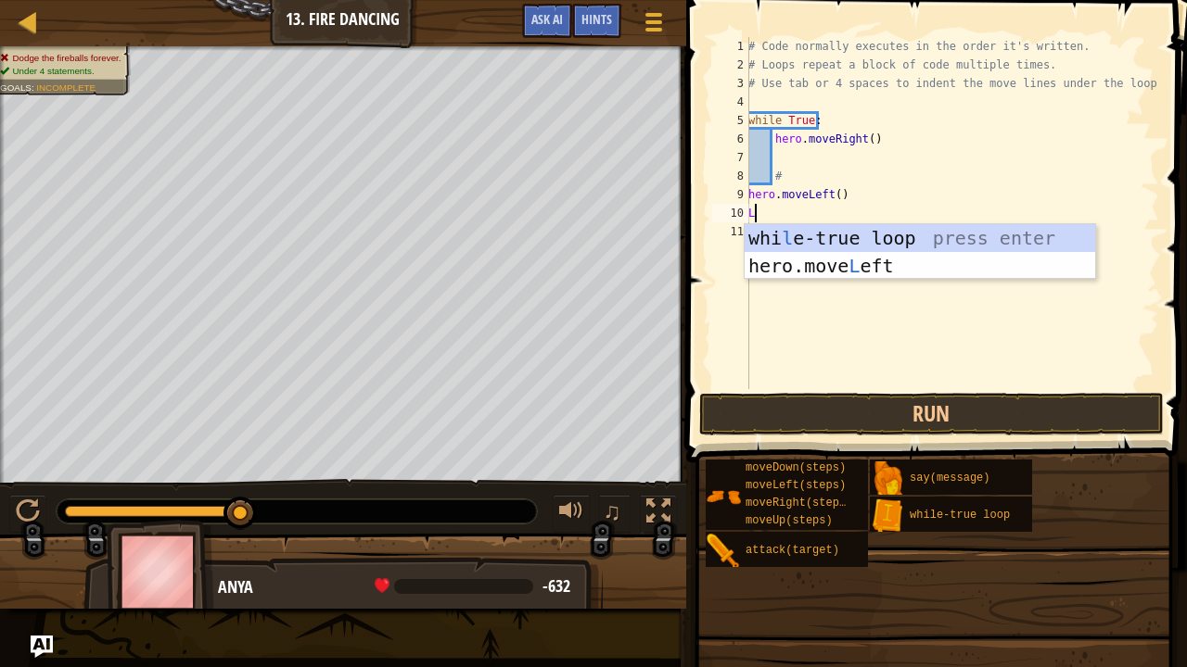
type textarea "LOO"
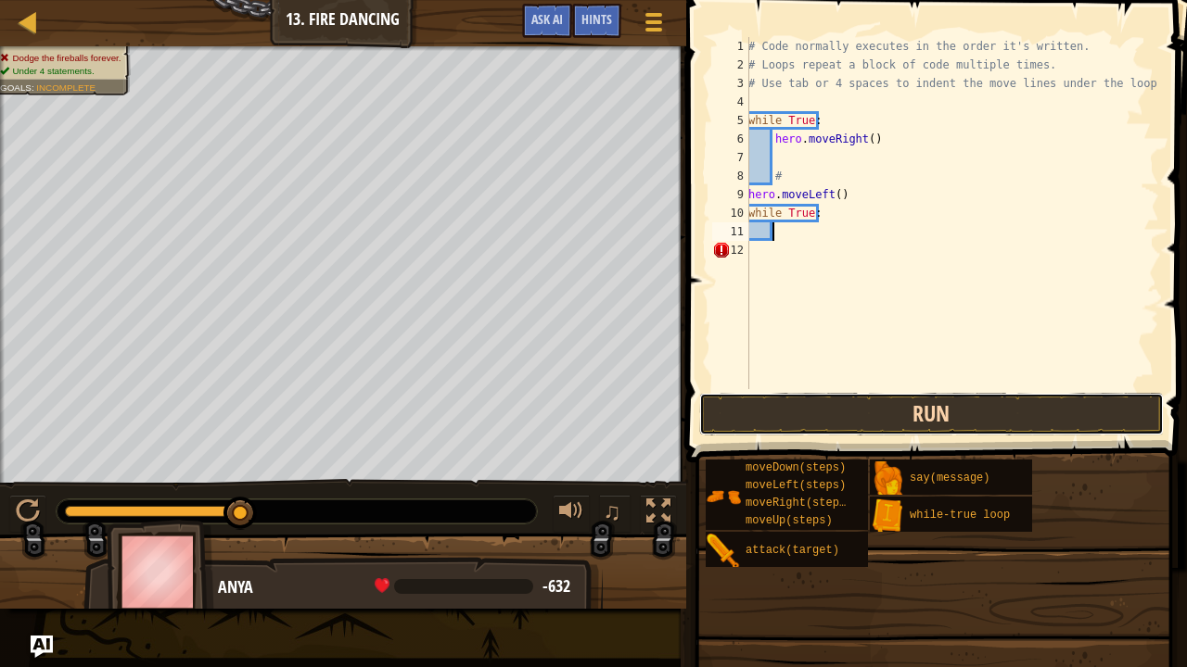
click at [801, 402] on button "Run" at bounding box center [931, 414] width 464 height 43
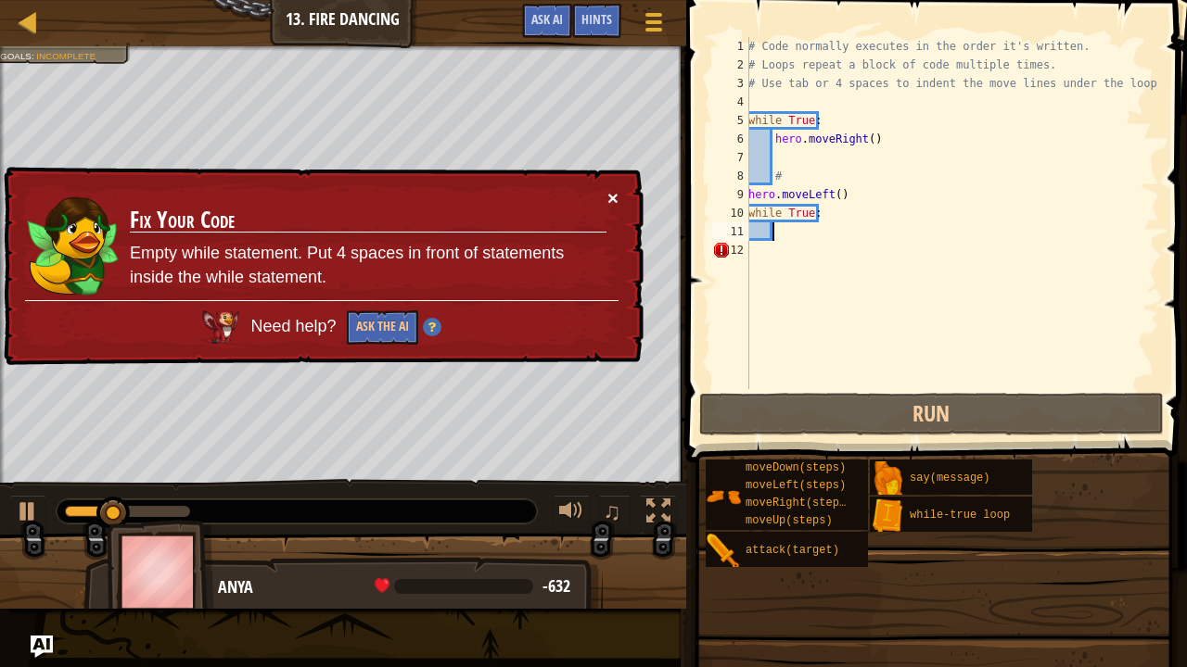
click at [611, 197] on button "×" at bounding box center [612, 197] width 11 height 19
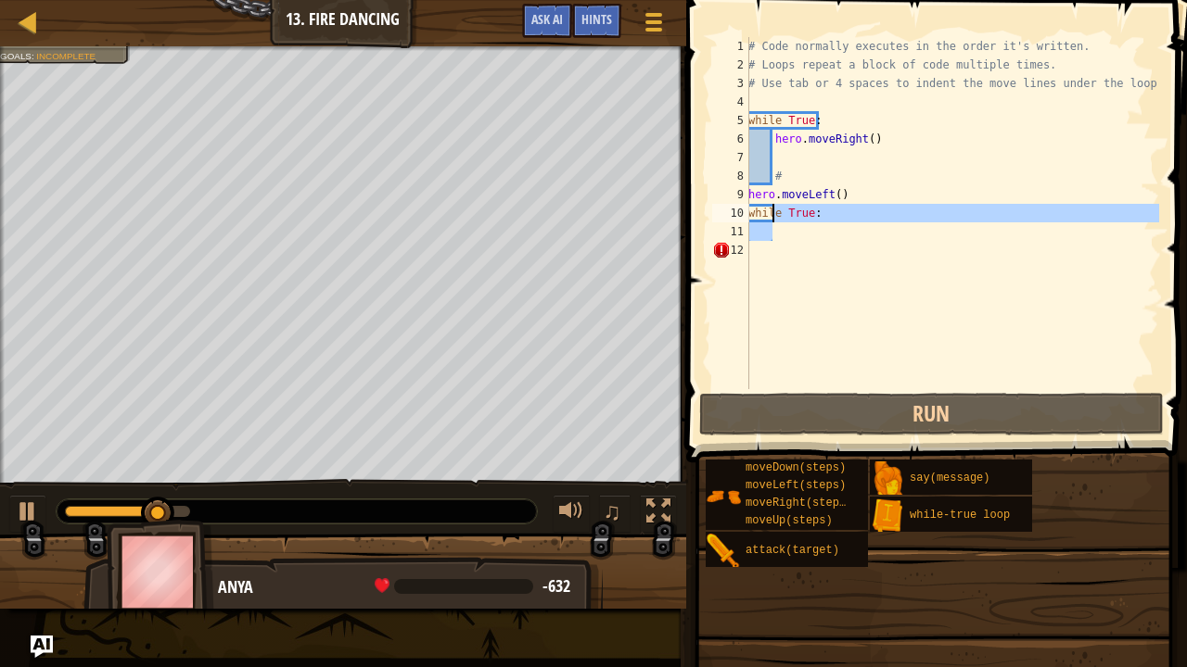
drag, startPoint x: 821, startPoint y: 222, endPoint x: 771, endPoint y: 216, distance: 50.5
click at [771, 216] on div "# Code normally executes in the order it's written. # Loops repeat a block of c…" at bounding box center [951, 231] width 414 height 389
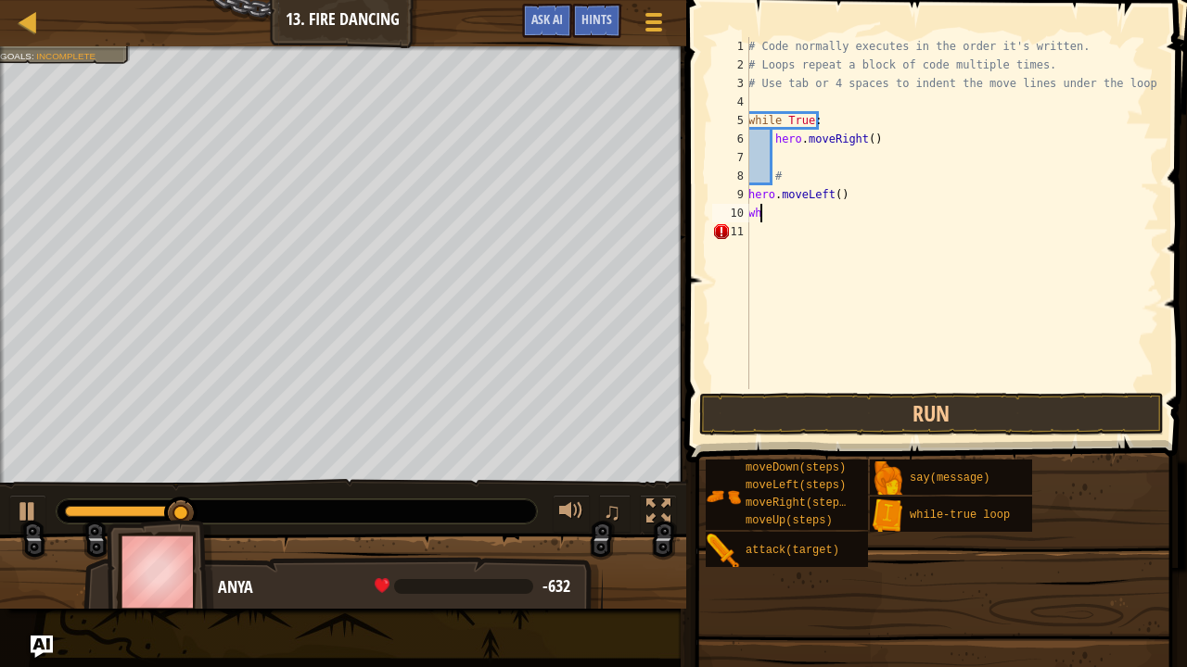
type textarea "w"
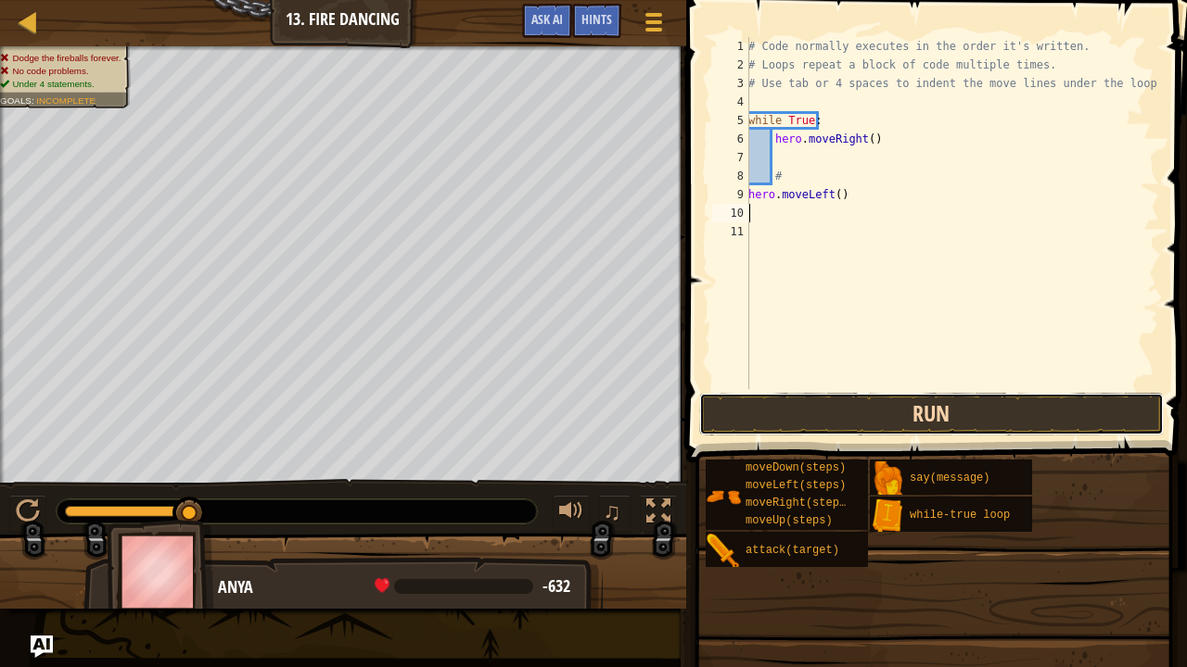
click at [798, 408] on button "Run" at bounding box center [931, 414] width 464 height 43
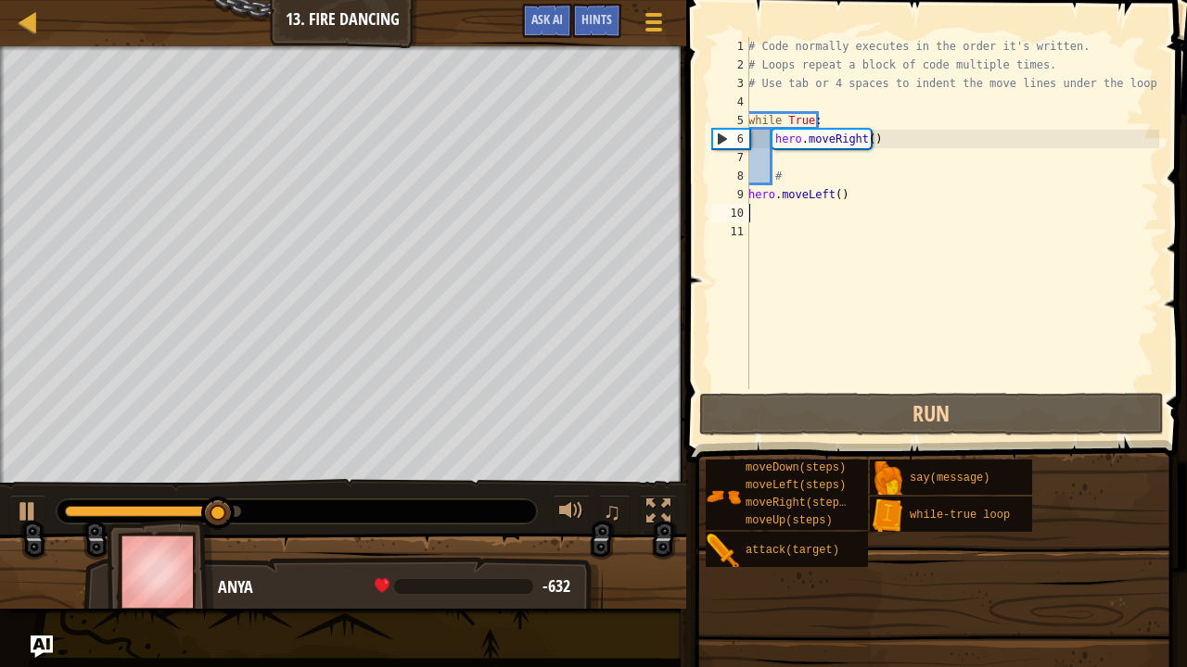
click at [833, 200] on div "# Code normally executes in the order it's written. # Loops repeat a block of c…" at bounding box center [951, 231] width 414 height 389
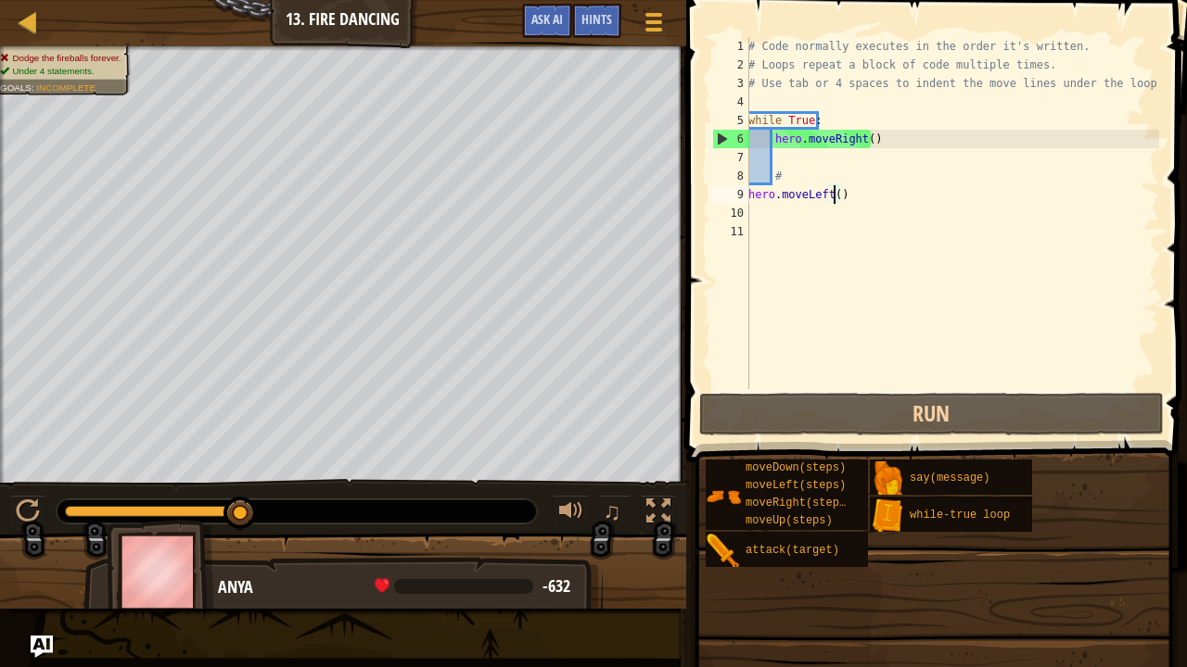
scroll to position [8, 7]
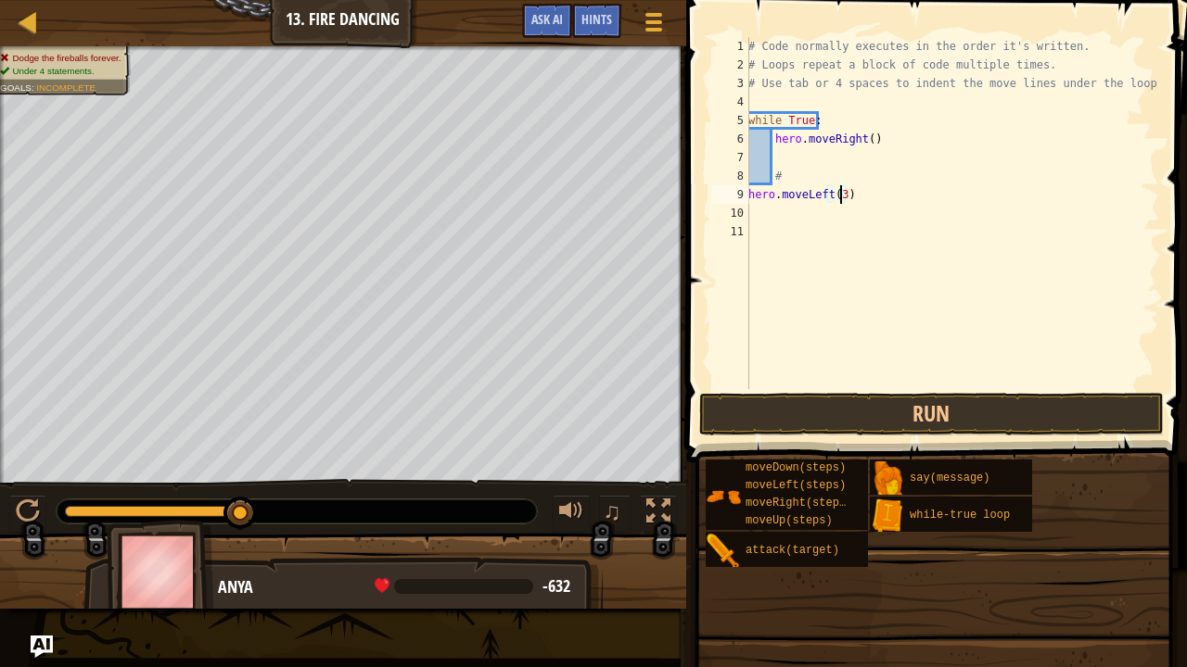
click at [827, 426] on button "Run" at bounding box center [931, 414] width 464 height 43
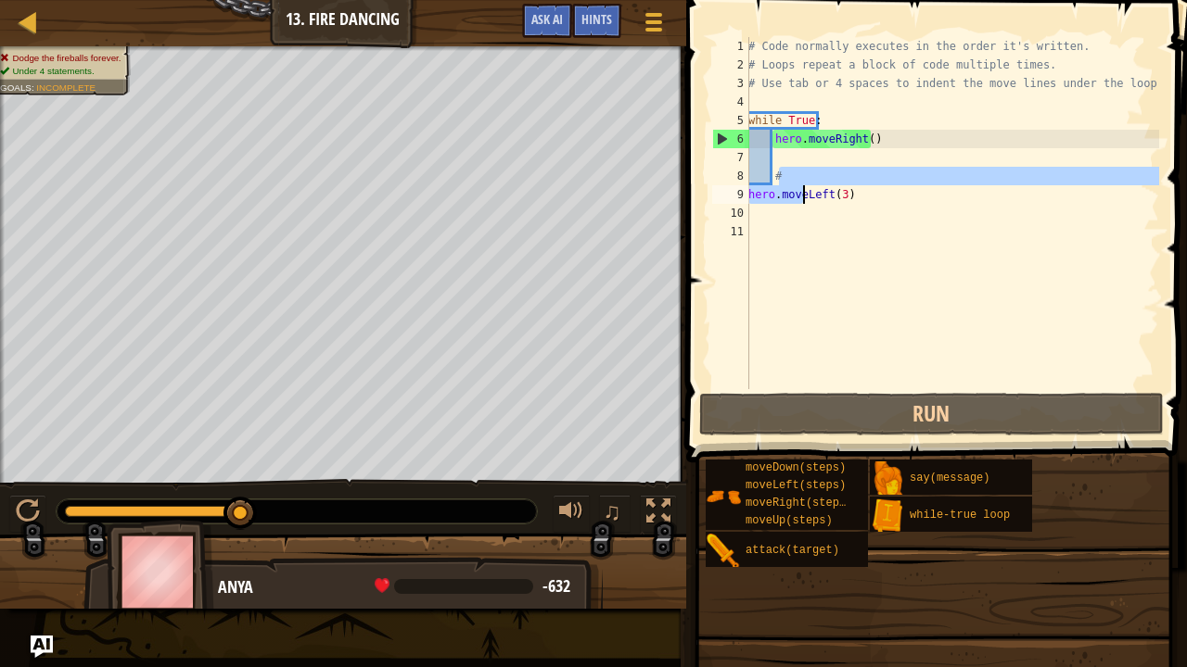
drag, startPoint x: 875, startPoint y: 177, endPoint x: 804, endPoint y: 196, distance: 73.7
click at [804, 196] on div "# Code normally executes in the order it's written. # Loops repeat a block of c…" at bounding box center [951, 231] width 414 height 389
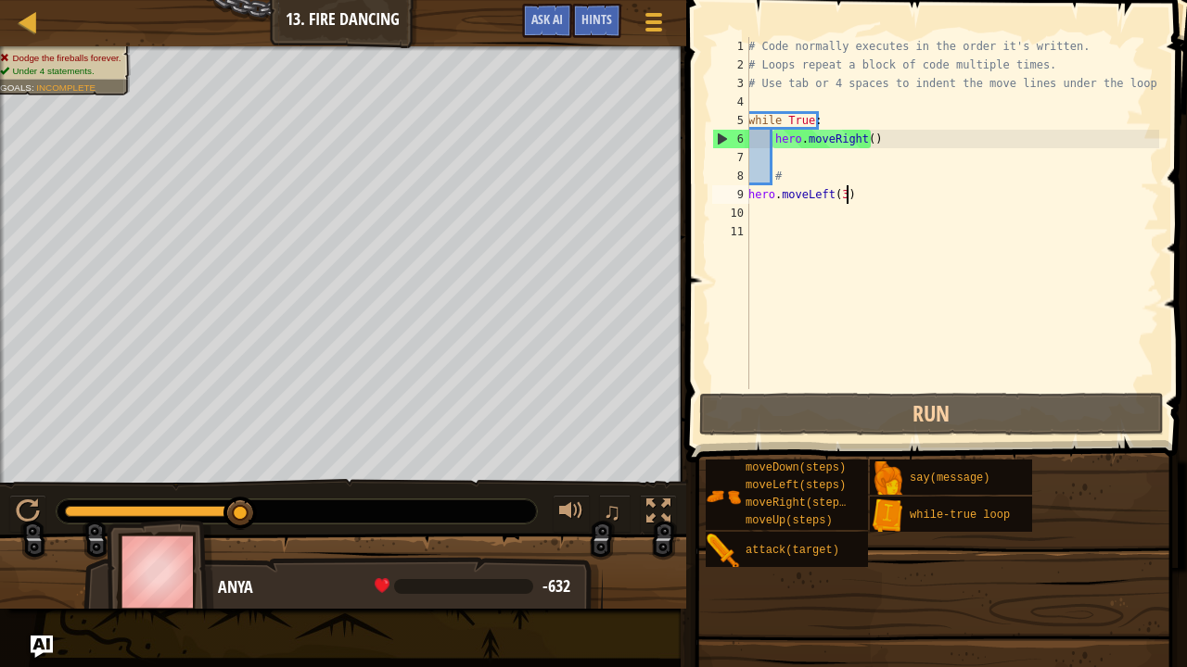
click at [909, 197] on div "# Code normally executes in the order it's written. # Loops repeat a block of c…" at bounding box center [951, 231] width 414 height 389
type textarea "hero.moveLeft(3)"
drag, startPoint x: 874, startPoint y: 195, endPoint x: 747, endPoint y: 198, distance: 127.1
click at [747, 198] on div "hero.moveLeft(3) 1 2 3 4 5 6 7 8 9 10 11 # Code normally executes in the order …" at bounding box center [933, 213] width 451 height 352
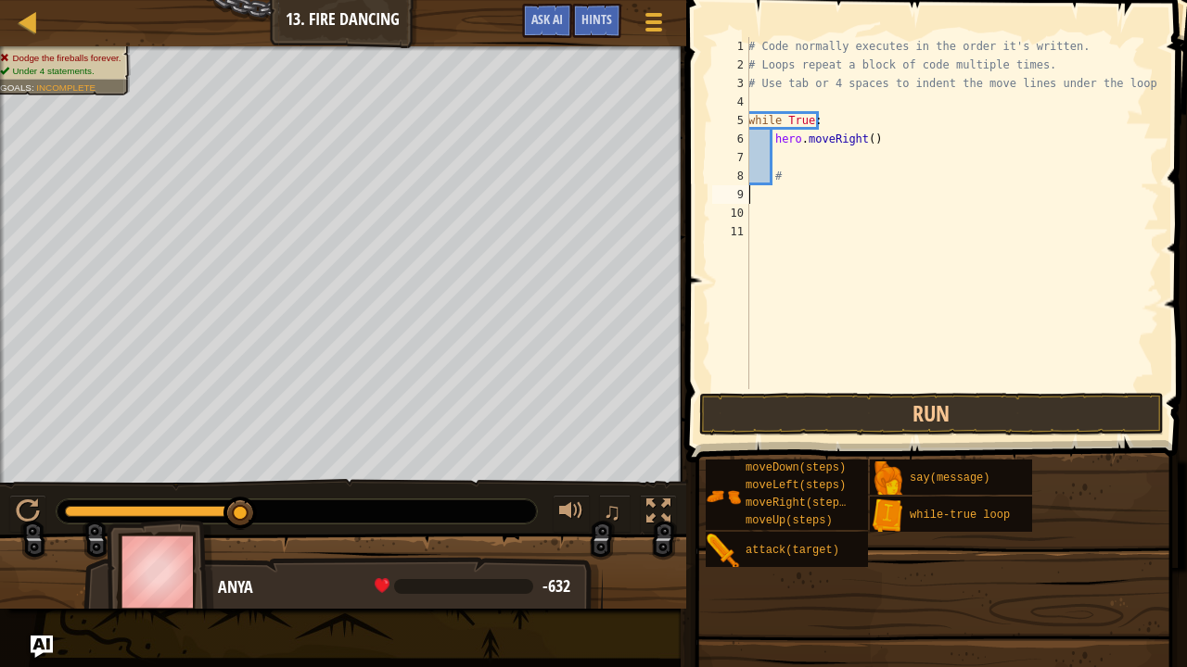
click at [751, 174] on div "# Code normally executes in the order it's written. # Loops repeat a block of c…" at bounding box center [951, 231] width 414 height 389
type textarea "#"
click at [797, 172] on div "# Code normally executes in the order it's written. # Loops repeat a block of c…" at bounding box center [951, 231] width 414 height 389
type textarea "hero.moveLeft()"
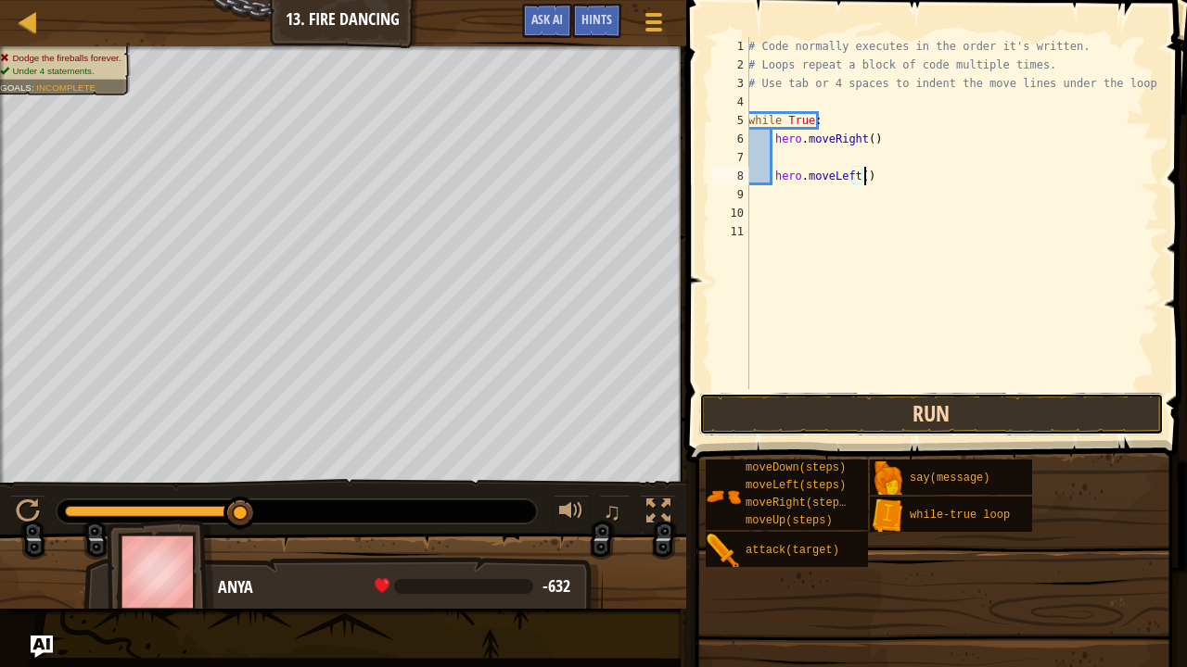
click at [840, 424] on button "Run" at bounding box center [931, 414] width 464 height 43
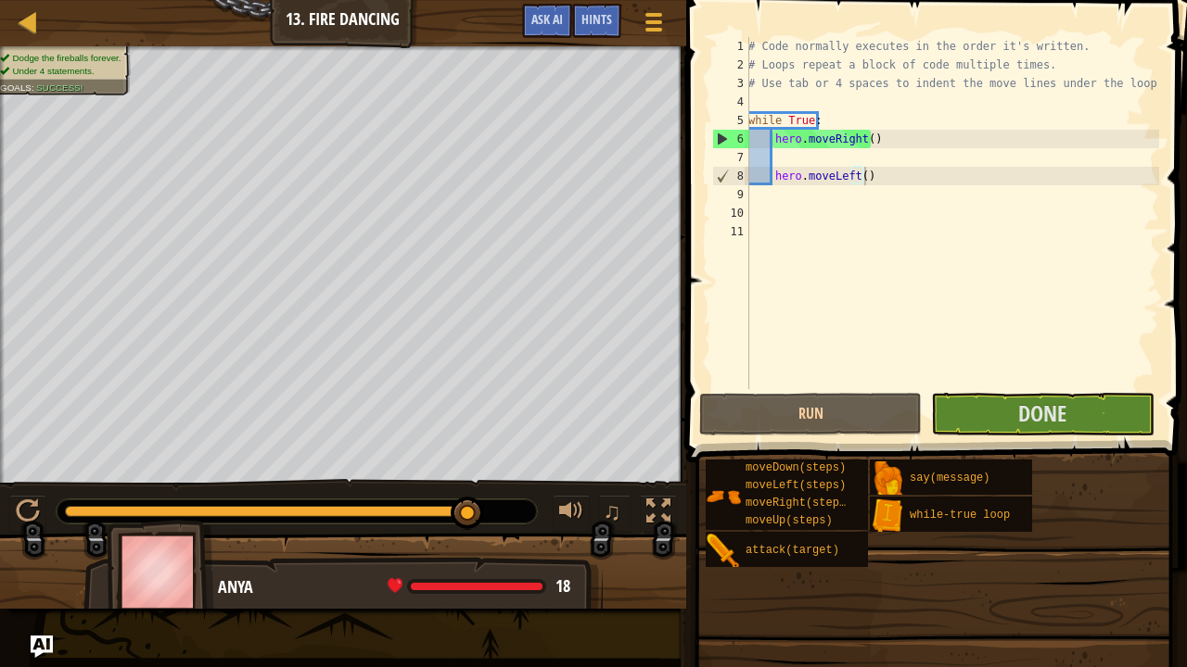
click at [1036, 438] on span at bounding box center [937, 204] width 515 height 517
click at [1035, 415] on span "Done" at bounding box center [1042, 414] width 48 height 30
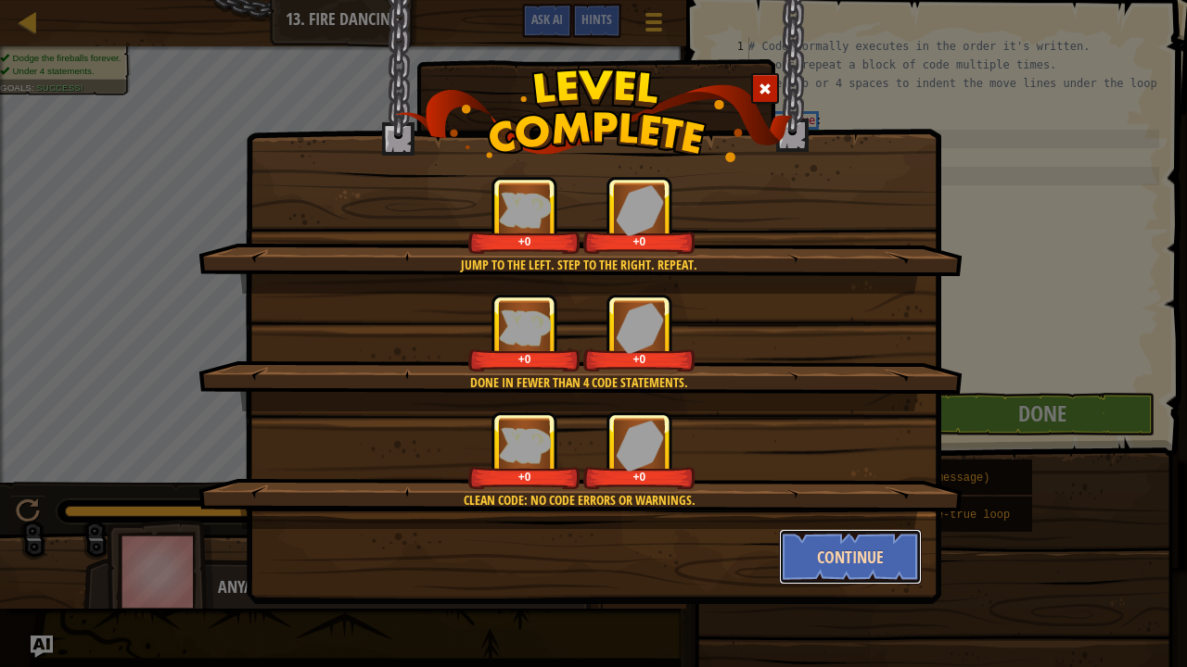
click at [830, 537] on button "Continue" at bounding box center [851, 557] width 144 height 56
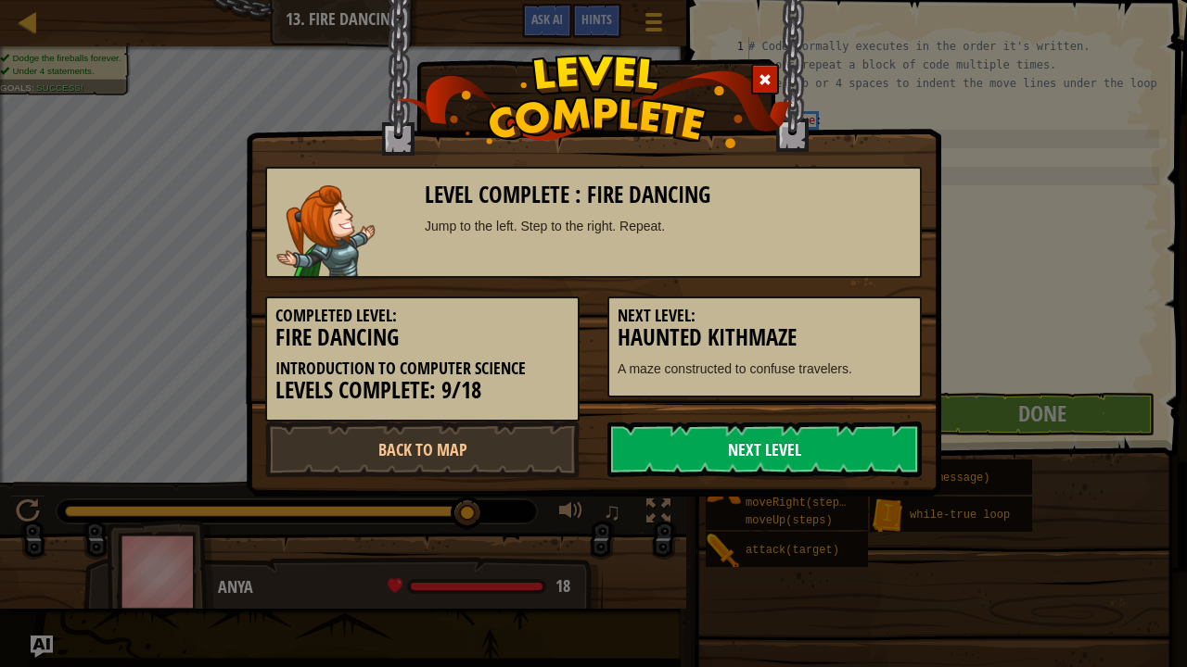
click at [728, 450] on link "Next Level" at bounding box center [764, 450] width 314 height 56
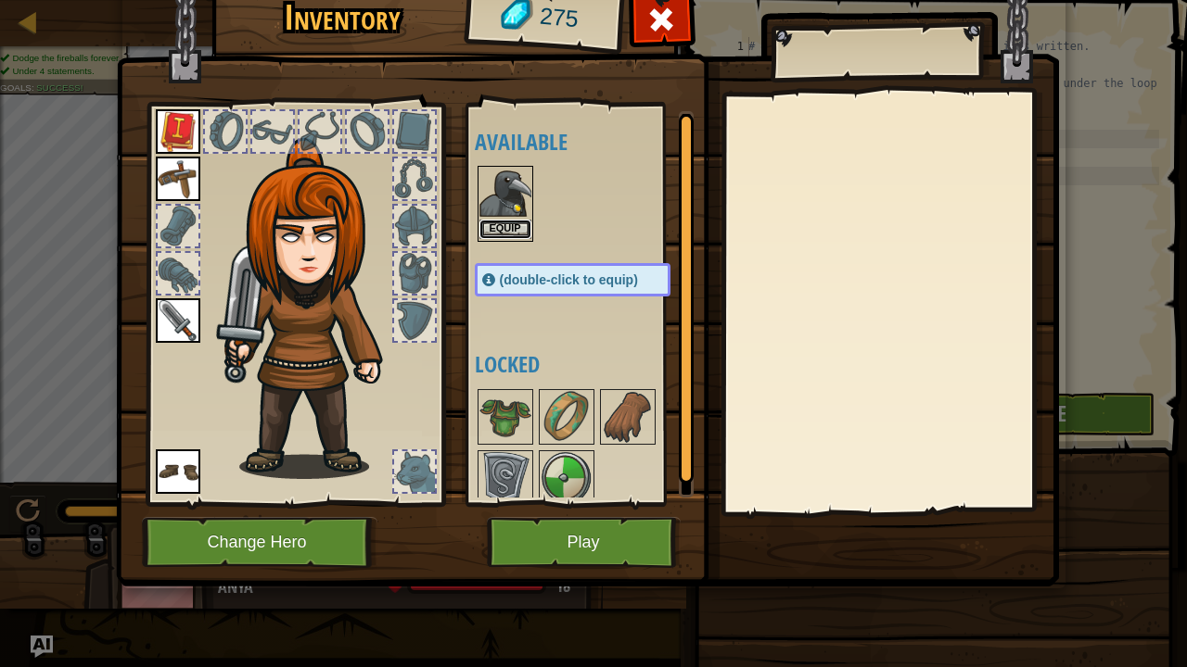
click at [513, 232] on button "Equip" at bounding box center [505, 229] width 52 height 19
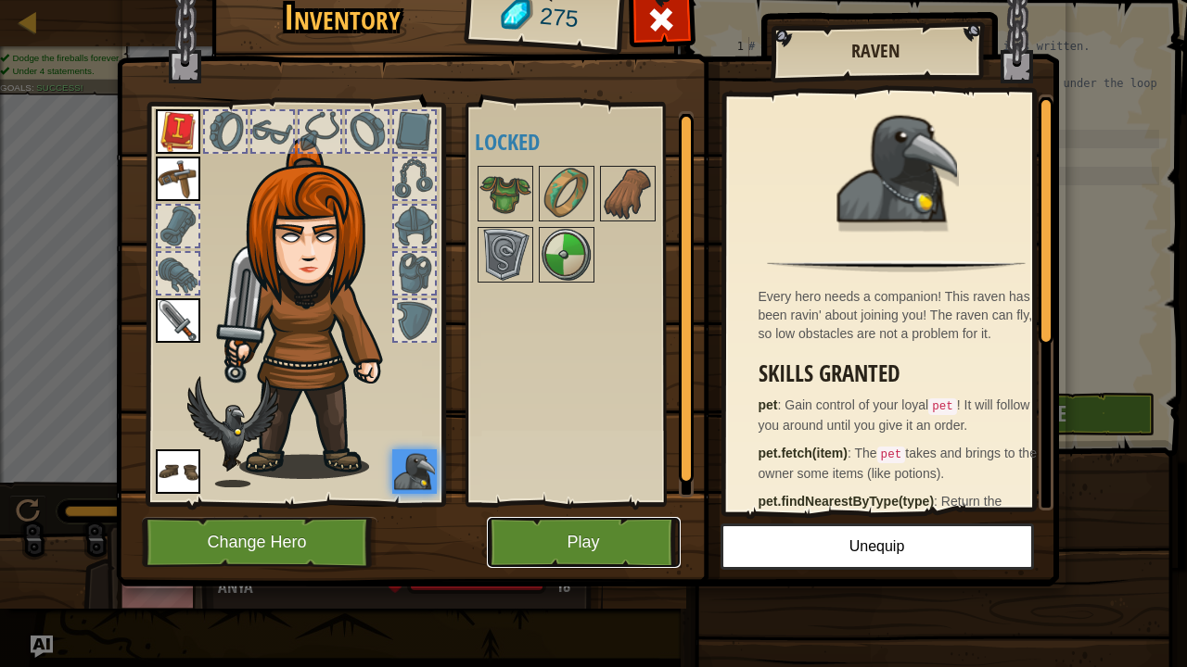
click at [577, 546] on button "Play" at bounding box center [584, 542] width 194 height 51
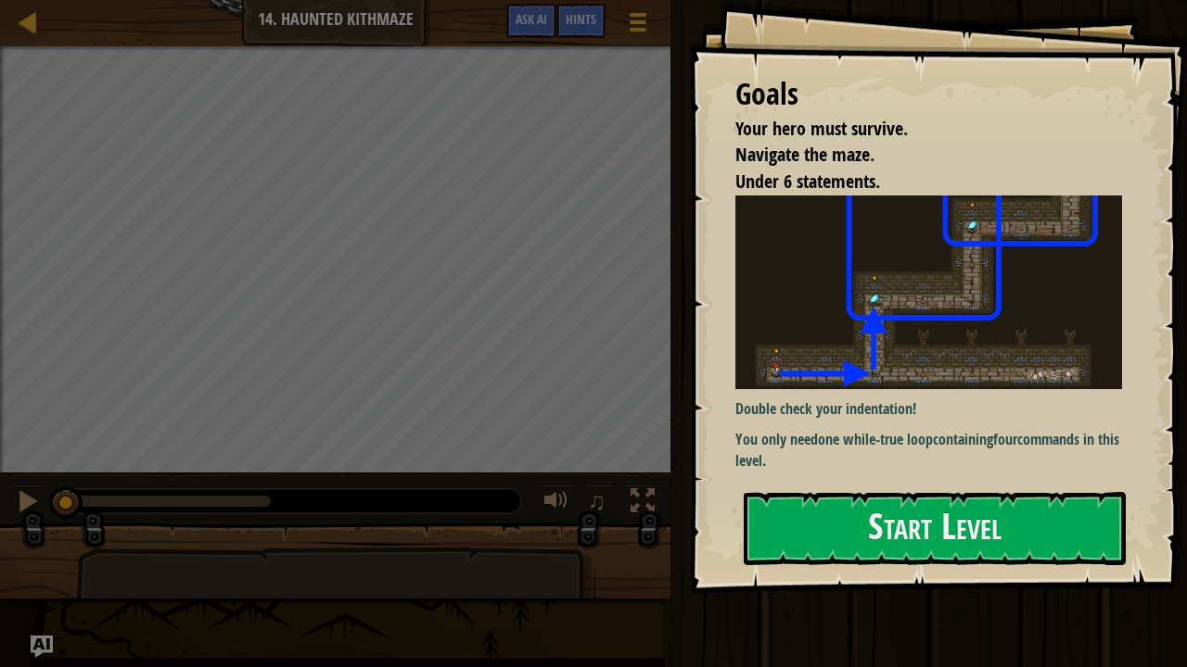
click at [857, 304] on div "Goals Your hero must survive. Navigate the maze. Under 6 statements. Double che…" at bounding box center [938, 297] width 498 height 594
click at [849, 532] on button "Start Level" at bounding box center [934, 528] width 382 height 73
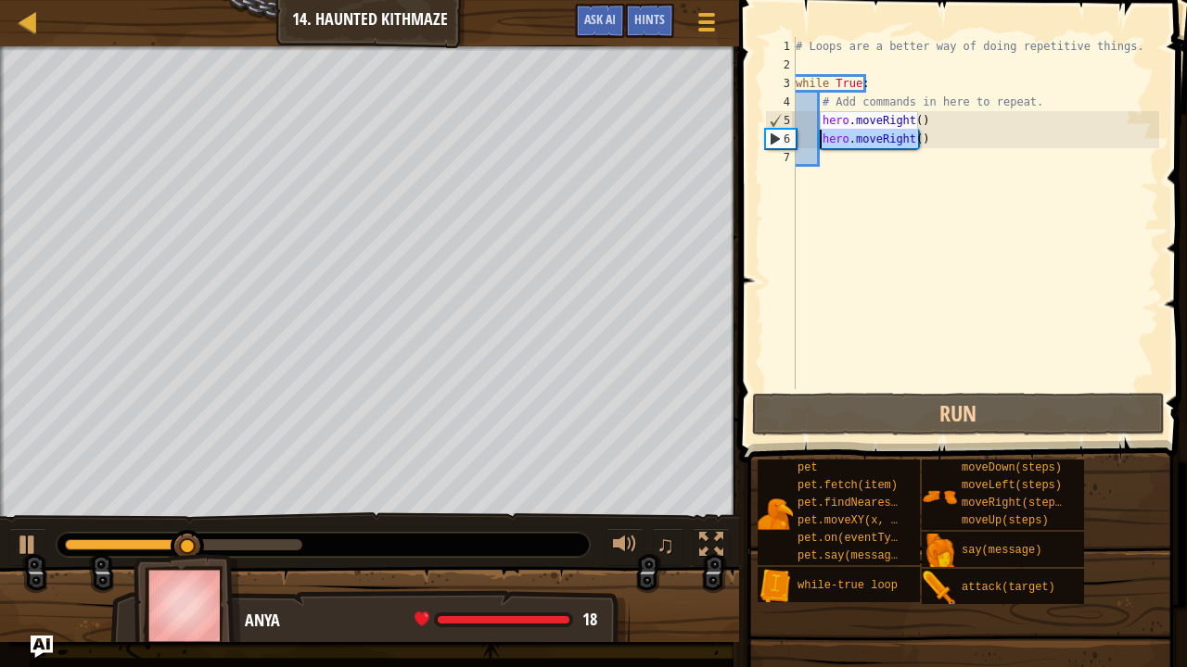
drag, startPoint x: 933, startPoint y: 146, endPoint x: 819, endPoint y: 141, distance: 114.1
click at [819, 141] on div "# Loops are a better way of doing repetitive things. while True : # Add command…" at bounding box center [975, 231] width 367 height 389
type textarea "hero.moveRight()"
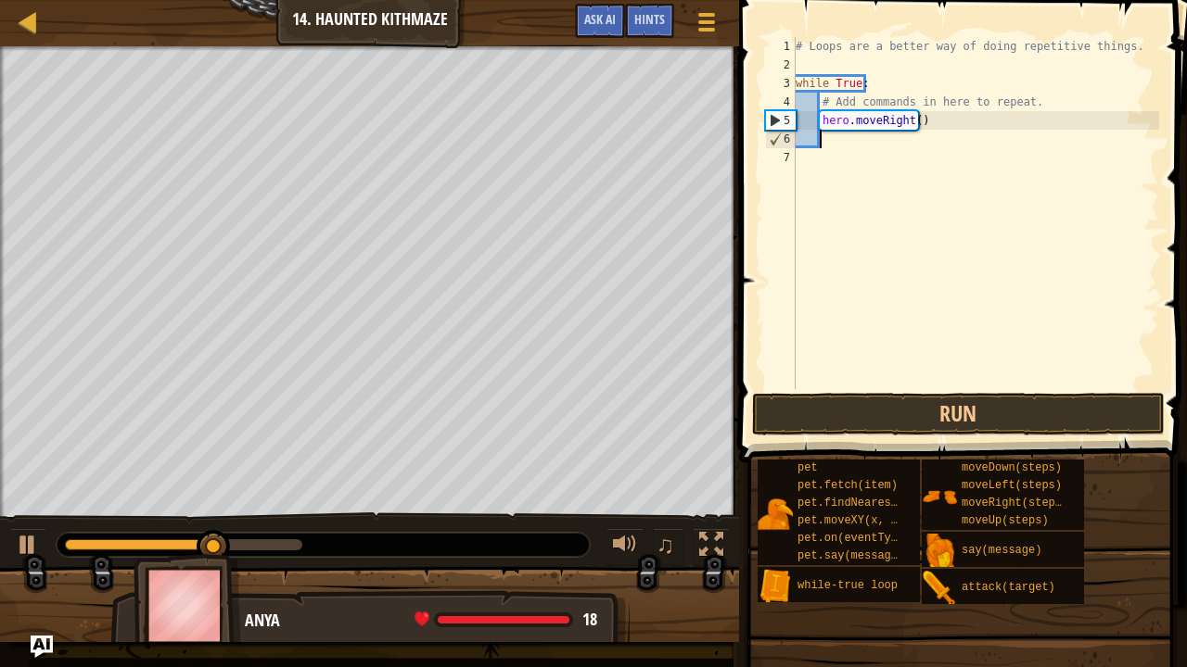
click at [852, 133] on div "# Loops are a better way of doing repetitive things. while True : # Add command…" at bounding box center [975, 231] width 367 height 389
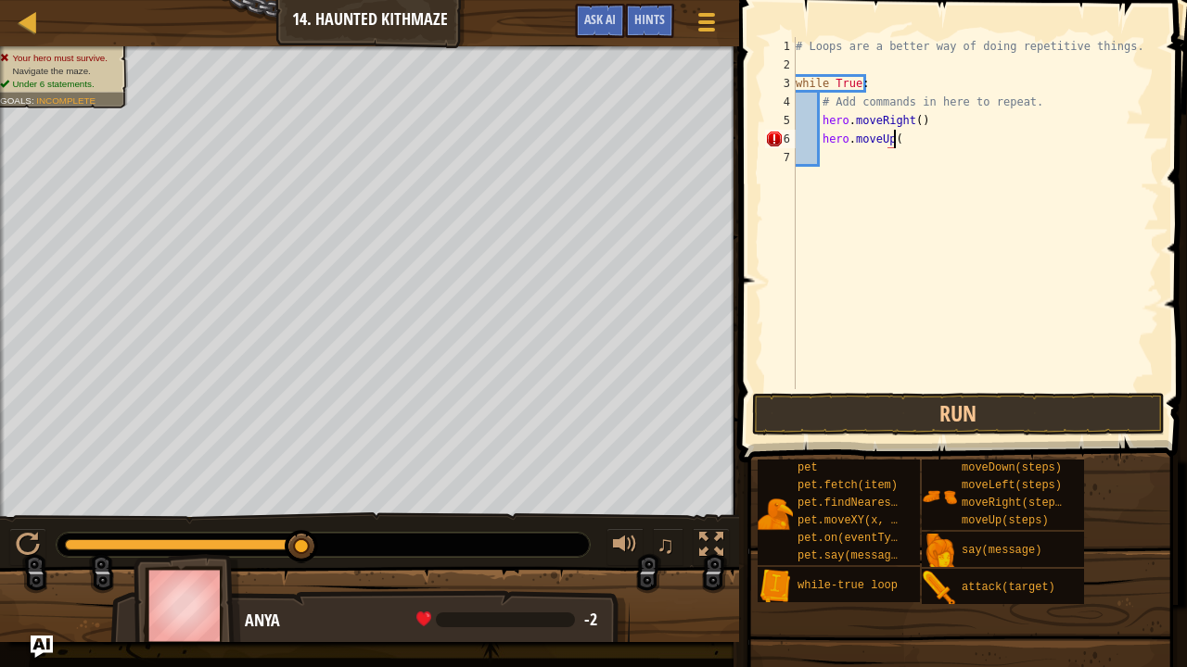
scroll to position [8, 7]
click at [911, 119] on div "# Loops are a better way of doing repetitive things. while True : # Add command…" at bounding box center [975, 231] width 367 height 389
type textarea "hero.moveRight(2)"
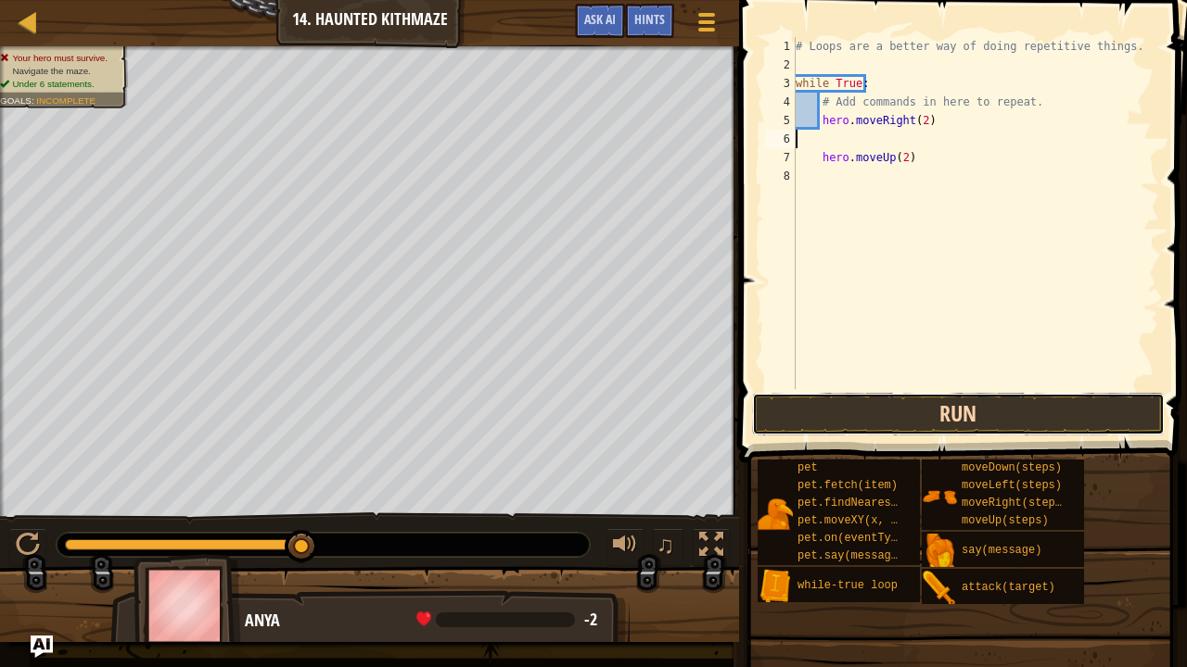
click at [876, 425] on button "Run" at bounding box center [958, 414] width 413 height 43
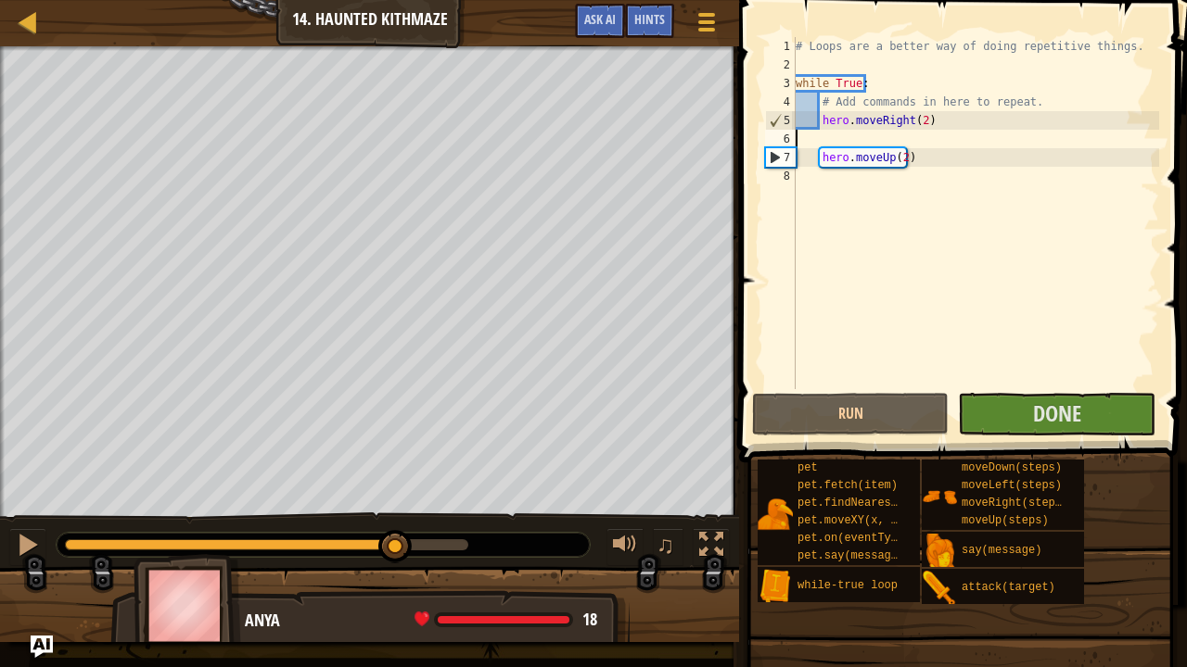
click at [397, 541] on div "0:19.2 Now: 0:07.1 Max: 0:23.4" at bounding box center [266, 545] width 403 height 11
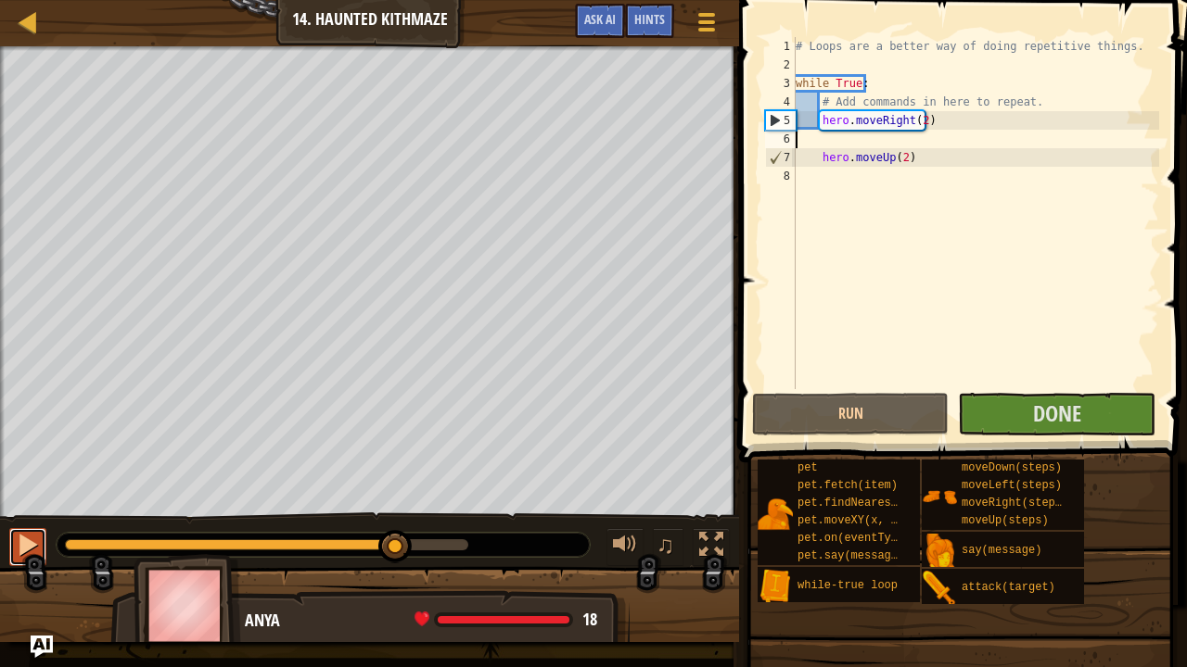
click at [13, 541] on button at bounding box center [27, 547] width 37 height 38
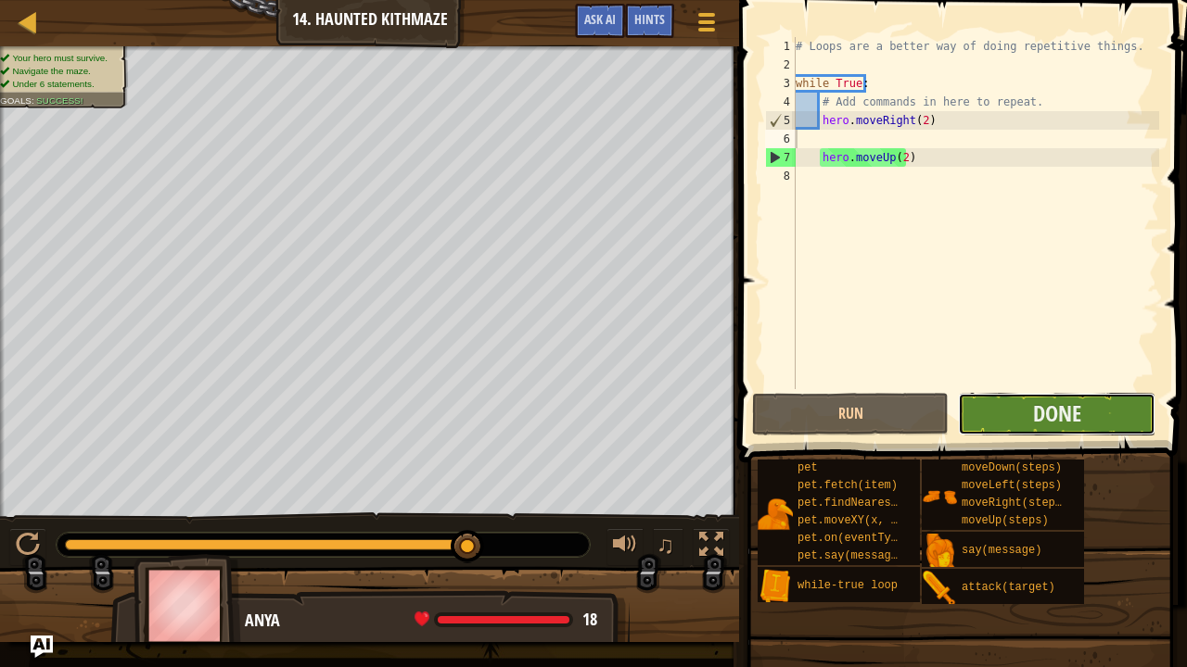
click at [1013, 410] on button "Done" at bounding box center [1056, 414] width 197 height 43
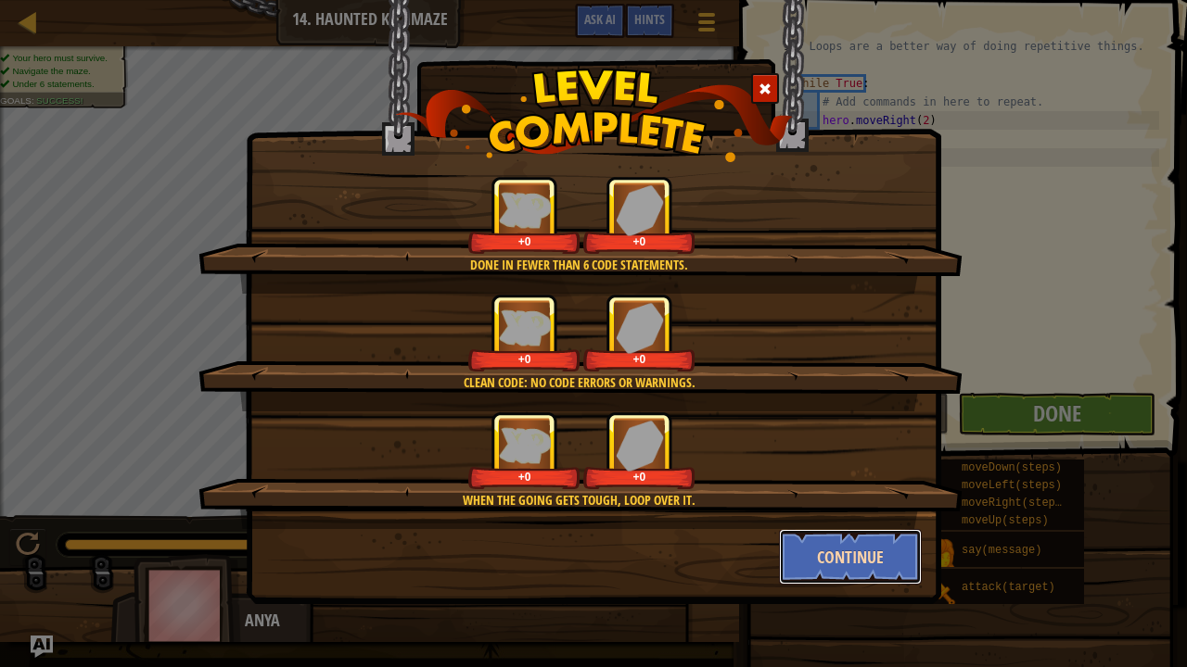
click at [849, 550] on button "Continue" at bounding box center [851, 557] width 144 height 56
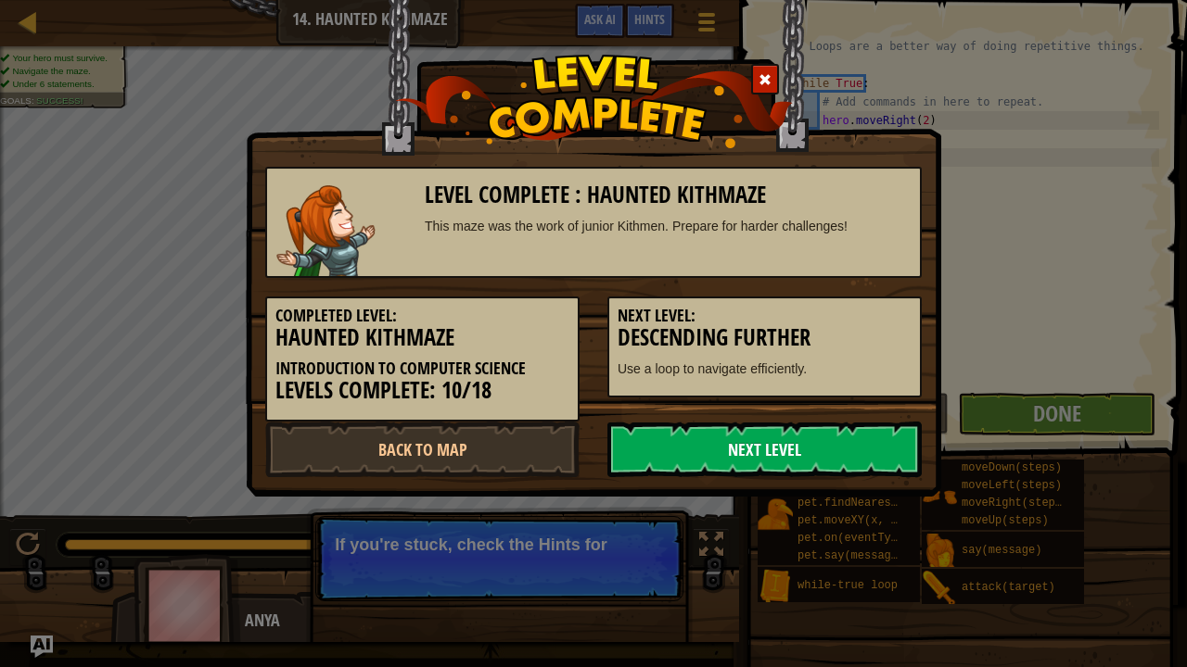
click at [827, 444] on link "Next Level" at bounding box center [764, 450] width 314 height 56
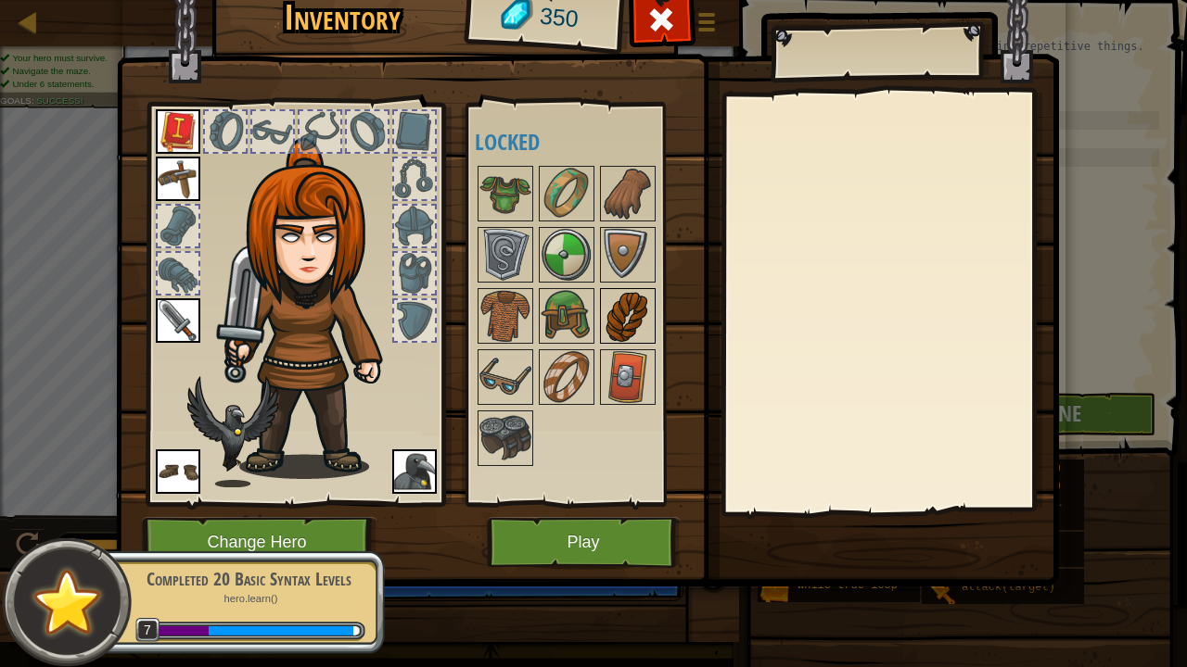
click at [612, 313] on img at bounding box center [628, 316] width 52 height 52
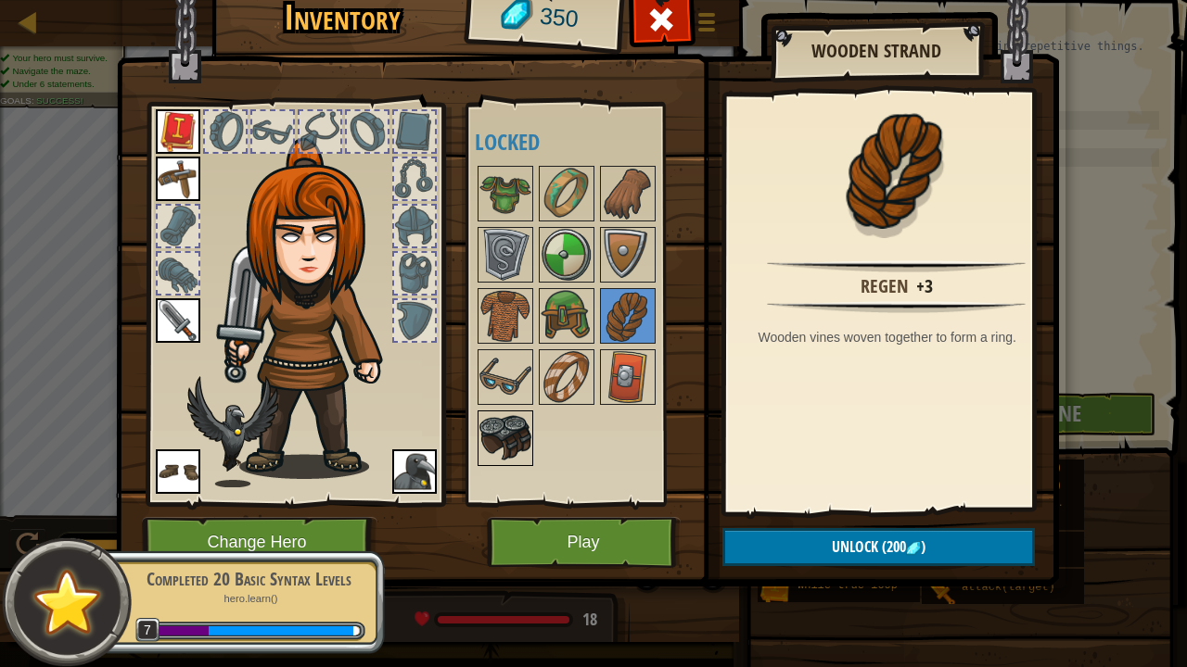
click at [514, 438] on img at bounding box center [505, 439] width 52 height 52
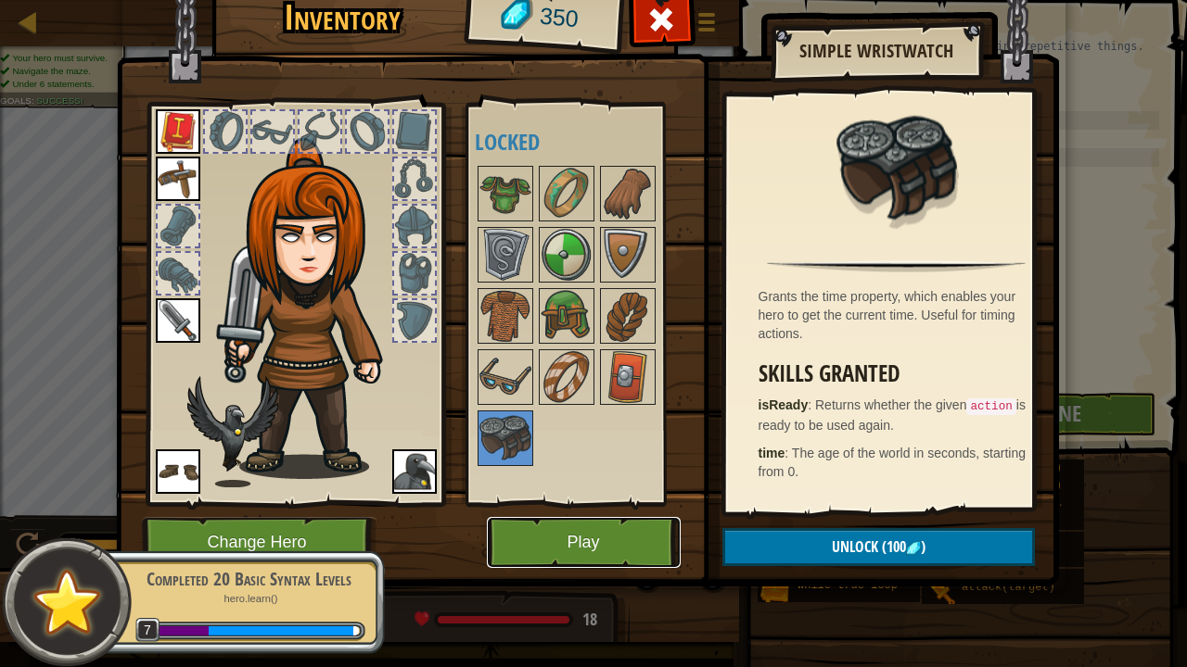
click at [588, 545] on button "Play" at bounding box center [584, 542] width 194 height 51
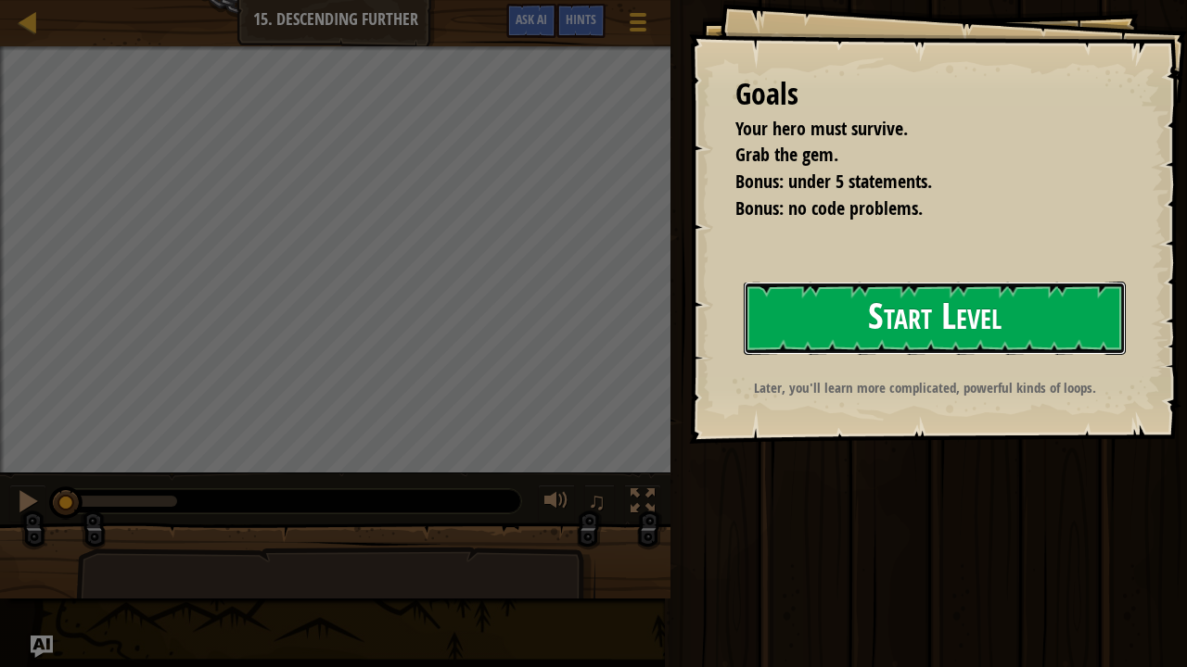
click at [939, 317] on button "Start Level" at bounding box center [934, 318] width 382 height 73
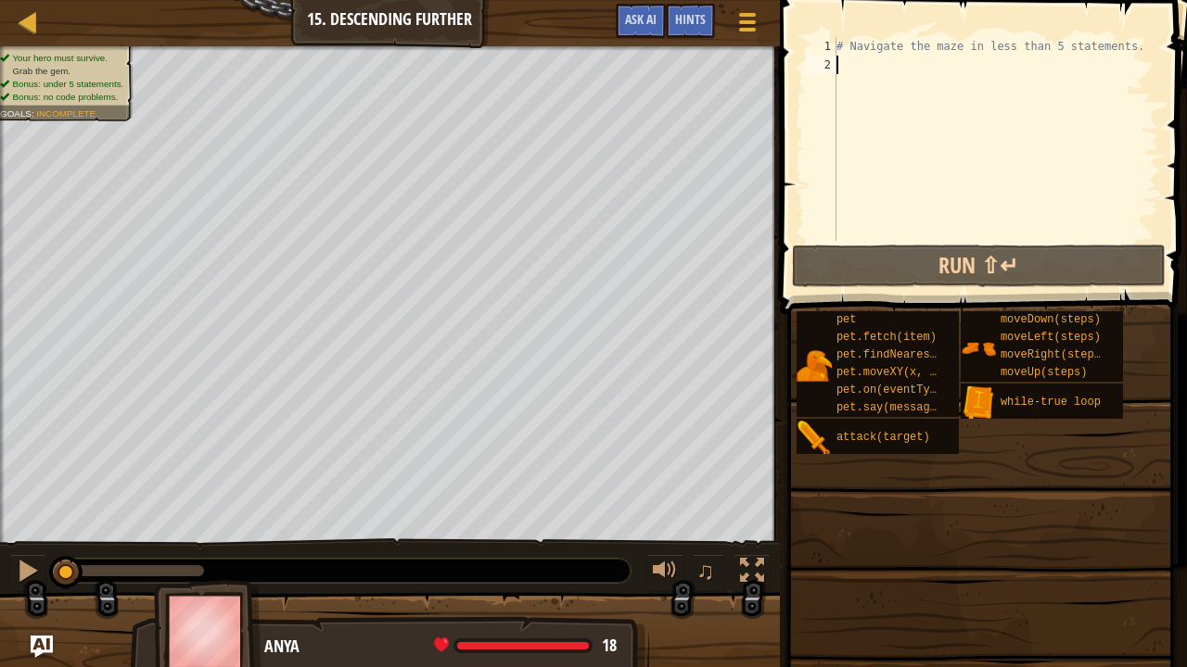
click at [873, 73] on div "# Navigate the maze in less than 5 statements." at bounding box center [1050, 157] width 436 height 241
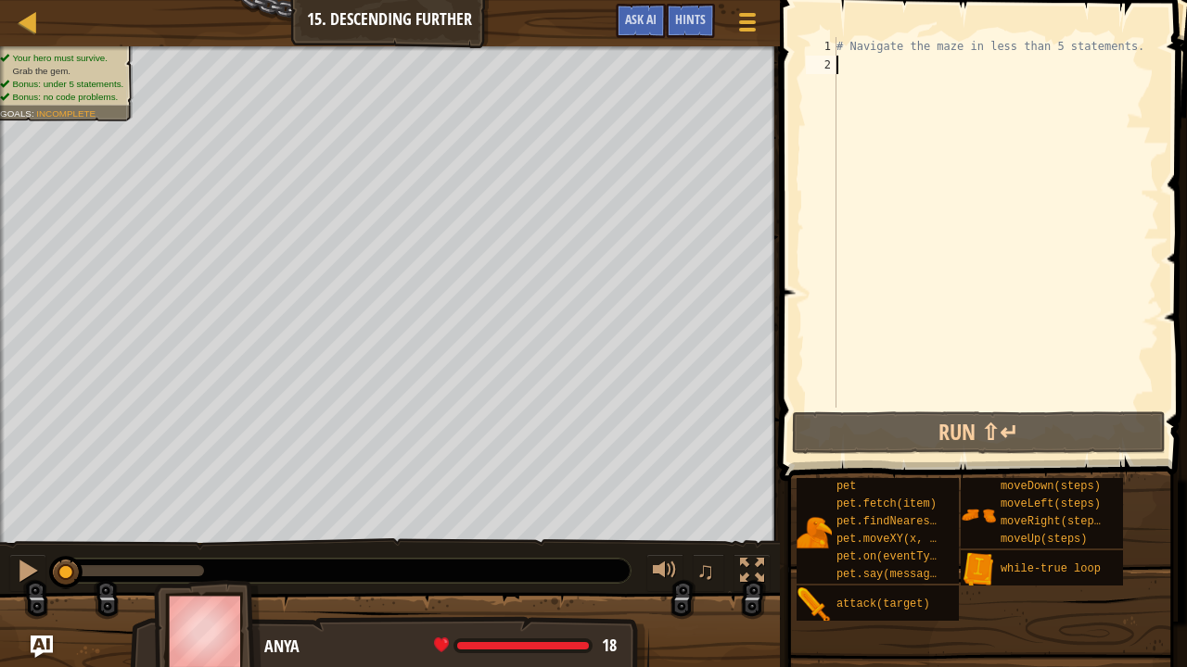
type textarea "h"
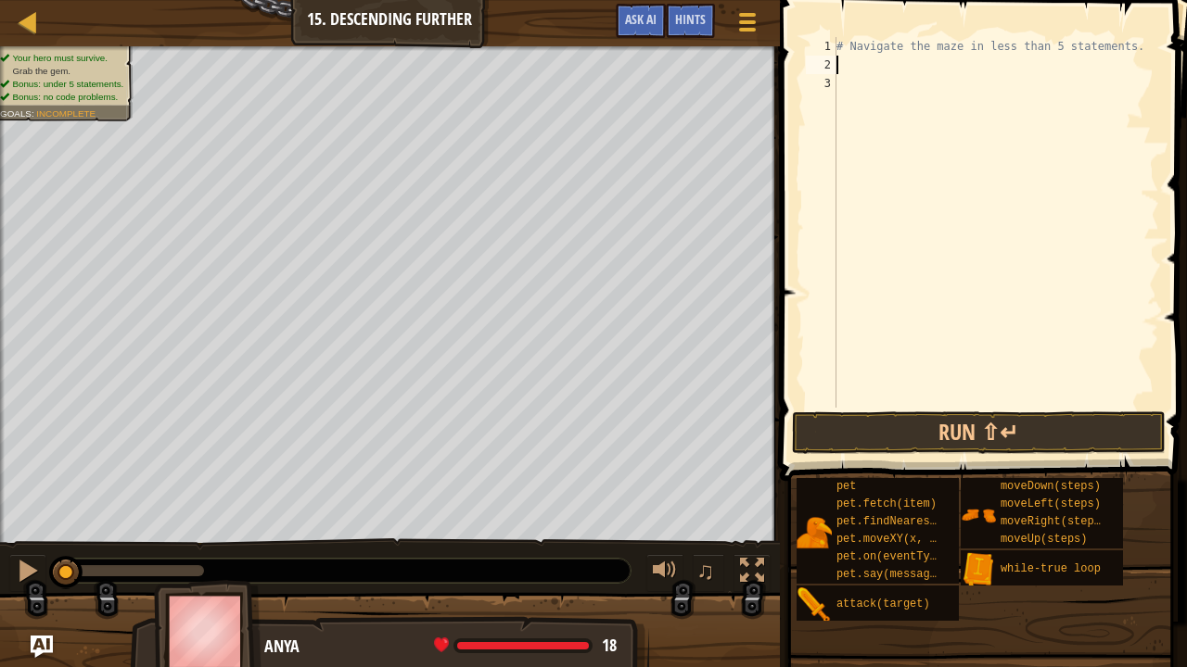
type textarea "Wh"
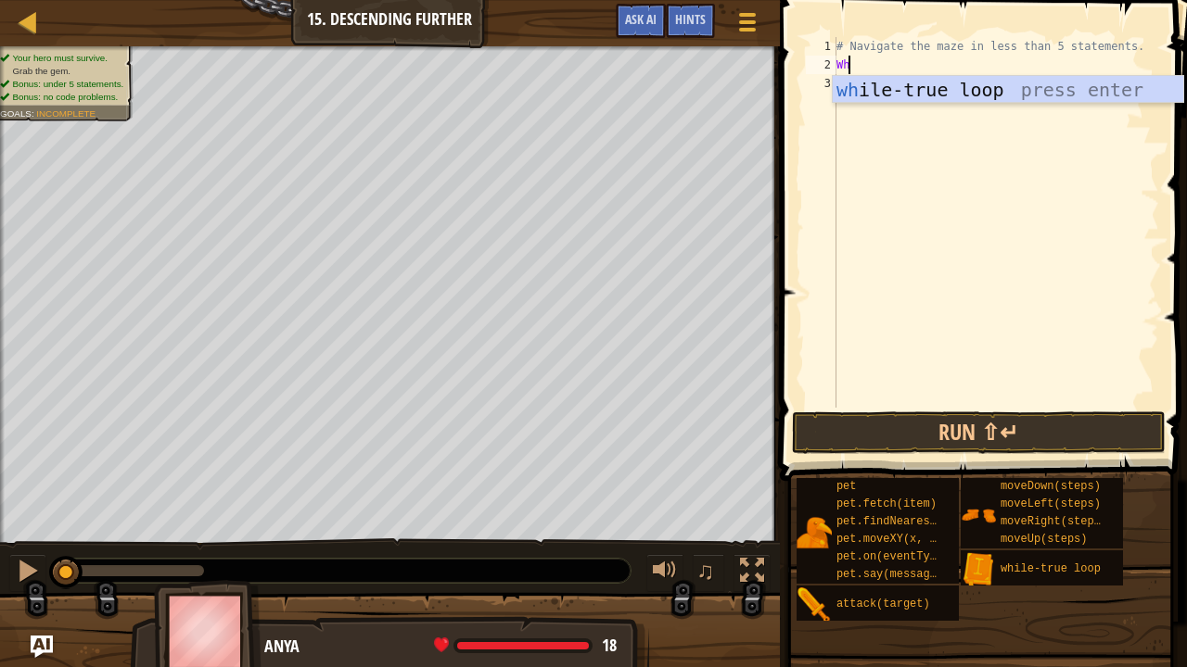
click at [870, 82] on div "wh ile-true loop press enter" at bounding box center [1007, 117] width 351 height 83
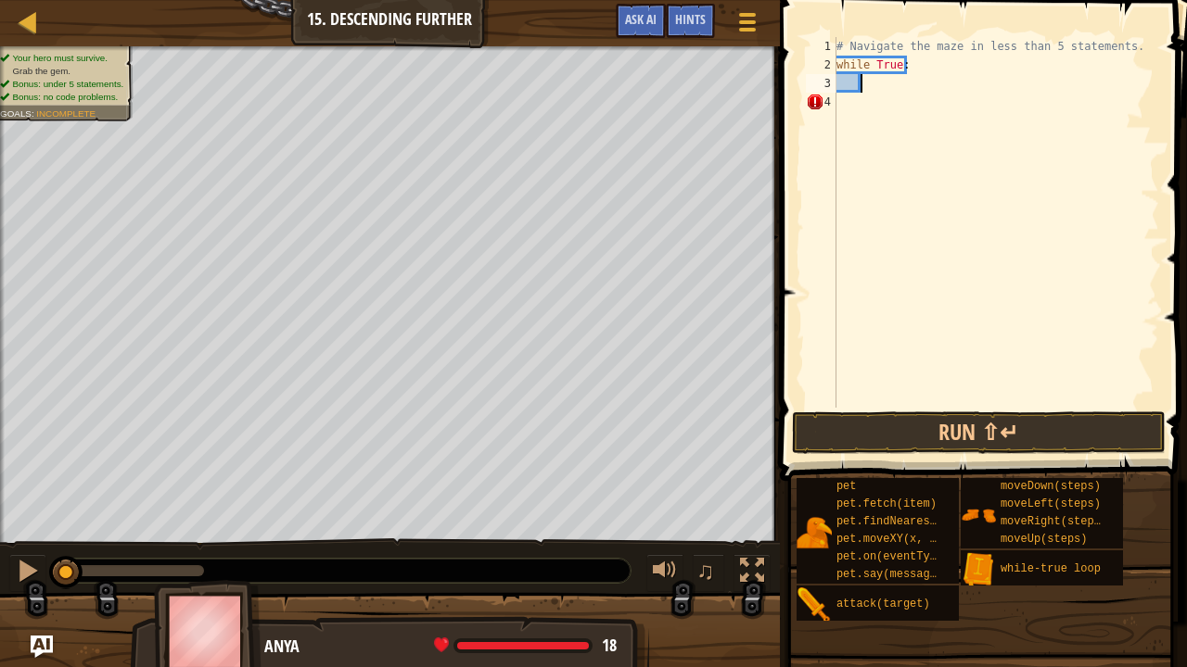
click at [871, 80] on div "# Navigate the maze in less than 5 statements. while True :" at bounding box center [995, 241] width 326 height 408
type textarea "hero.moveRight(2)"
click at [855, 101] on div "# Navigate the maze in less than 5 statements. while True : hero . moveRight ( …" at bounding box center [995, 241] width 326 height 408
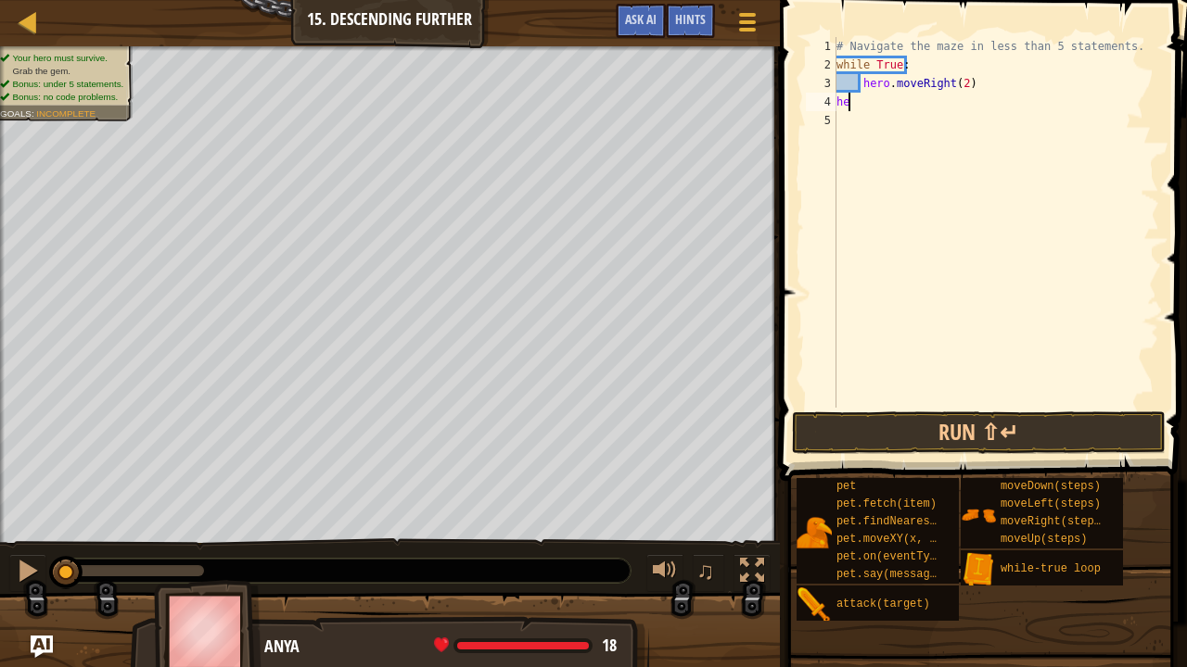
type textarea "h"
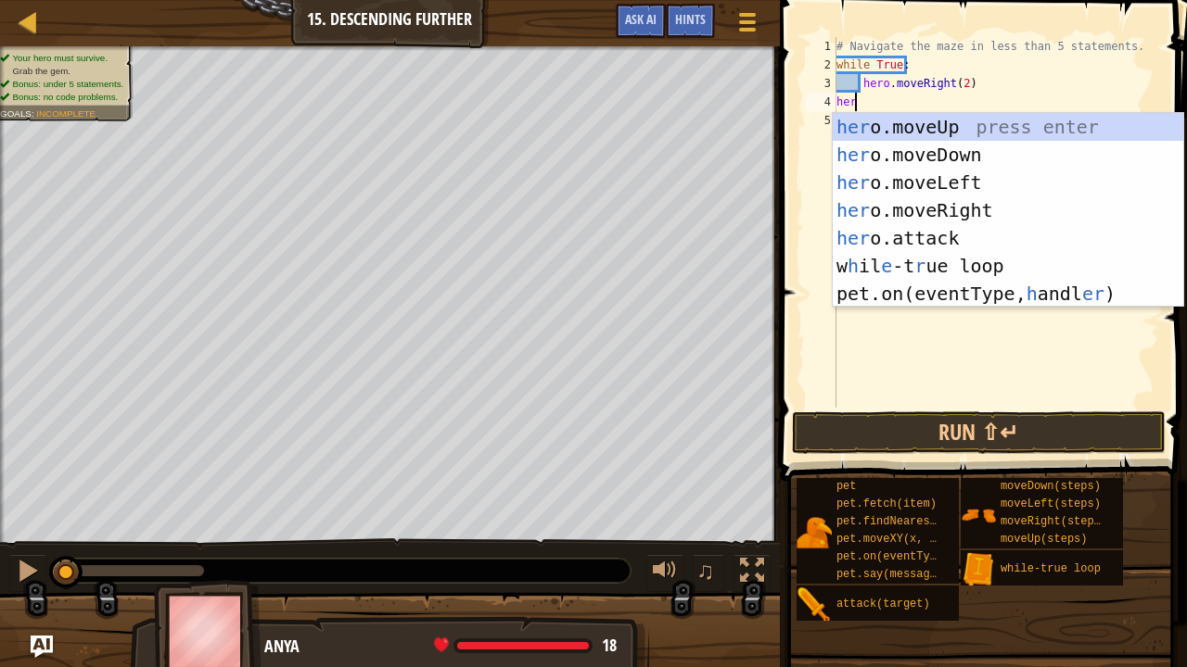
type textarea "h"
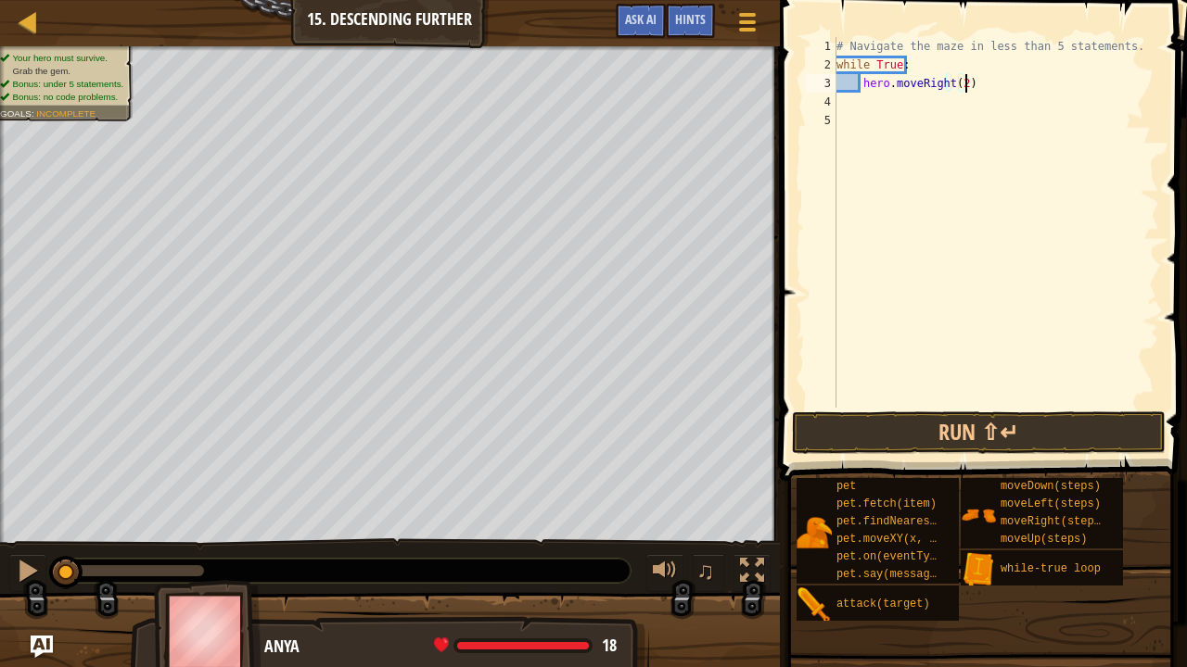
click at [984, 88] on div "# Navigate the maze in less than 5 statements. while True : hero . moveRight ( …" at bounding box center [995, 241] width 326 height 408
type textarea "hero.moveRight(2)"
type textarea "hero.moveDown(1)"
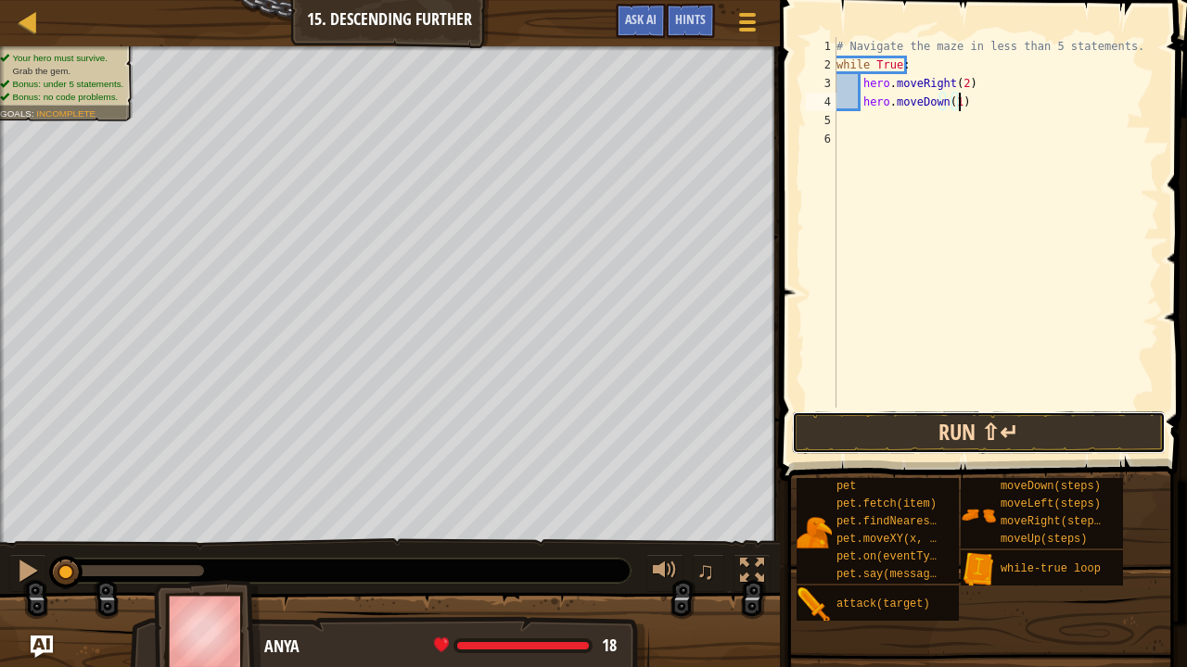
click at [1023, 425] on button "Run ⇧↵" at bounding box center [979, 433] width 374 height 43
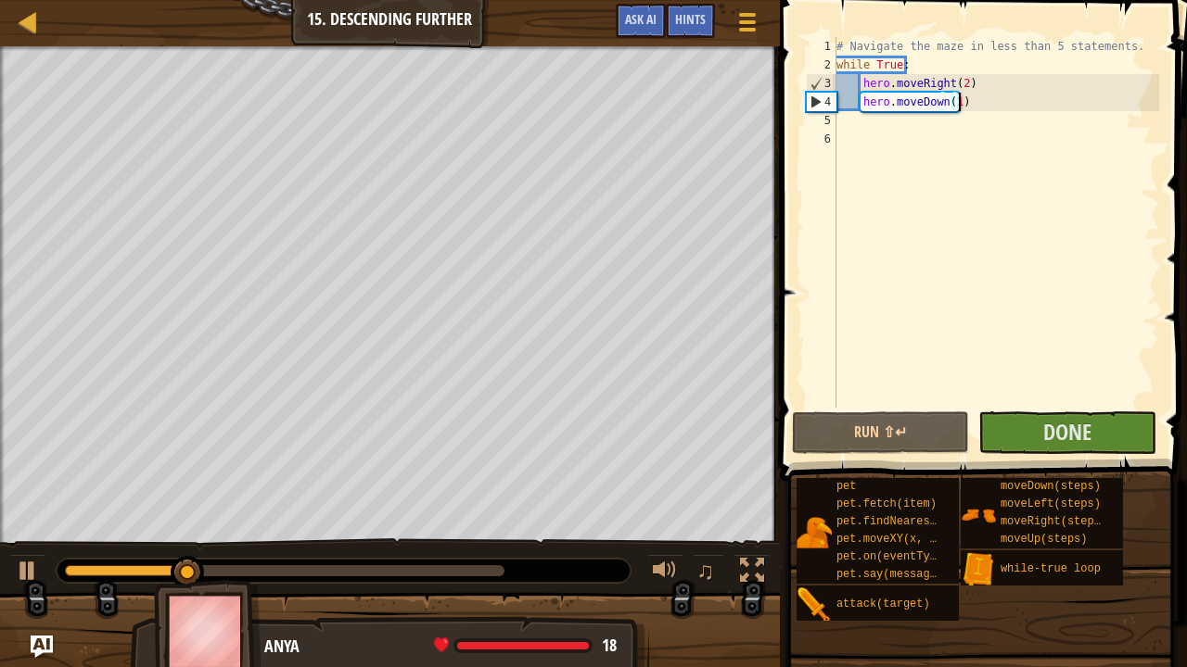
click at [373, 550] on div "0:10.8 Now: 0:04.3 Max: 0:15.9" at bounding box center [344, 571] width 574 height 24
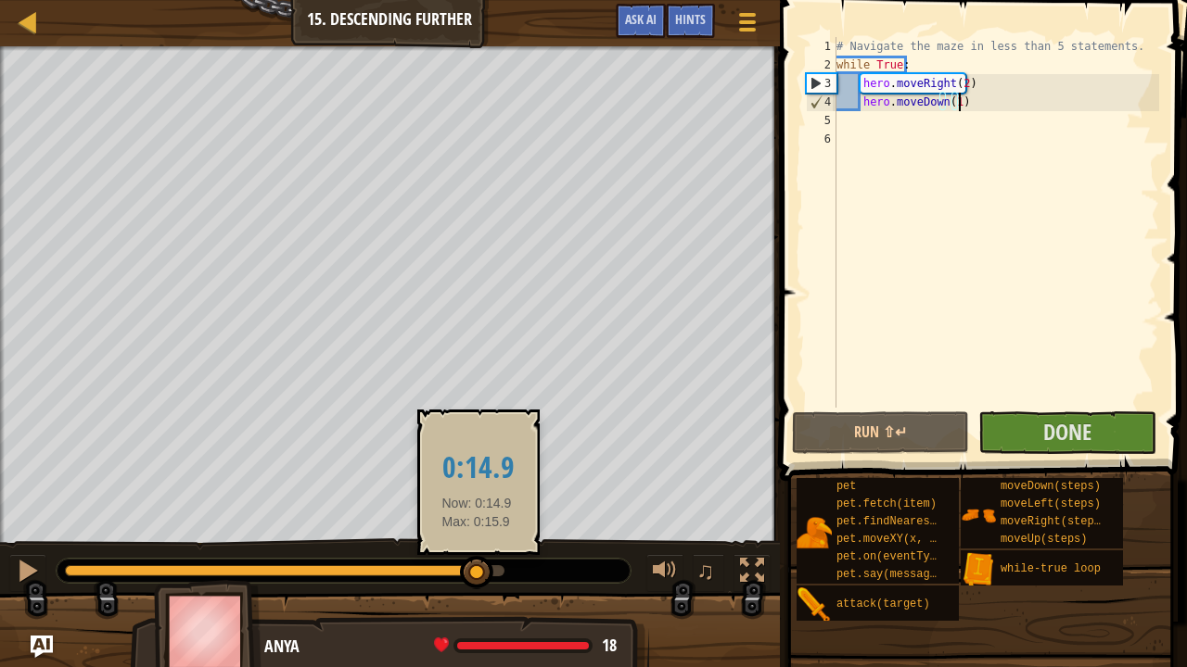
drag, startPoint x: 375, startPoint y: 569, endPoint x: 476, endPoint y: 564, distance: 102.1
click at [476, 550] on div at bounding box center [284, 570] width 439 height 11
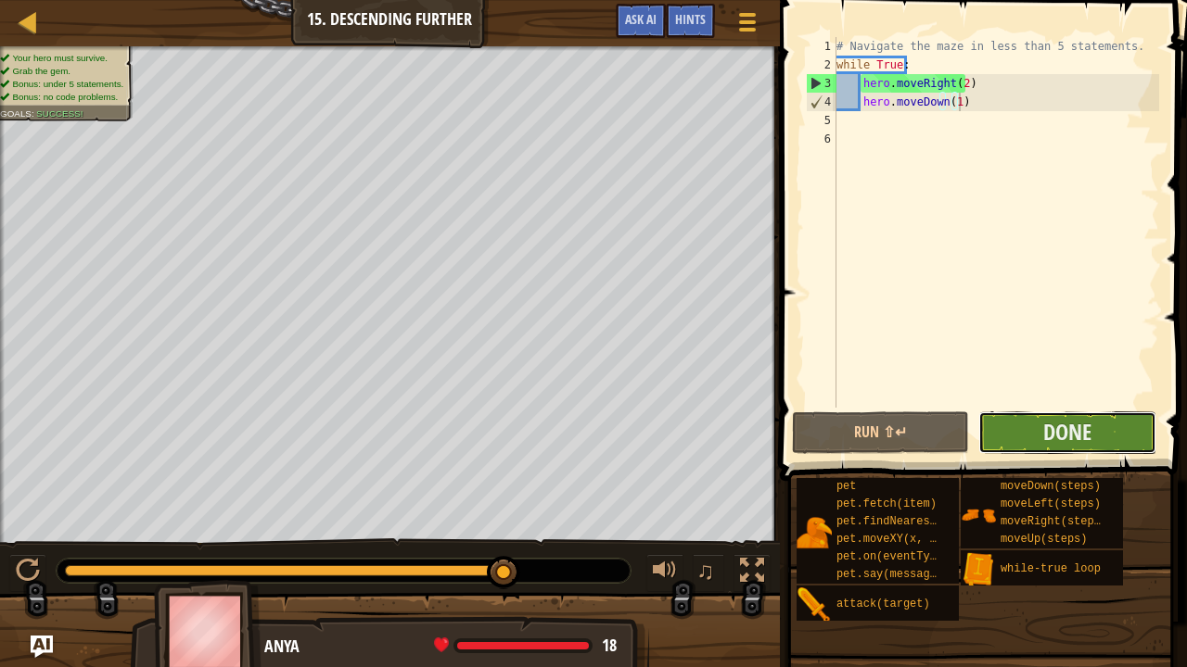
click at [1111, 433] on button "Done" at bounding box center [1066, 433] width 177 height 43
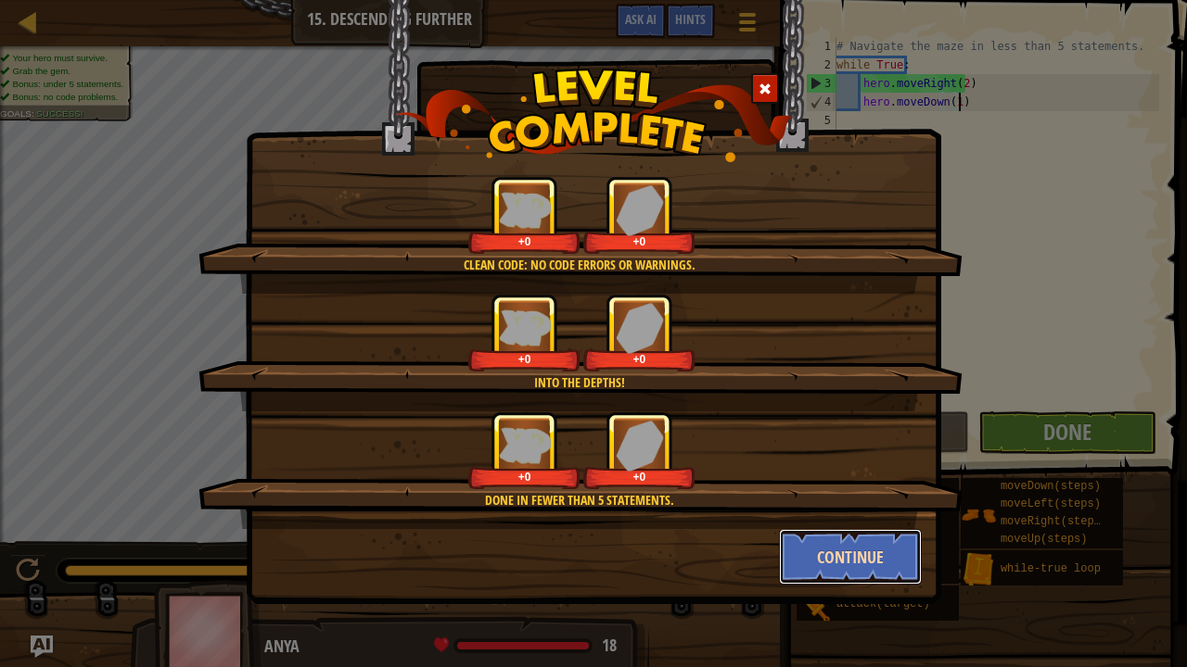
click at [869, 545] on button "Continue" at bounding box center [851, 557] width 144 height 56
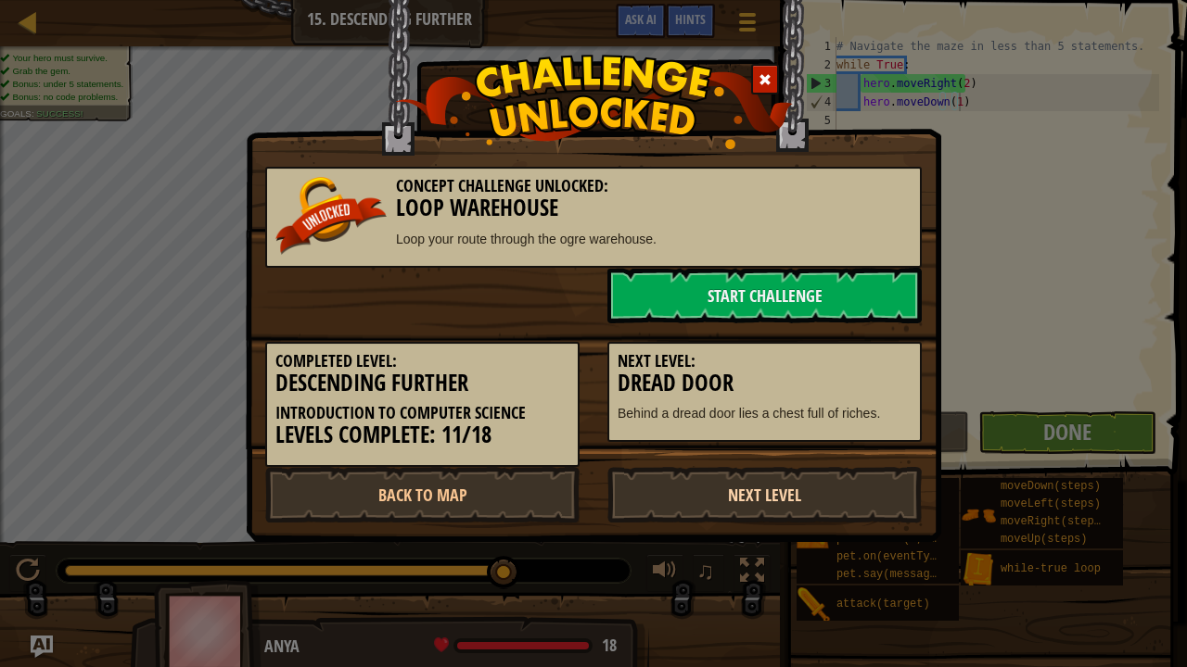
click at [808, 507] on link "Next Level" at bounding box center [764, 495] width 314 height 56
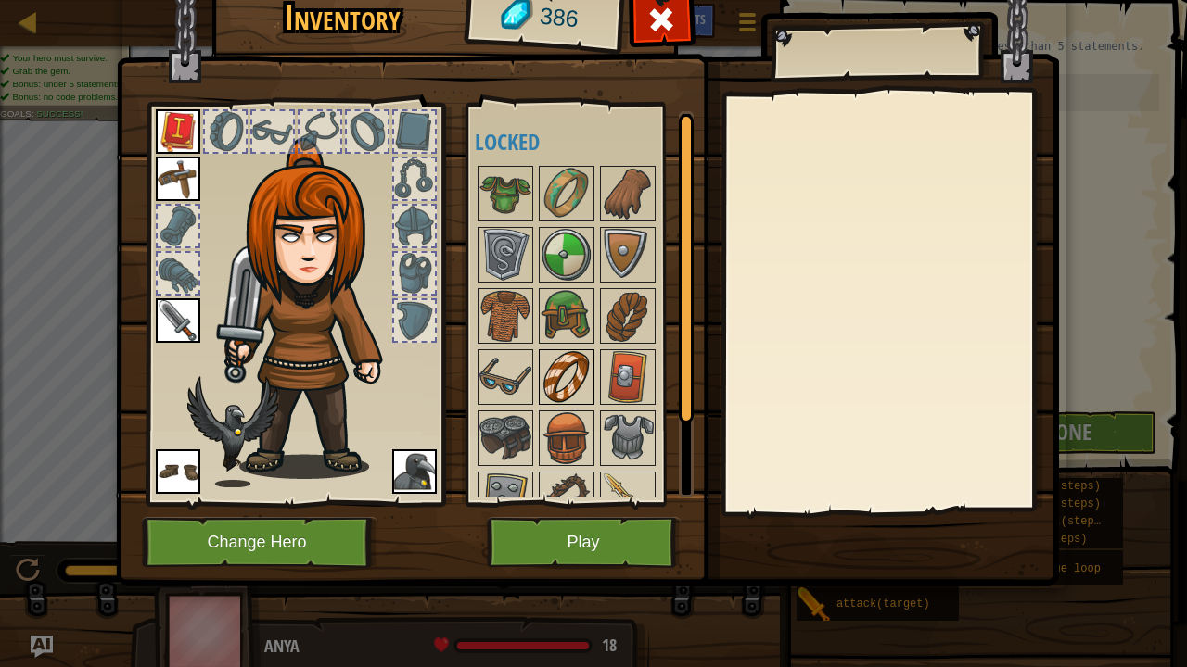
scroll to position [89, 0]
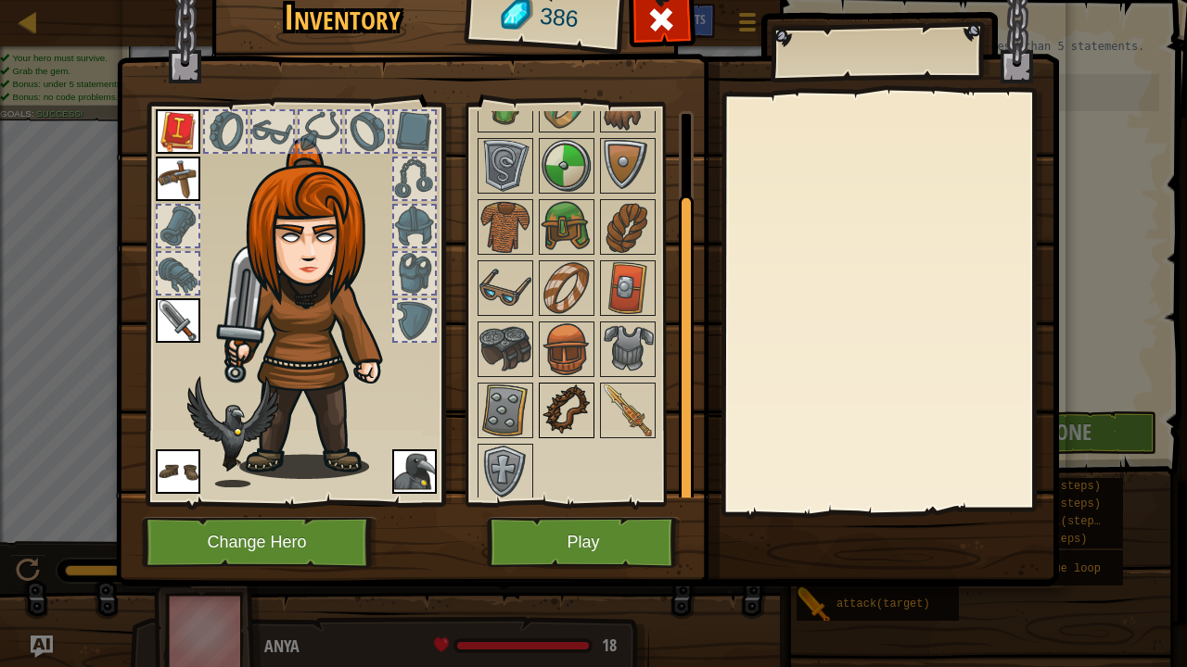
click at [570, 399] on img at bounding box center [566, 411] width 52 height 52
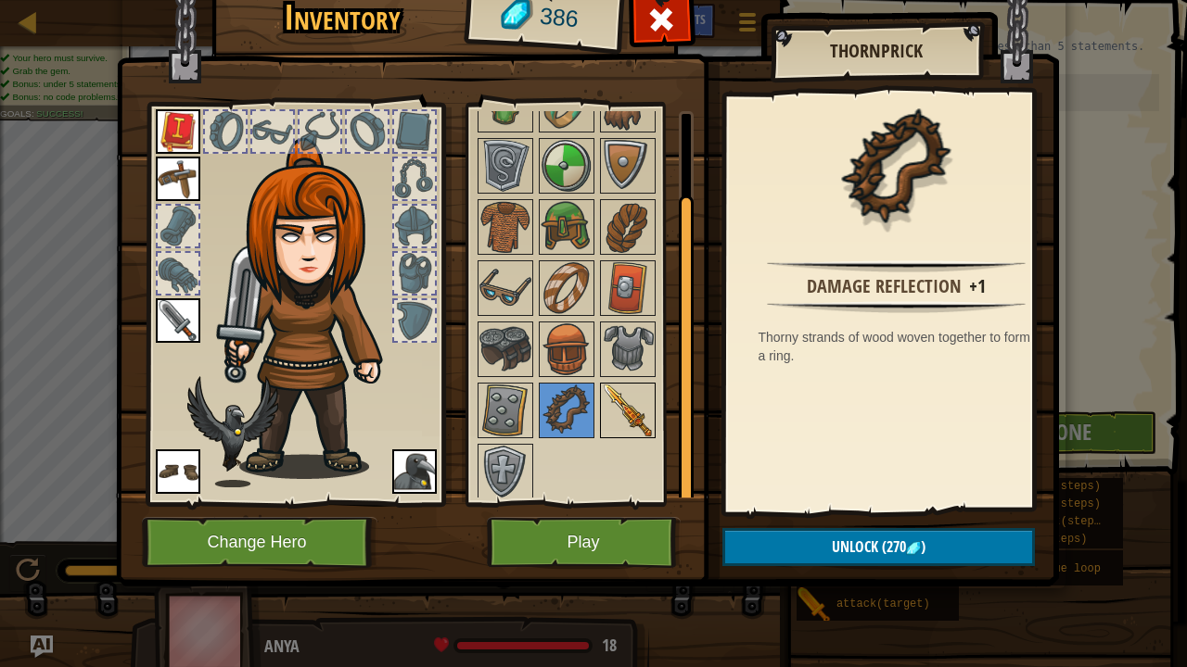
click at [624, 392] on img at bounding box center [628, 411] width 52 height 52
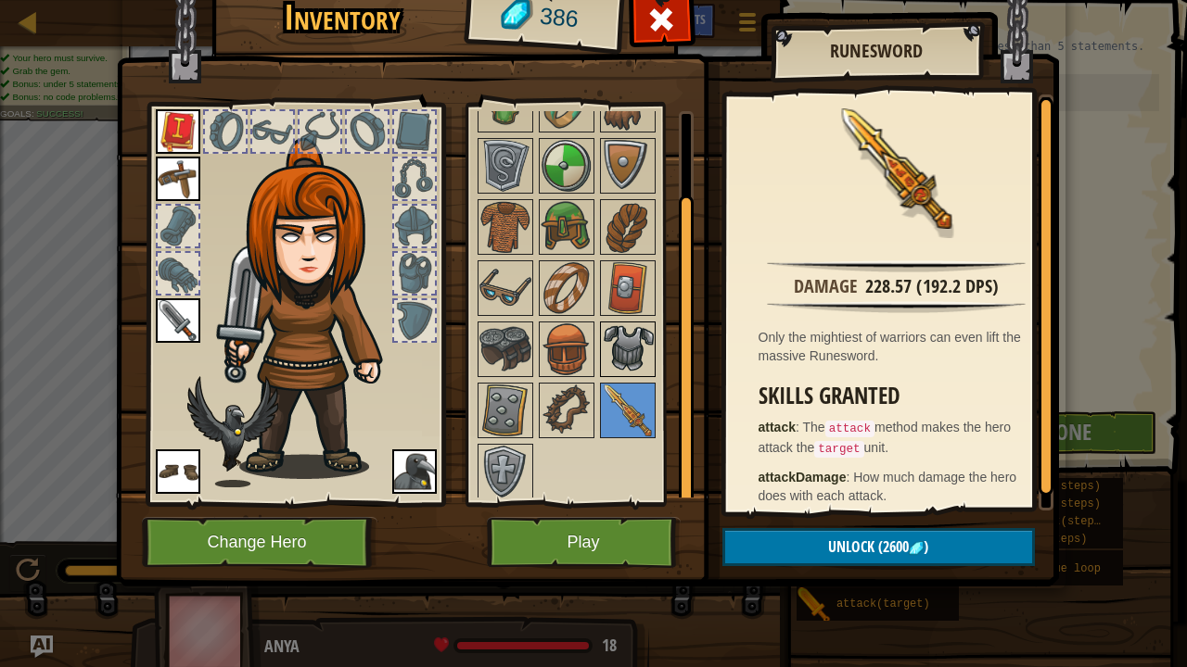
scroll to position [0, 0]
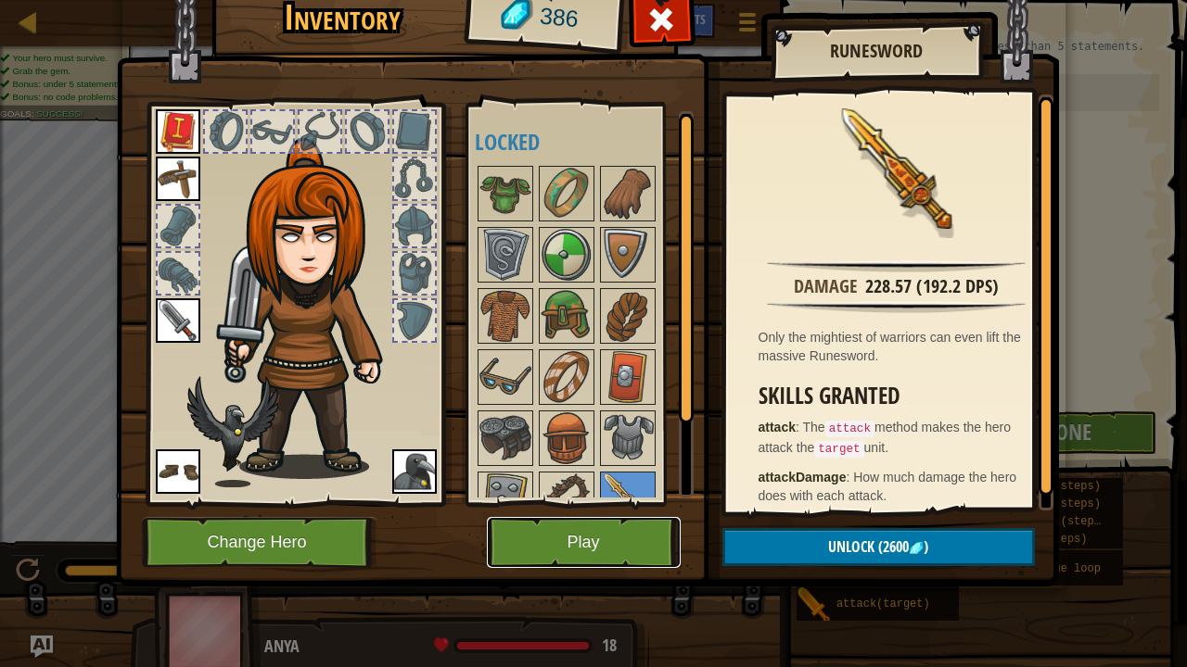
click at [589, 540] on button "Play" at bounding box center [584, 542] width 194 height 51
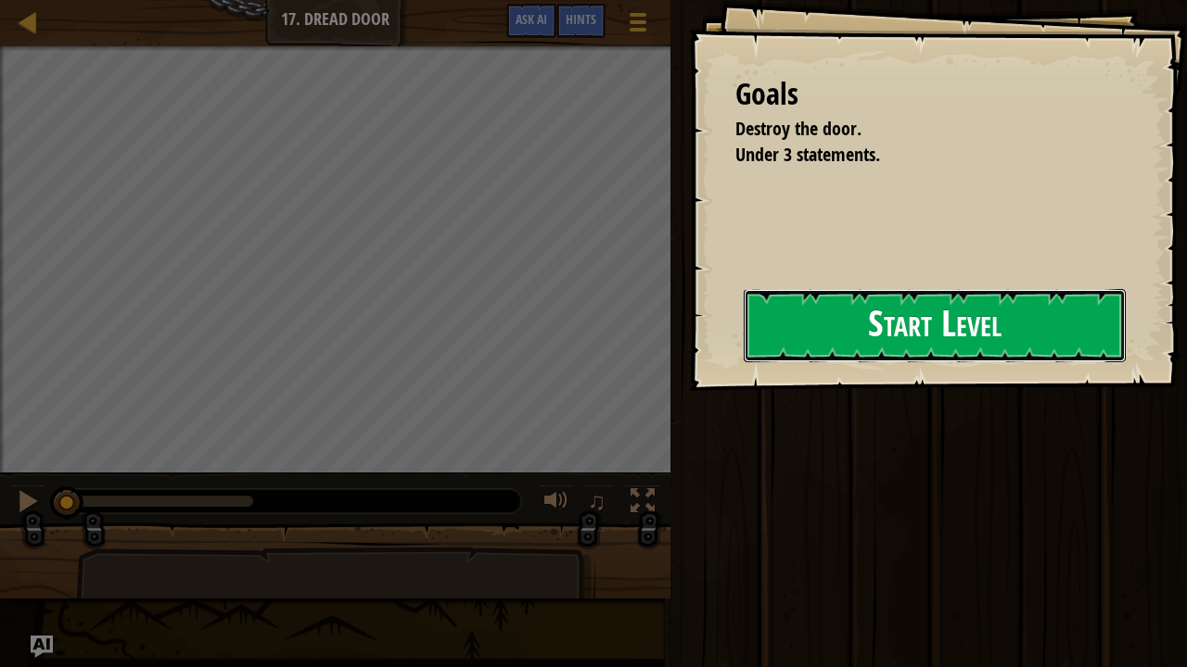
click at [778, 324] on button "Start Level" at bounding box center [934, 325] width 382 height 73
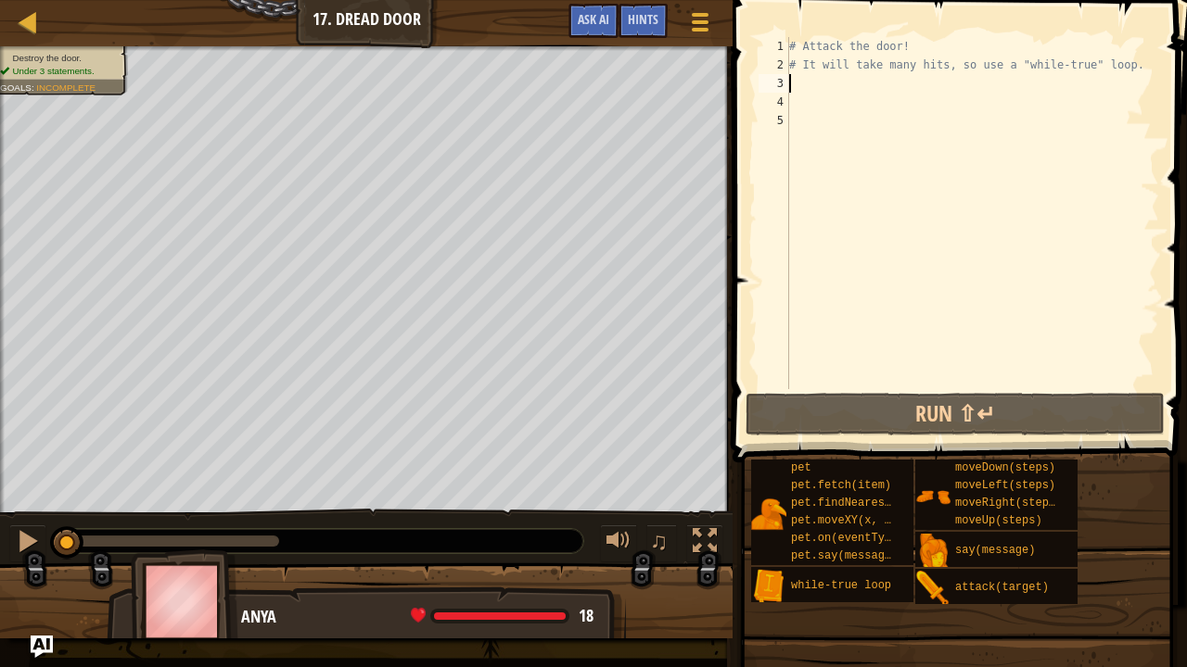
click at [842, 76] on div "# Attack the door! # It will take many hits, so use a "while-true" loop." at bounding box center [972, 231] width 374 height 389
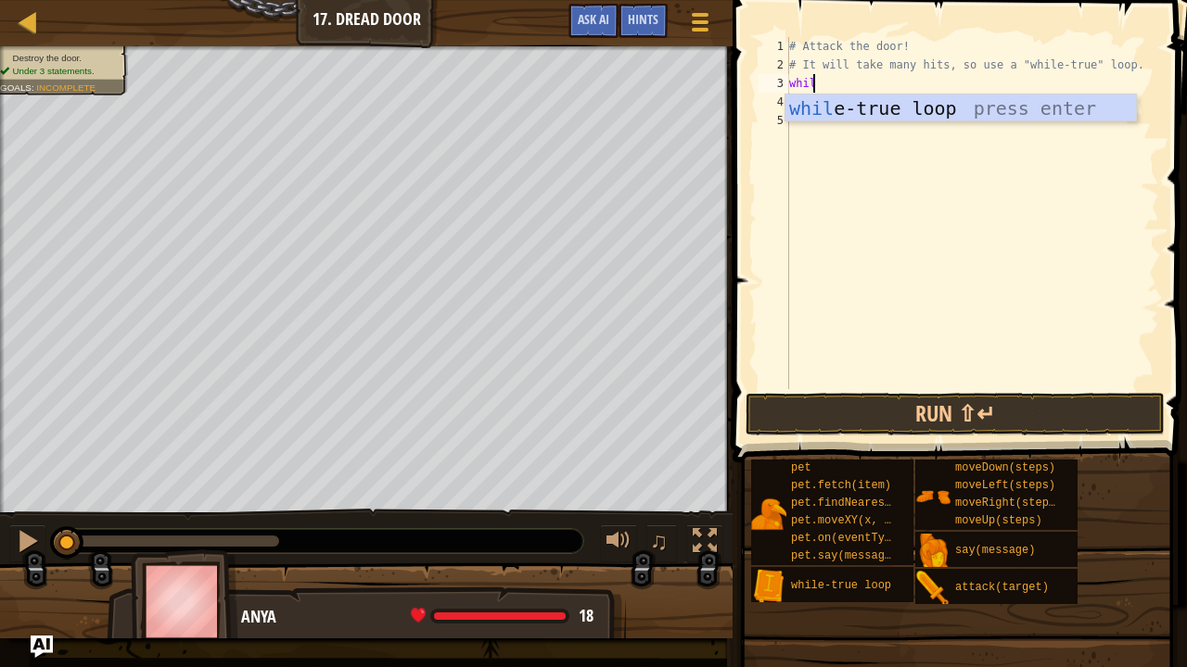
scroll to position [8, 2]
type textarea "whilet"
click at [859, 114] on div "while - t rue loop press enter" at bounding box center [960, 136] width 351 height 83
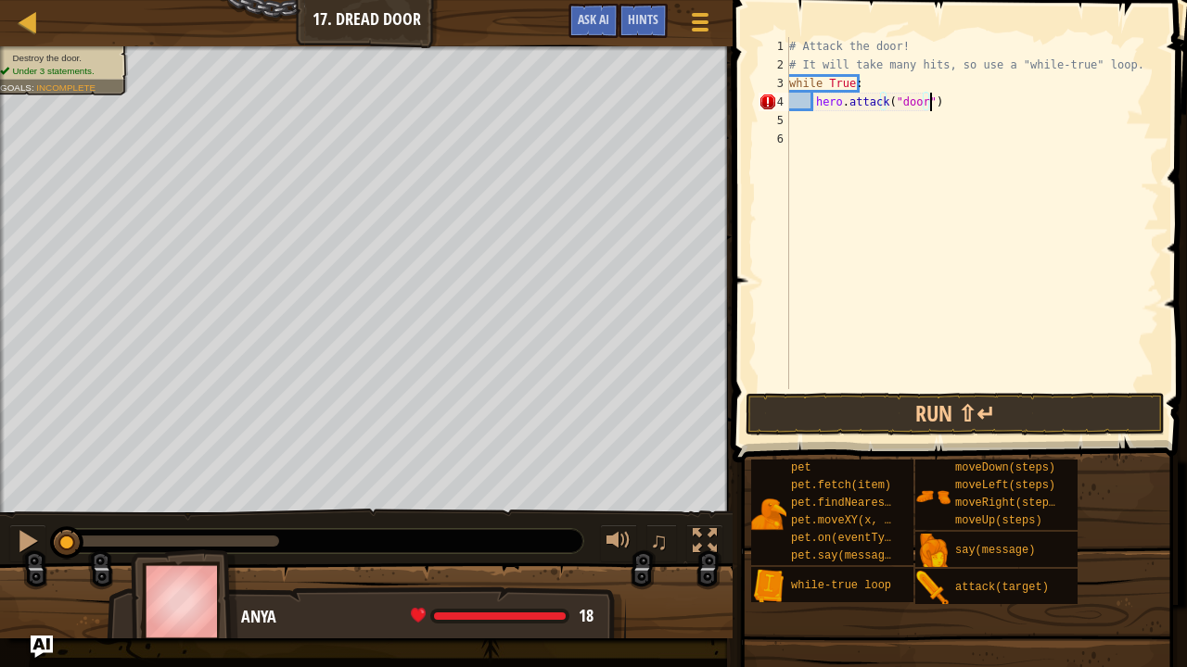
scroll to position [8, 10]
click at [805, 406] on button "Run ⇧↵" at bounding box center [954, 414] width 419 height 43
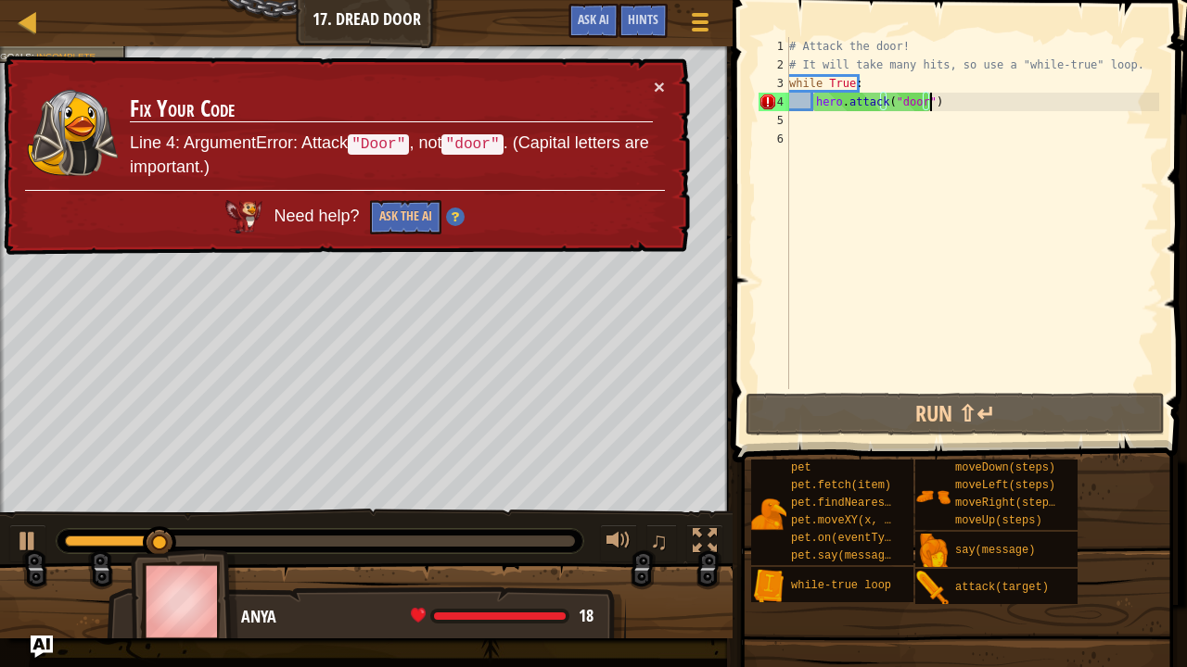
click at [901, 99] on div "# Attack the door! # It will take many hits, so use a "while-true" loop. while …" at bounding box center [972, 231] width 374 height 389
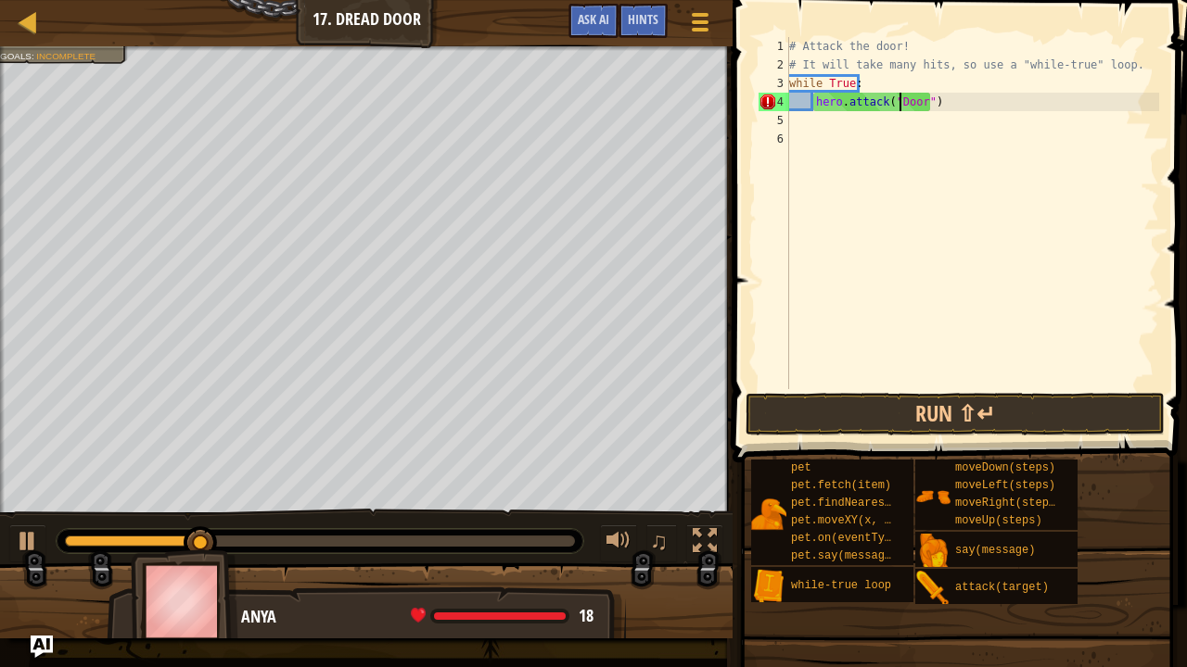
scroll to position [8, 9]
type textarea "hero.attack("Door")"
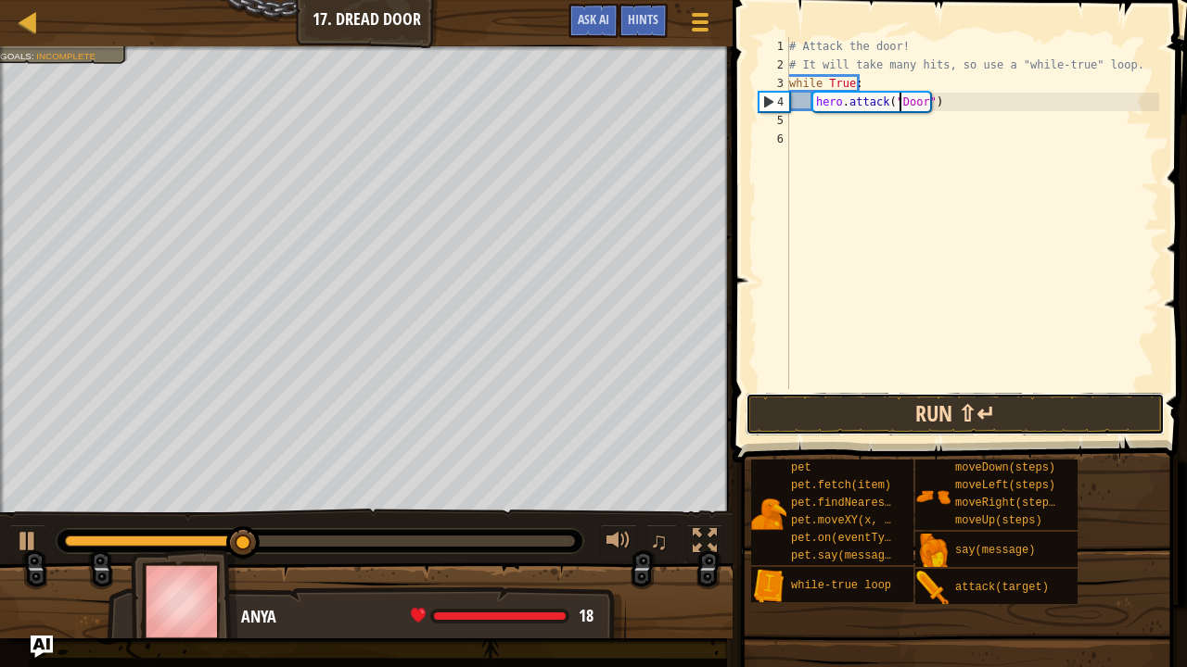
click at [851, 414] on button "Run ⇧↵" at bounding box center [954, 414] width 419 height 43
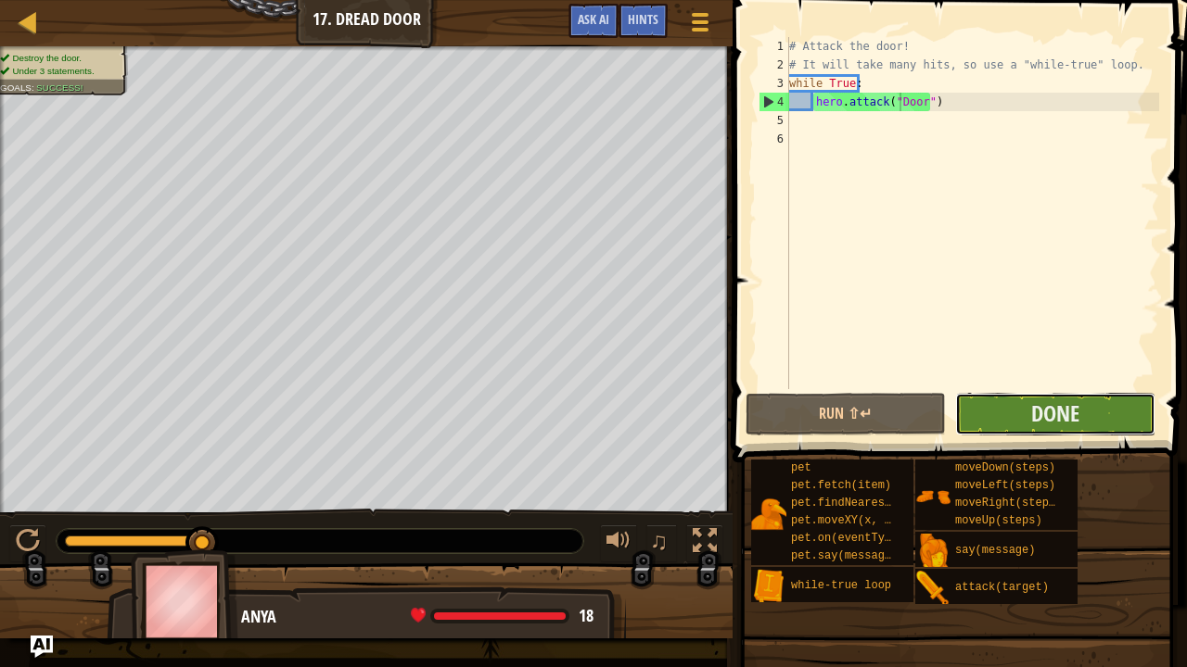
click at [1085, 413] on button "Done" at bounding box center [1055, 414] width 200 height 43
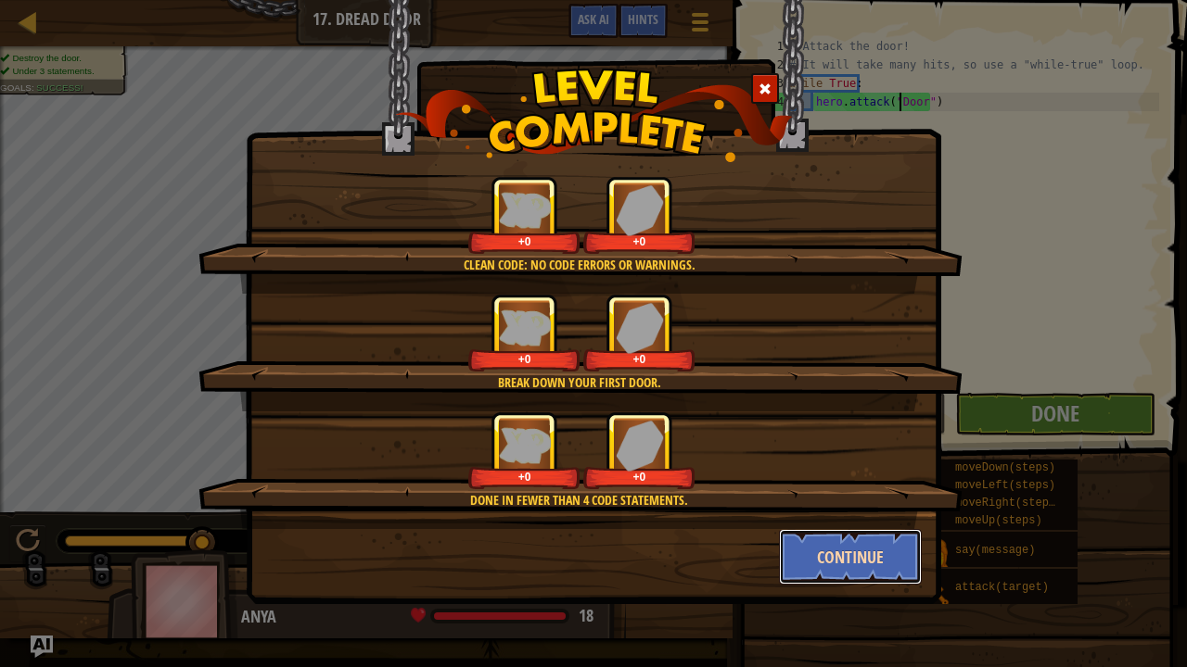
click at [832, 550] on button "Continue" at bounding box center [851, 557] width 144 height 56
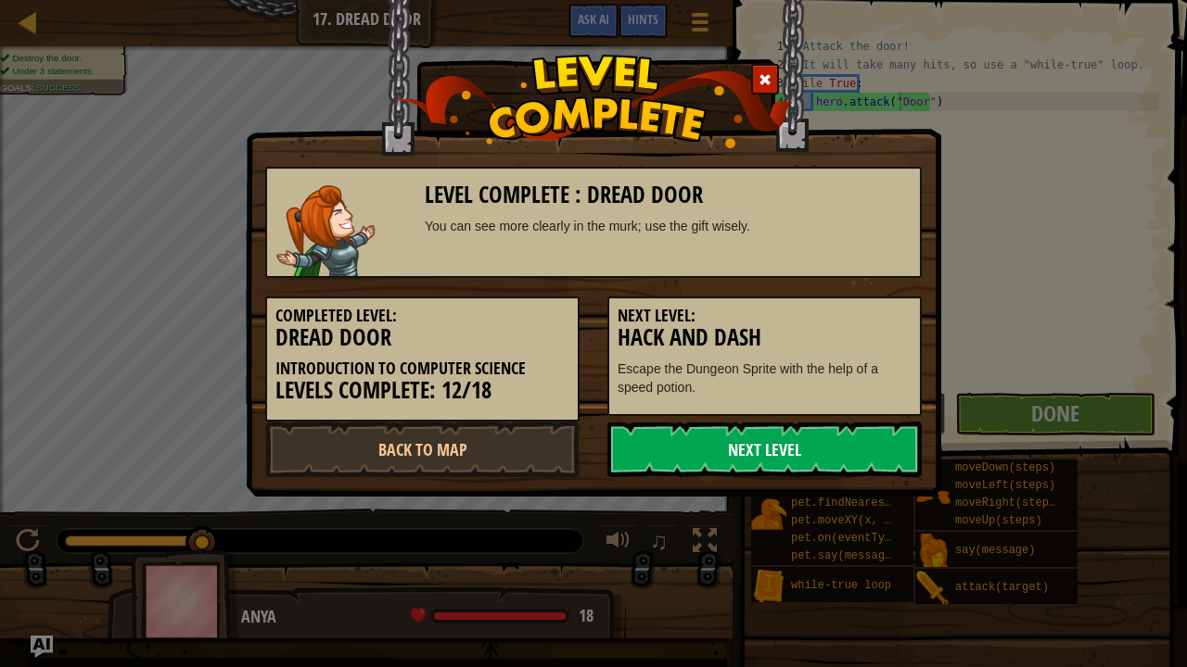
click at [782, 460] on link "Next Level" at bounding box center [764, 450] width 314 height 56
click at [724, 436] on link "Next Level" at bounding box center [764, 450] width 314 height 56
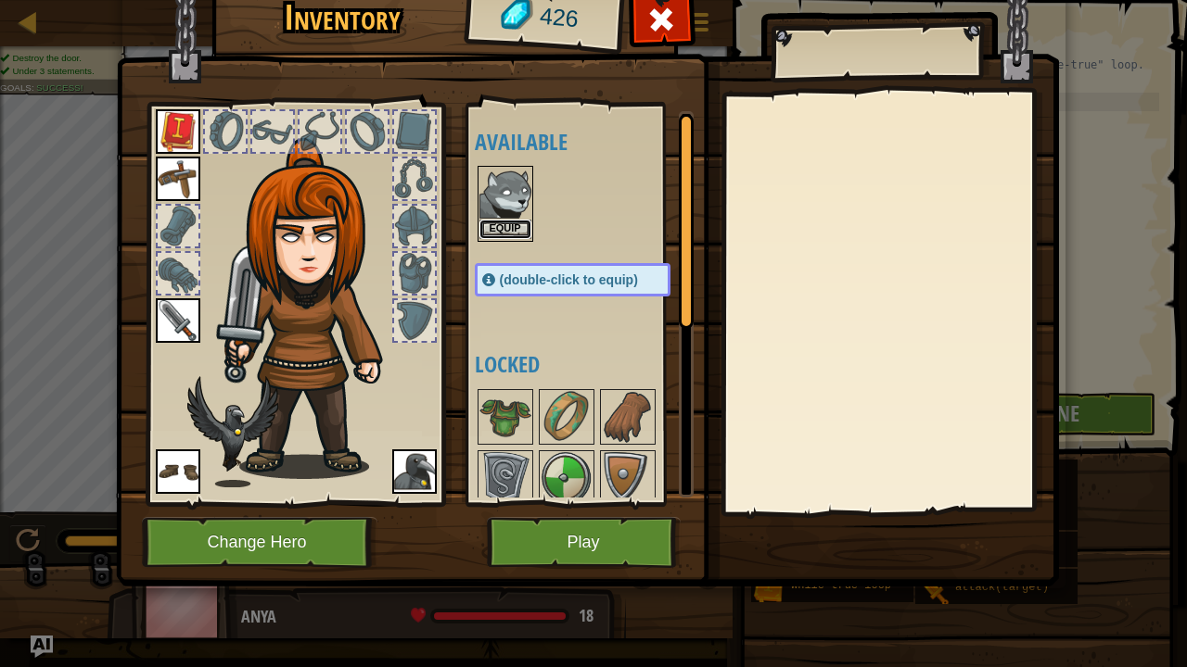
click at [518, 228] on button "Equip" at bounding box center [505, 229] width 52 height 19
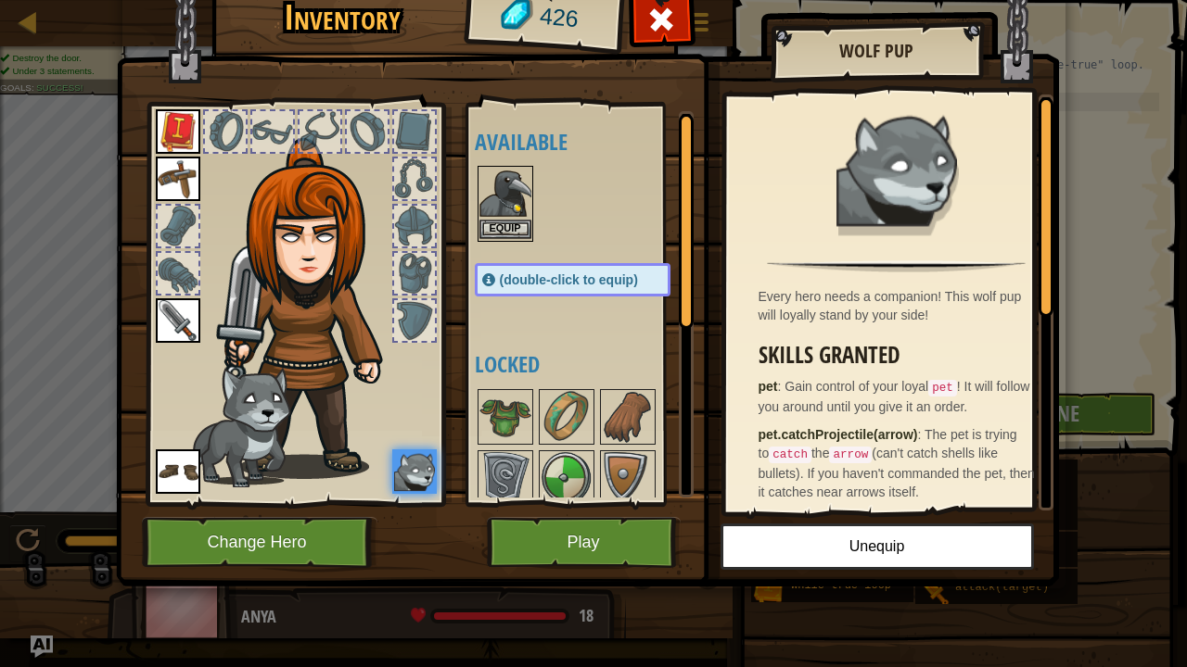
click at [507, 183] on img at bounding box center [505, 194] width 52 height 52
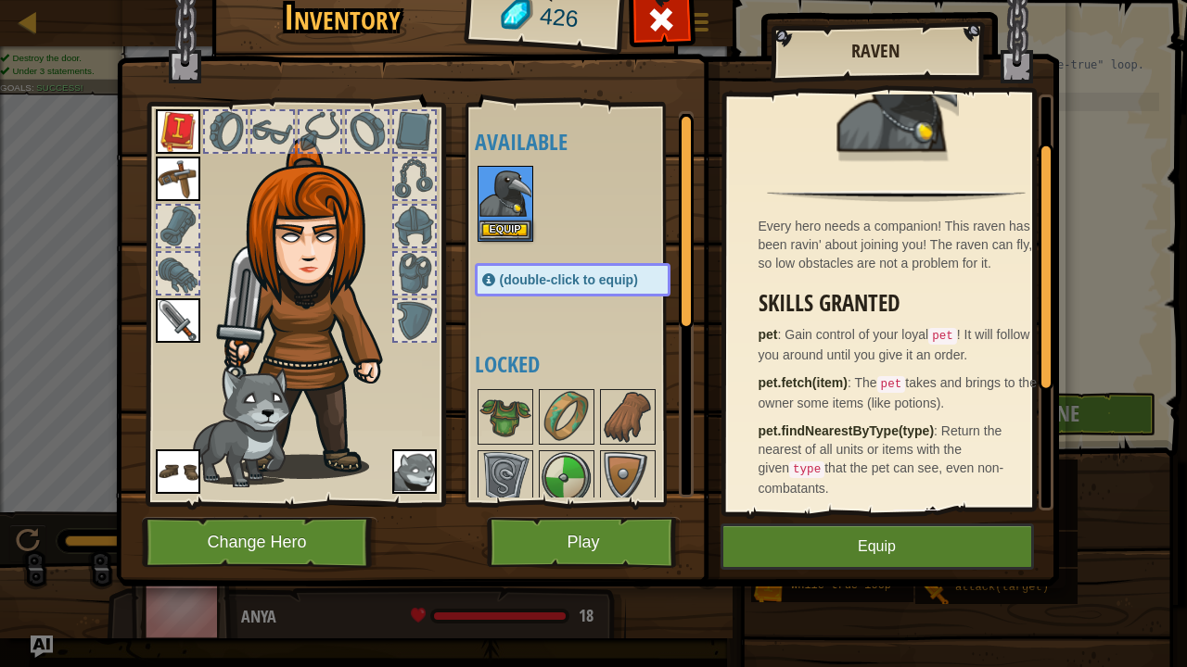
scroll to position [92, 0]
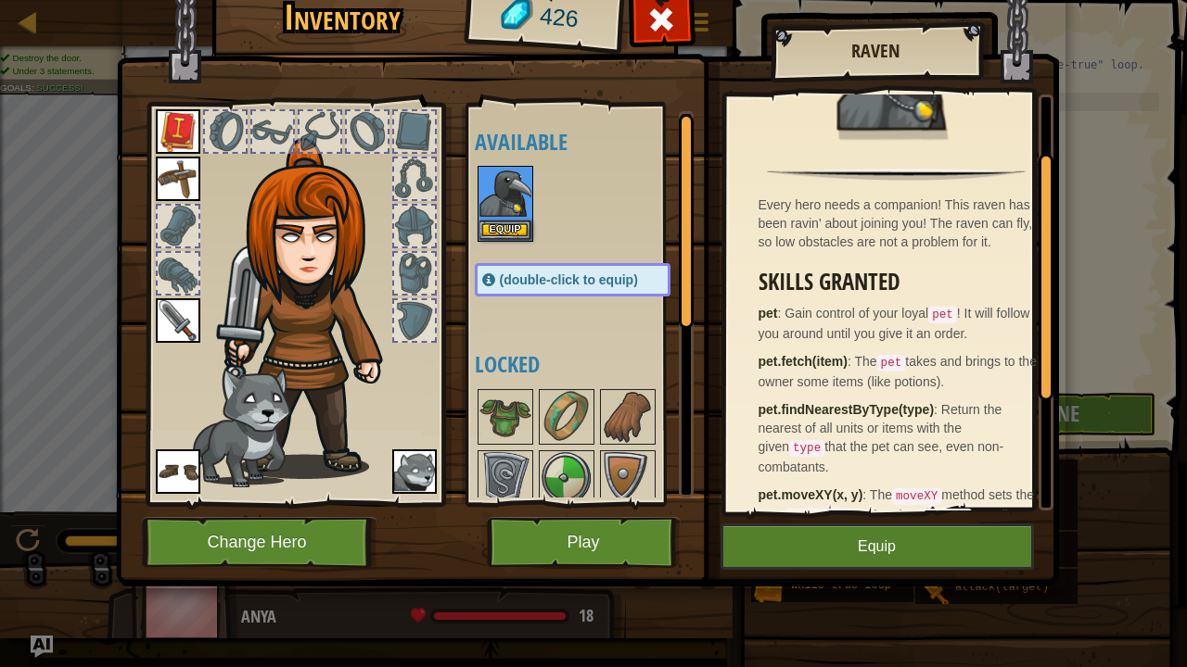
click at [417, 473] on img at bounding box center [414, 472] width 44 height 44
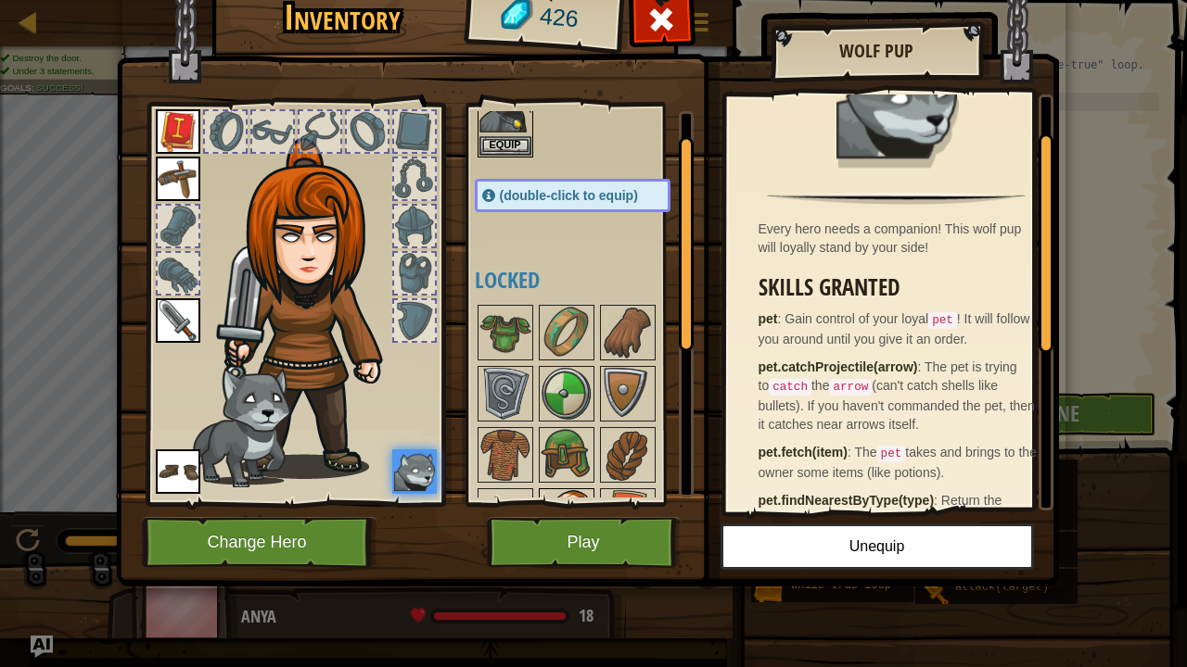
scroll to position [0, 0]
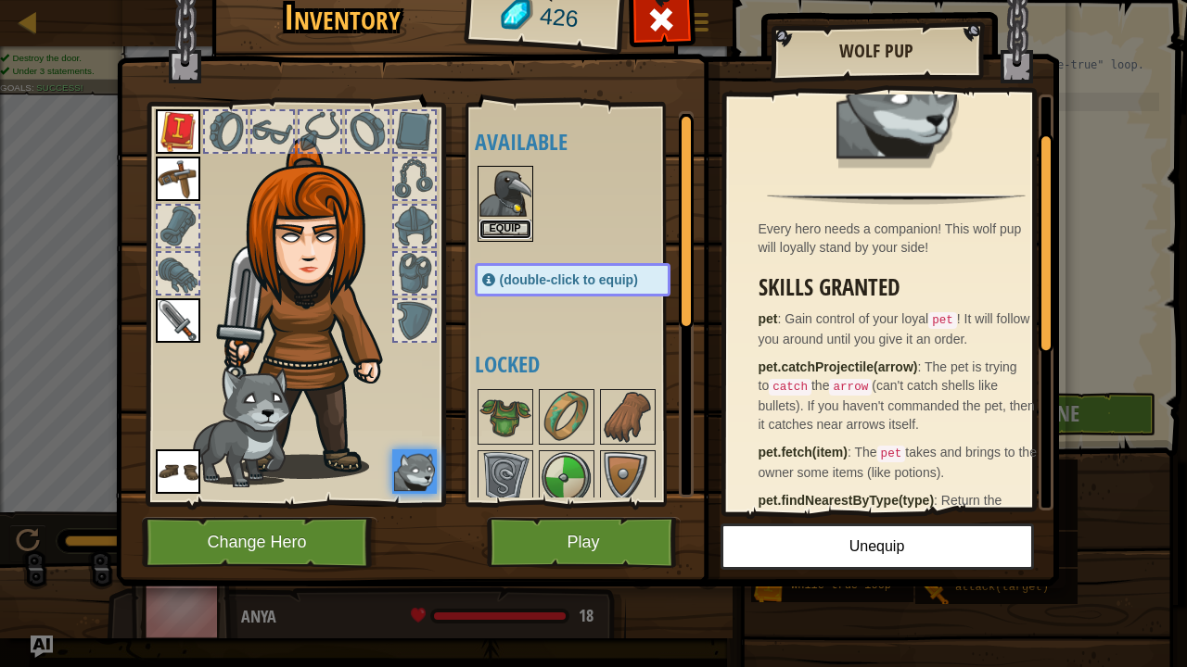
click at [515, 222] on button "Equip" at bounding box center [505, 229] width 52 height 19
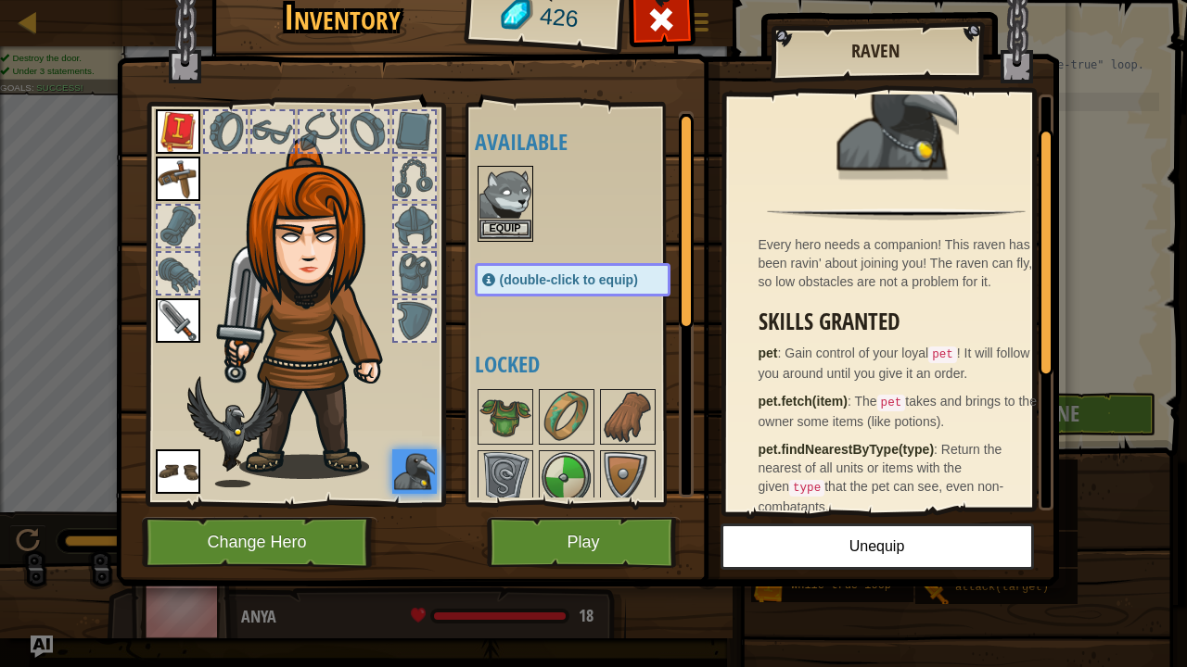
click at [515, 216] on img at bounding box center [505, 194] width 52 height 52
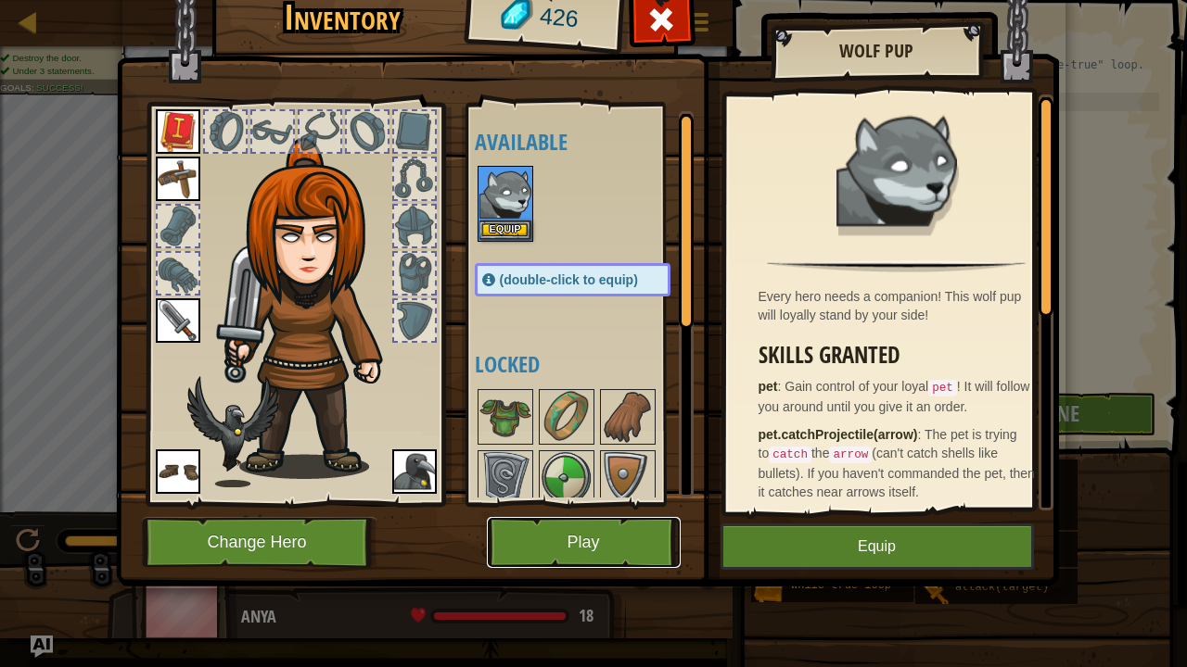
click at [578, 550] on button "Play" at bounding box center [584, 542] width 194 height 51
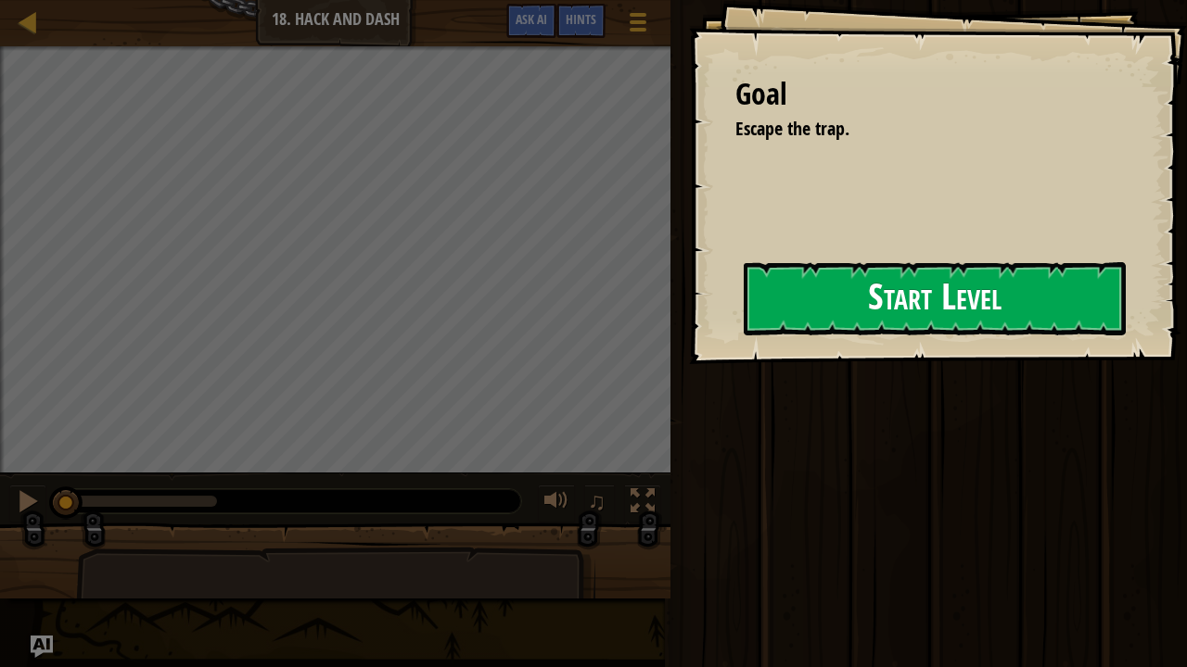
click at [812, 296] on button "Start Level" at bounding box center [934, 298] width 382 height 73
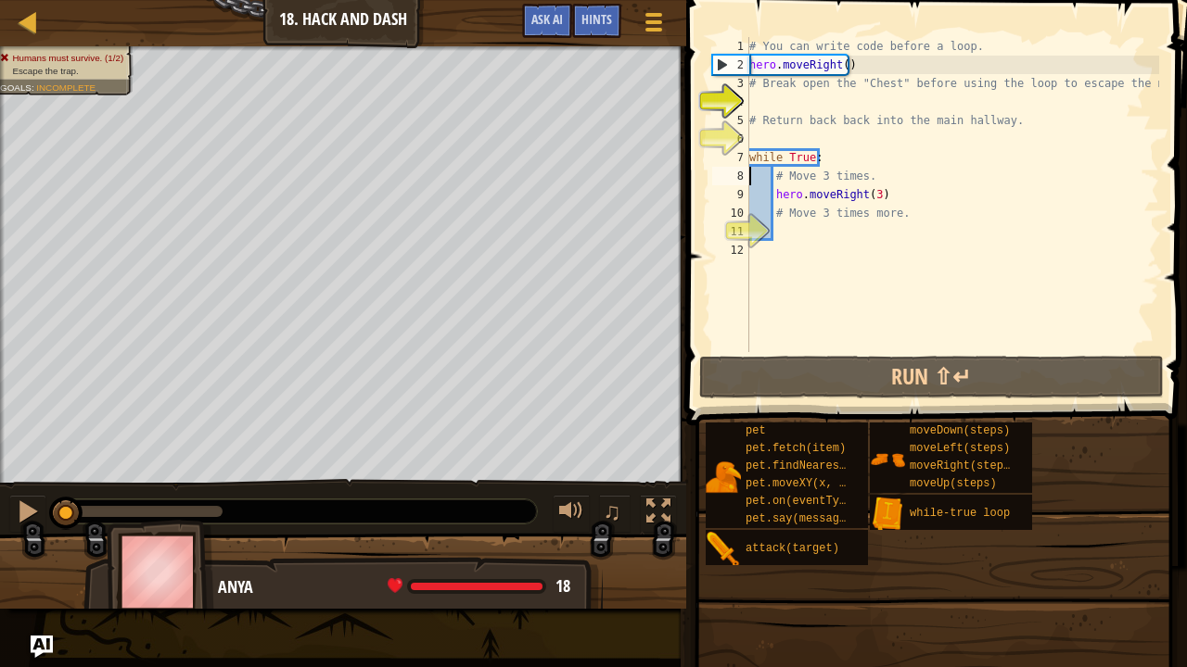
click at [751, 174] on div "# You can write code before a loop. hero . moveRight ( ) # Break open the "Ches…" at bounding box center [951, 213] width 413 height 352
type textarea "# Move 3 times."
click at [753, 141] on div "# You can write code before a loop. hero . moveRight ( ) # Break open the "Ches…" at bounding box center [951, 213] width 413 height 352
click at [801, 108] on div "# You can write code before a loop. hero . moveRight ( ) # Break open the "Ches…" at bounding box center [951, 213] width 413 height 352
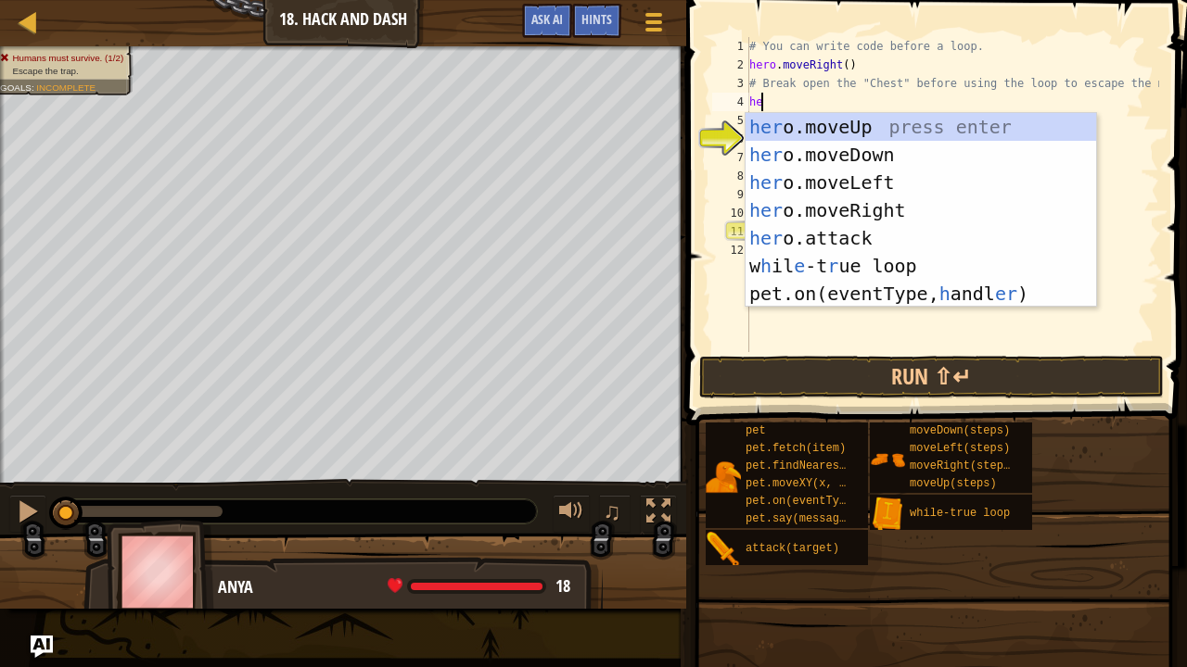
scroll to position [8, 0]
type textarea "h"
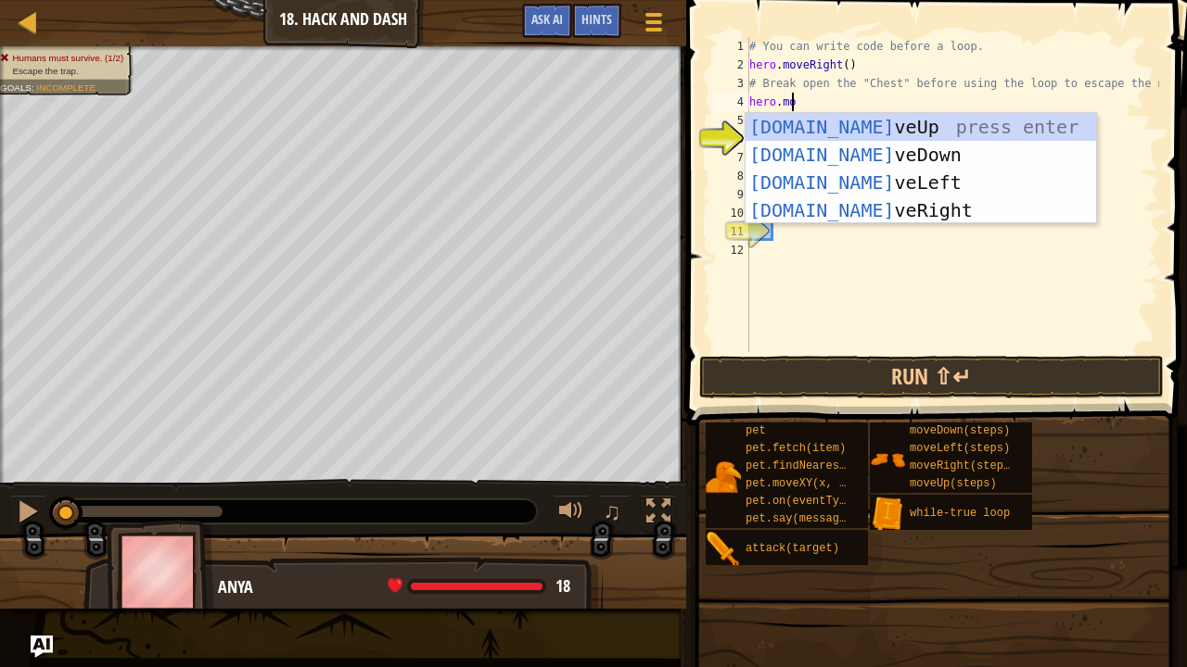
scroll to position [8, 2]
type textarea "hero."
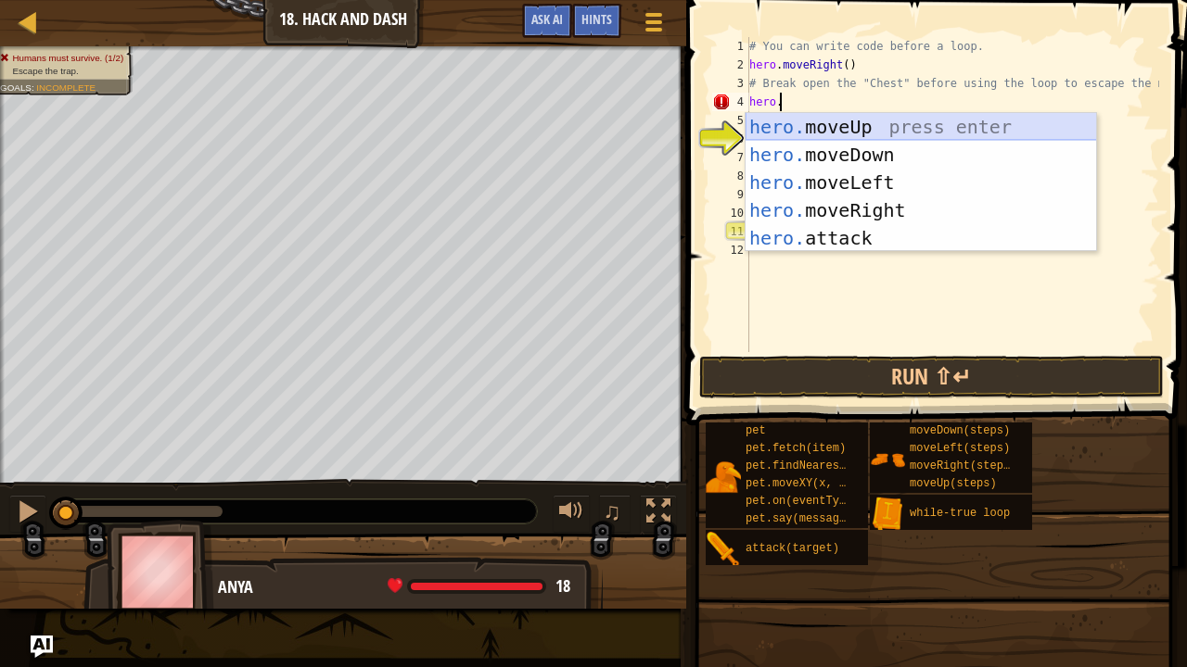
click at [805, 125] on div "hero. moveUp press enter hero. moveDown press enter hero. moveLeft press enter …" at bounding box center [920, 210] width 351 height 195
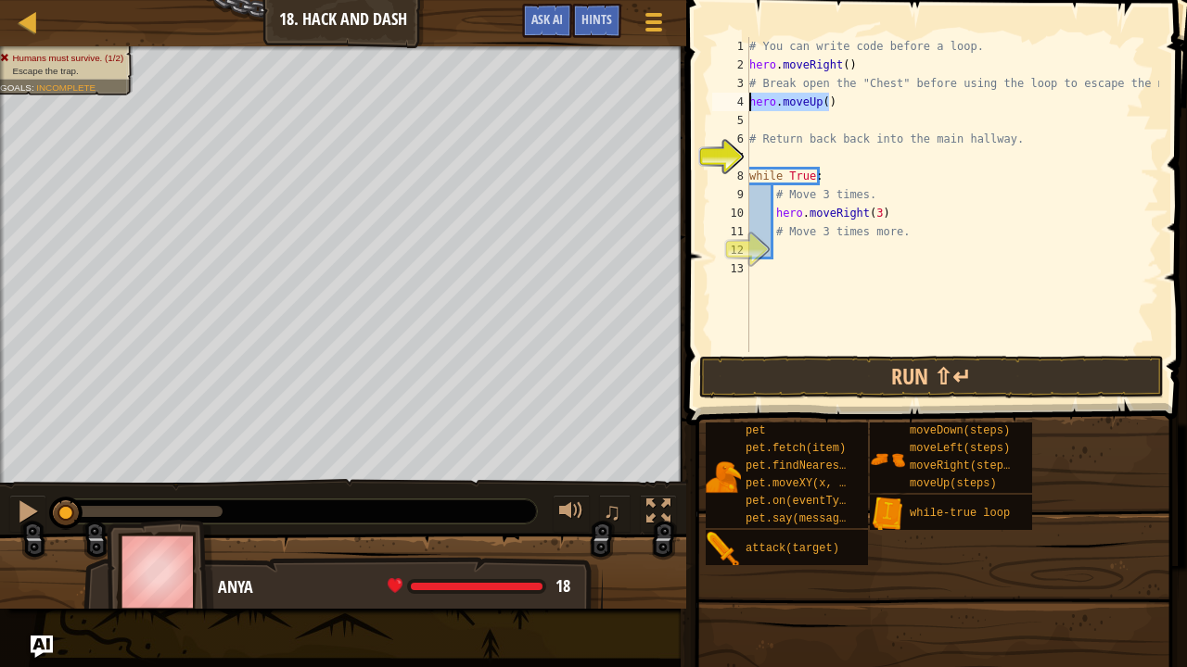
drag, startPoint x: 880, startPoint y: 102, endPoint x: 744, endPoint y: 102, distance: 135.3
click at [744, 102] on div "1 2 3 4 5 6 7 8 9 10 11 12 13 # You can write code before a loop. hero . moveRi…" at bounding box center [933, 194] width 451 height 315
type textarea "hero.moveUp()"
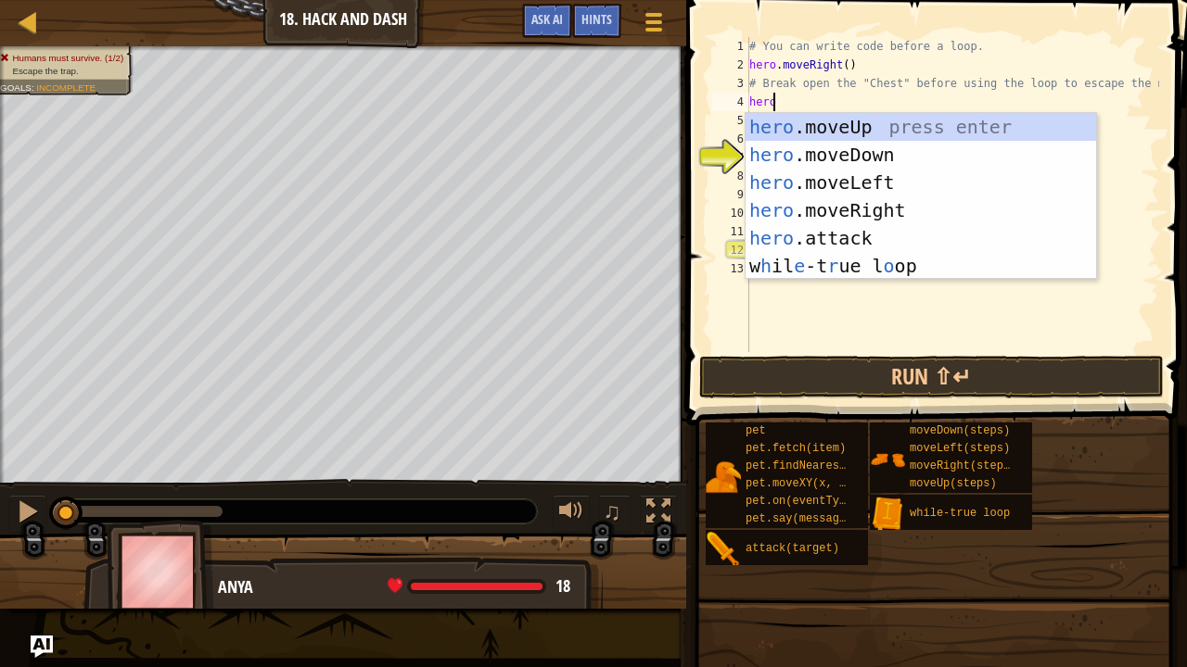
scroll to position [8, 2]
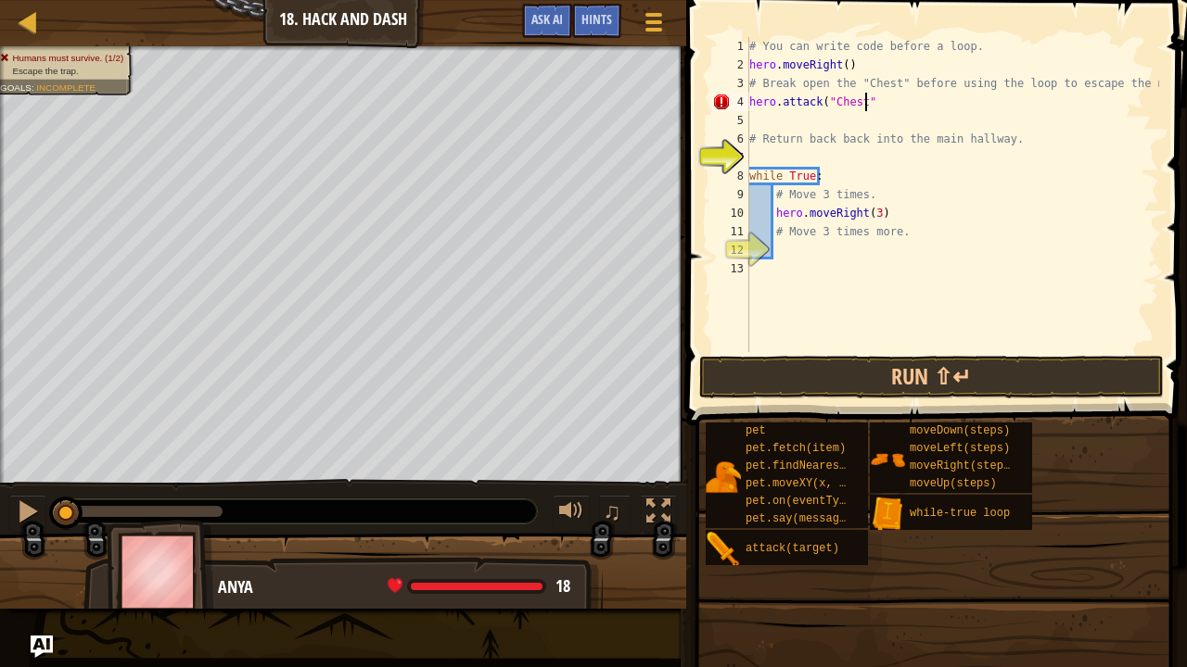
type textarea "hero.attack("Chest")"
click at [805, 160] on div "# You can write code before a loop. hero . moveRight ( ) # Break open the "Ches…" at bounding box center [951, 213] width 413 height 352
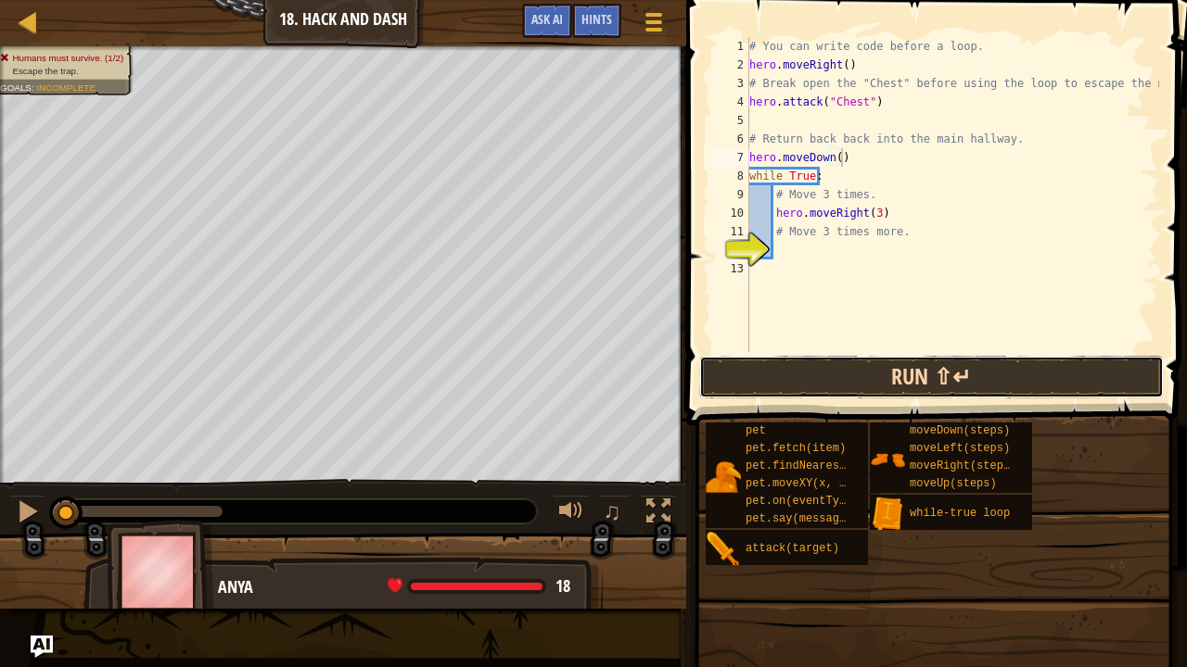
click at [821, 376] on button "Run ⇧↵" at bounding box center [931, 377] width 464 height 43
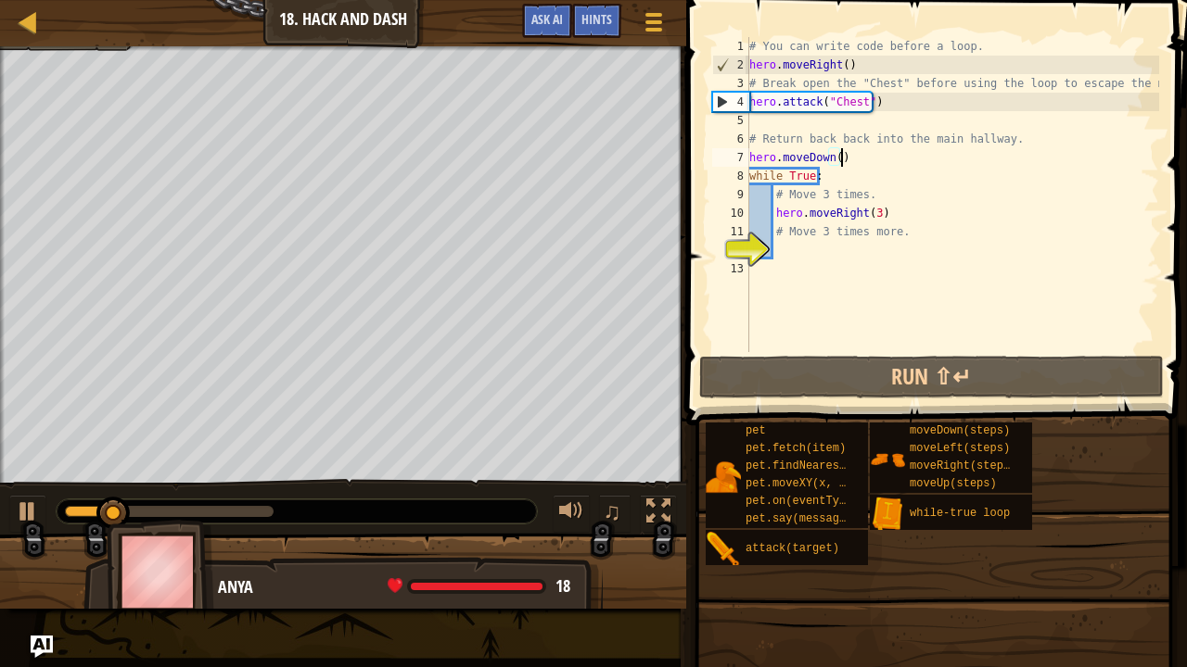
click at [845, 159] on div "# You can write code before a loop. hero . moveRight ( ) # Break open the "Ches…" at bounding box center [951, 213] width 413 height 352
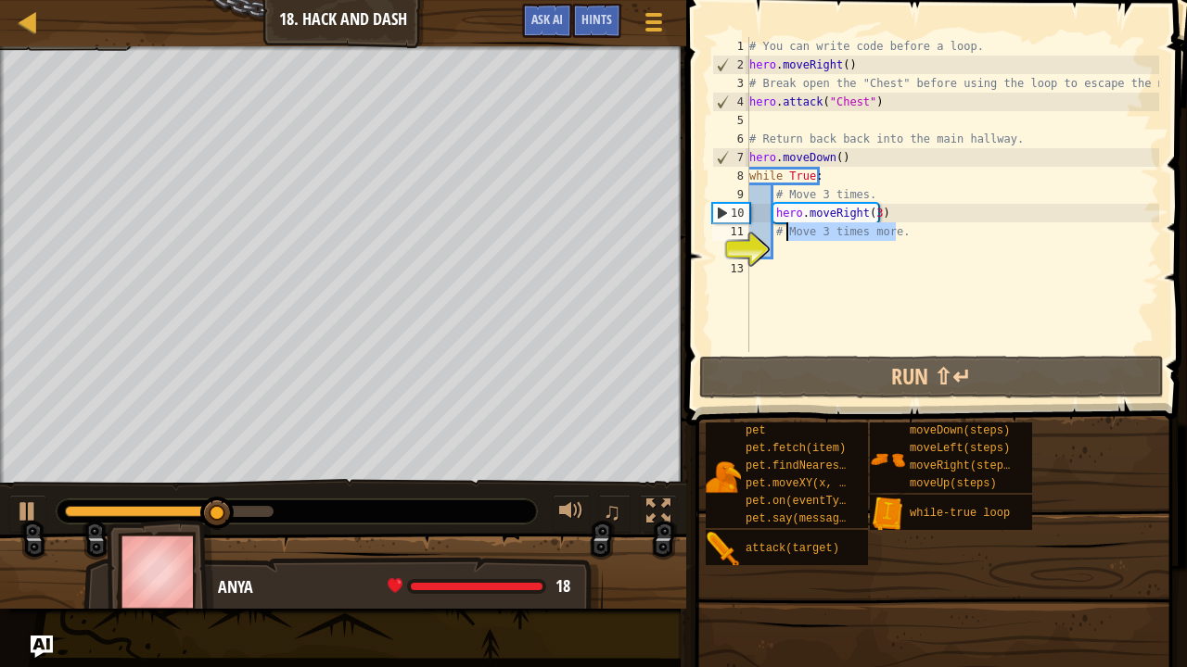
drag, startPoint x: 896, startPoint y: 237, endPoint x: 784, endPoint y: 230, distance: 112.4
click at [784, 230] on div "# You can write code before a loop. hero . moveRight ( ) # Break open the "Ches…" at bounding box center [951, 213] width 413 height 352
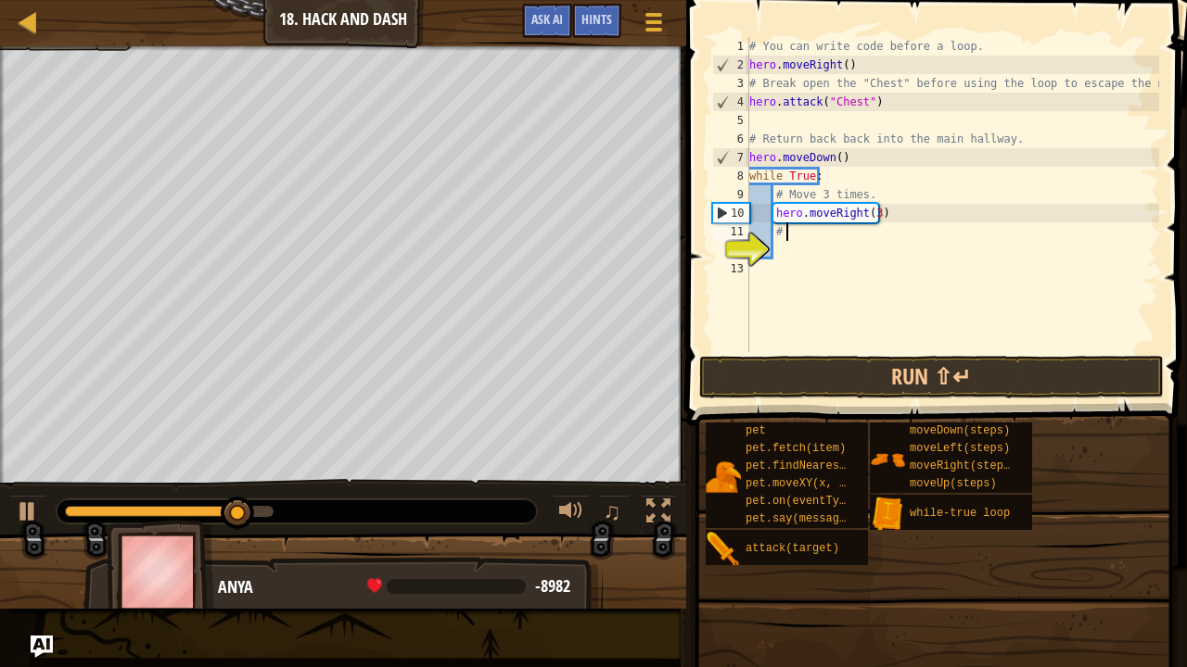
type textarea "#"
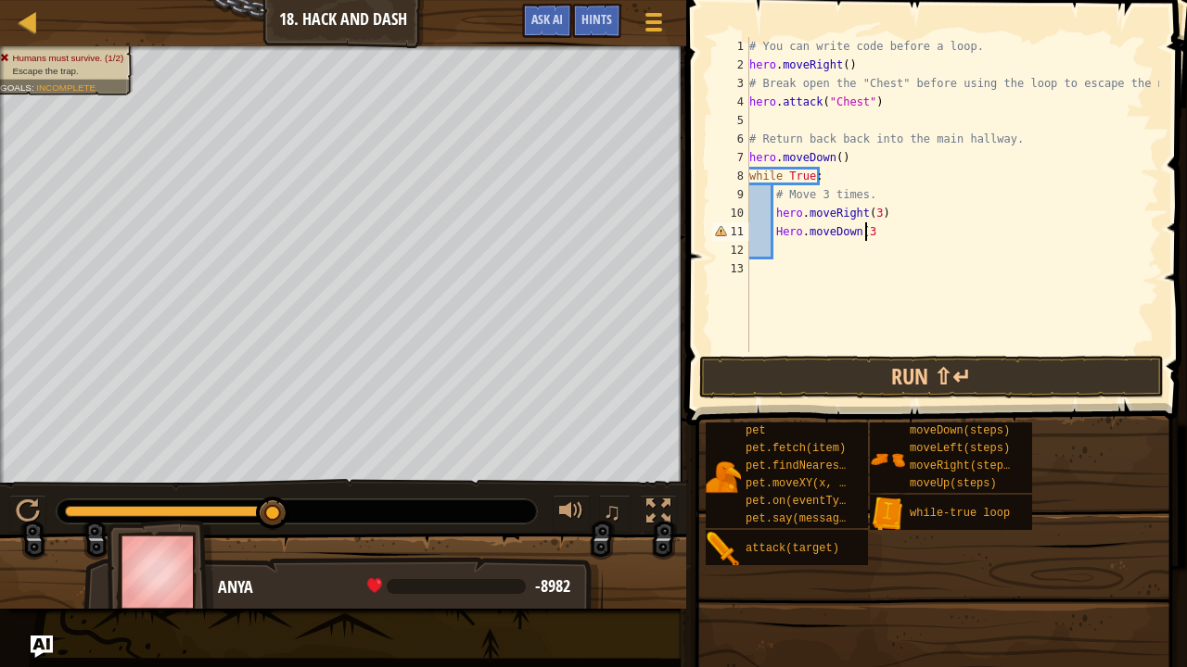
scroll to position [8, 9]
click at [838, 373] on button "Run ⇧↵" at bounding box center [931, 377] width 464 height 43
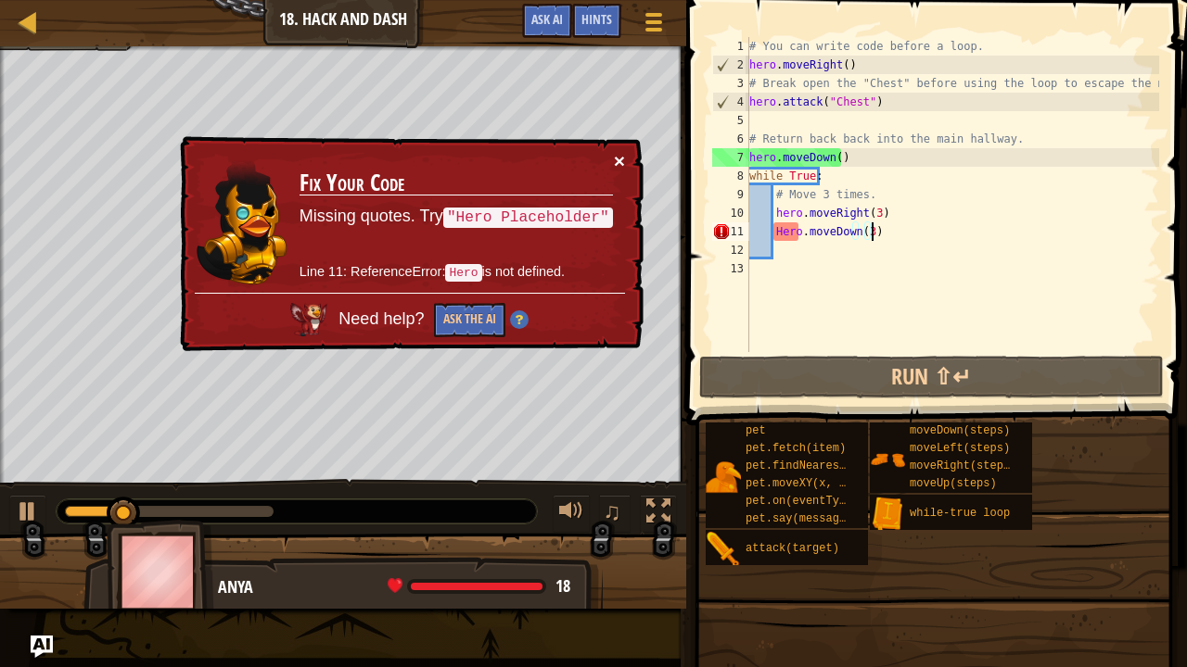
click at [617, 161] on button "×" at bounding box center [619, 160] width 11 height 19
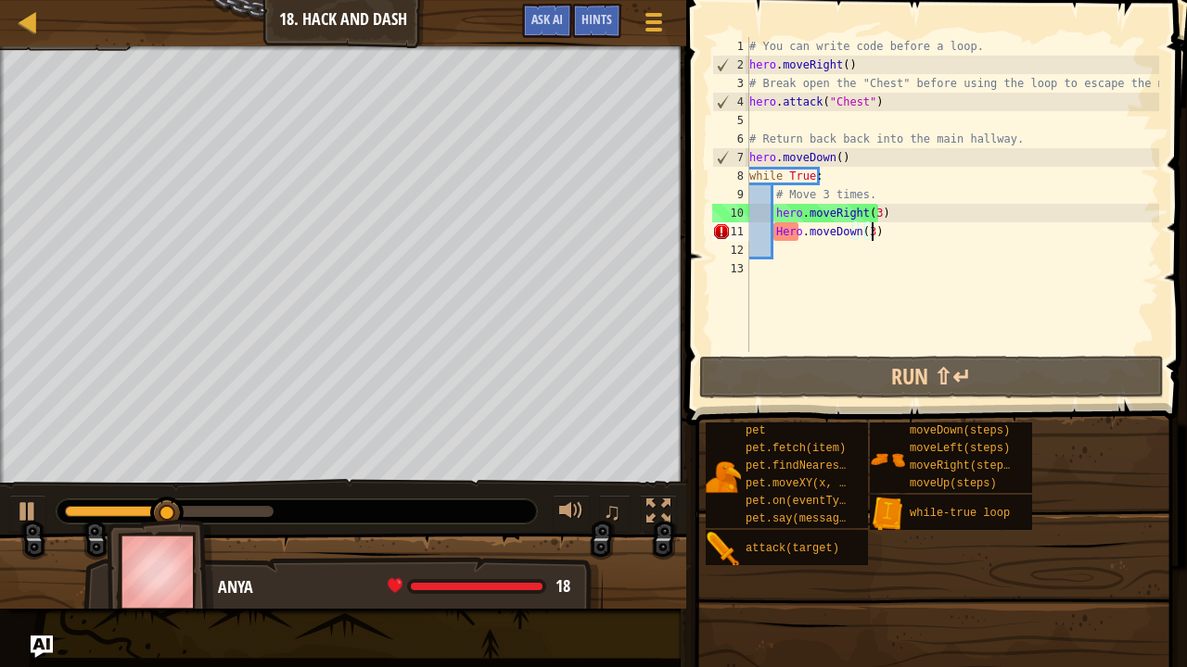
click at [781, 232] on div "# You can write code before a loop. hero . moveRight ( ) # Break open the "Ches…" at bounding box center [951, 213] width 413 height 352
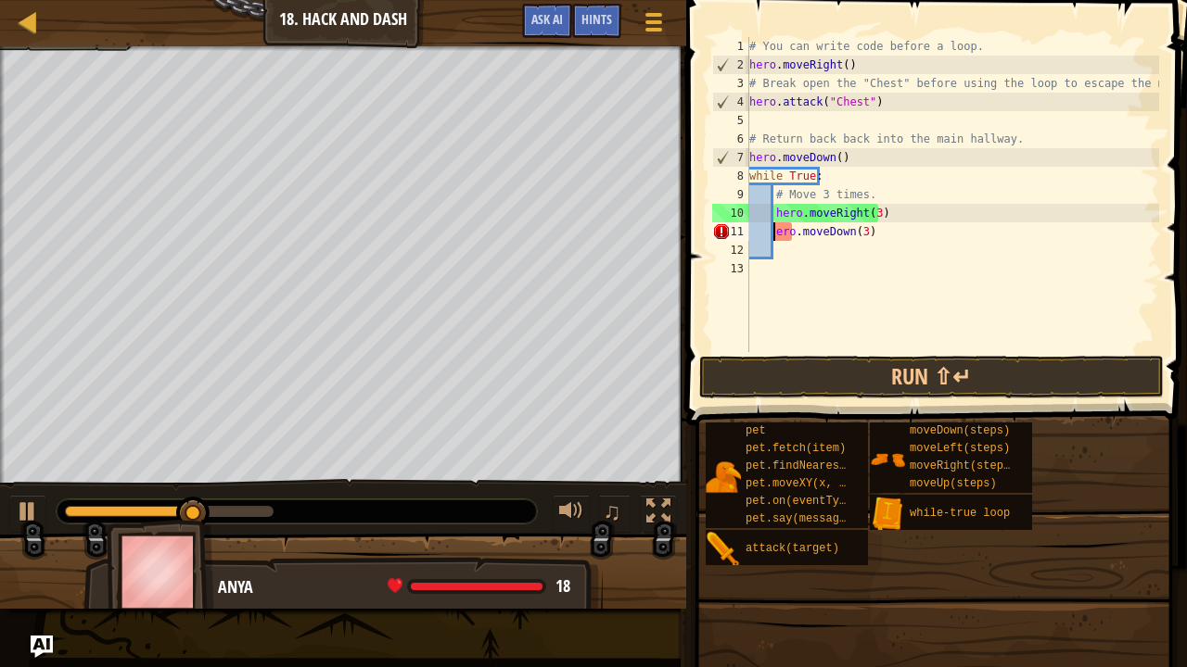
scroll to position [8, 2]
type textarea "hero.moveDown(3)"
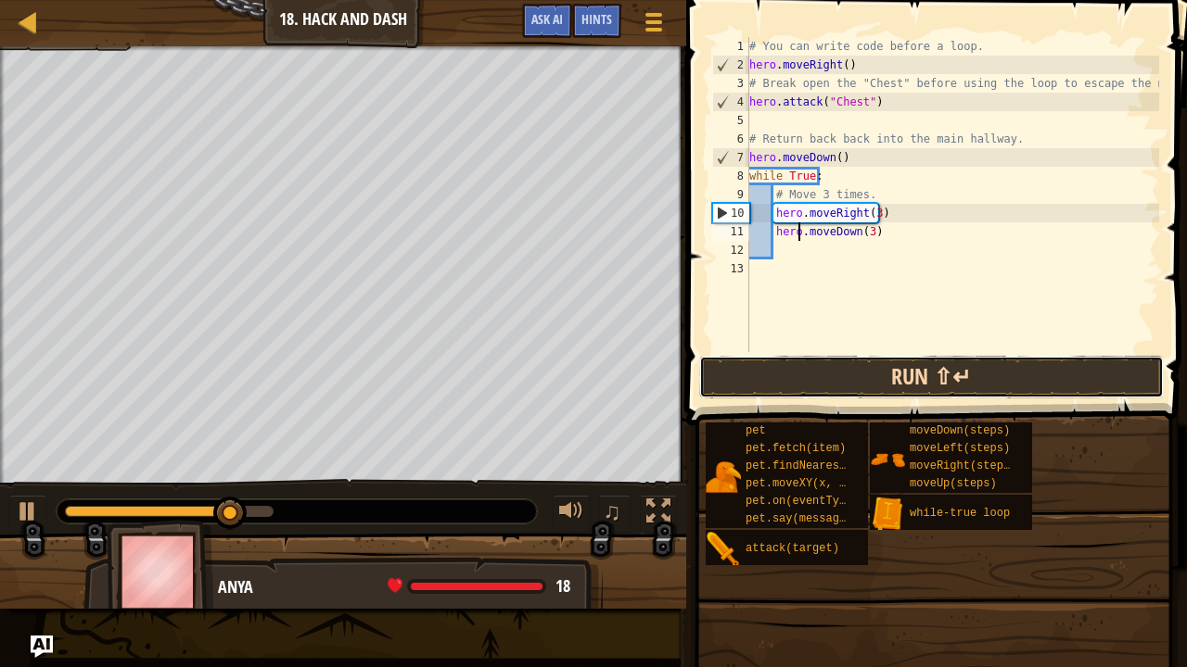
click at [888, 376] on button "Run ⇧↵" at bounding box center [931, 377] width 464 height 43
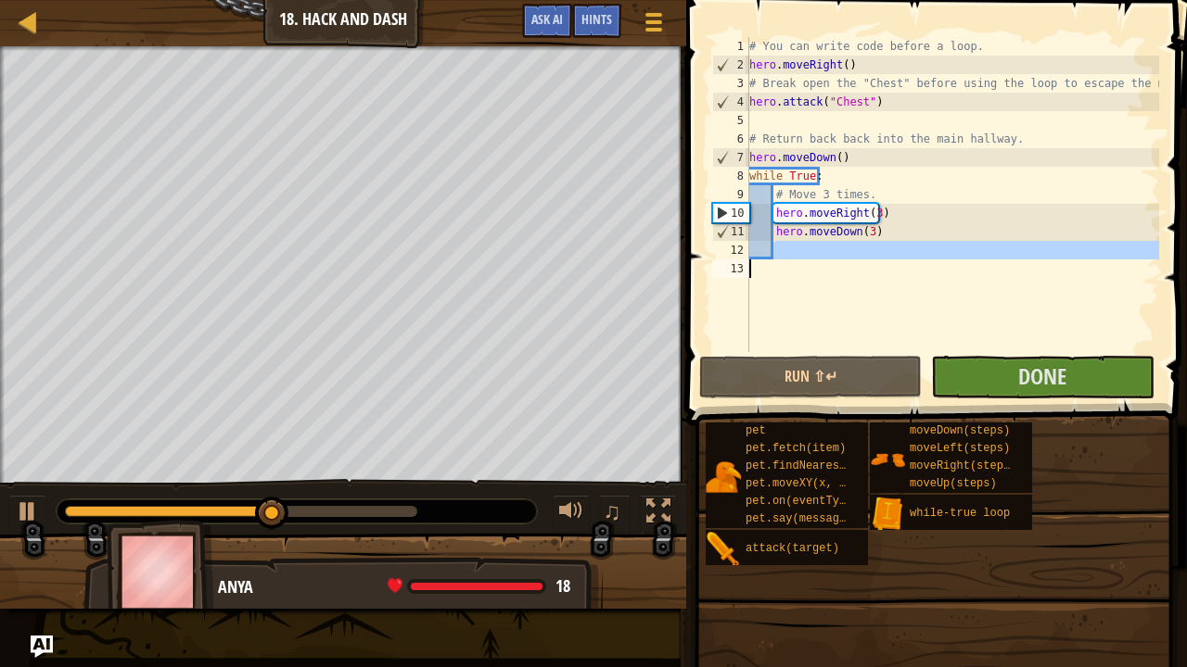
click at [671, 260] on div "Map Introduction to Computer Science 18. Hack and Dash Game Menu Done Hints Ask…" at bounding box center [593, 333] width 1187 height 667
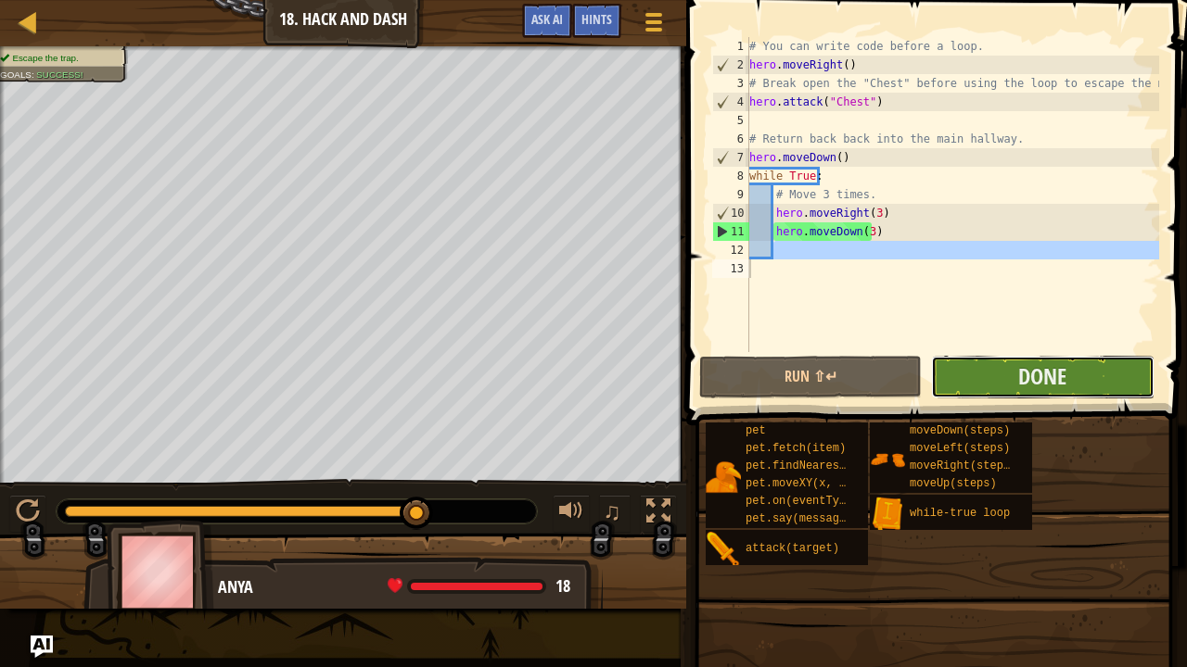
click at [1016, 379] on button "Done" at bounding box center [1042, 377] width 222 height 43
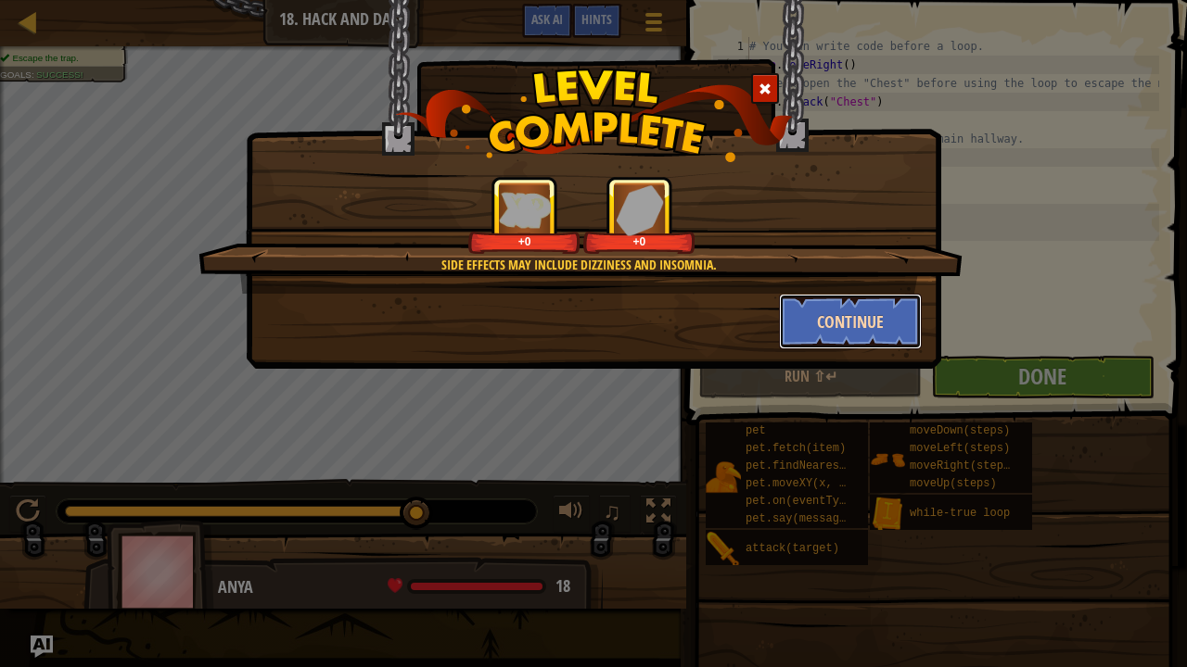
click at [857, 316] on button "Continue" at bounding box center [851, 322] width 144 height 56
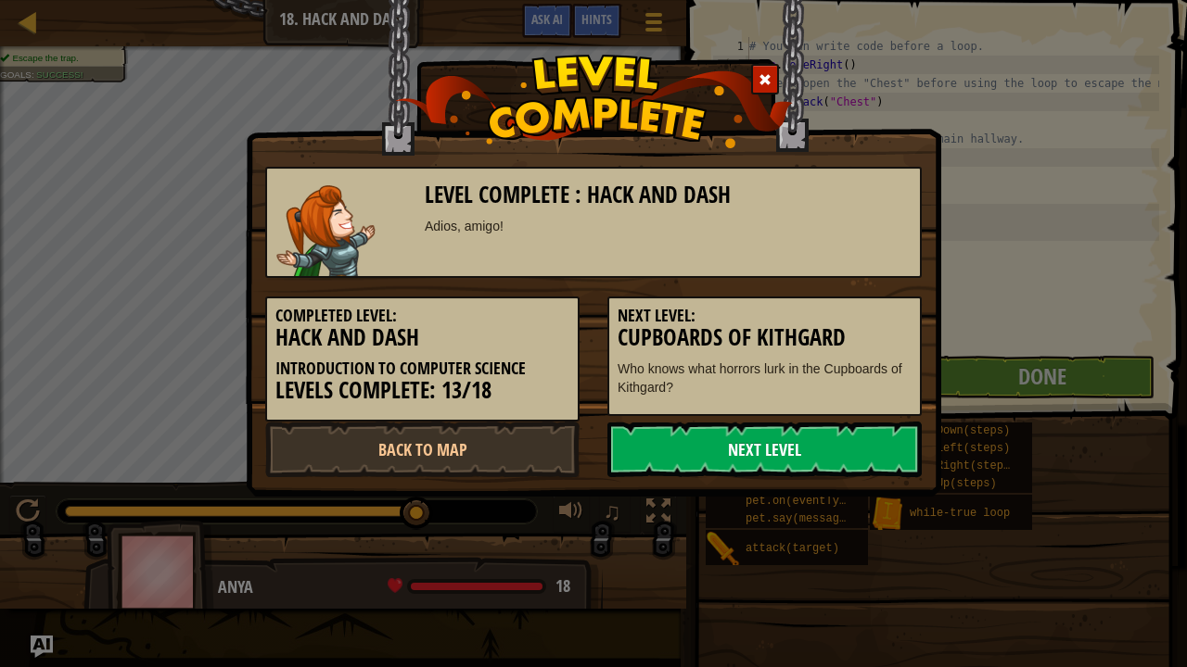
click at [753, 451] on link "Next Level" at bounding box center [764, 450] width 314 height 56
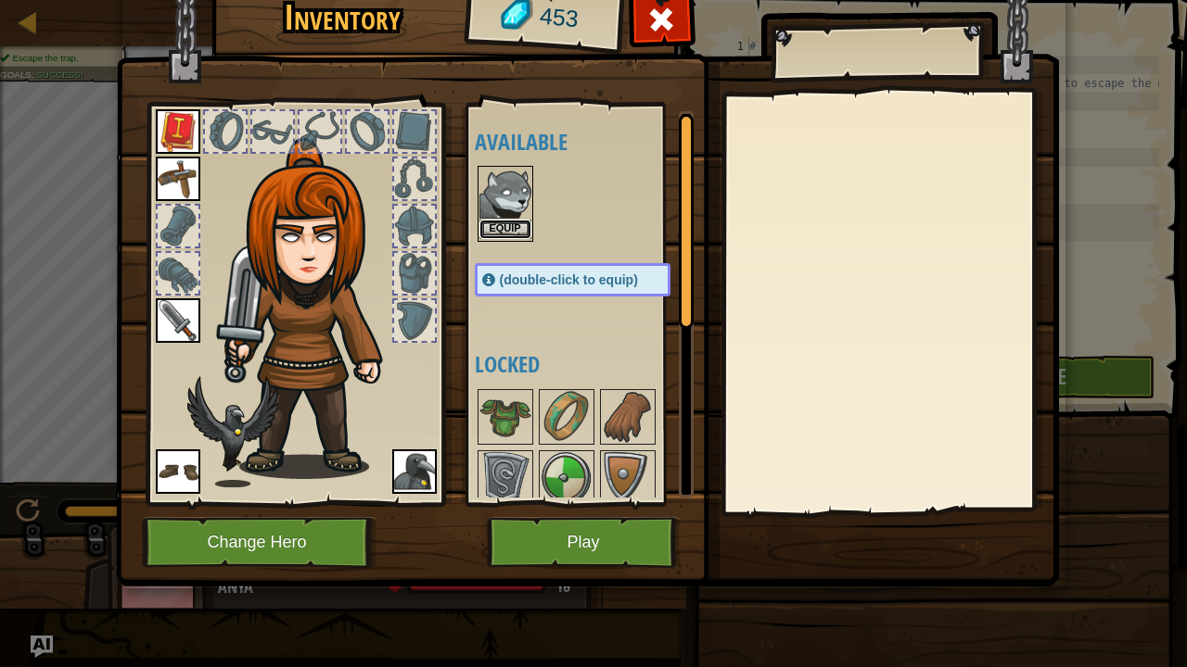
click at [493, 223] on button "Equip" at bounding box center [505, 229] width 52 height 19
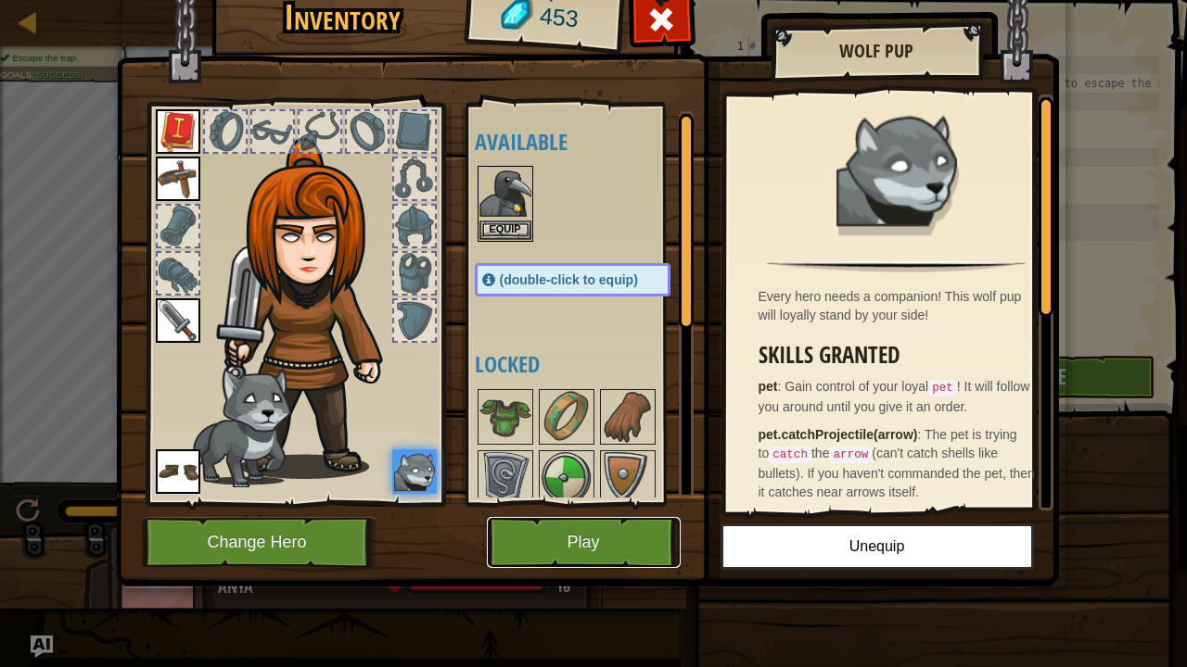
click at [568, 525] on button "Play" at bounding box center [584, 542] width 194 height 51
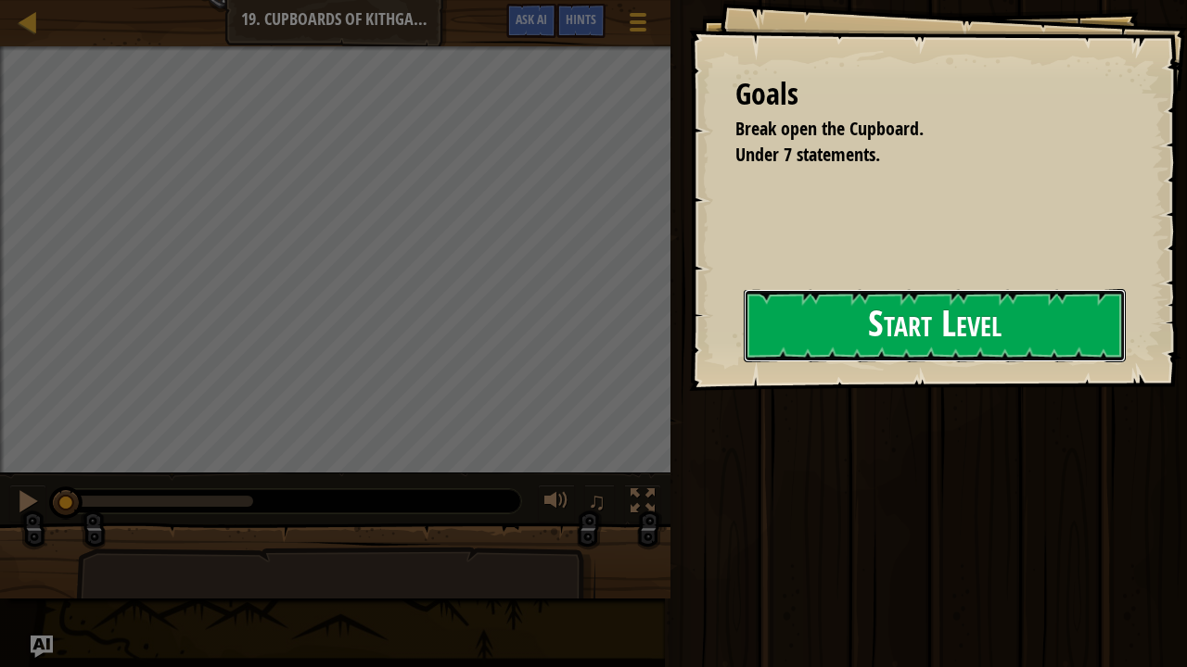
click at [881, 346] on button "Start Level" at bounding box center [934, 325] width 382 height 73
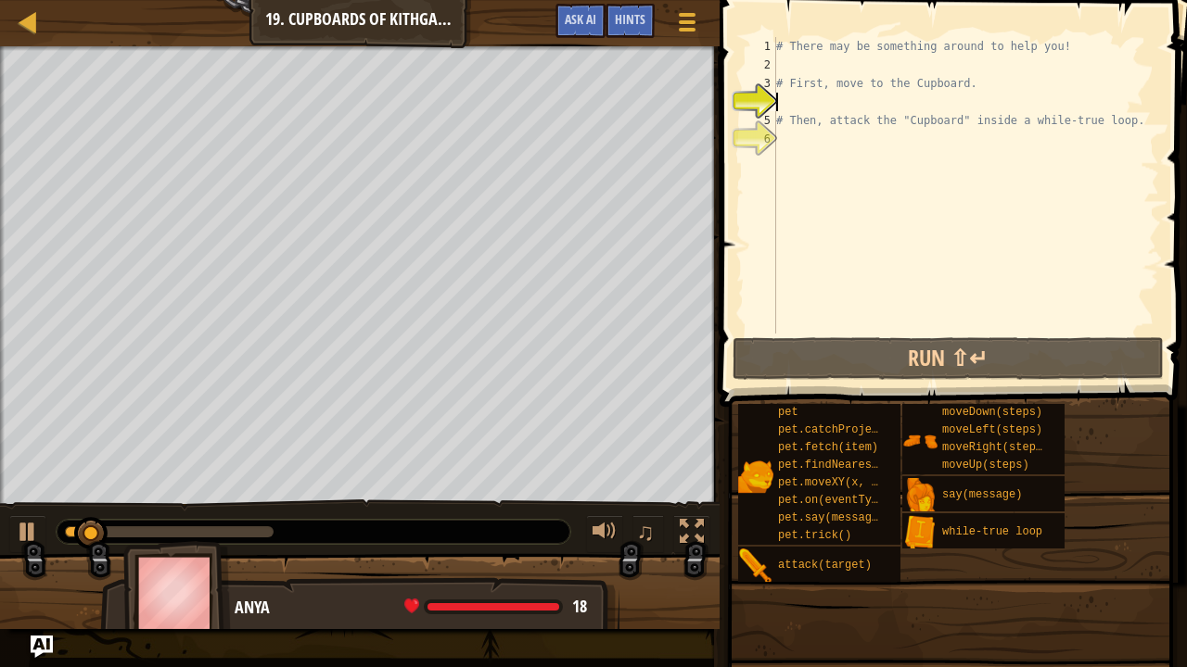
click at [864, 58] on div "# There may be something around to help you! # First, move to the Cupboard. # T…" at bounding box center [965, 204] width 387 height 334
type textarea "h"
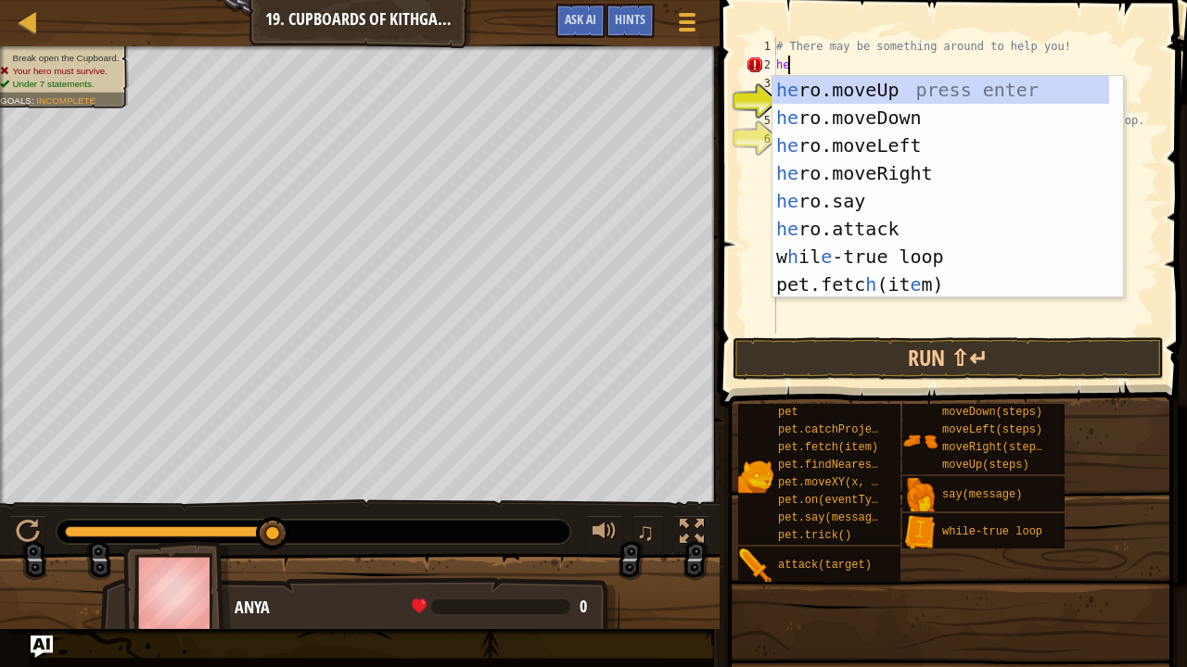
scroll to position [8, 0]
type textarea "h"
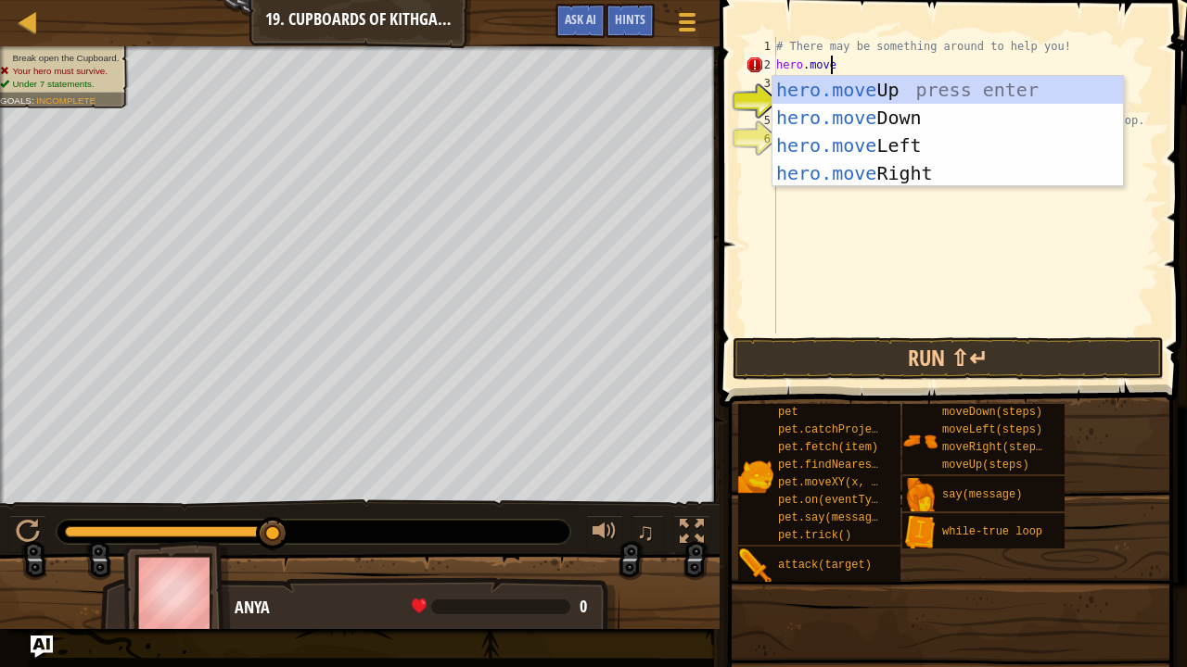
scroll to position [8, 4]
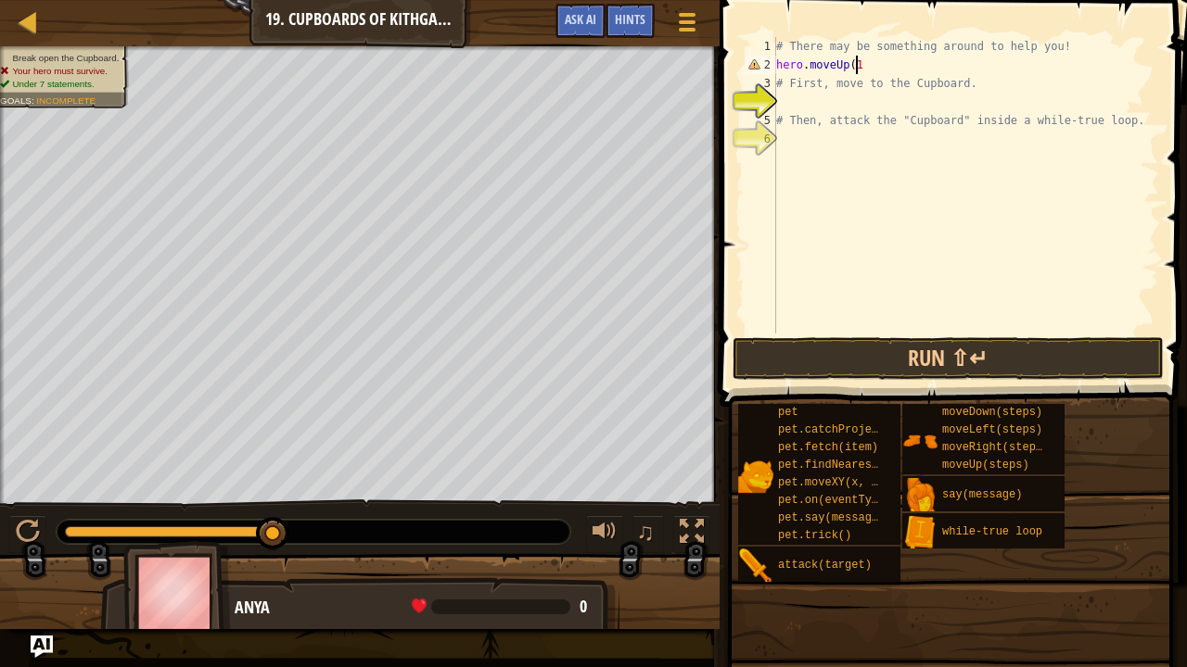
type textarea "hero.moveUp(1)"
click at [792, 100] on div "# There may be something around to help you! hero . moveUp ( 1 ) # First, move …" at bounding box center [965, 204] width 387 height 334
type textarea "hero.moveRight(2)"
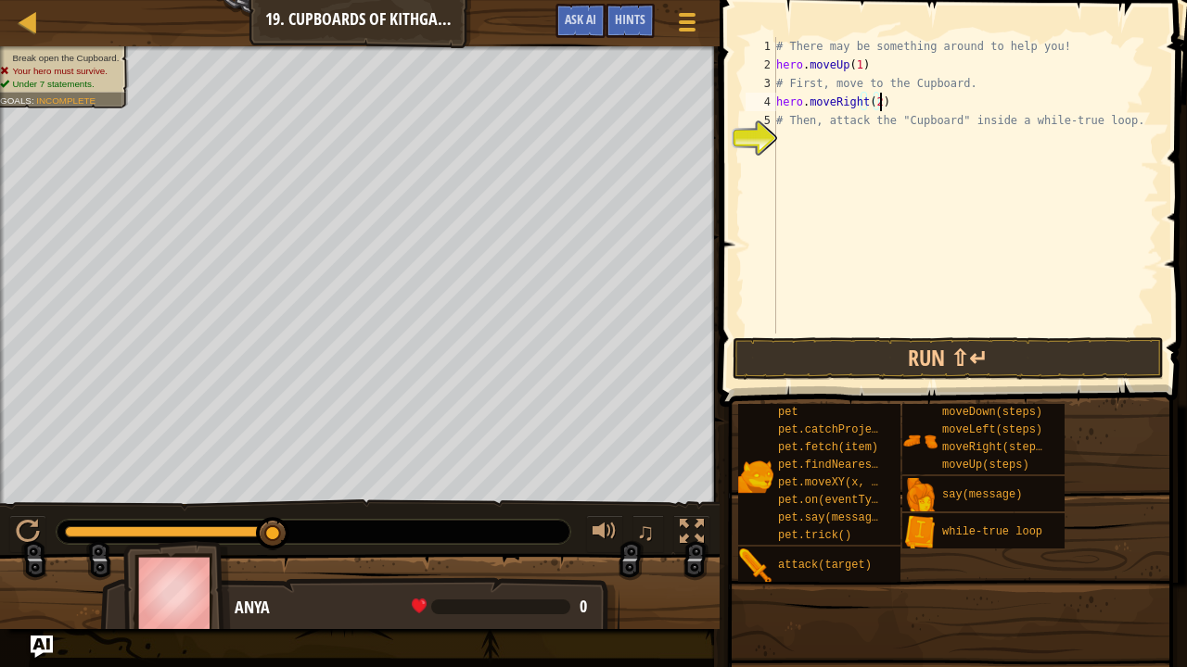
click at [781, 144] on div "# There may be something around to help you! hero . moveUp ( 1 ) # First, move …" at bounding box center [965, 204] width 387 height 334
click at [796, 133] on div "# There may be something around to help you! hero . moveUp ( 1 ) # First, move …" at bounding box center [965, 204] width 387 height 334
type textarea "hero.moveDown(2)"
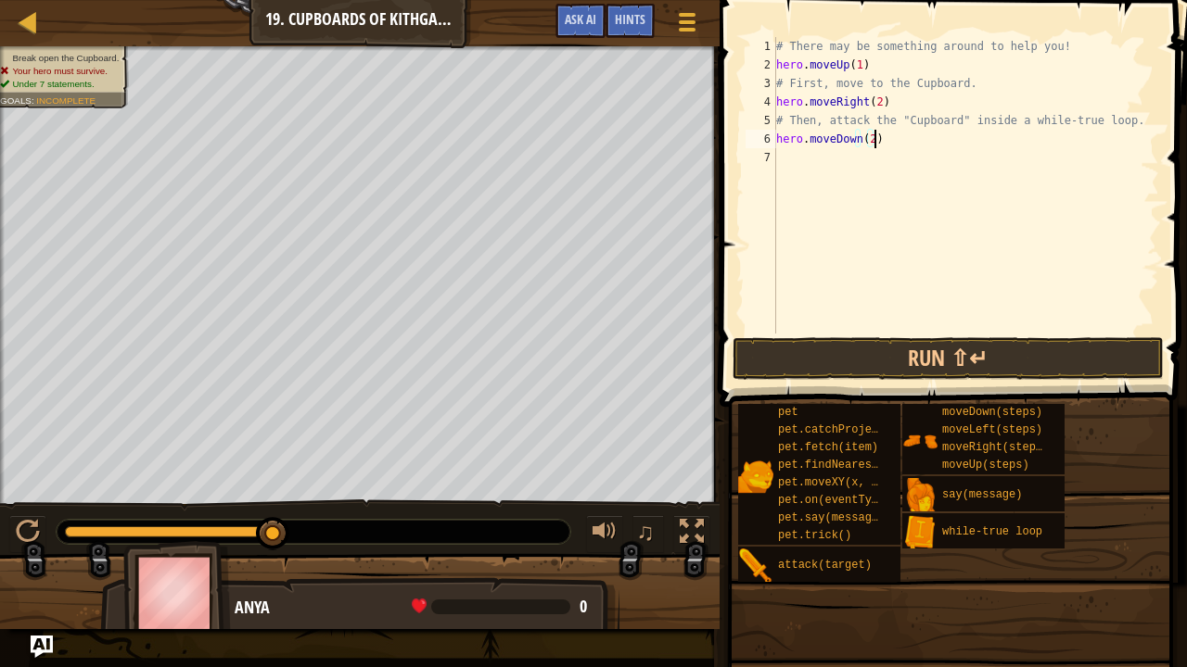
click at [832, 156] on div "# There may be something around to help you! hero . moveUp ( 1 ) # First, move …" at bounding box center [965, 204] width 387 height 334
click at [860, 158] on div "# There may be something around to help you! hero . moveUp ( 1 ) # First, move …" at bounding box center [965, 204] width 387 height 334
click at [951, 161] on div "# There may be something around to help you! hero . moveUp ( 1 ) # First, move …" at bounding box center [965, 204] width 387 height 334
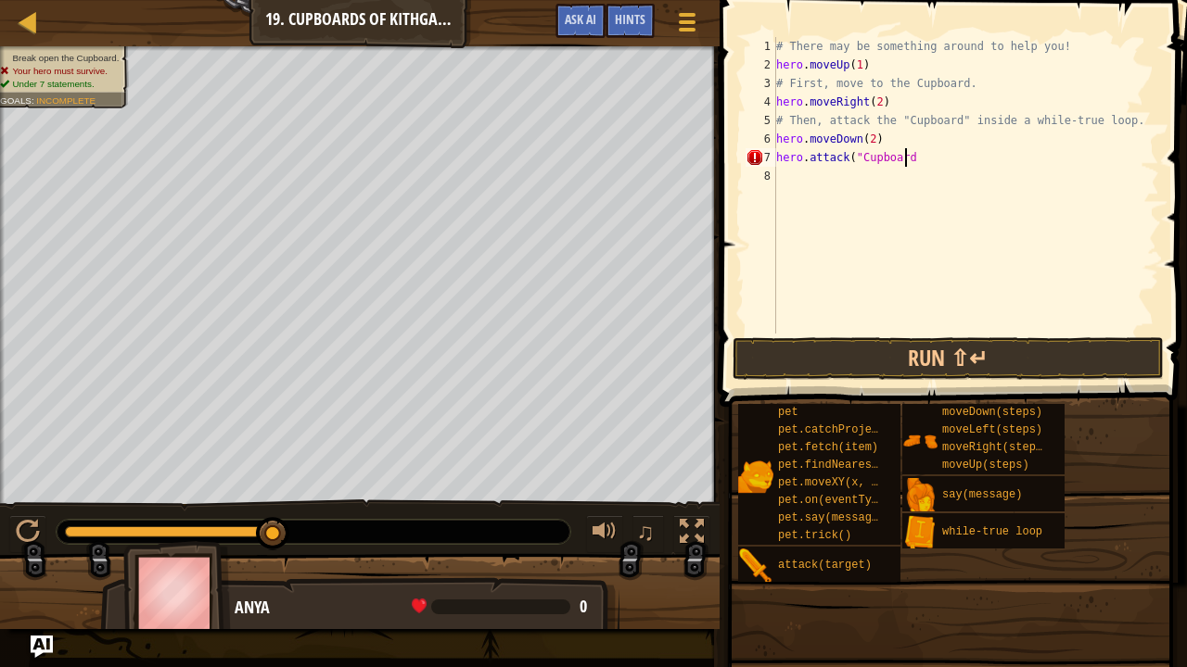
scroll to position [8, 10]
type textarea "hero.attack("Cupboard")"
click at [857, 367] on button "Run ⇧↵" at bounding box center [948, 358] width 432 height 43
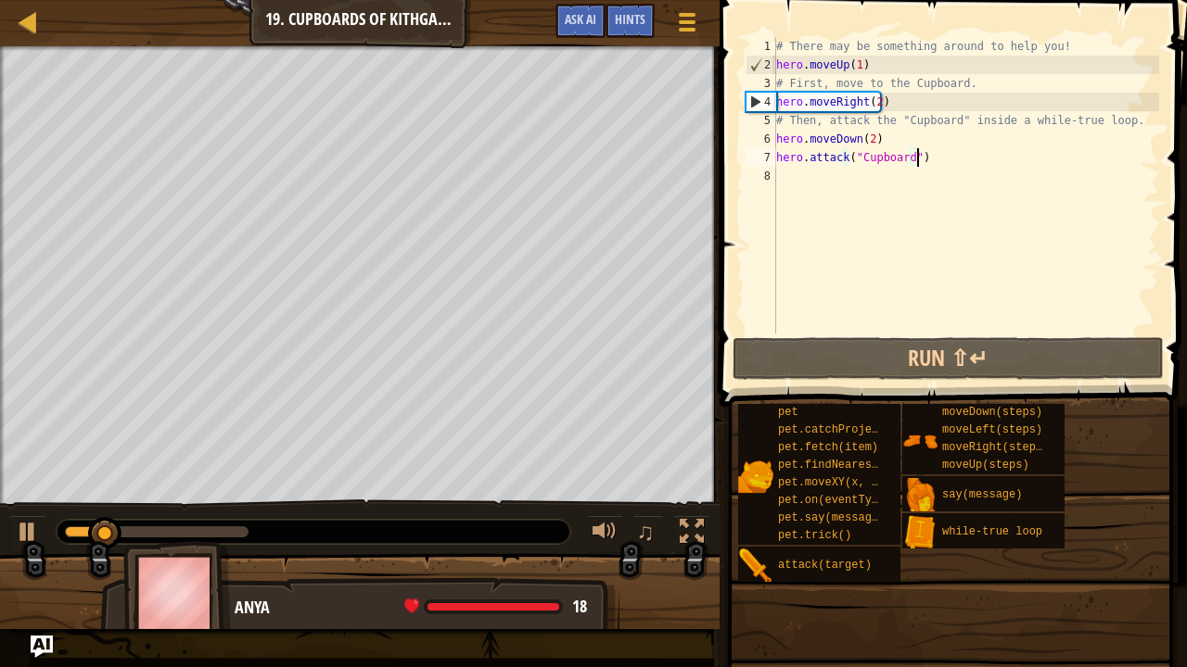
click at [208, 534] on div "0:12.8 Now: 0:03.3 Max: 0:15.1" at bounding box center [157, 532] width 184 height 11
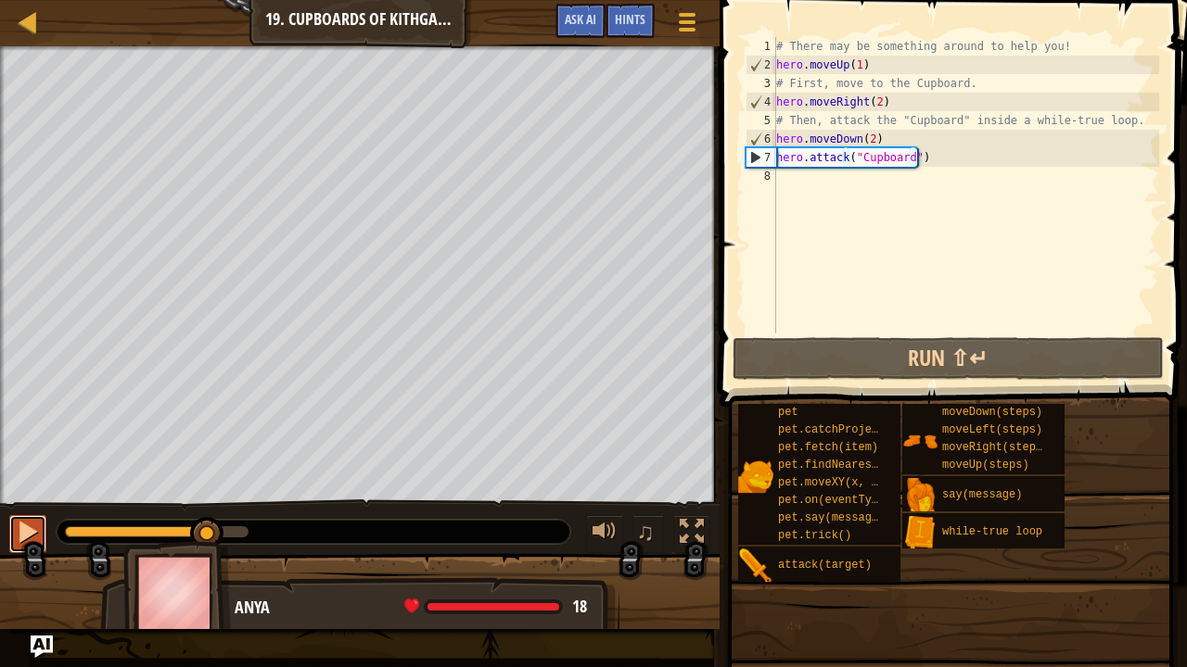
click at [25, 524] on div at bounding box center [28, 532] width 24 height 24
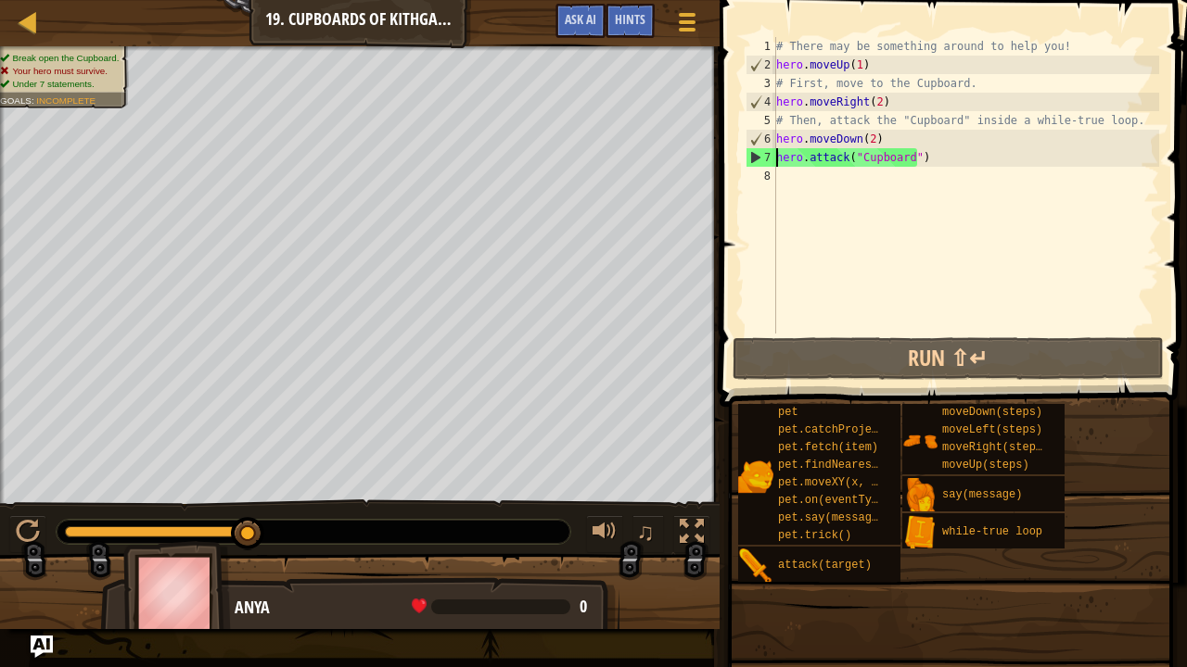
click at [777, 159] on div "# There may be something around to help you! hero . moveUp ( 1 ) # First, move …" at bounding box center [965, 204] width 387 height 334
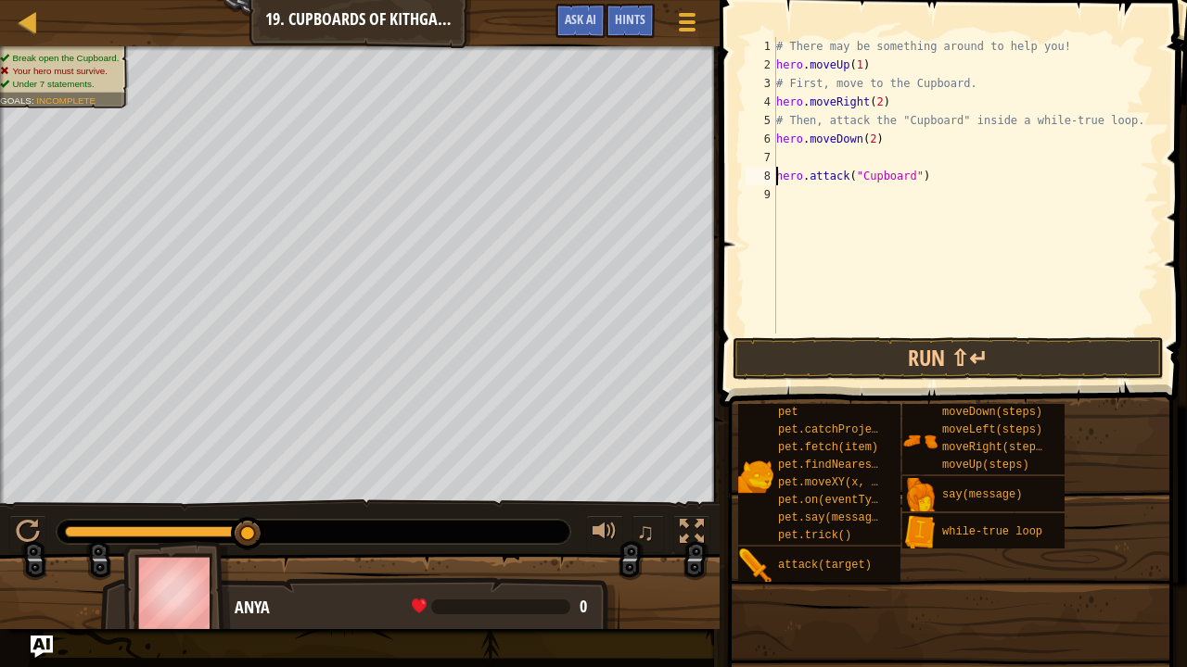
click at [778, 159] on div "# There may be something around to help you! hero . moveUp ( 1 ) # First, move …" at bounding box center [965, 204] width 387 height 334
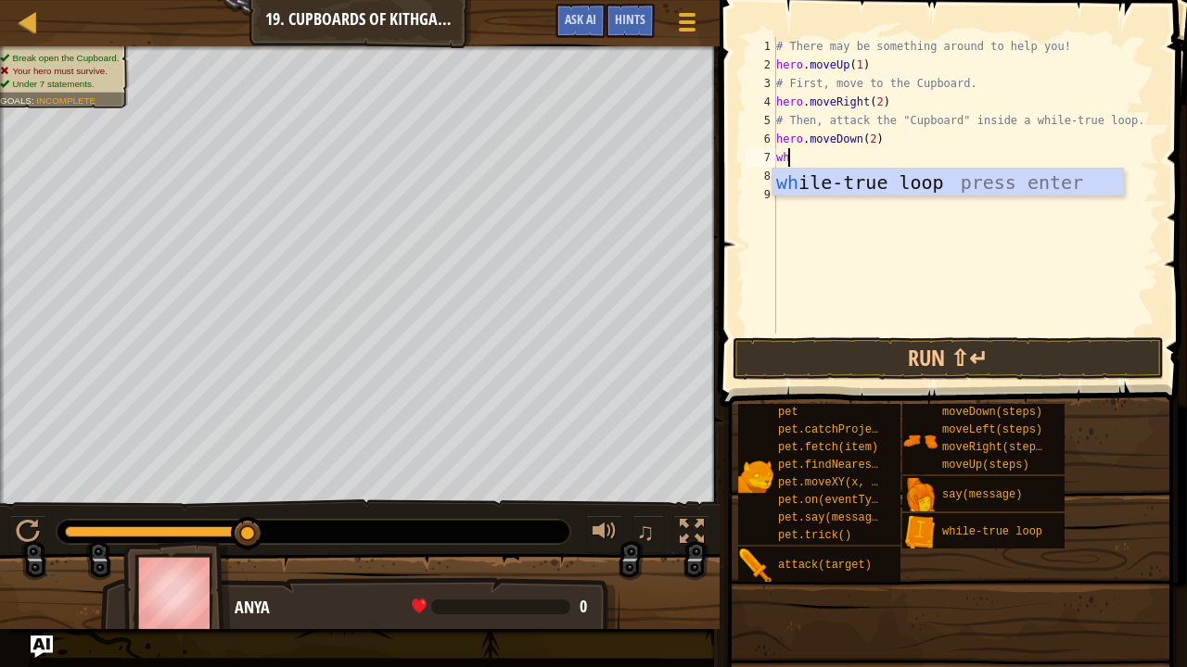
scroll to position [8, 0]
type textarea "whil"
click at [803, 192] on div "whil e-true loop press enter" at bounding box center [947, 210] width 351 height 83
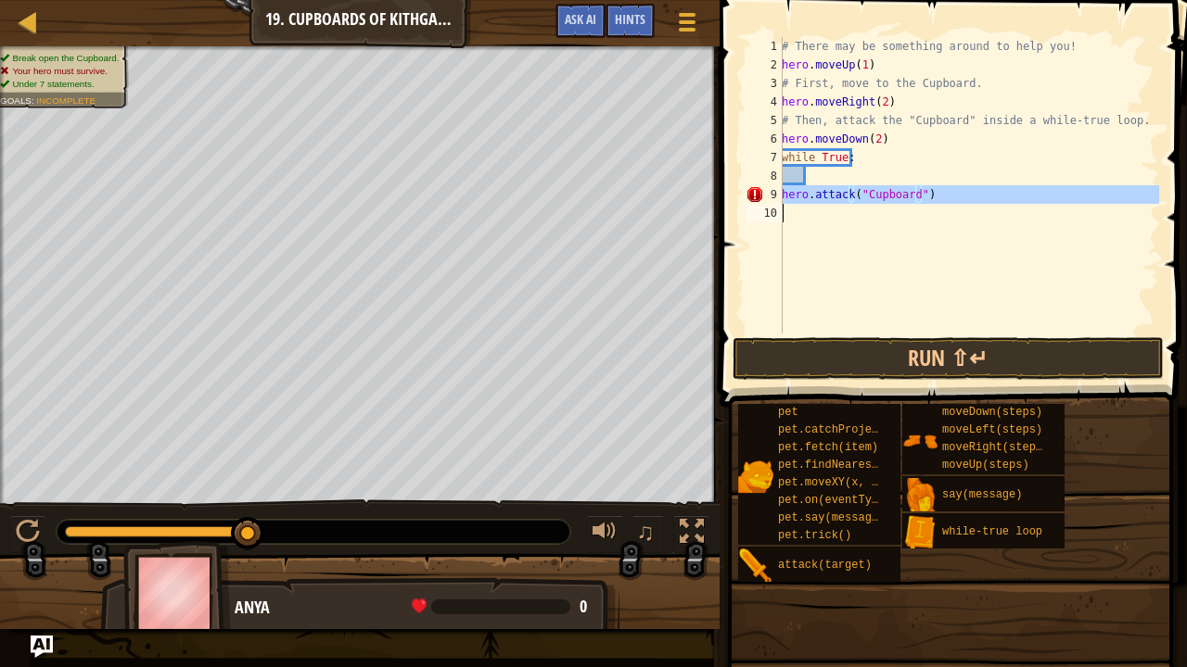
drag, startPoint x: 784, startPoint y: 194, endPoint x: 953, endPoint y: 204, distance: 169.0
click at [953, 204] on div "# There may be something around to help you! hero . moveUp ( 1 ) # First, move …" at bounding box center [968, 204] width 381 height 334
type textarea "hero.attack("Cupboard")"
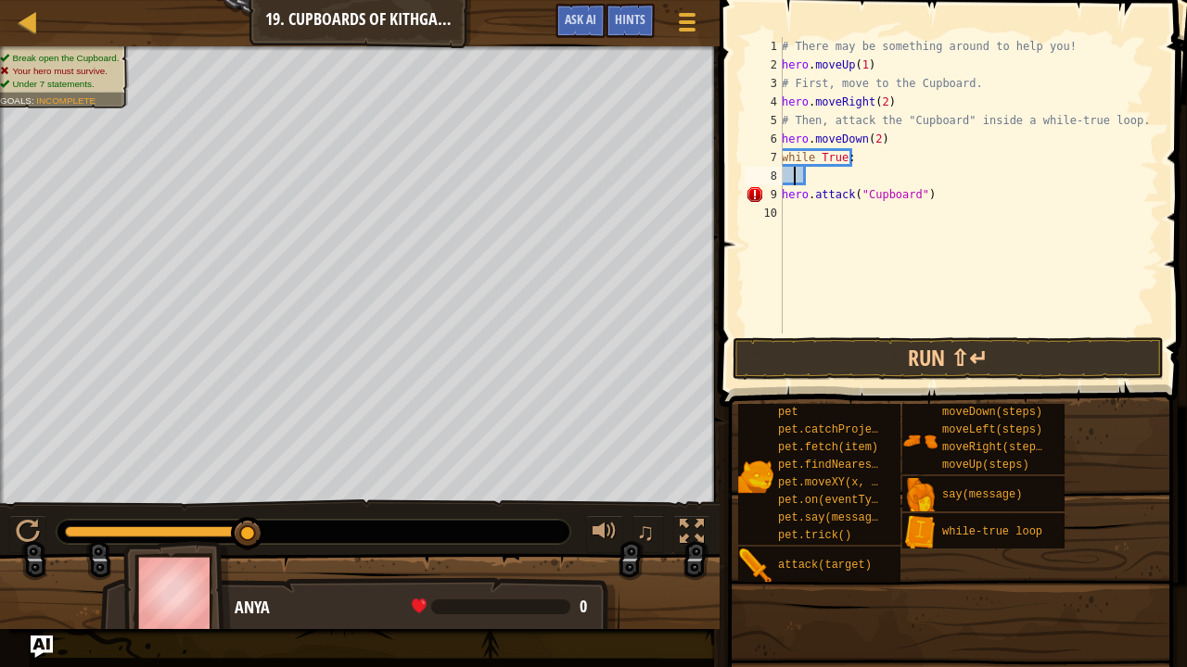
click at [794, 171] on div "# There may be something around to help you! hero . moveUp ( 1 ) # First, move …" at bounding box center [968, 204] width 381 height 334
paste textarea
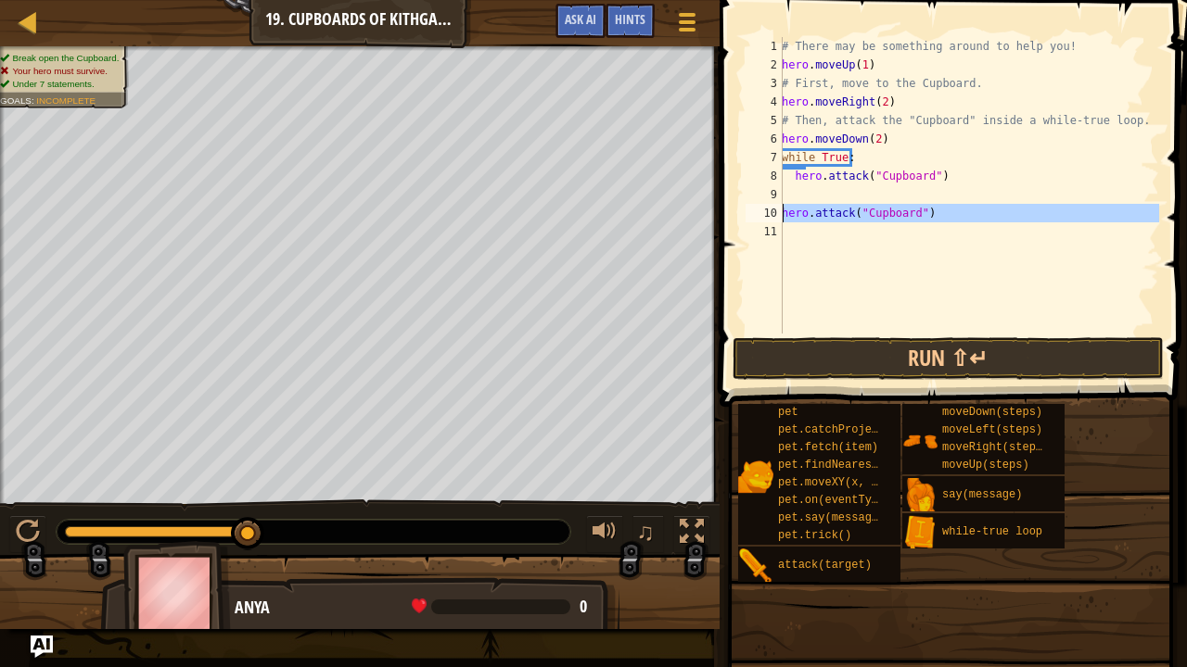
drag, startPoint x: 948, startPoint y: 222, endPoint x: 755, endPoint y: 216, distance: 193.9
click at [755, 216] on div "1 2 3 4 5 6 7 8 9 10 11 # There may be something around to help you! hero . mov…" at bounding box center [950, 185] width 417 height 297
type textarea "hero.attack("Cupboard")"
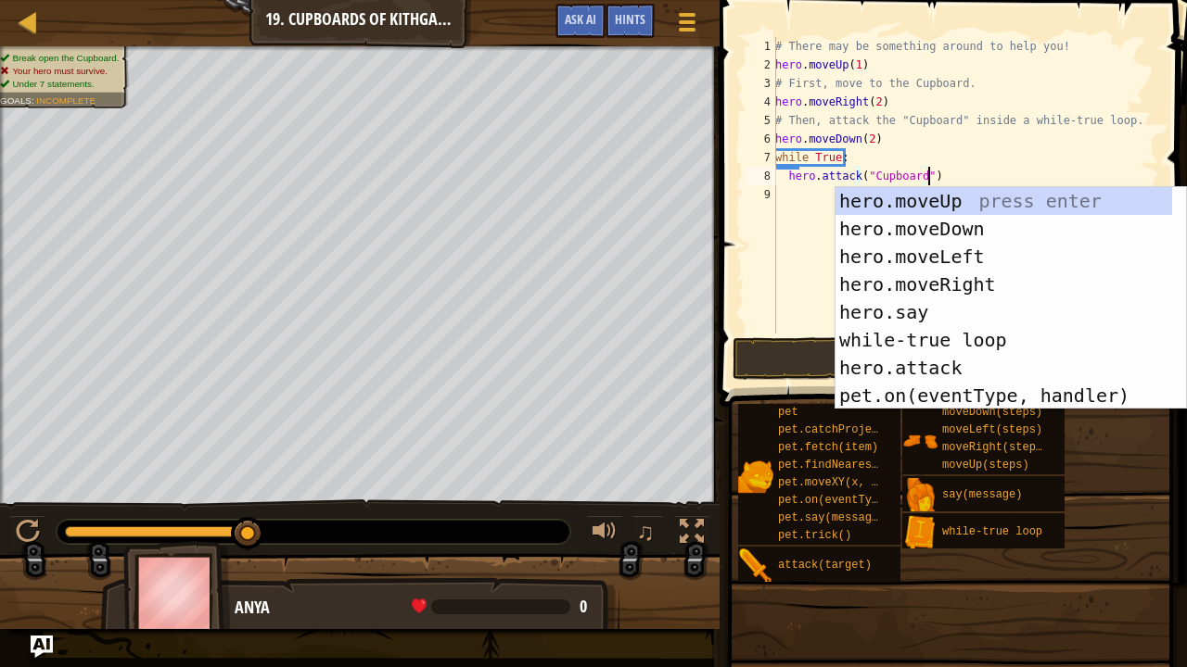
click at [788, 176] on div "# There may be something around to help you! hero . moveUp ( 1 ) # First, move …" at bounding box center [964, 204] width 387 height 334
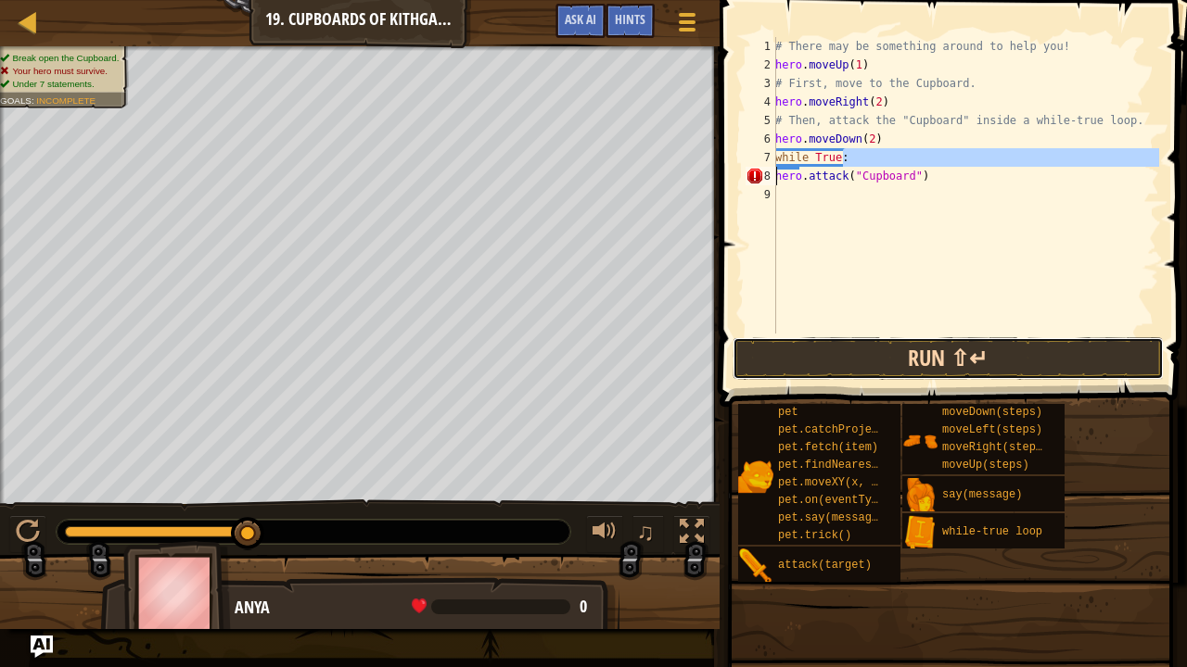
click at [832, 367] on button "Run ⇧↵" at bounding box center [948, 358] width 432 height 43
type textarea "hero.attack("Cupboard")"
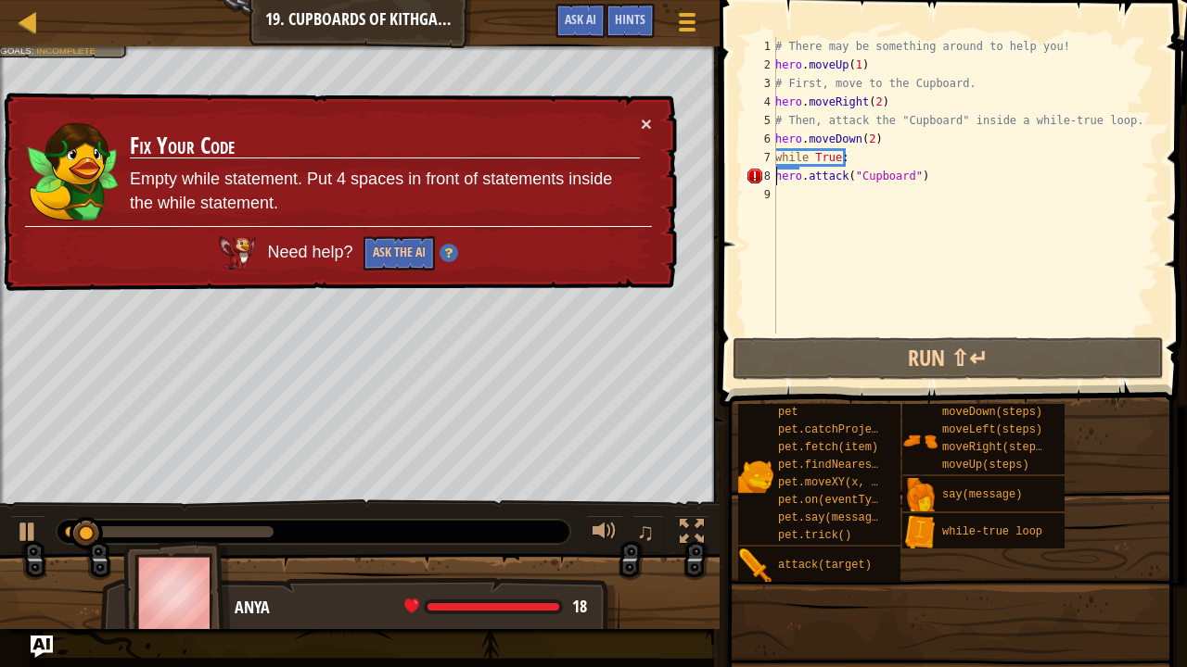
click at [656, 121] on div "× Fix Your Code Empty while statement. Put 4 spaces in front of statements insi…" at bounding box center [338, 192] width 677 height 199
click at [641, 121] on button "×" at bounding box center [646, 123] width 11 height 19
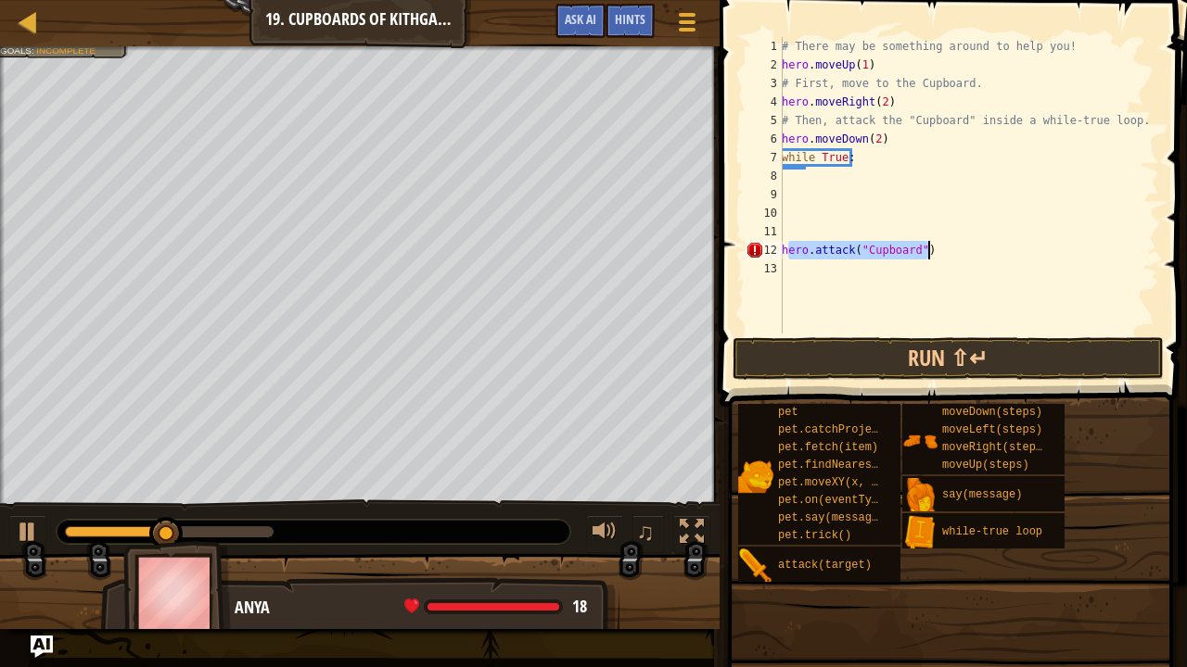
drag, startPoint x: 785, startPoint y: 249, endPoint x: 930, endPoint y: 254, distance: 144.7
click at [930, 254] on div "# There may be something around to help you! hero . moveUp ( 1 ) # First, move …" at bounding box center [968, 204] width 381 height 334
click at [930, 254] on div "# There may be something around to help you! hero . moveUp ( 1 ) # First, move …" at bounding box center [968, 185] width 381 height 297
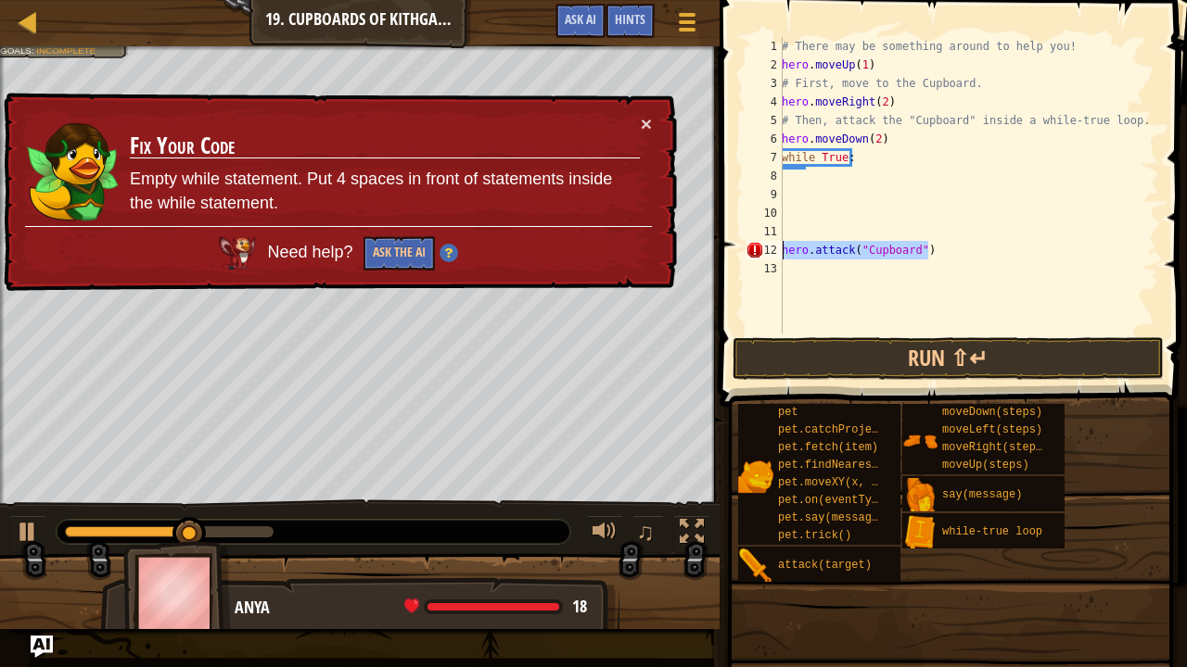
drag, startPoint x: 930, startPoint y: 254, endPoint x: 777, endPoint y: 252, distance: 153.0
click at [777, 252] on div "hero.attack("Cupboard") 1 2 3 4 5 6 7 8 9 10 11 12 13 # There may be something …" at bounding box center [950, 185] width 417 height 297
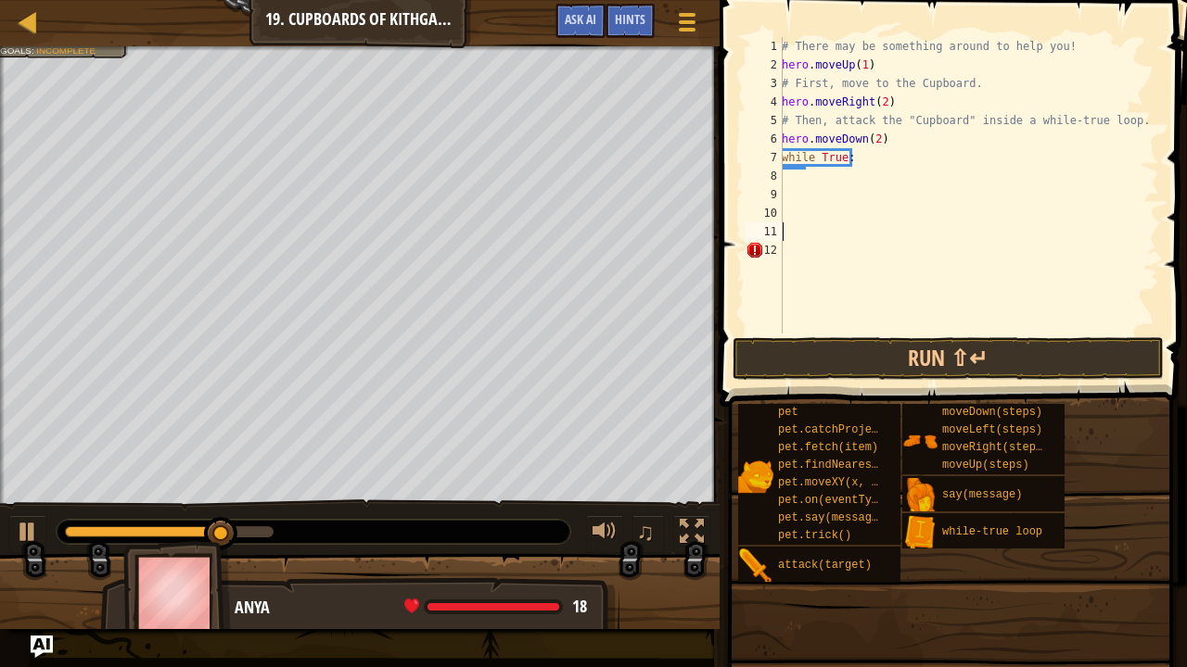
click at [799, 166] on div "# There may be something around to help you! hero . moveUp ( 1 ) # First, move …" at bounding box center [968, 204] width 381 height 334
paste textarea "hero.attack("Cupboard")"
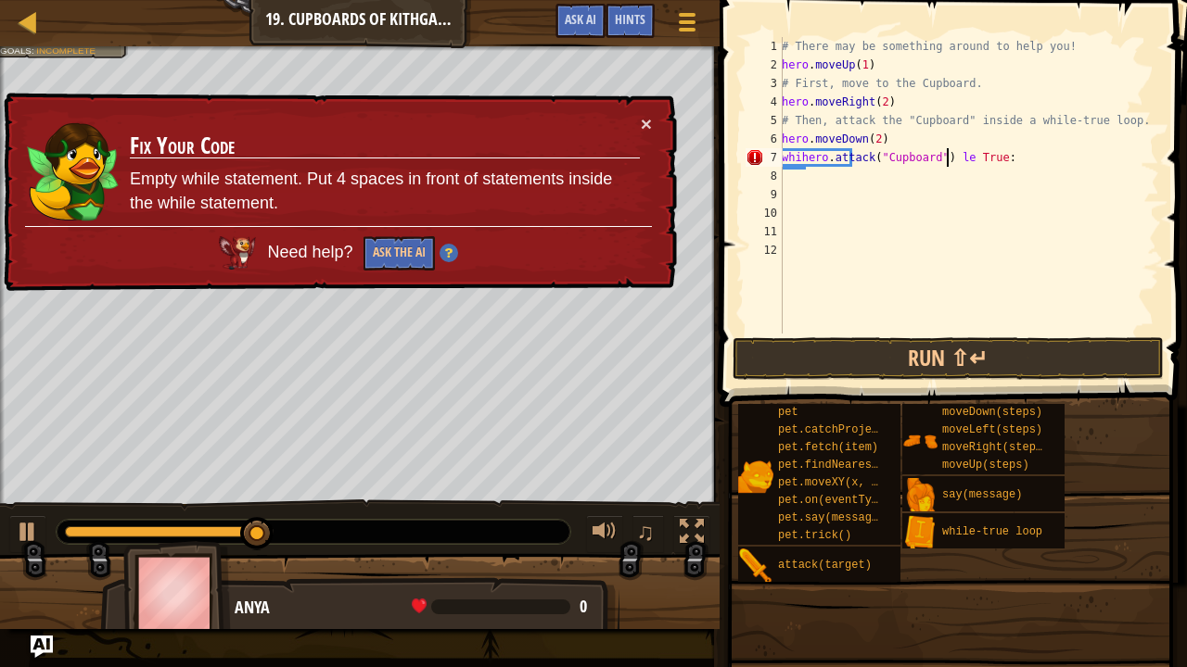
type textarea "while True:"
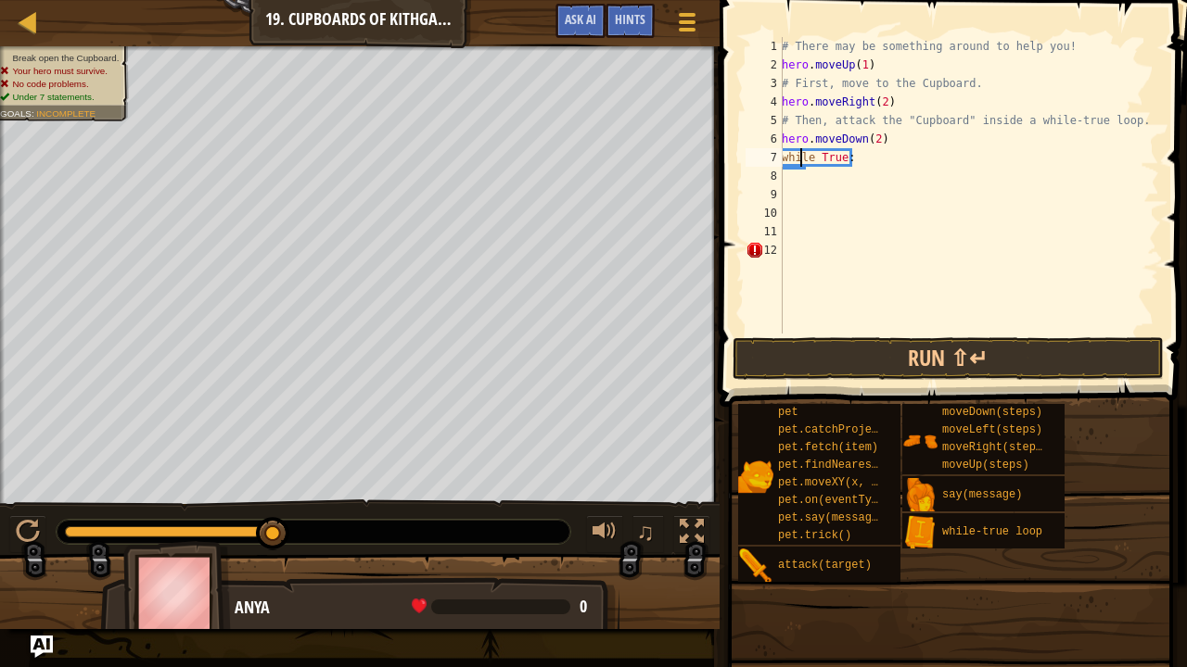
click at [794, 165] on div "# There may be something around to help you! hero . moveUp ( 1 ) # First, move …" at bounding box center [968, 204] width 381 height 334
click at [795, 171] on div "# There may be something around to help you! hero . moveUp ( 1 ) # First, move …" at bounding box center [968, 204] width 381 height 334
paste textarea "hero.attack("Cupboard")"
click at [786, 179] on div "# There may be something around to help you! hero . moveUp ( 1 ) # First, move …" at bounding box center [968, 204] width 381 height 334
click at [784, 179] on div "# There may be something around to help you! hero . moveUp ( 1 ) # First, move …" at bounding box center [968, 204] width 381 height 334
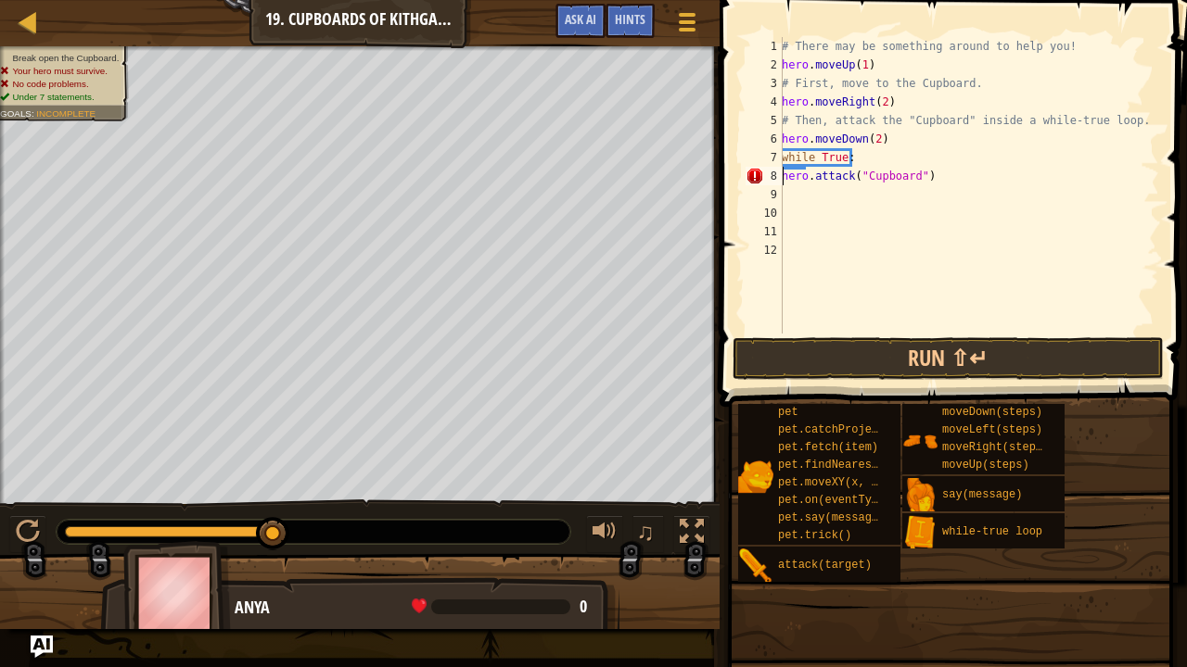
type textarea "hero.attack("Cupboard")"
click at [912, 363] on button "Run ⇧↵" at bounding box center [948, 358] width 432 height 43
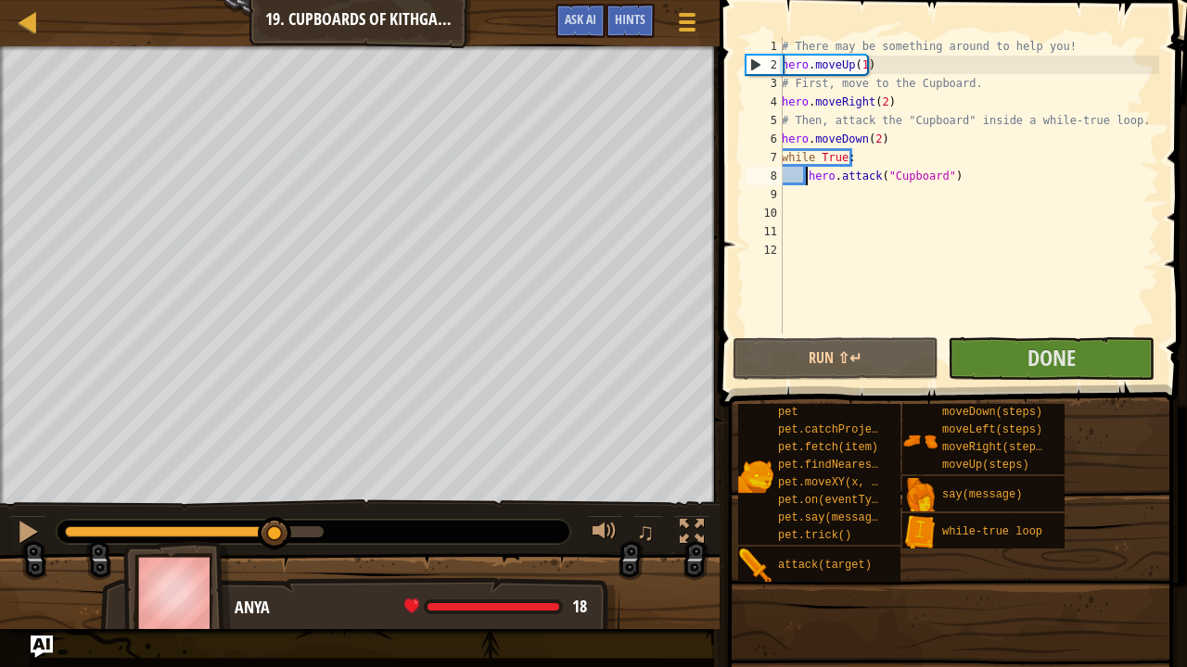
click at [274, 528] on div at bounding box center [194, 532] width 259 height 11
click at [23, 523] on div at bounding box center [28, 532] width 24 height 24
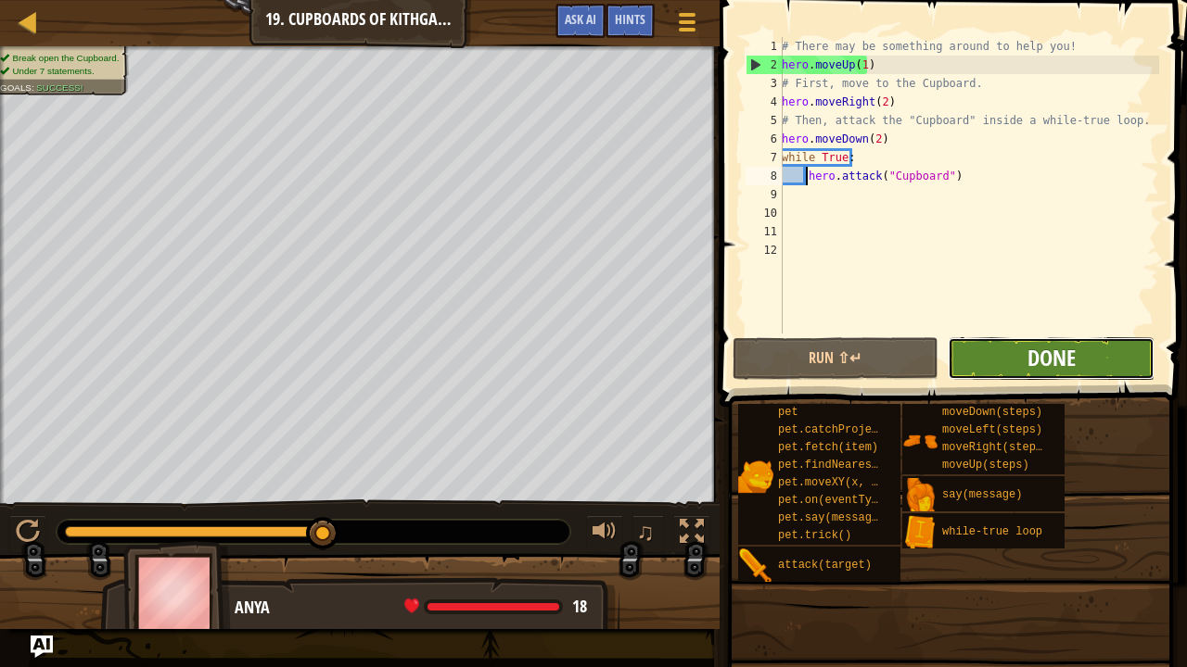
click at [1035, 362] on span "Done" at bounding box center [1051, 358] width 48 height 30
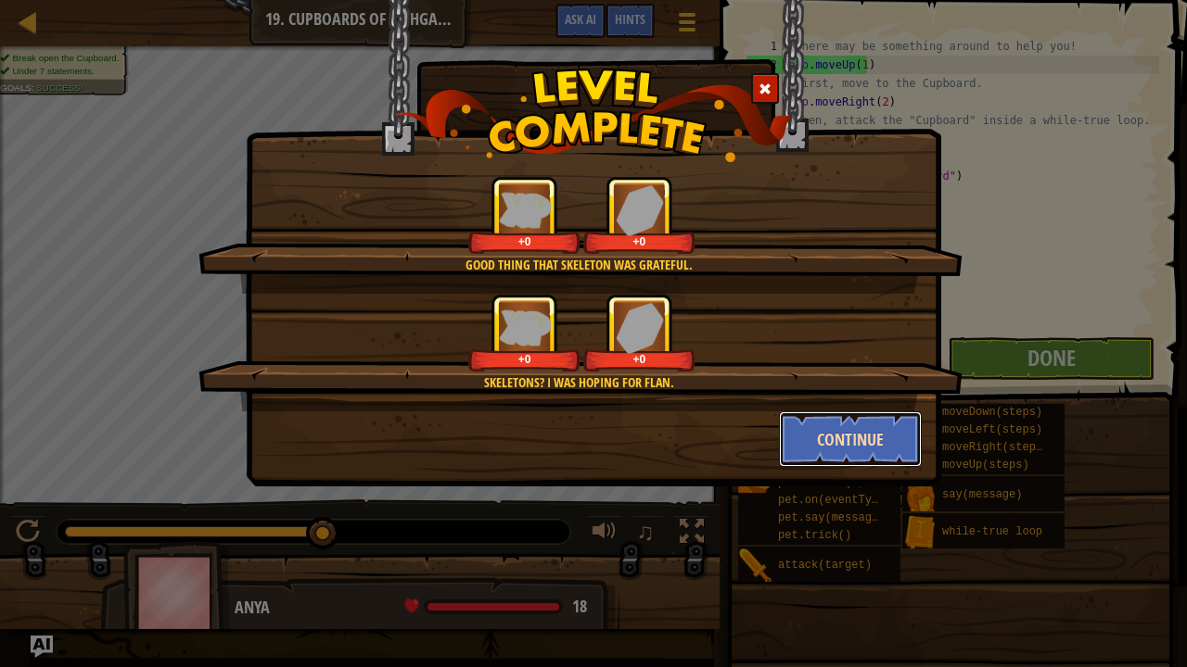
click at [837, 424] on button "Continue" at bounding box center [851, 440] width 144 height 56
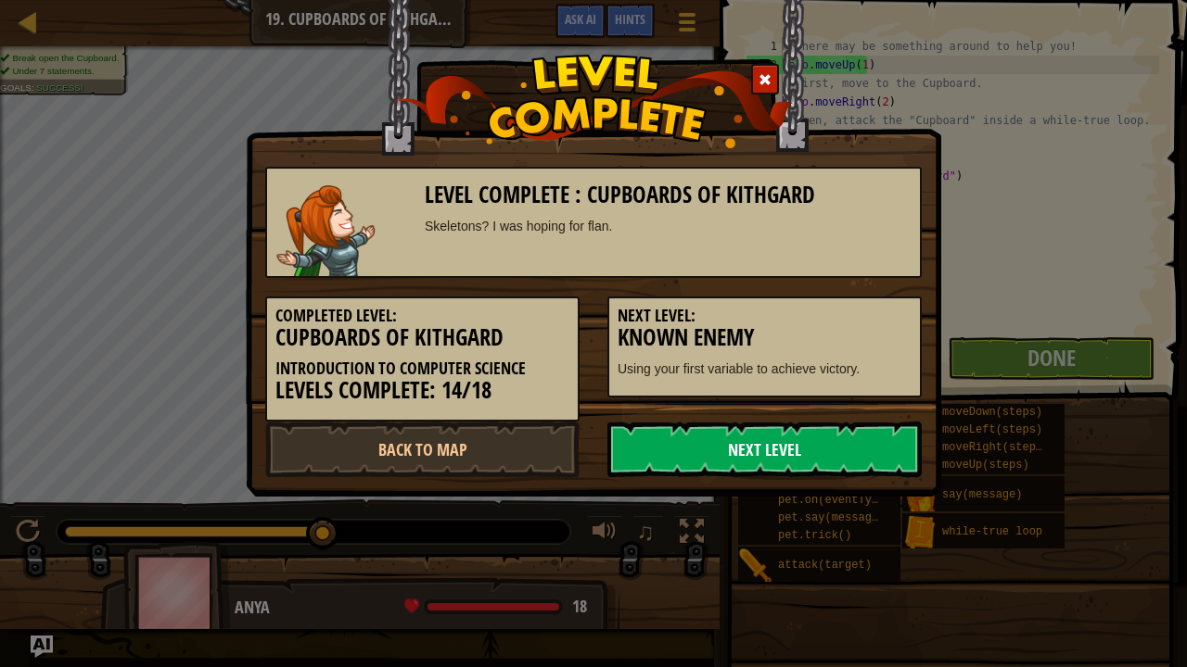
click at [758, 447] on link "Next Level" at bounding box center [764, 450] width 314 height 56
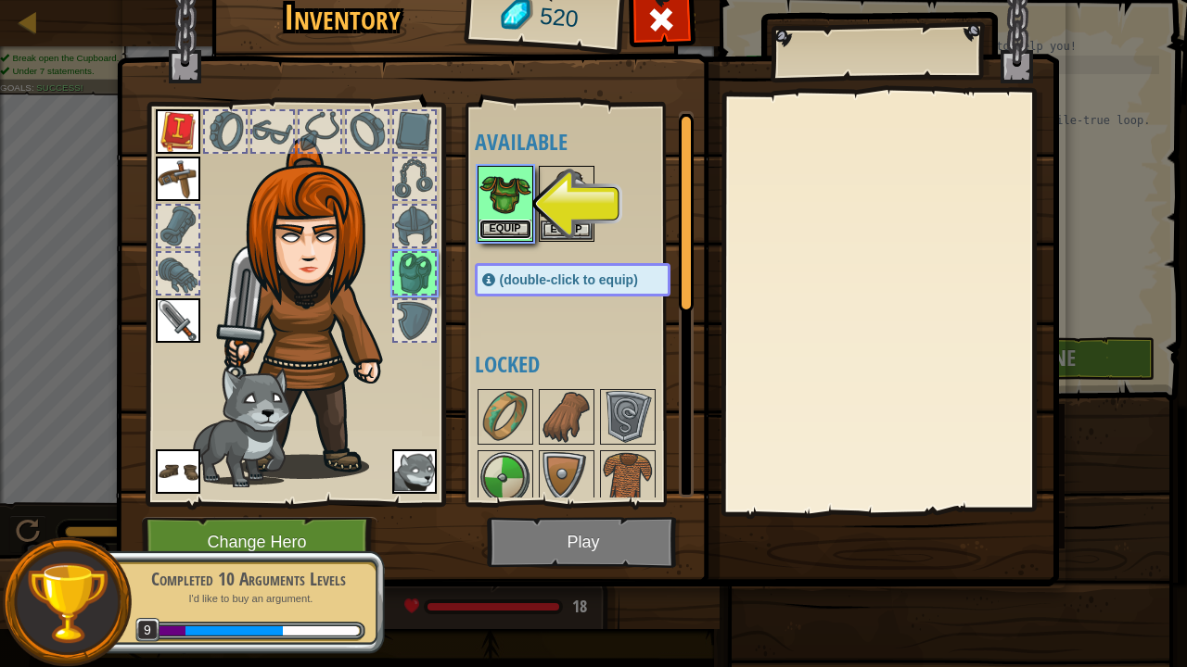
click at [513, 223] on button "Equip" at bounding box center [505, 229] width 52 height 19
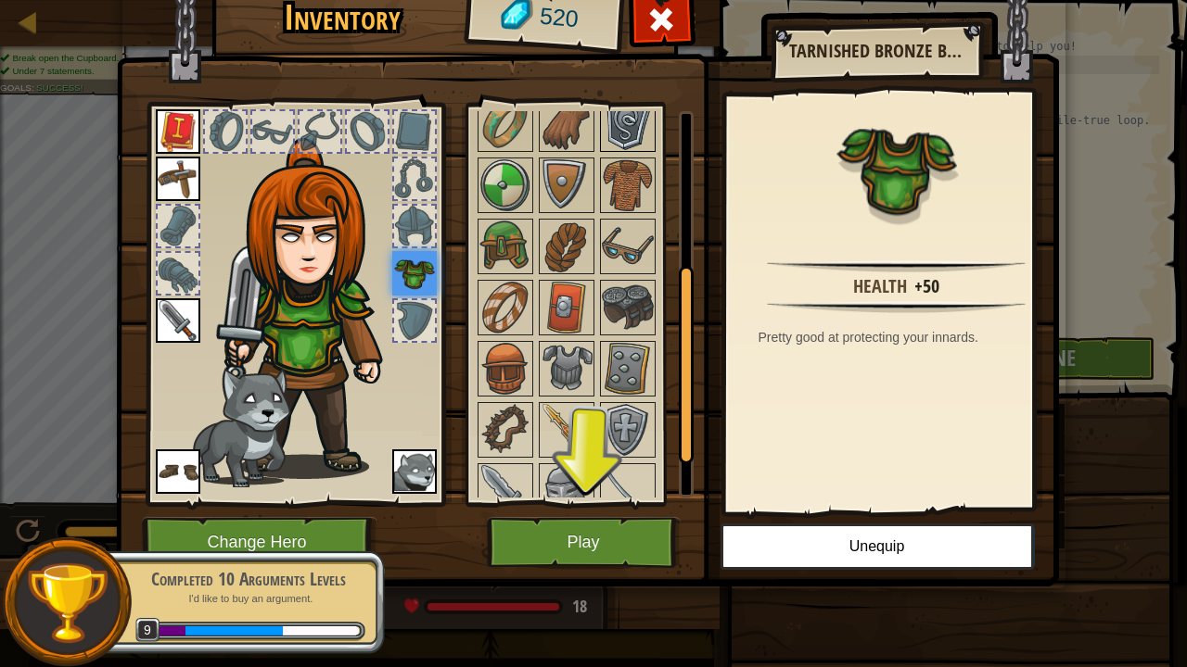
scroll to position [359, 0]
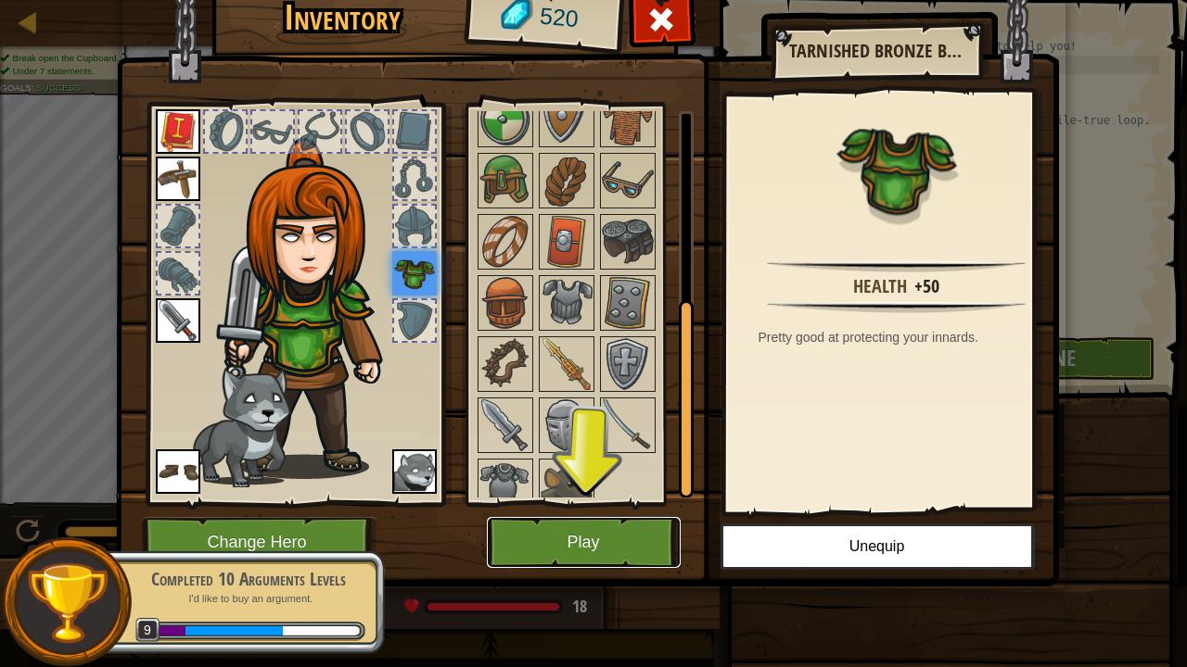
click at [552, 534] on button "Play" at bounding box center [584, 542] width 194 height 51
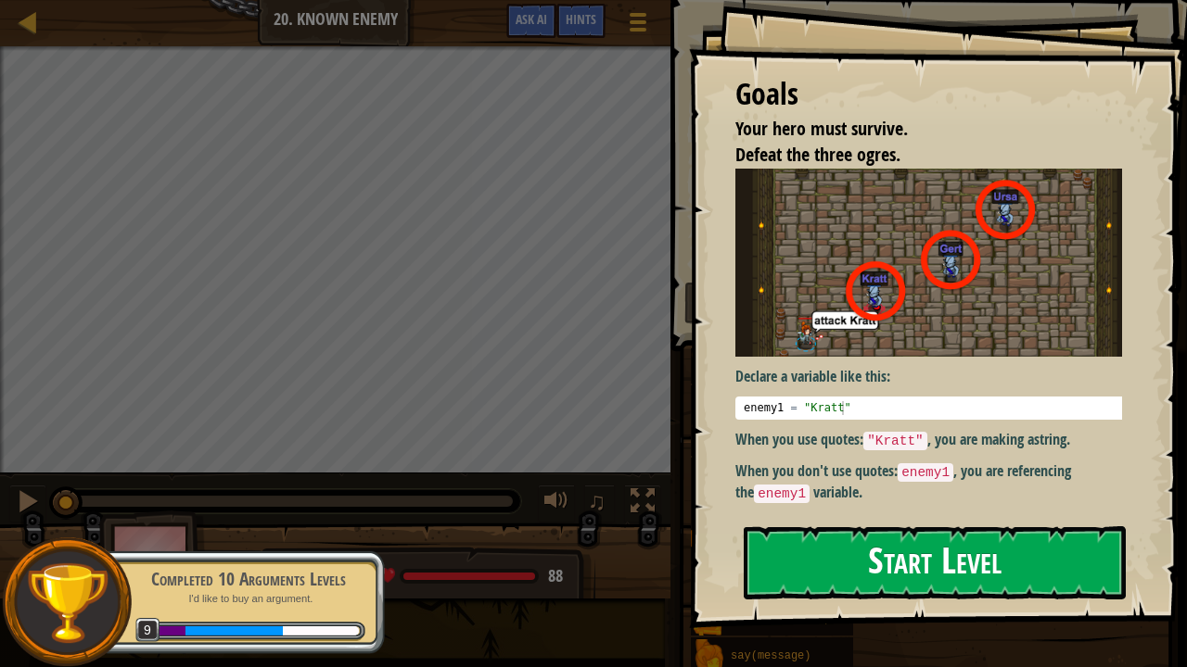
click at [925, 542] on button "Start Level" at bounding box center [934, 563] width 382 height 73
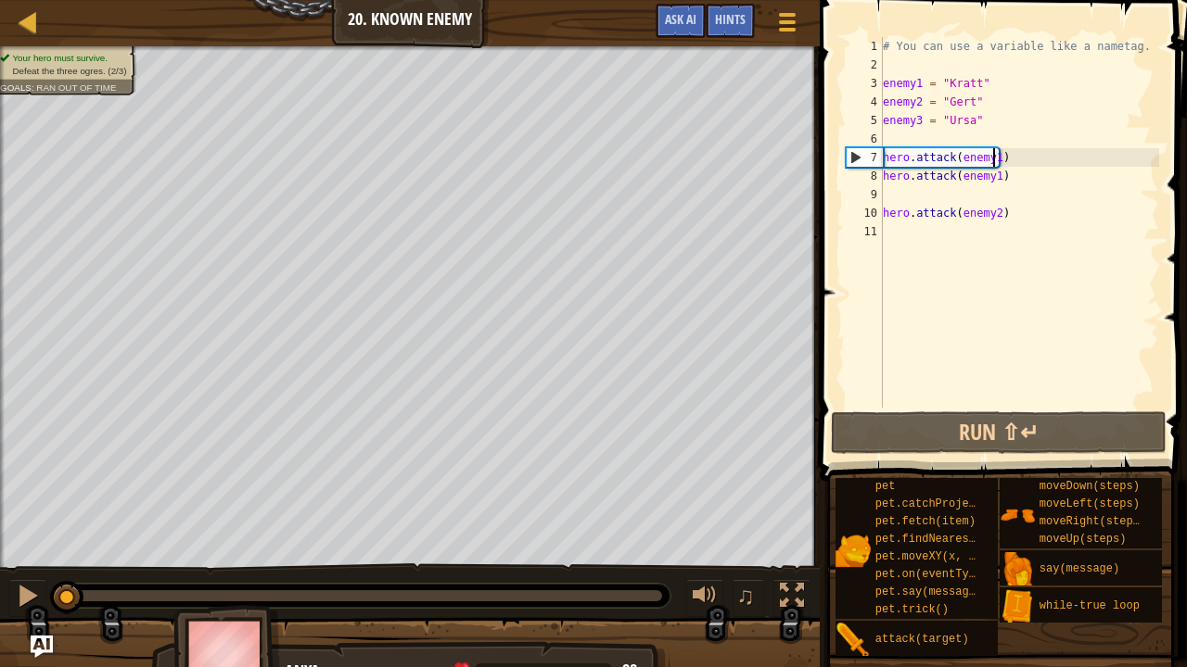
click at [990, 158] on div "# You can use a variable like a nametag. enemy1 = "[PERSON_NAME]" enemy2 = "[PE…" at bounding box center [1019, 241] width 280 height 408
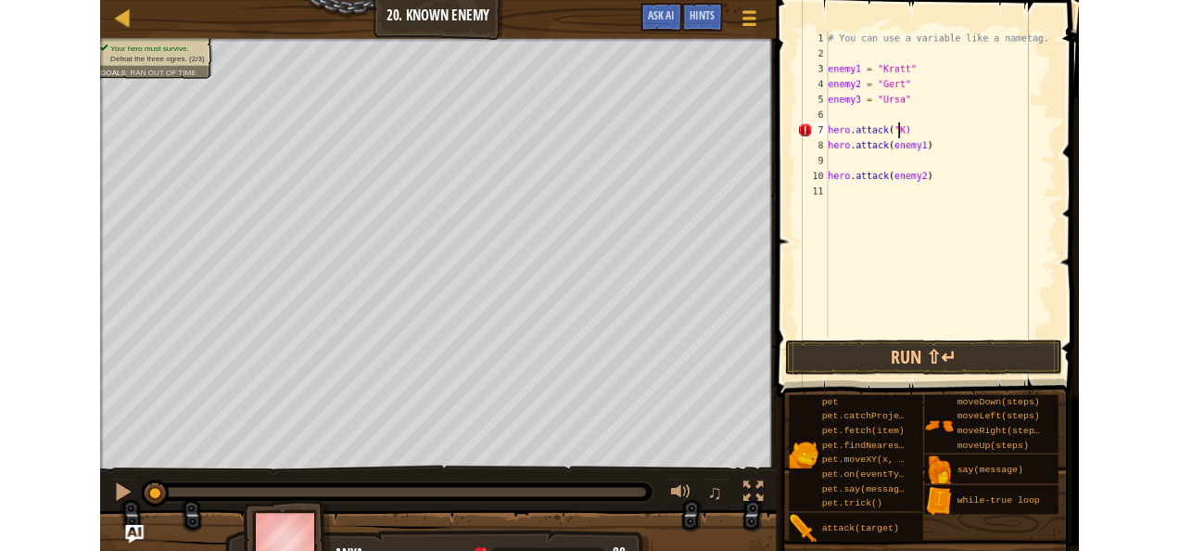
scroll to position [8, 6]
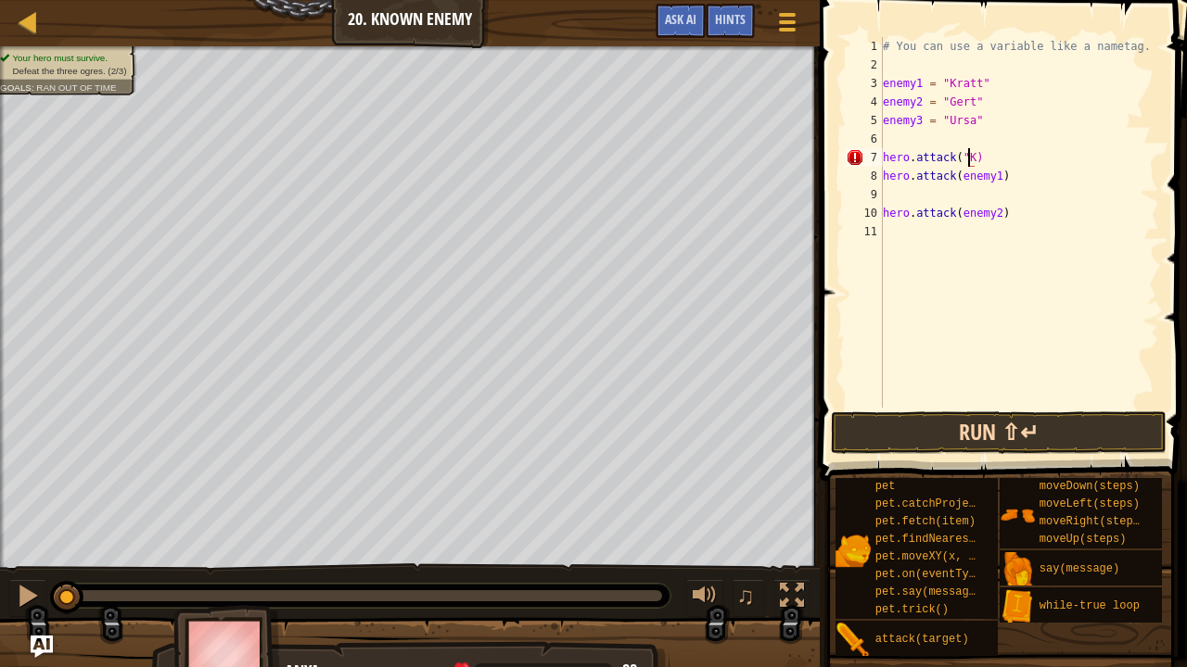
type textarea "hero.attack("K)"
click at [982, 415] on button "Run ⇧↵" at bounding box center [998, 433] width 335 height 43
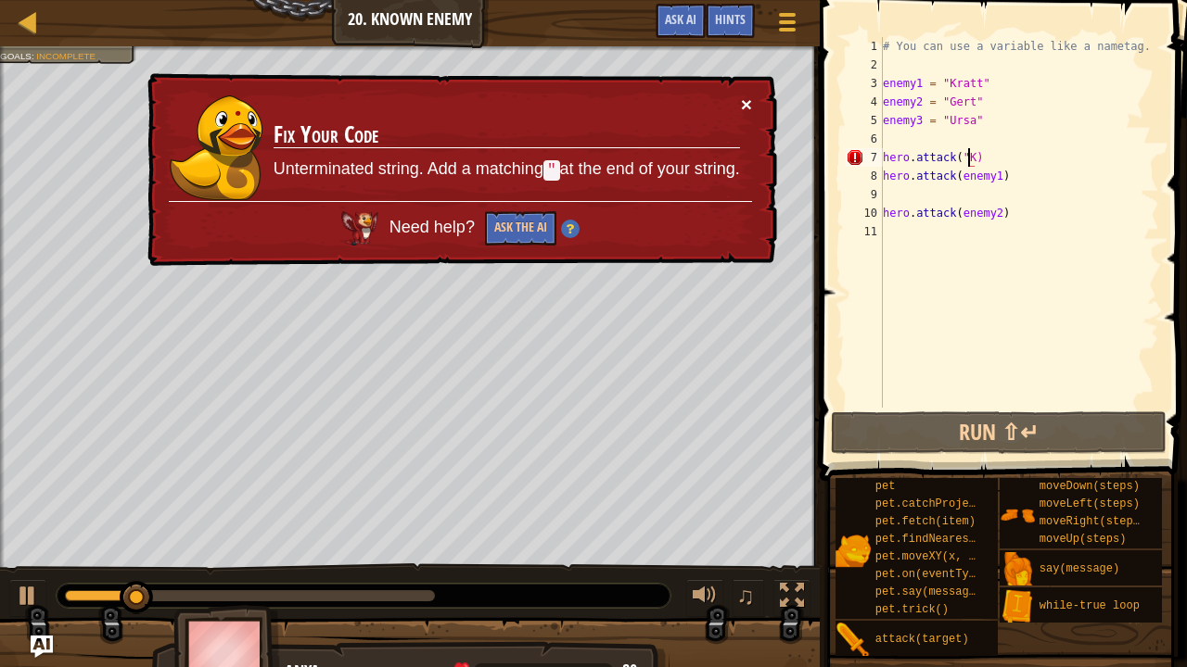
click at [743, 100] on button "×" at bounding box center [746, 104] width 11 height 19
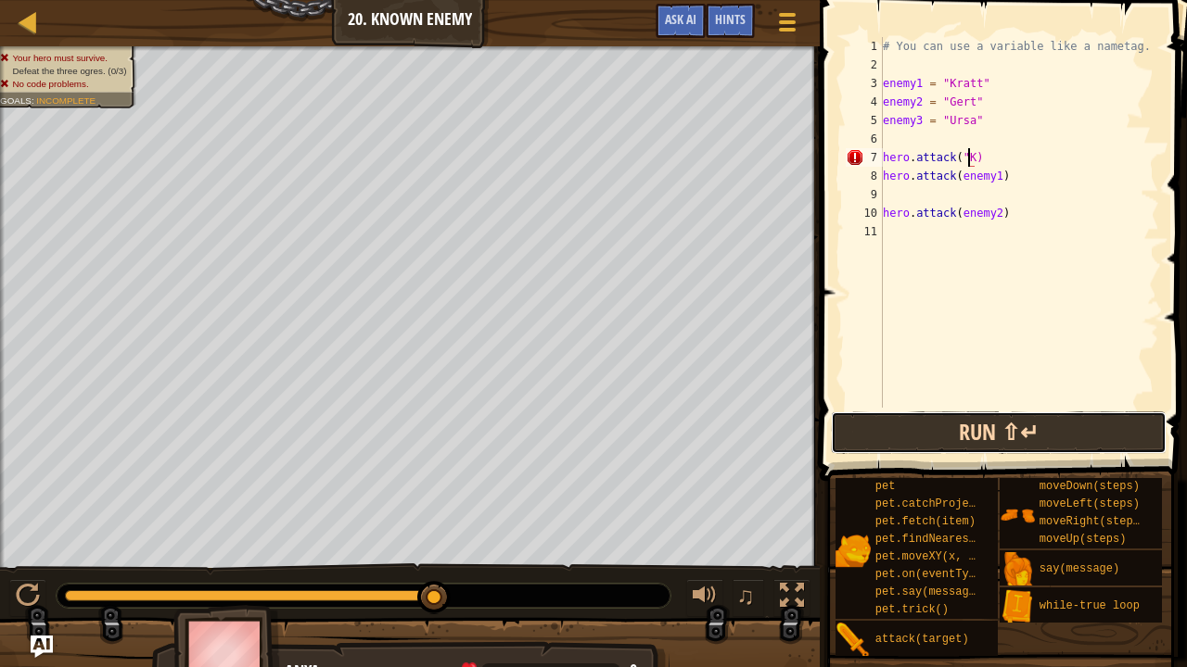
click at [1003, 425] on button "Run ⇧↵" at bounding box center [998, 433] width 335 height 43
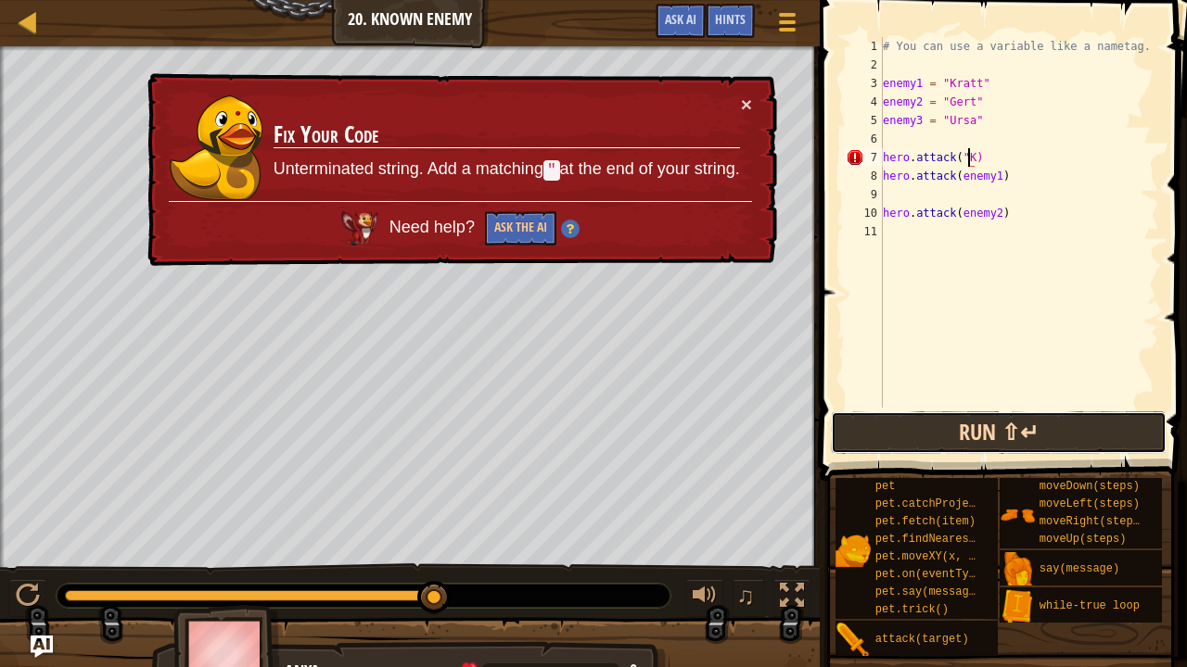
click at [966, 428] on button "Run ⇧↵" at bounding box center [998, 433] width 335 height 43
